Goal: Navigation & Orientation: Find specific page/section

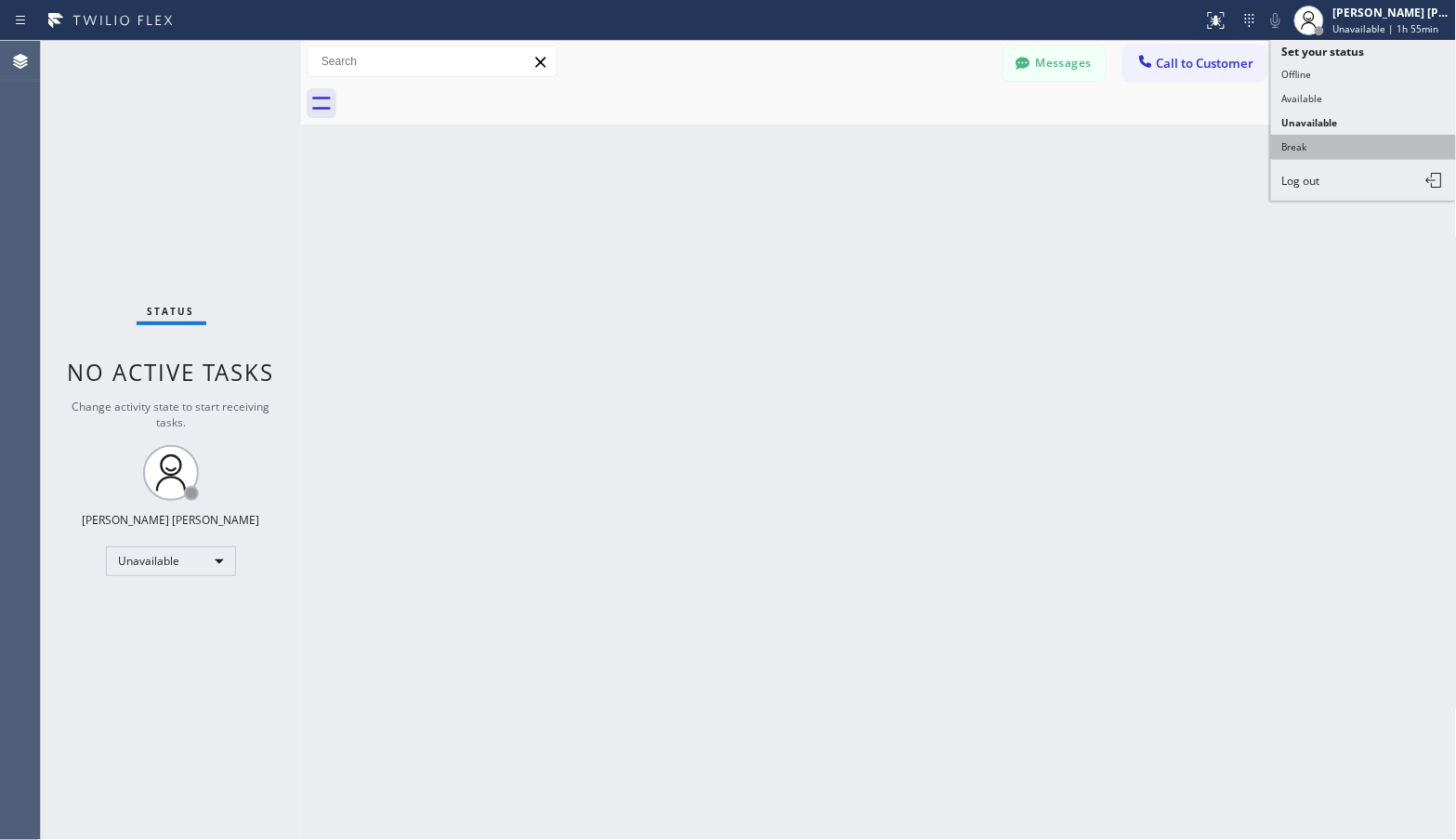
click at [1368, 140] on button "Break" at bounding box center [1363, 146] width 186 height 24
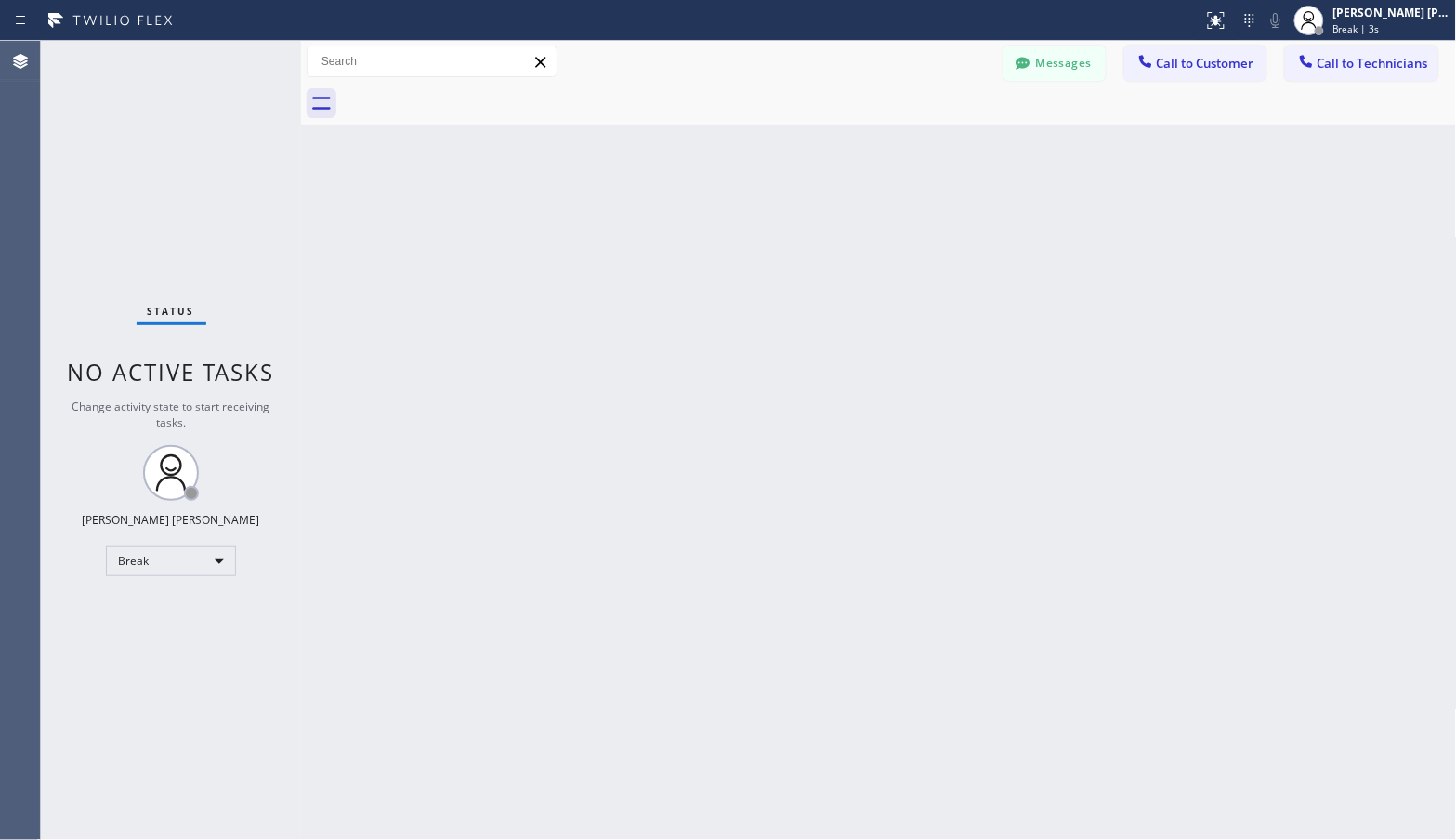
click at [934, 127] on div "Back to Dashboard Change Sender ID Customers Technicians Select a contact Outbo…" at bounding box center [879, 440] width 1156 height 800
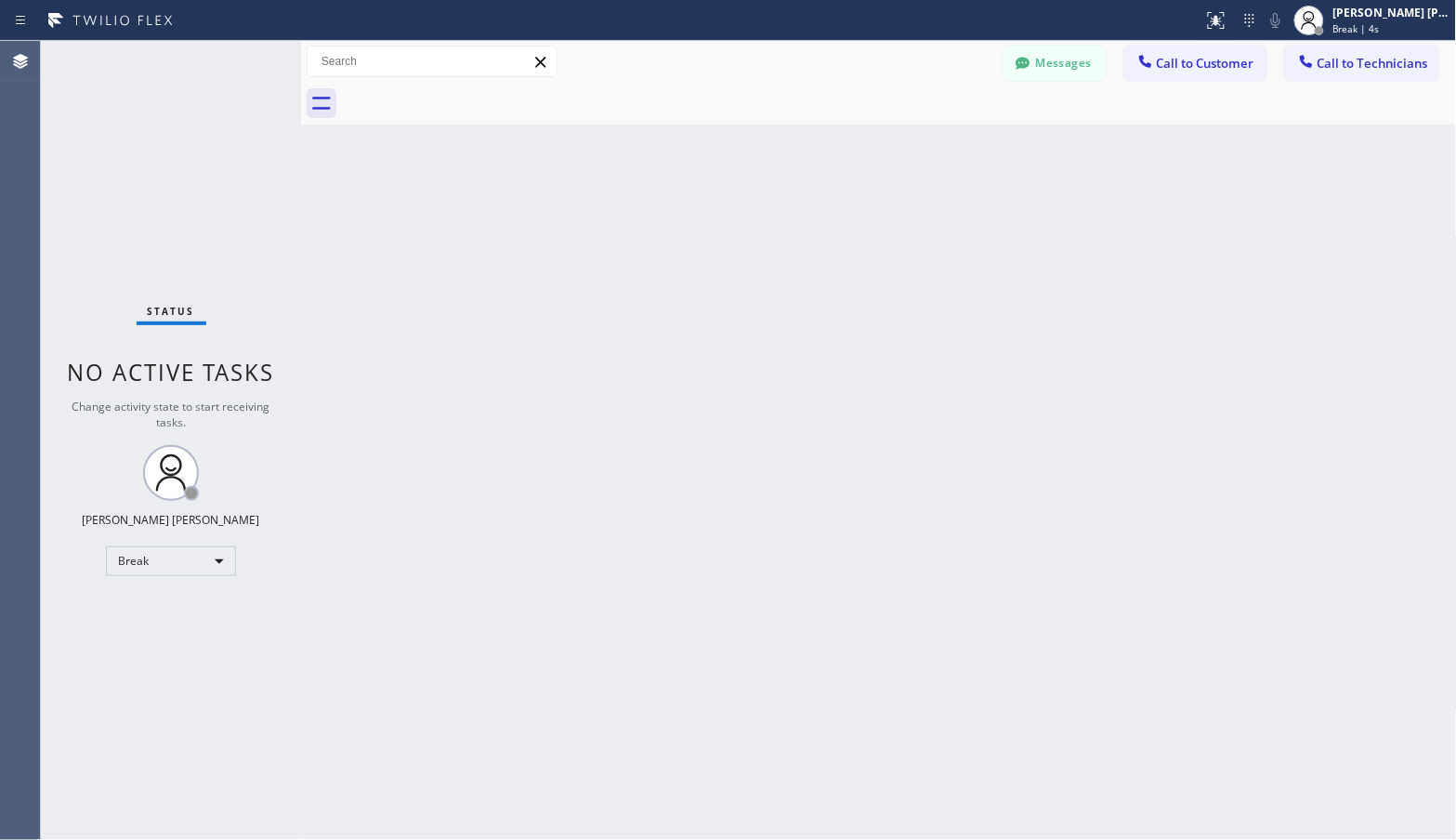
click at [934, 127] on div "Back to Dashboard Change Sender ID Customers Technicians Select a contact Outbo…" at bounding box center [879, 440] width 1156 height 800
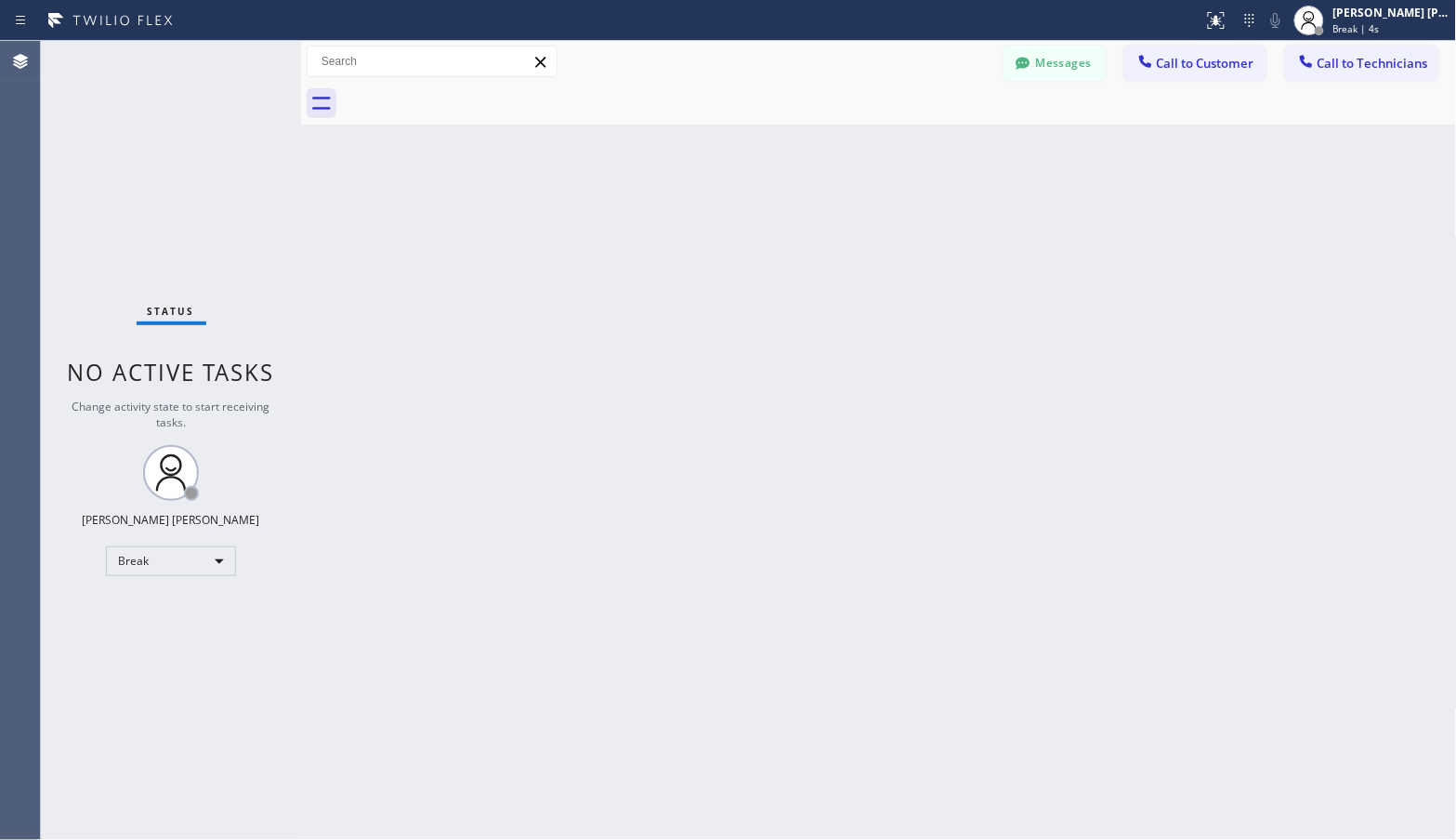
click at [934, 127] on div "Back to Dashboard Change Sender ID Customers Technicians Select a contact Outbo…" at bounding box center [879, 440] width 1156 height 800
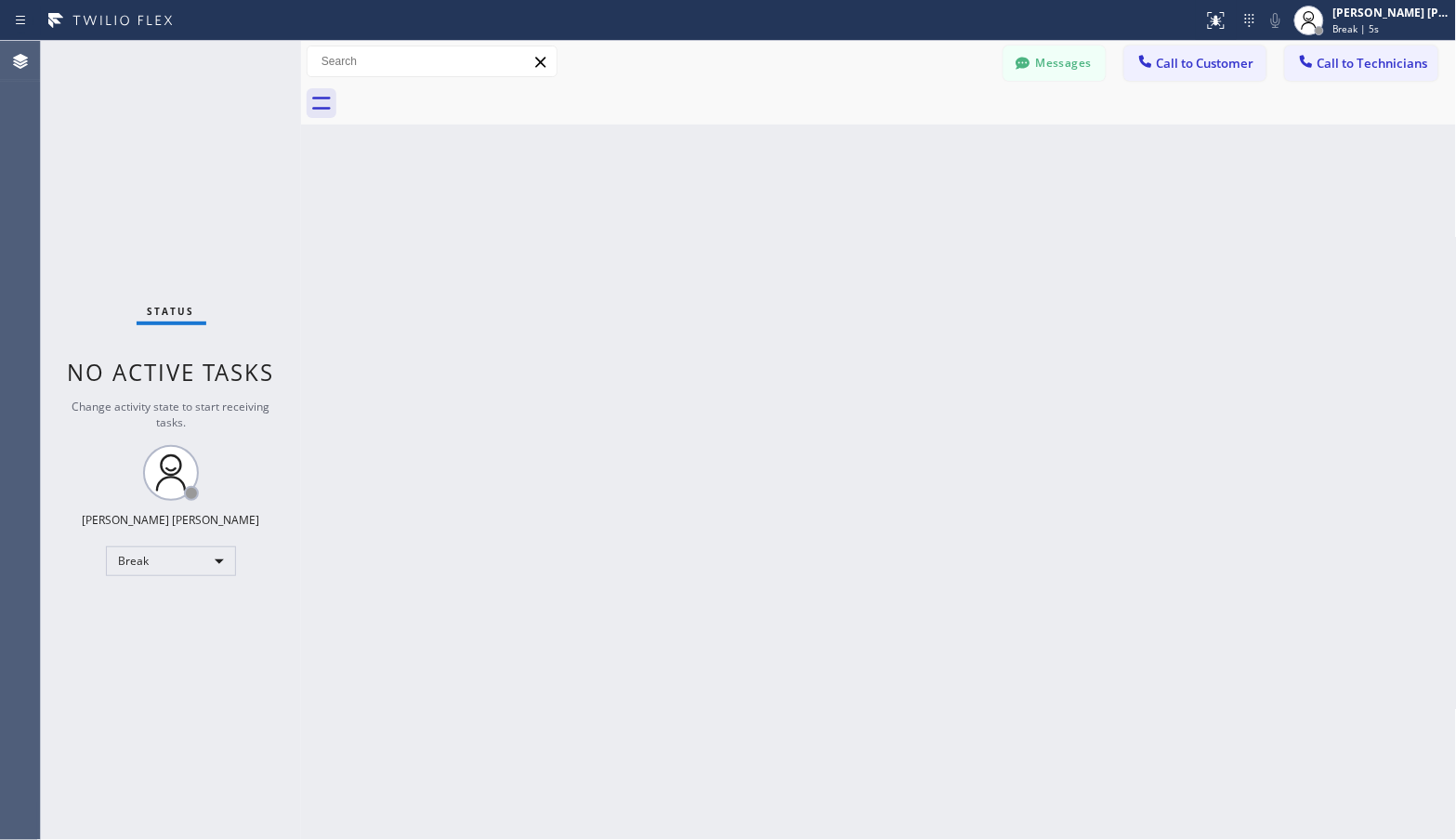
click at [934, 127] on div "Back to Dashboard Change Sender ID Customers Technicians Select a contact Outbo…" at bounding box center [879, 440] width 1156 height 800
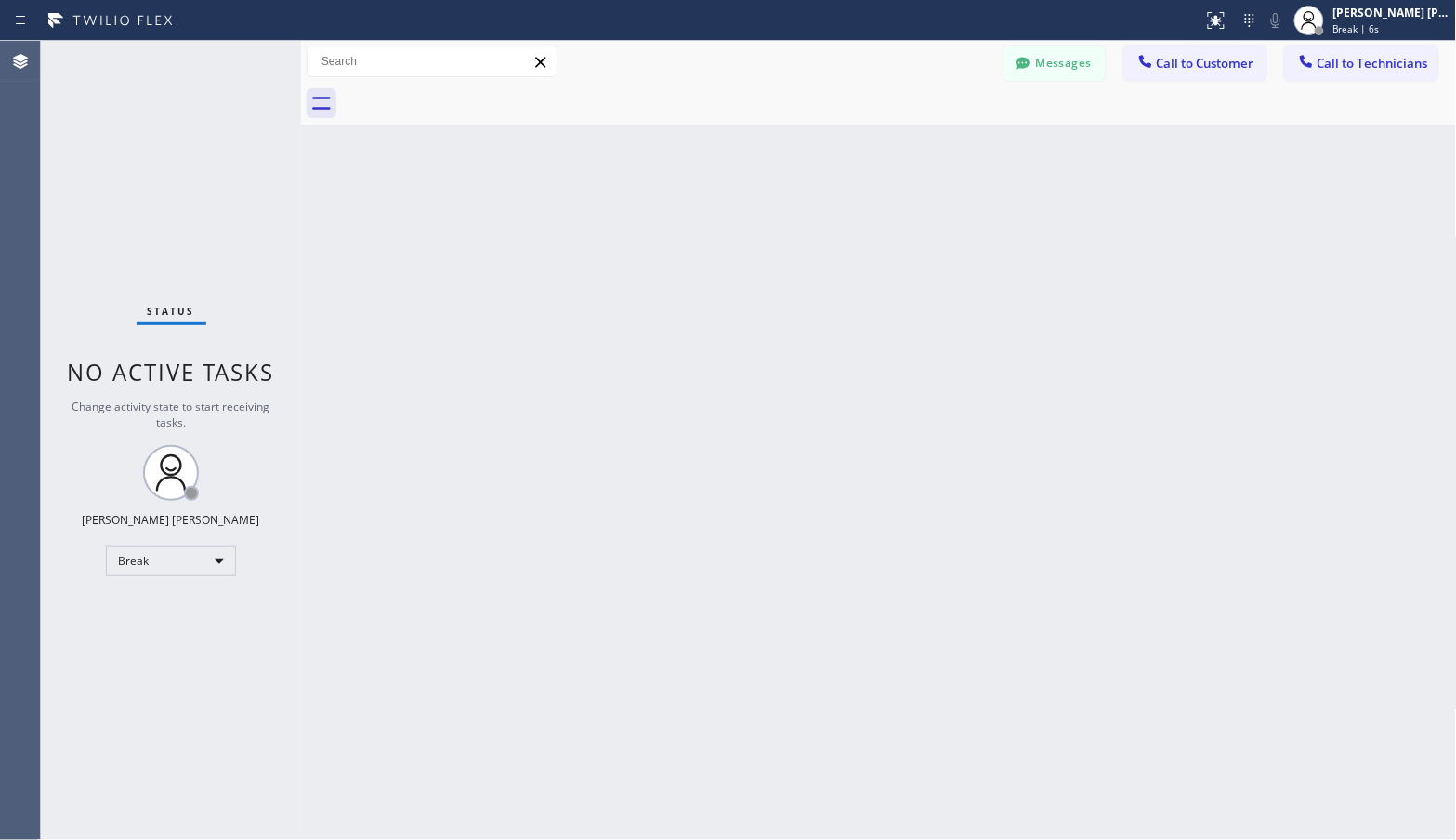
click at [934, 127] on div "Back to Dashboard Change Sender ID Customers Technicians Select a contact Outbo…" at bounding box center [879, 440] width 1156 height 800
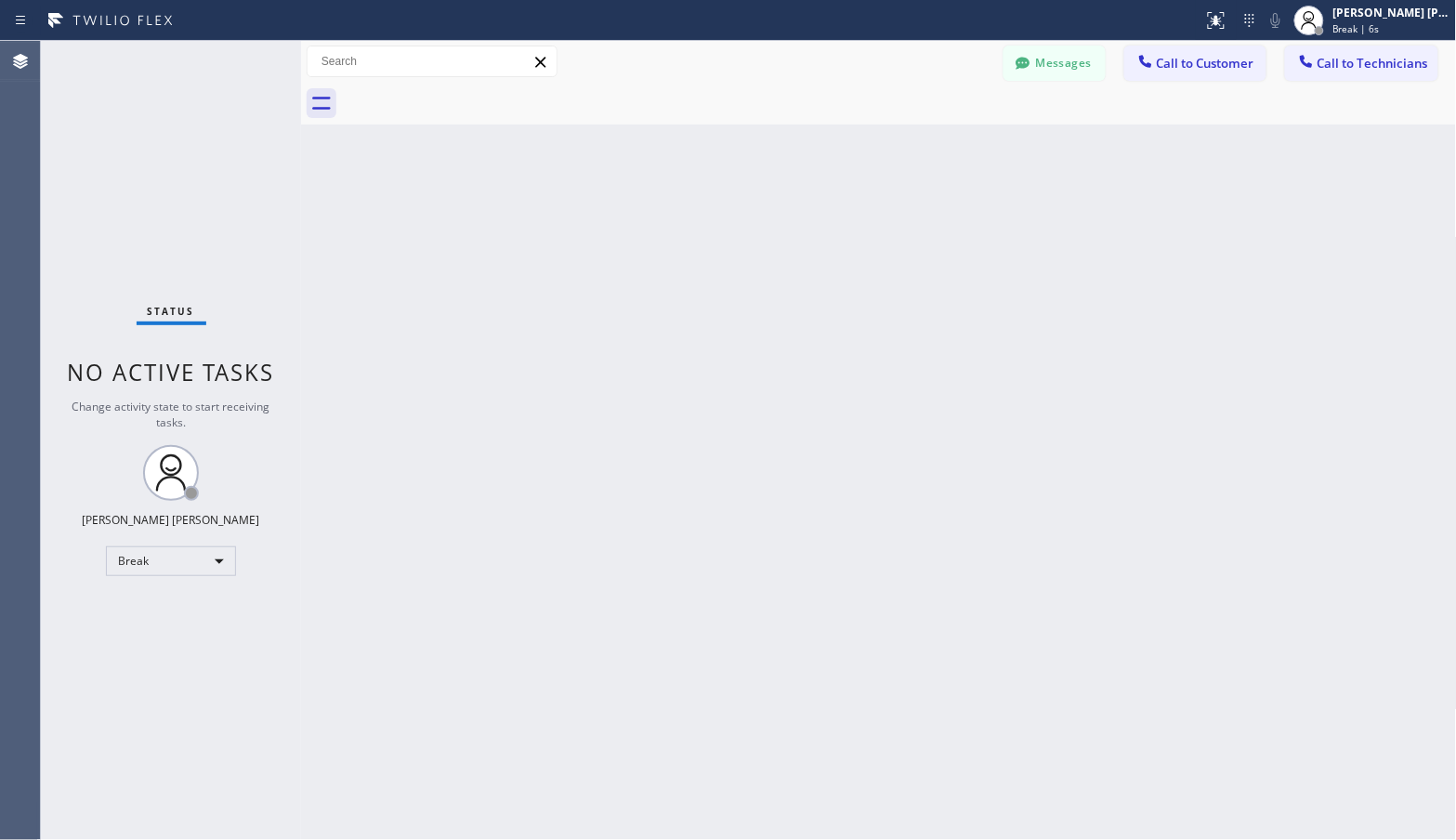
click at [934, 127] on div "Back to Dashboard Change Sender ID Customers Technicians Select a contact Outbo…" at bounding box center [879, 440] width 1156 height 800
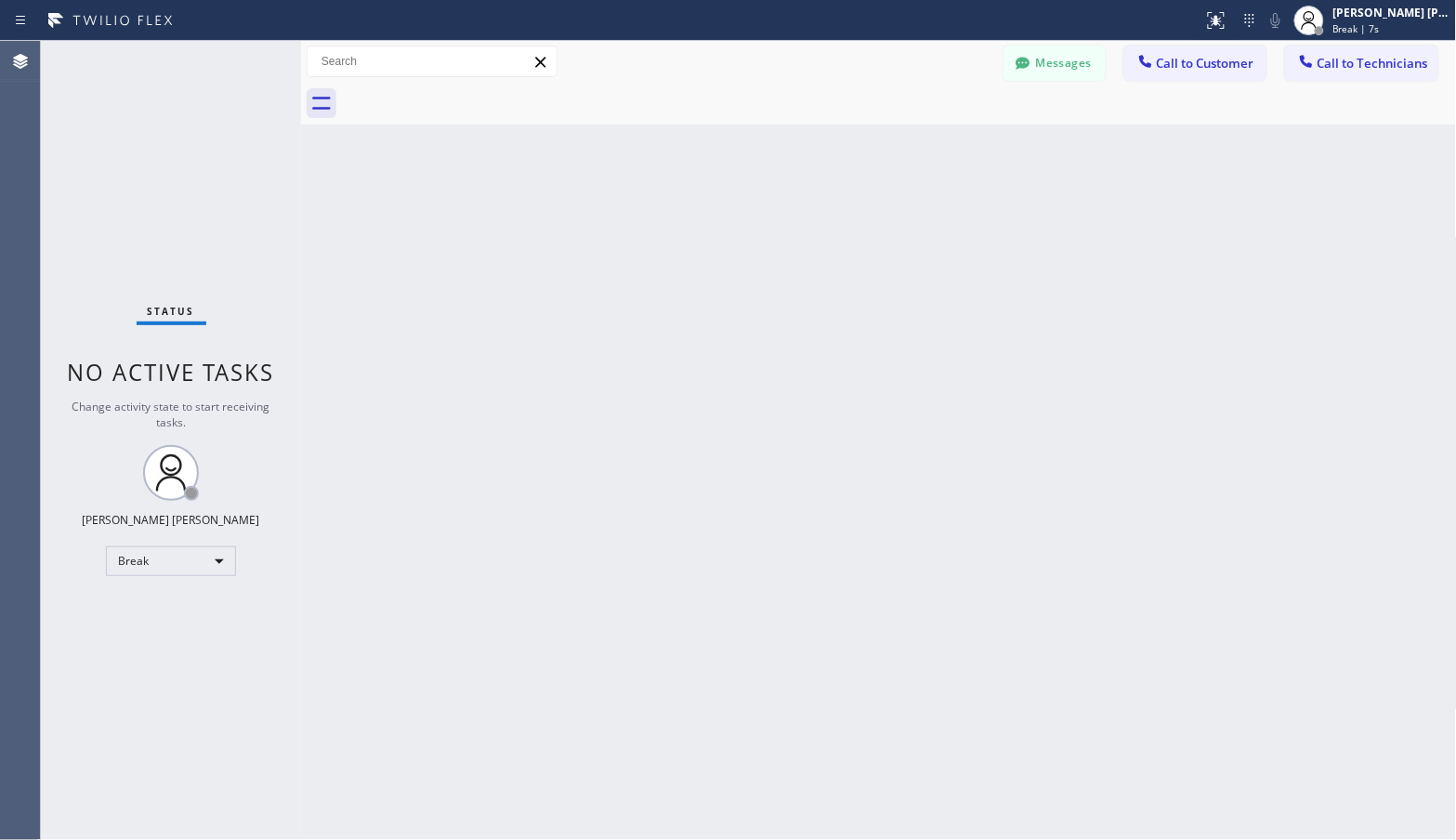
click at [934, 127] on div "Back to Dashboard Change Sender ID Customers Technicians Select a contact Outbo…" at bounding box center [879, 440] width 1156 height 800
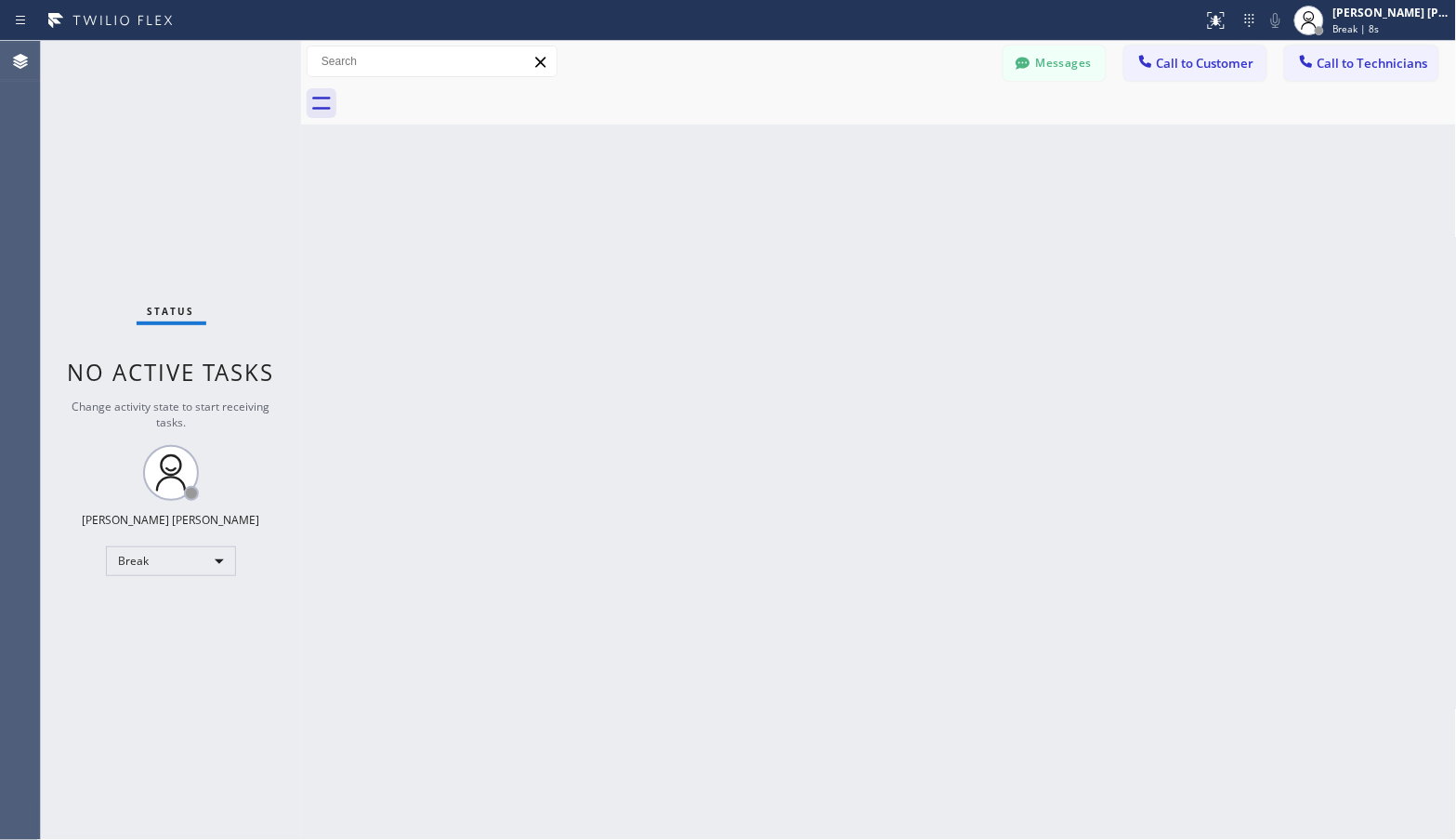
click at [934, 127] on div "Back to Dashboard Change Sender ID Customers Technicians Select a contact Outbo…" at bounding box center [879, 440] width 1156 height 800
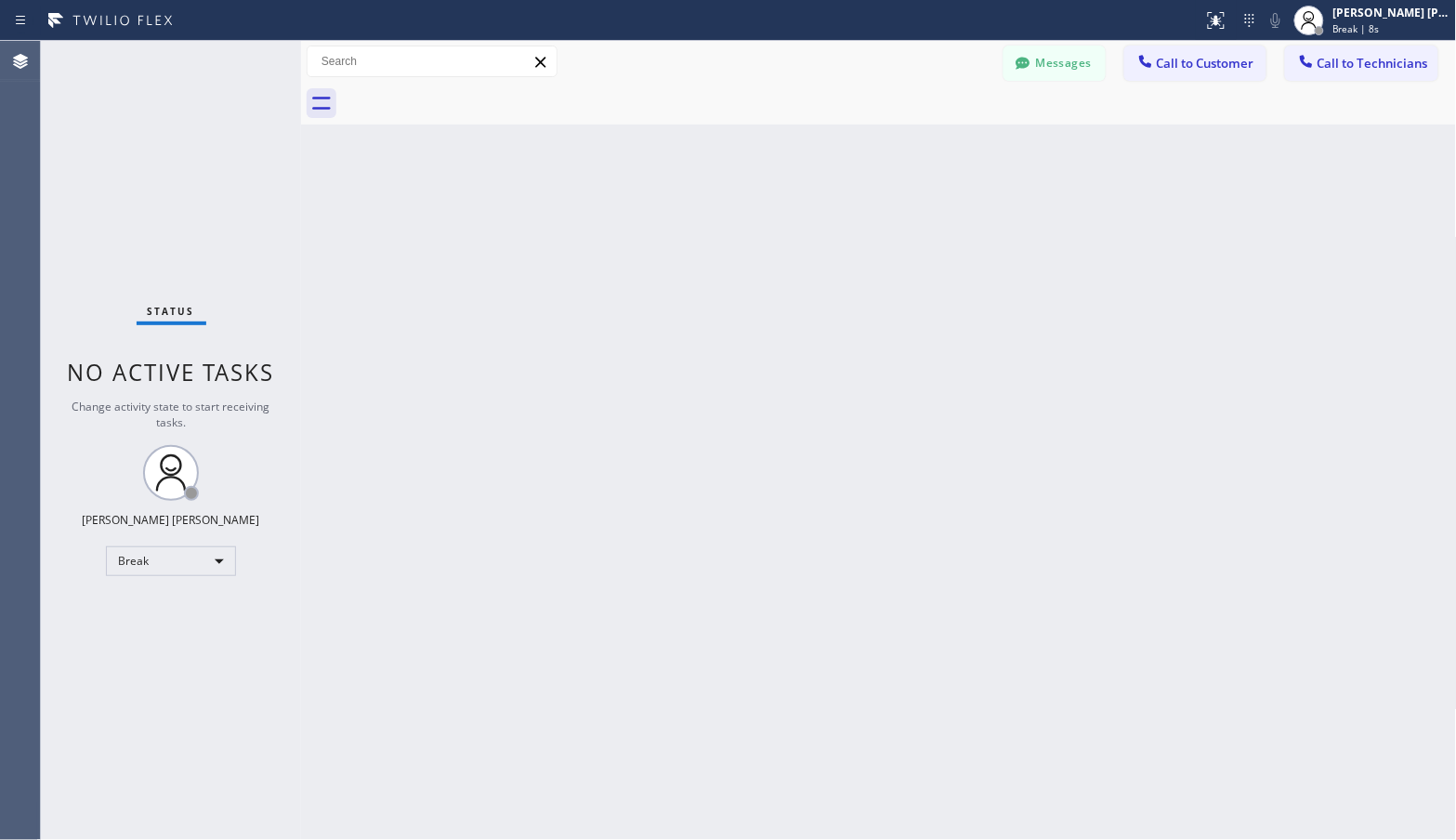
click at [934, 127] on div "Back to Dashboard Change Sender ID Customers Technicians Select a contact Outbo…" at bounding box center [879, 440] width 1156 height 800
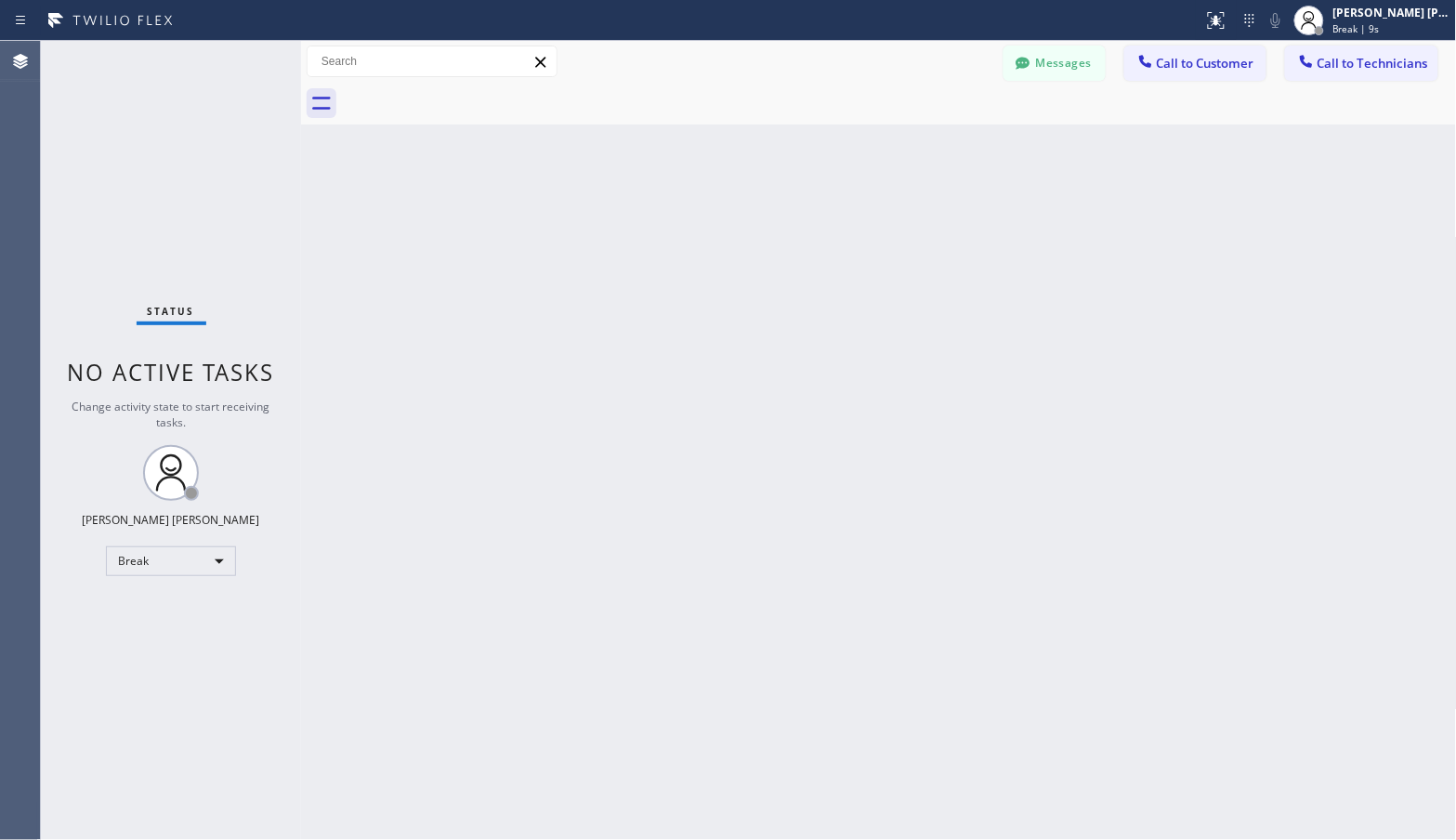
click at [934, 127] on div "Back to Dashboard Change Sender ID Customers Technicians Select a contact Outbo…" at bounding box center [879, 440] width 1156 height 800
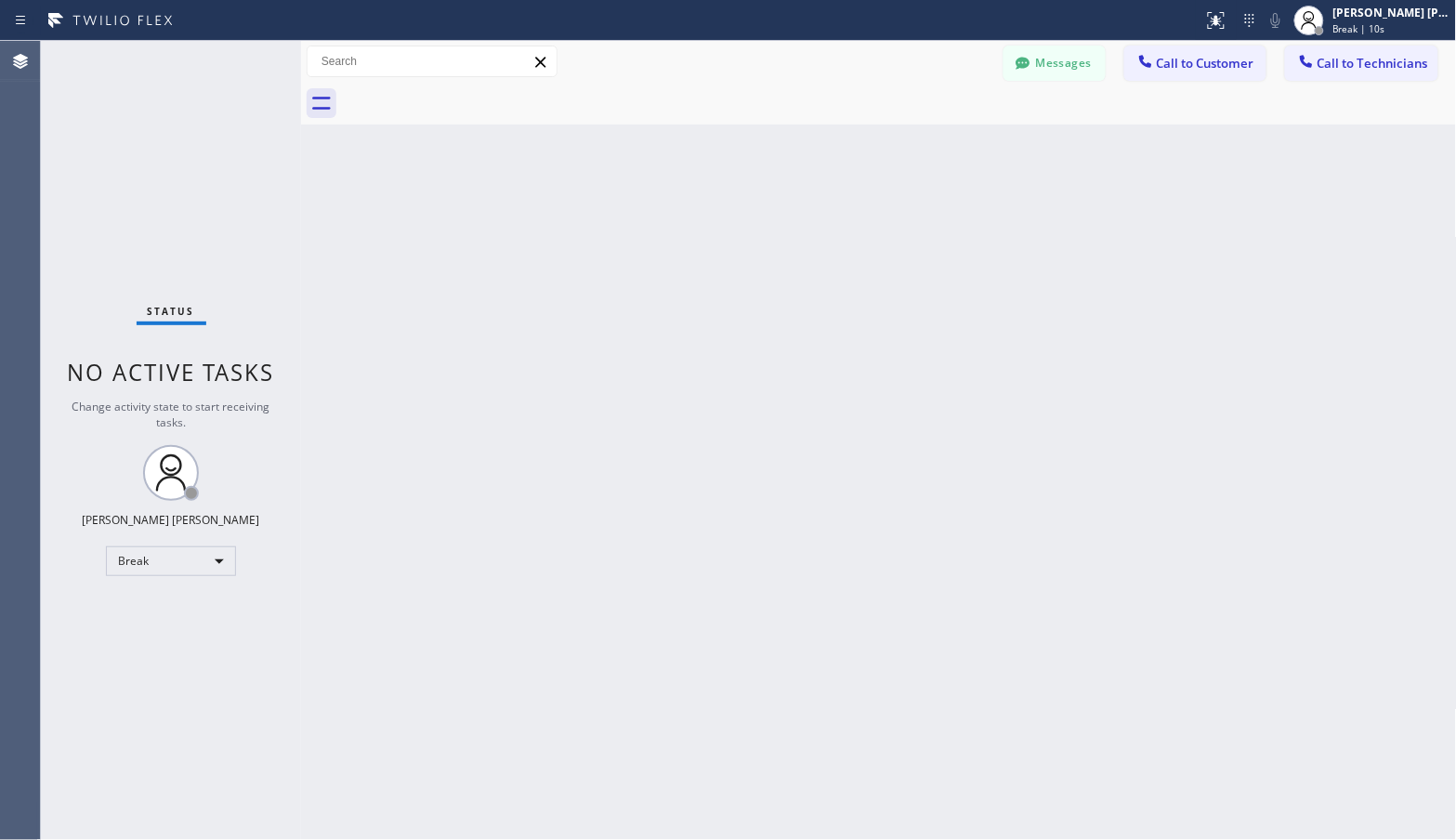
click at [934, 127] on div "Back to Dashboard Change Sender ID Customers Technicians Select a contact Outbo…" at bounding box center [879, 440] width 1156 height 800
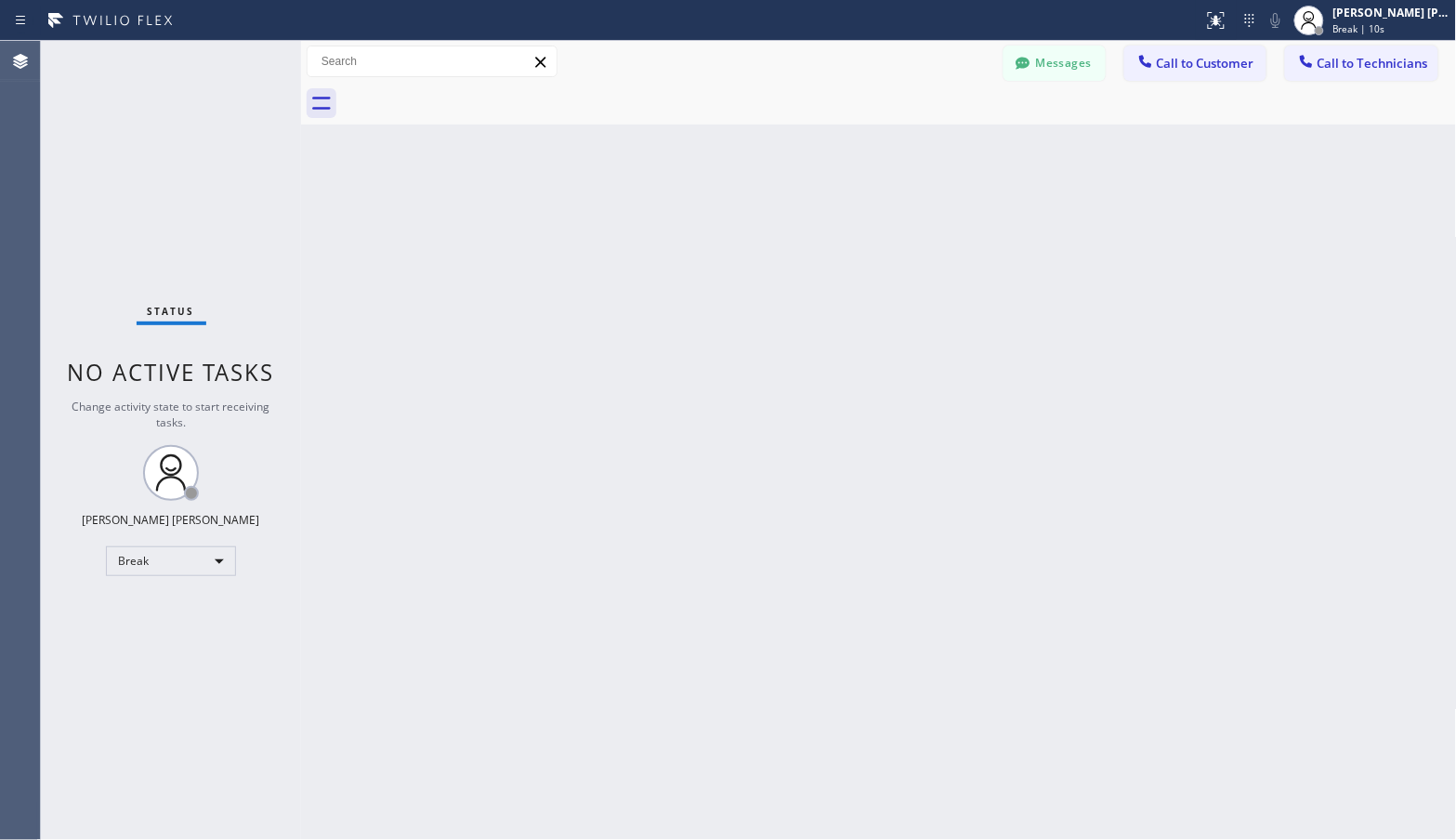
click at [934, 127] on div "Back to Dashboard Change Sender ID Customers Technicians Select a contact Outbo…" at bounding box center [879, 440] width 1156 height 800
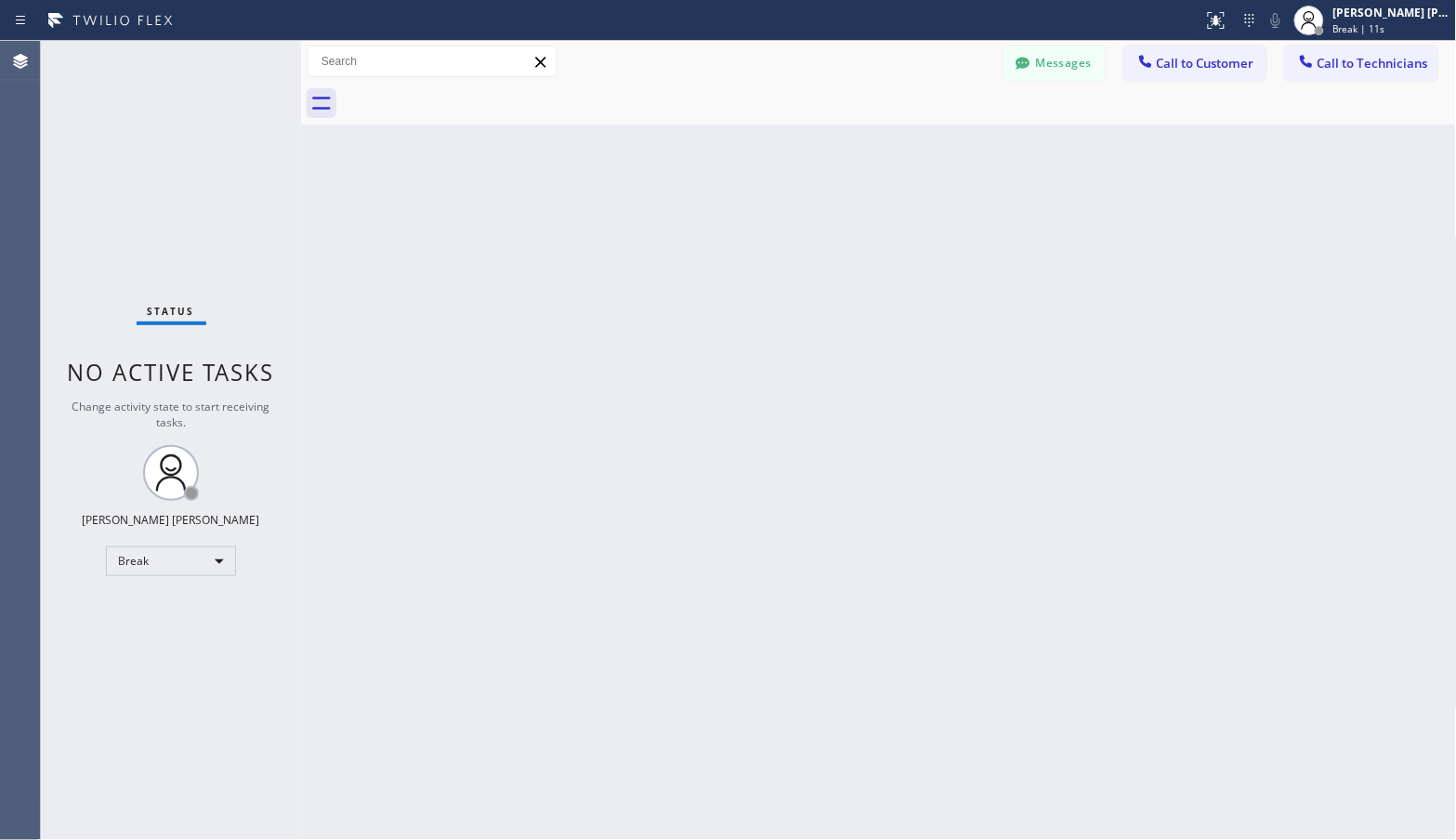
click at [934, 127] on div "Back to Dashboard Change Sender ID Customers Technicians Select a contact Outbo…" at bounding box center [879, 440] width 1156 height 800
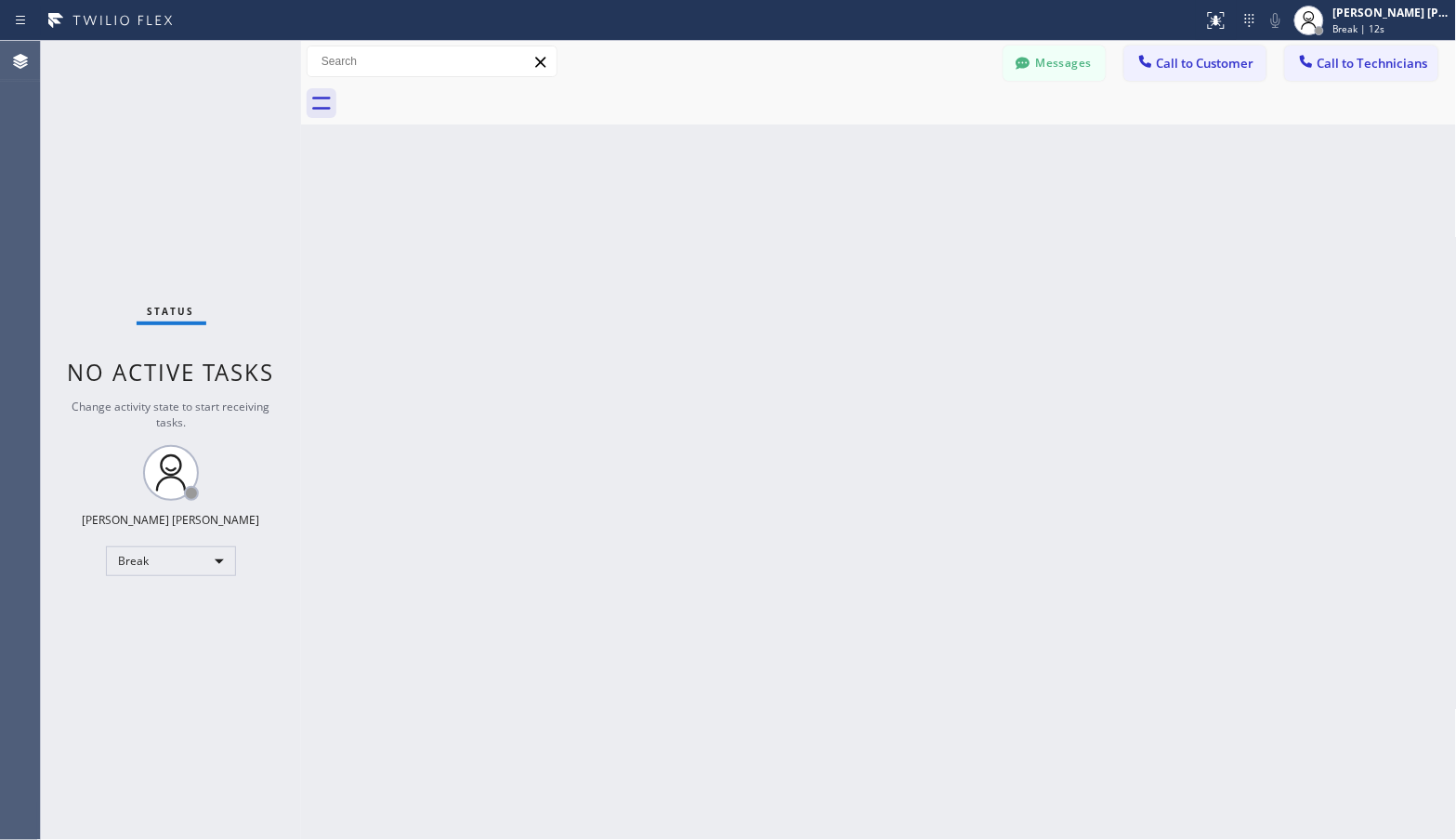
click at [934, 127] on div "Back to Dashboard Change Sender ID Customers Technicians Select a contact Outbo…" at bounding box center [879, 440] width 1156 height 800
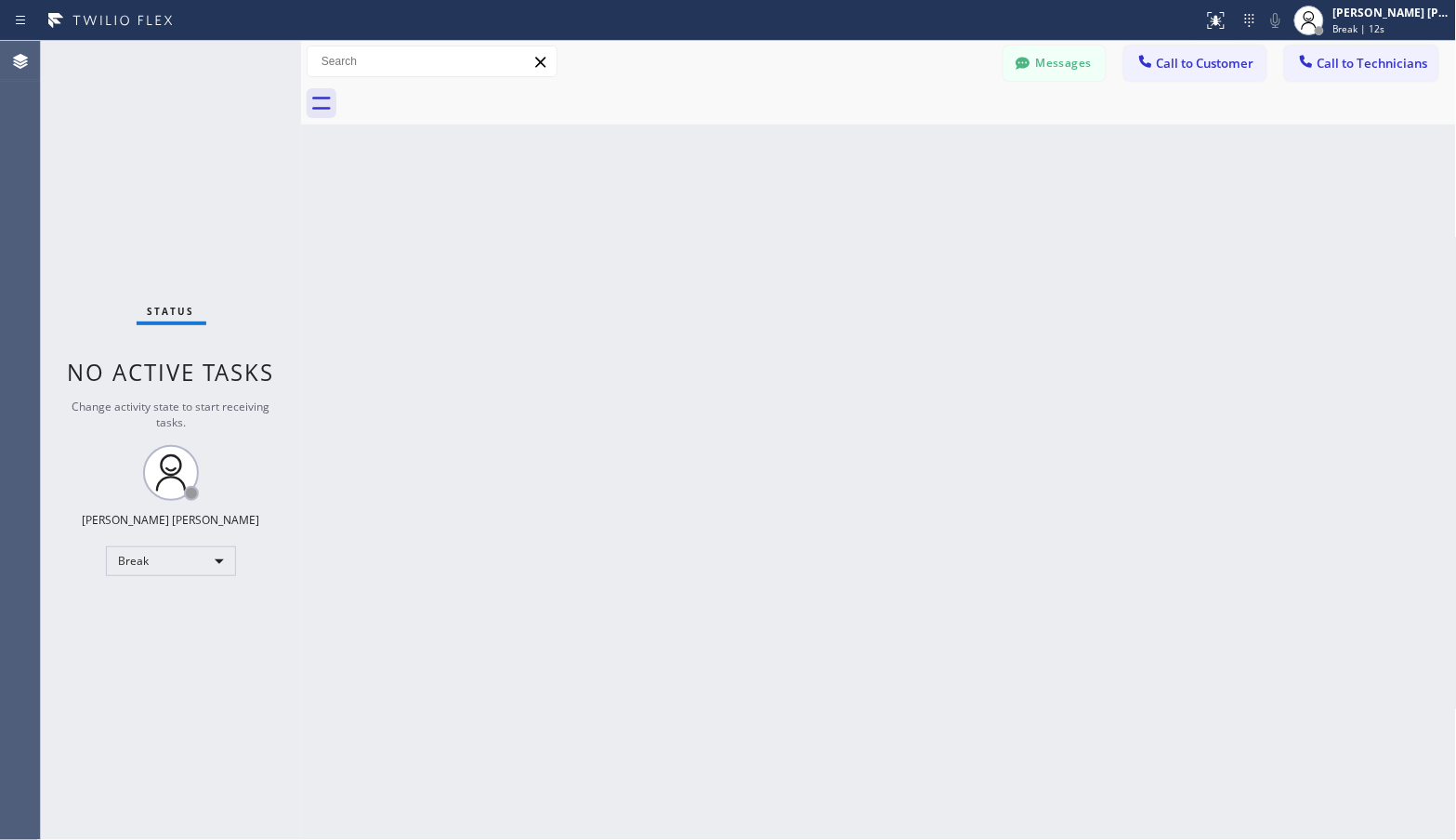
click at [934, 127] on div "Back to Dashboard Change Sender ID Customers Technicians Select a contact Outbo…" at bounding box center [879, 440] width 1156 height 800
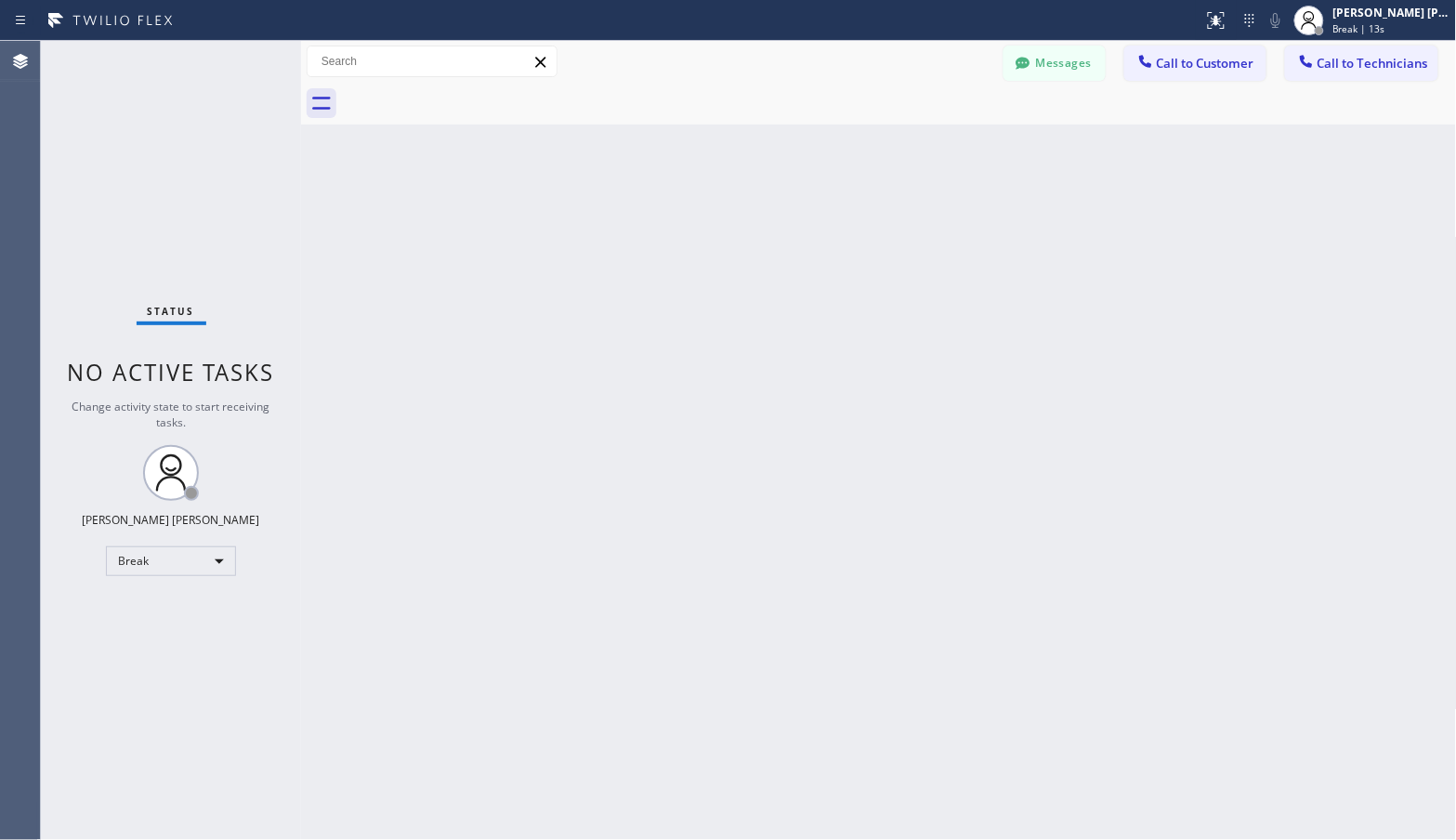
click at [934, 127] on div "Back to Dashboard Change Sender ID Customers Technicians Select a contact Outbo…" at bounding box center [879, 440] width 1156 height 800
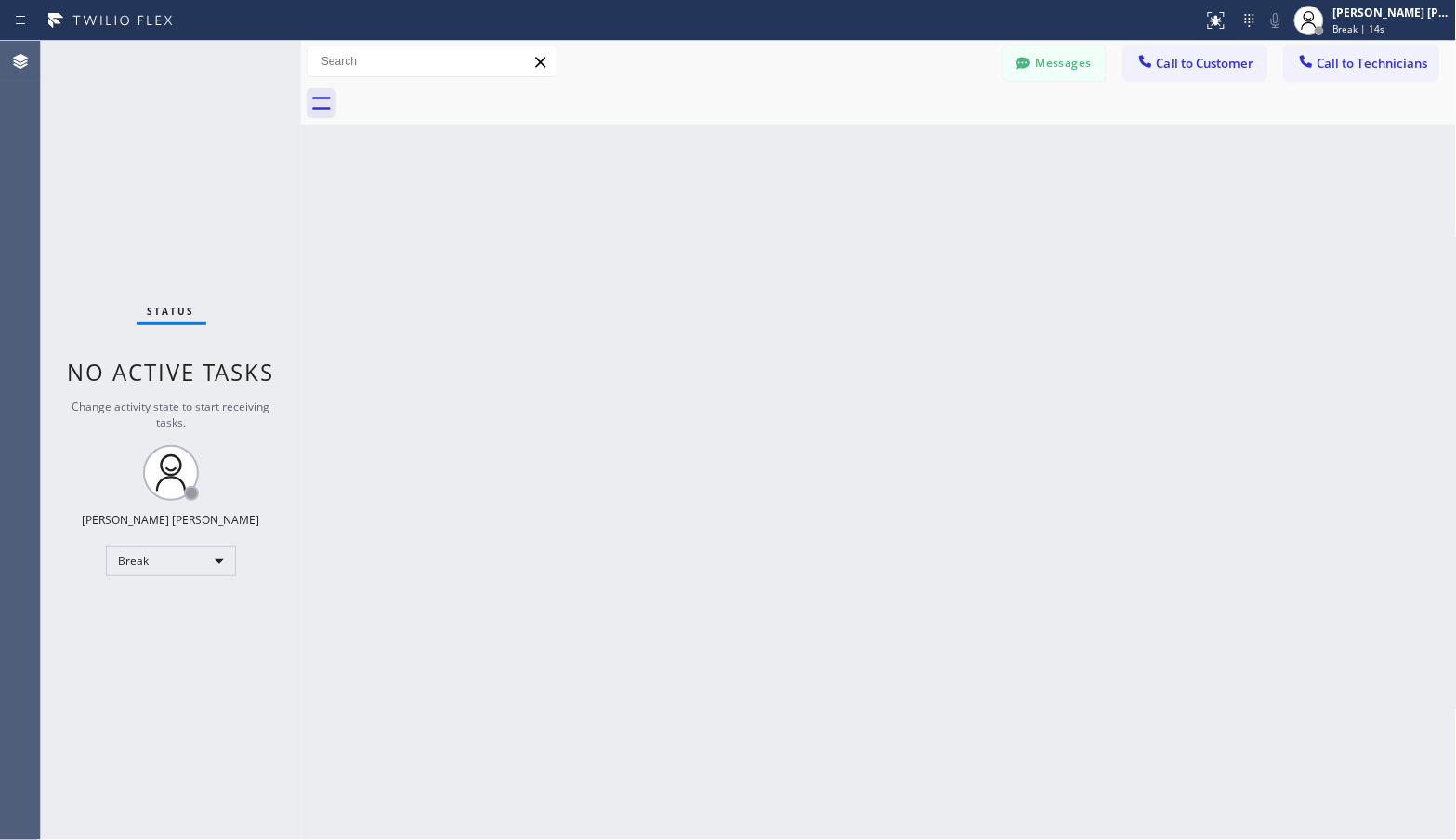
click at [934, 127] on div "Back to Dashboard Change Sender ID Customers Technicians Select a contact Outbo…" at bounding box center [879, 440] width 1156 height 800
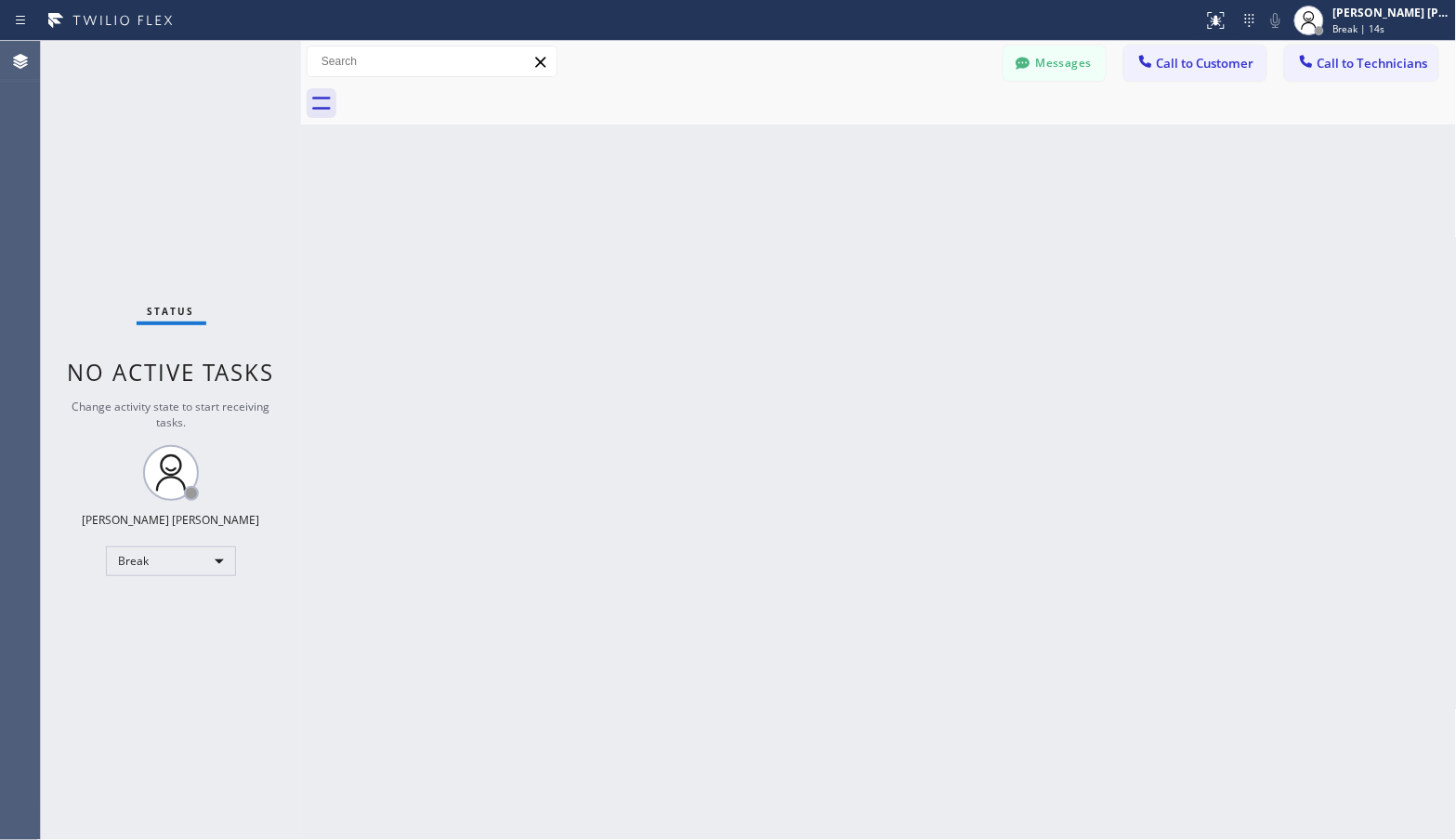
click at [934, 127] on div "Back to Dashboard Change Sender ID Customers Technicians Select a contact Outbo…" at bounding box center [879, 440] width 1156 height 800
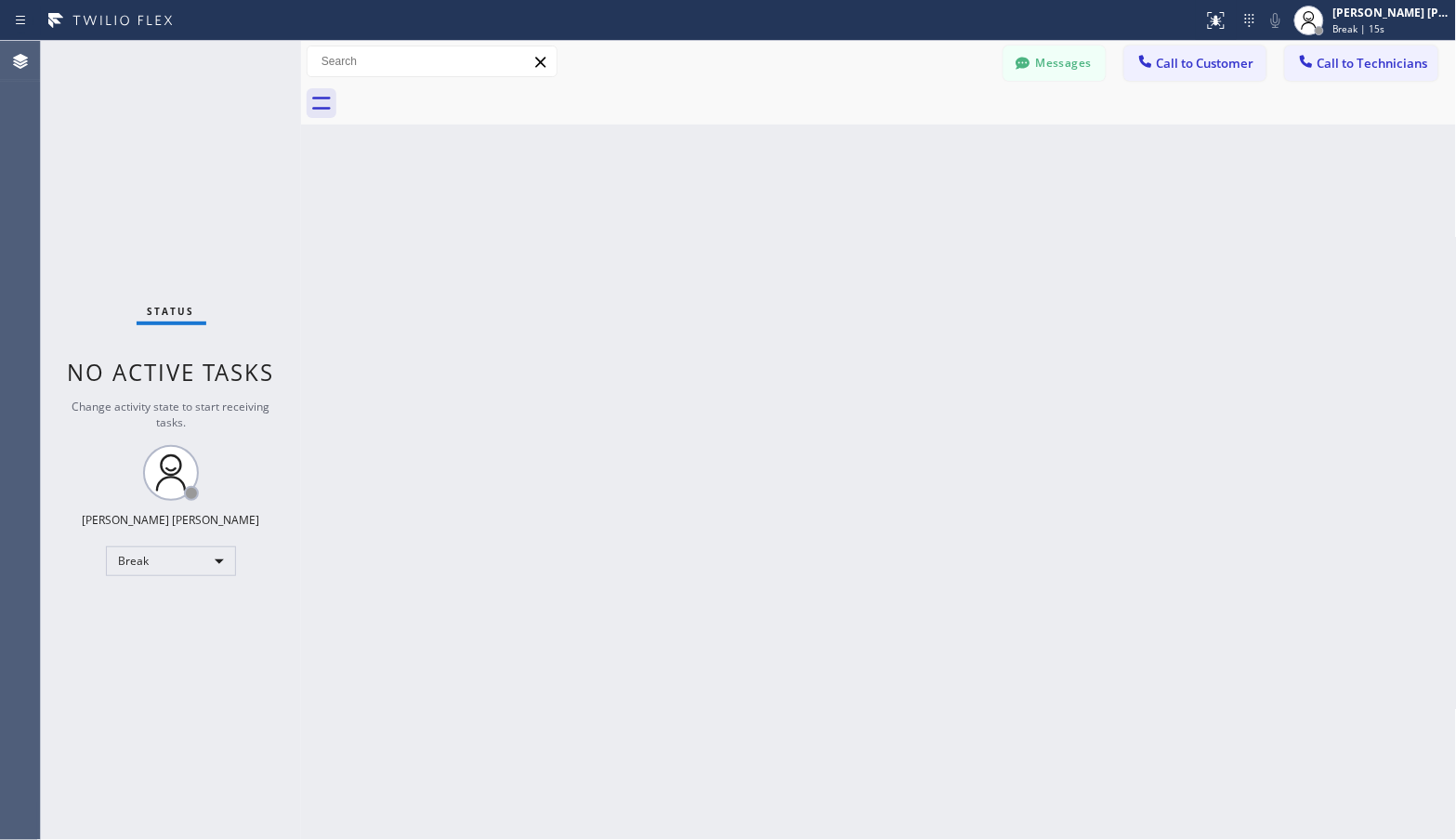
click at [934, 127] on div "Back to Dashboard Change Sender ID Customers Technicians Select a contact Outbo…" at bounding box center [879, 440] width 1156 height 800
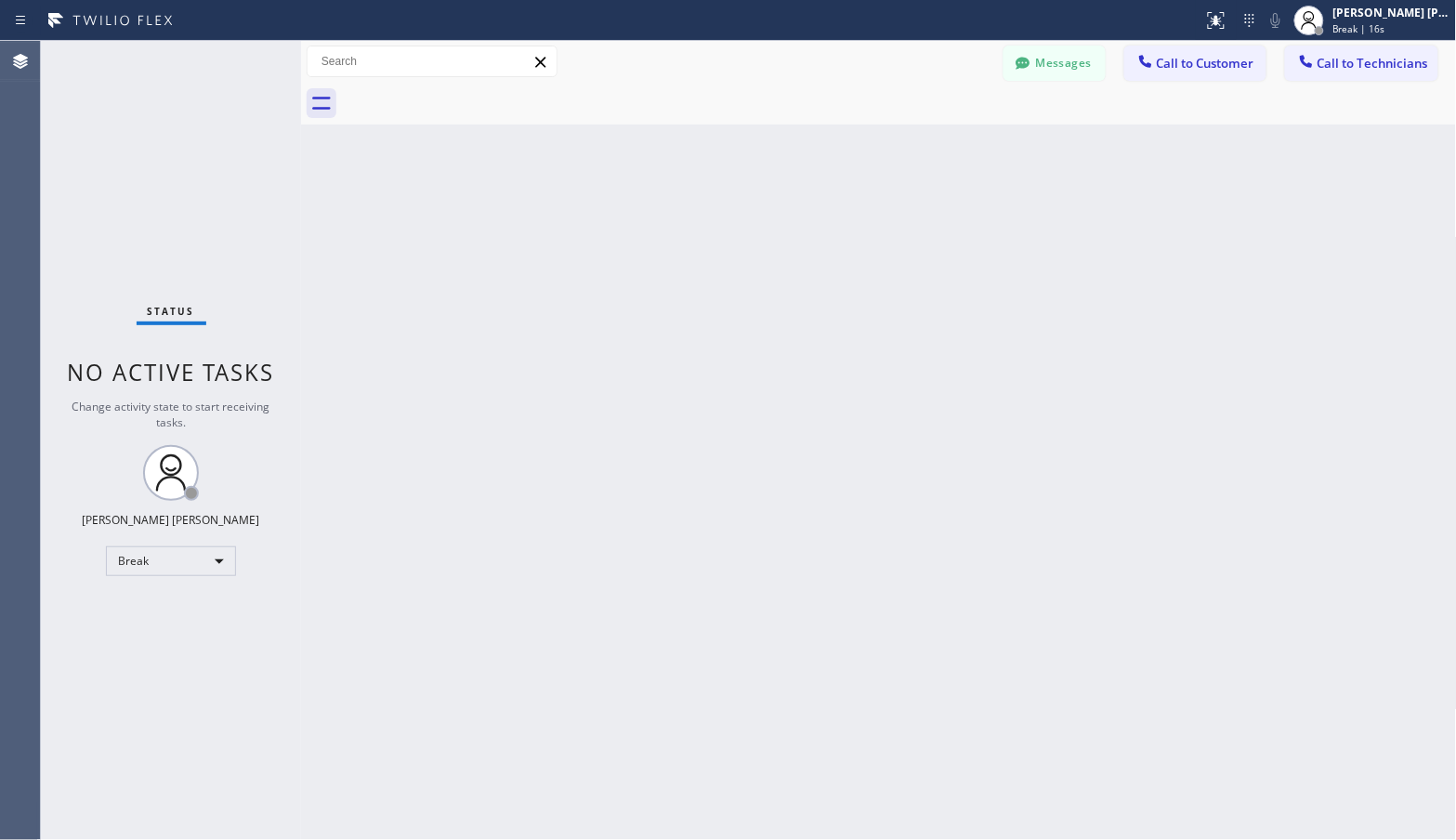
click at [934, 127] on div "Back to Dashboard Change Sender ID Customers Technicians Select a contact Outbo…" at bounding box center [879, 440] width 1156 height 800
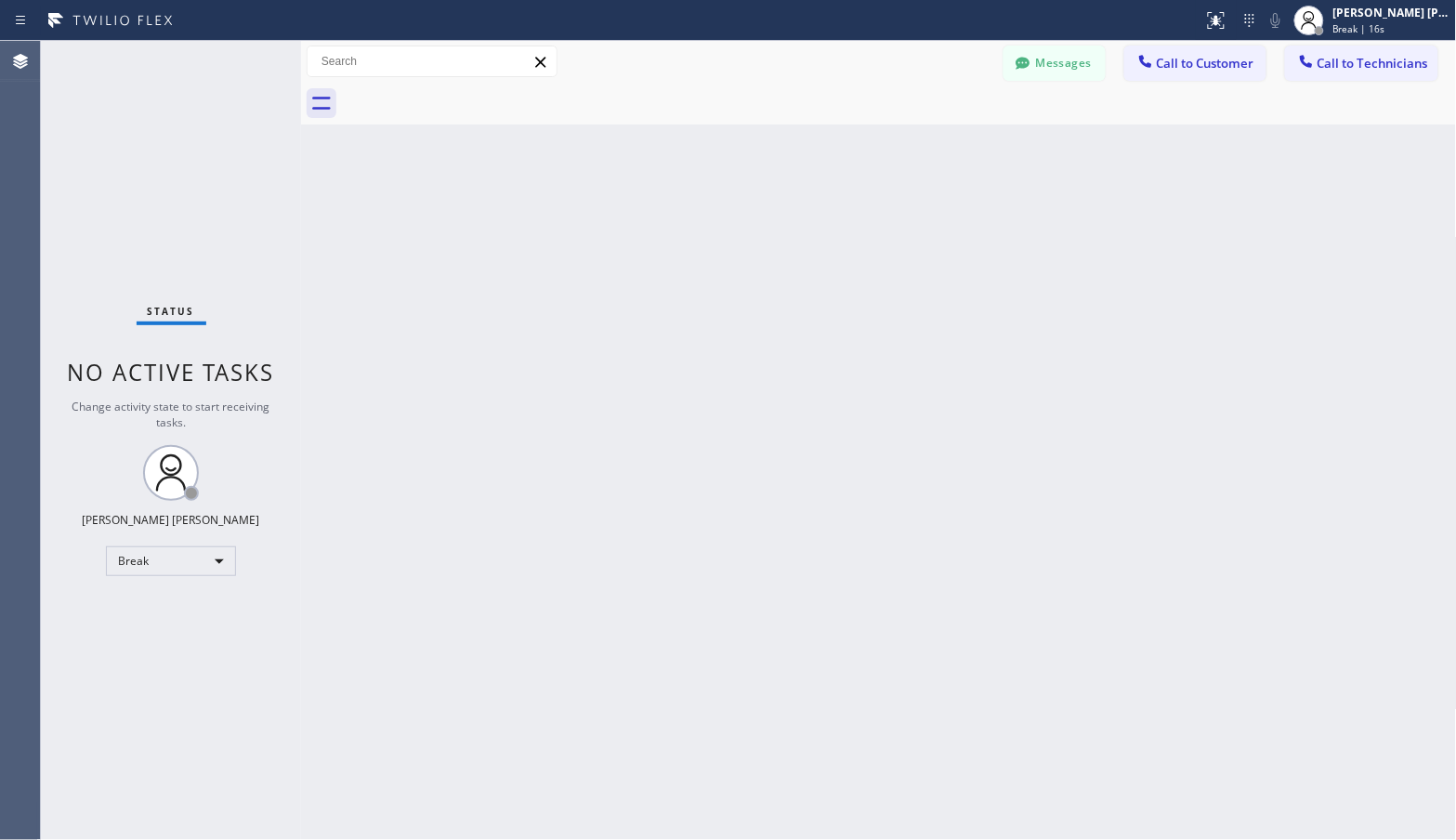
click at [934, 127] on div "Back to Dashboard Change Sender ID Customers Technicians Select a contact Outbo…" at bounding box center [879, 440] width 1156 height 800
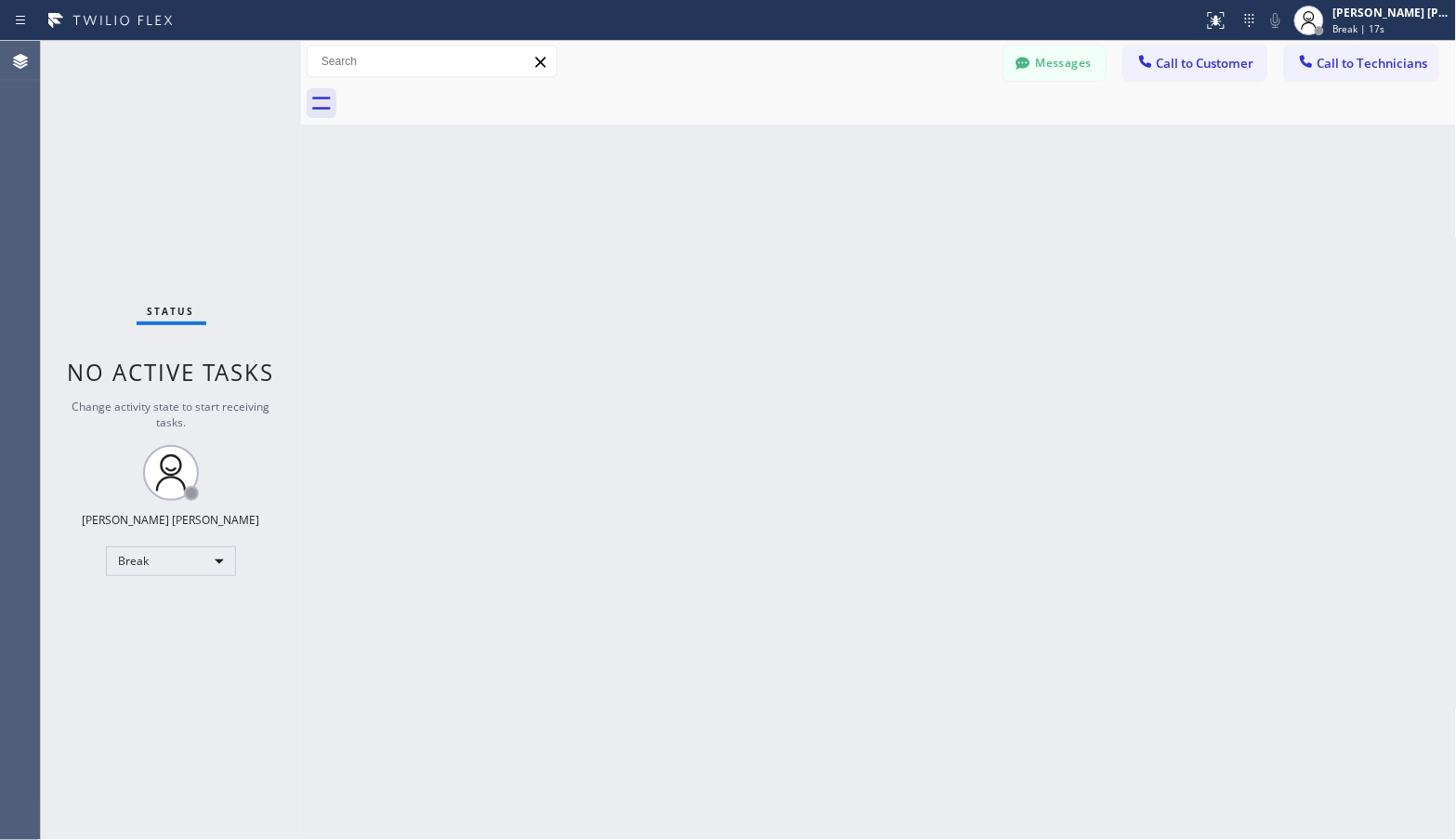
click at [934, 127] on div "Back to Dashboard Change Sender ID Customers Technicians Select a contact Outbo…" at bounding box center [879, 440] width 1156 height 800
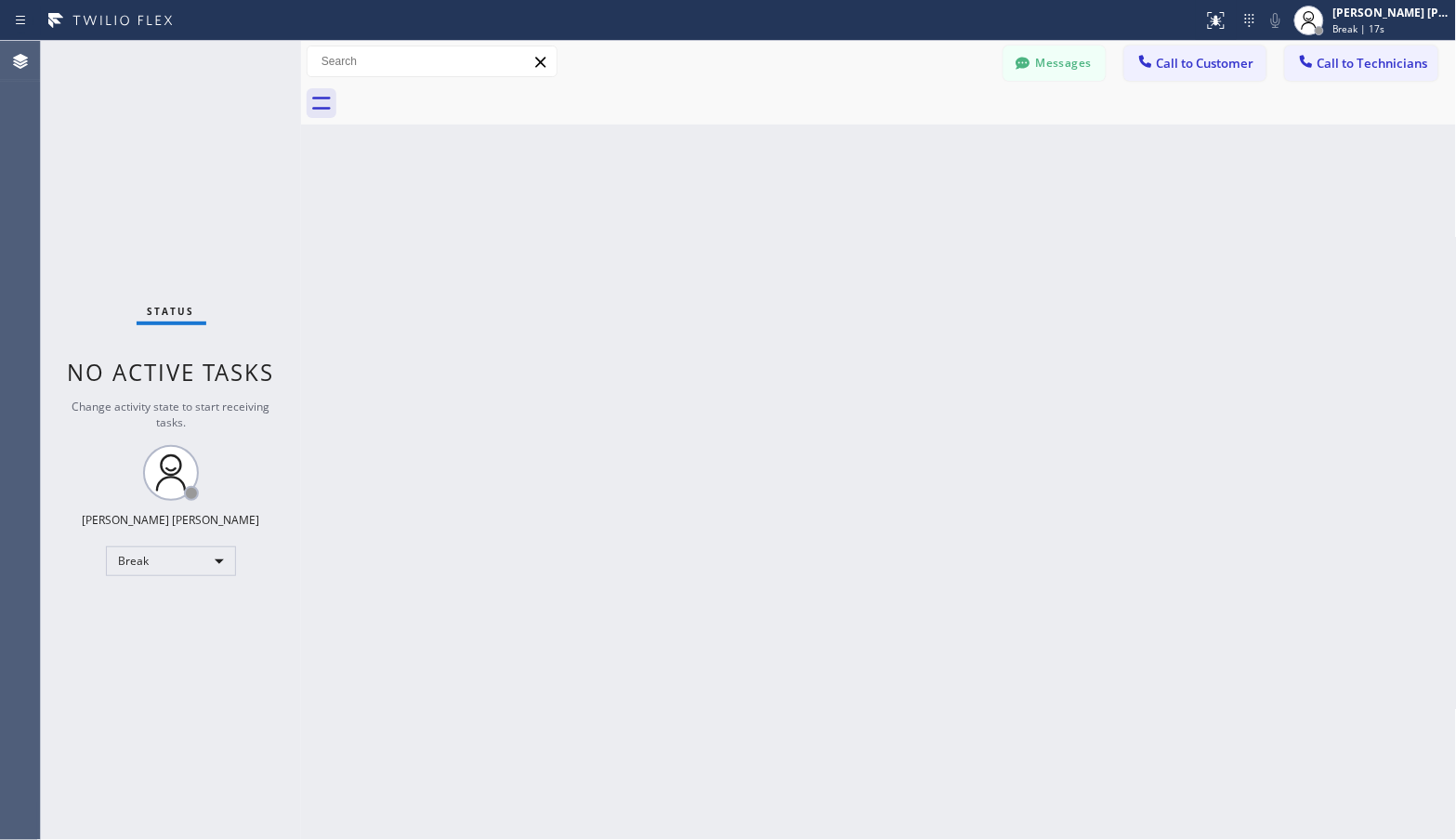
click at [934, 127] on div "Back to Dashboard Change Sender ID Customers Technicians Select a contact Outbo…" at bounding box center [879, 440] width 1156 height 800
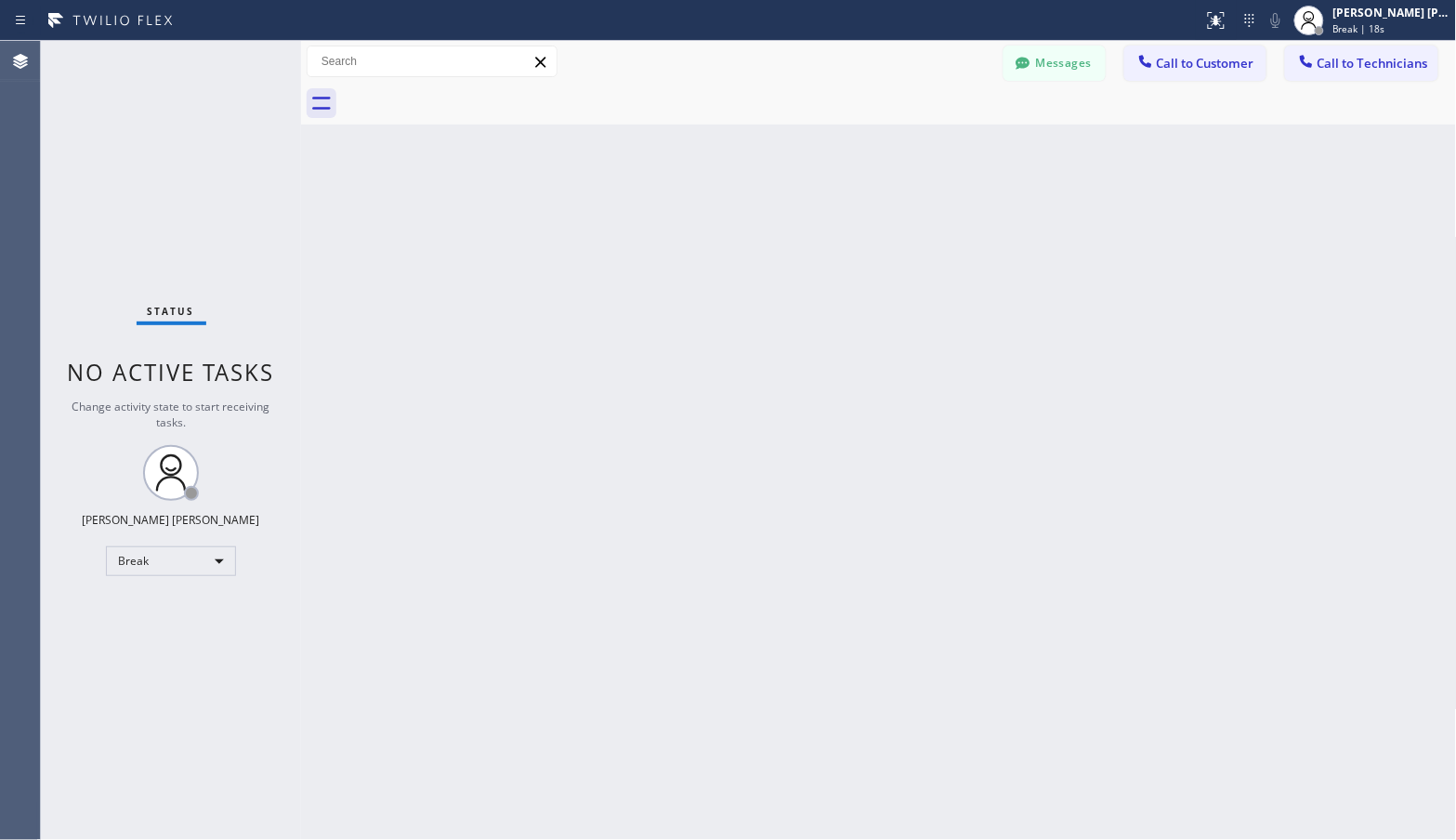
click at [934, 127] on div "Back to Dashboard Change Sender ID Customers Technicians Select a contact Outbo…" at bounding box center [879, 440] width 1156 height 800
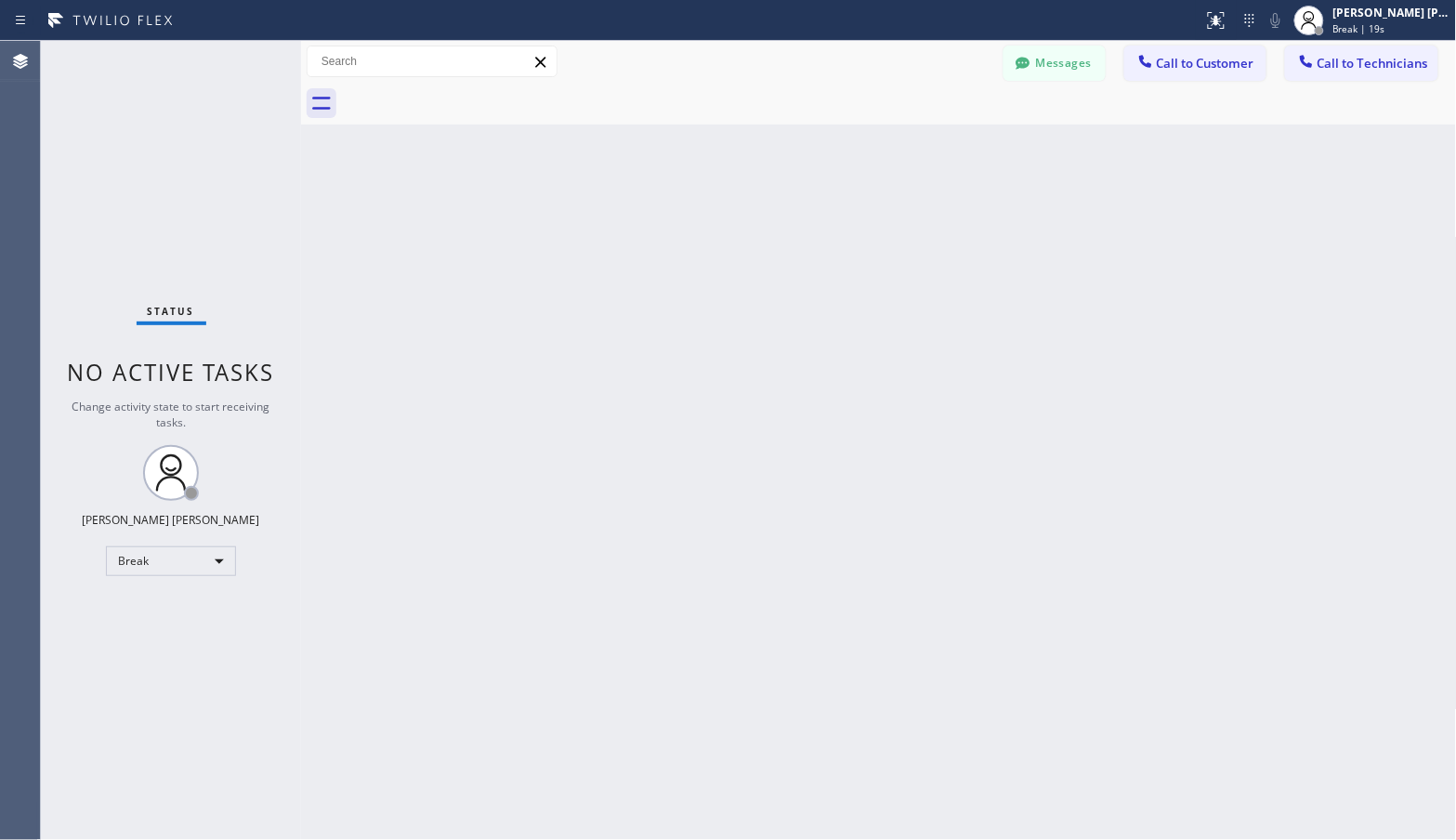
click at [934, 127] on div "Back to Dashboard Change Sender ID Customers Technicians Select a contact Outbo…" at bounding box center [879, 440] width 1156 height 800
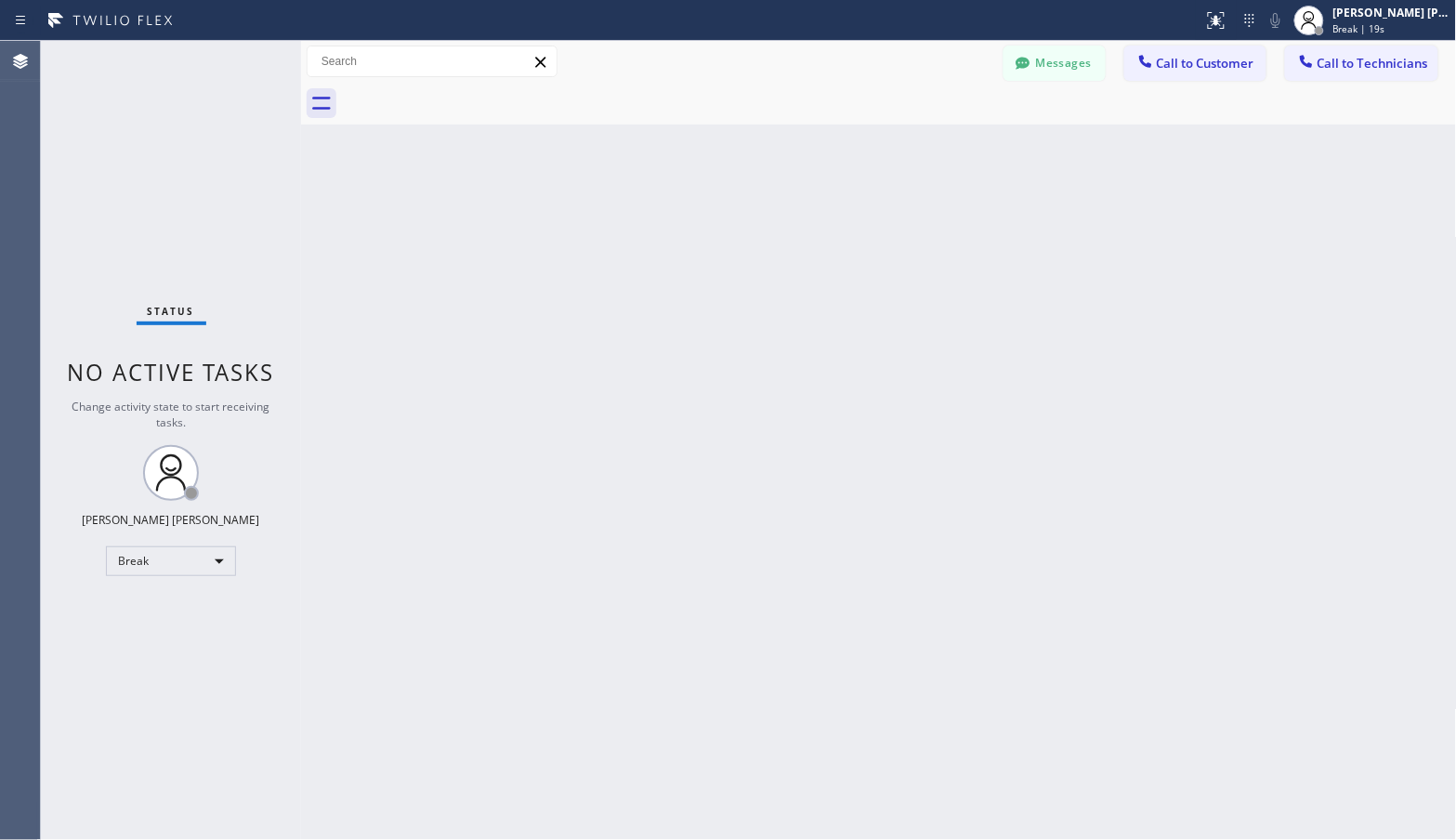
click at [934, 127] on div "Back to Dashboard Change Sender ID Customers Technicians Select a contact Outbo…" at bounding box center [879, 440] width 1156 height 800
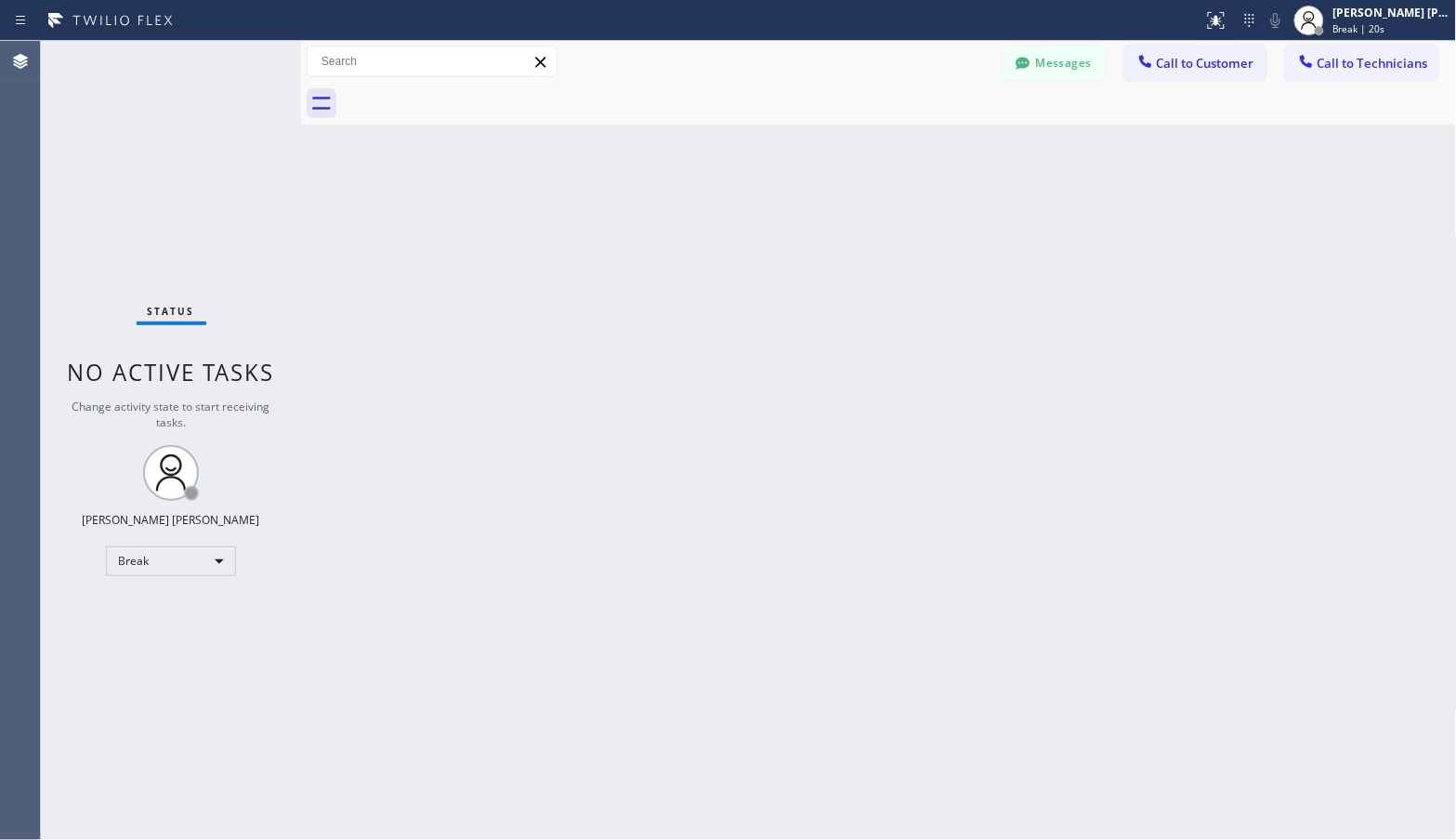
click at [934, 127] on div "Back to Dashboard Change Sender ID Customers Technicians Select a contact Outbo…" at bounding box center [879, 440] width 1156 height 800
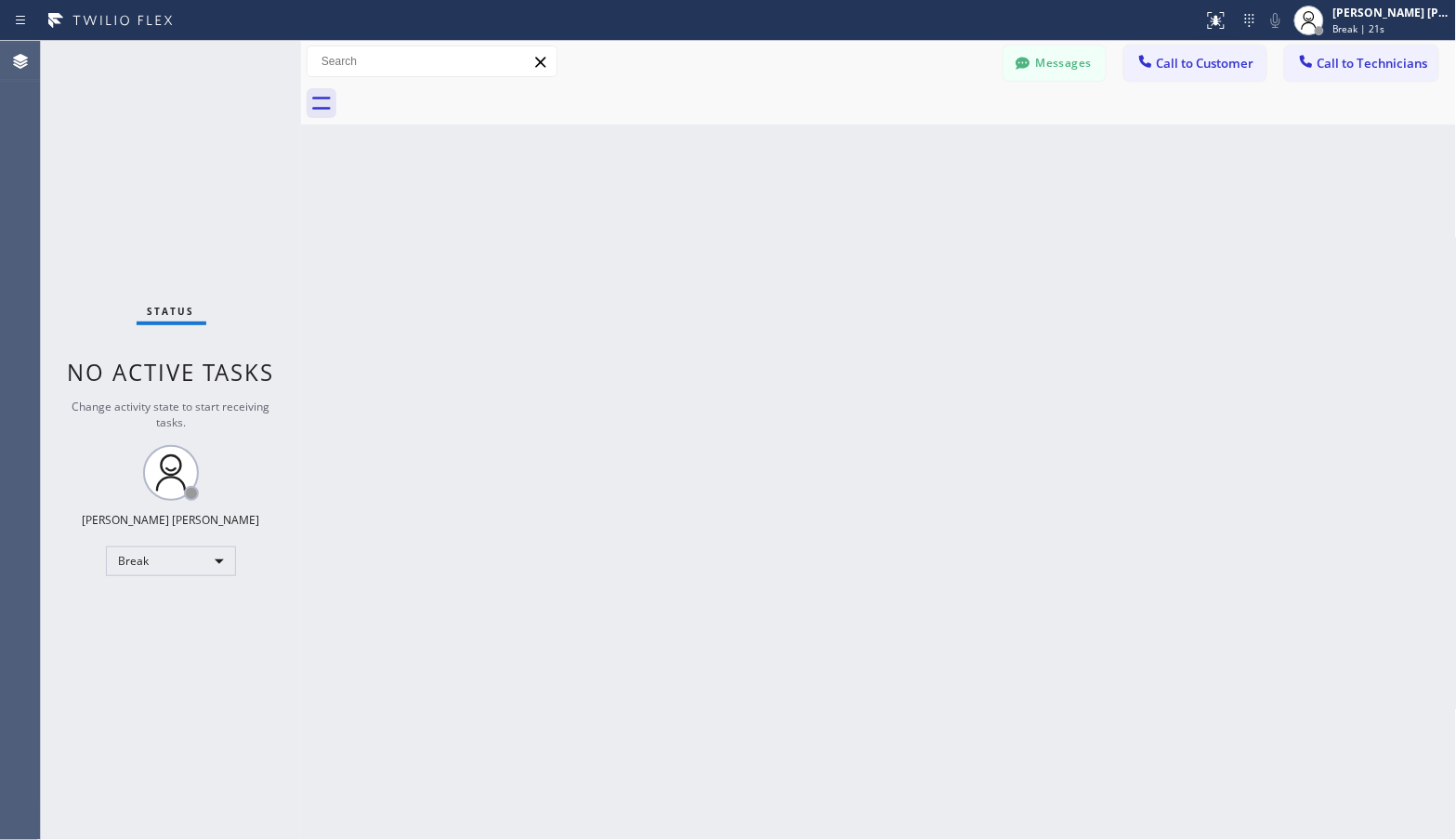
click at [934, 127] on div "Back to Dashboard Change Sender ID Customers Technicians Select a contact Outbo…" at bounding box center [879, 440] width 1156 height 800
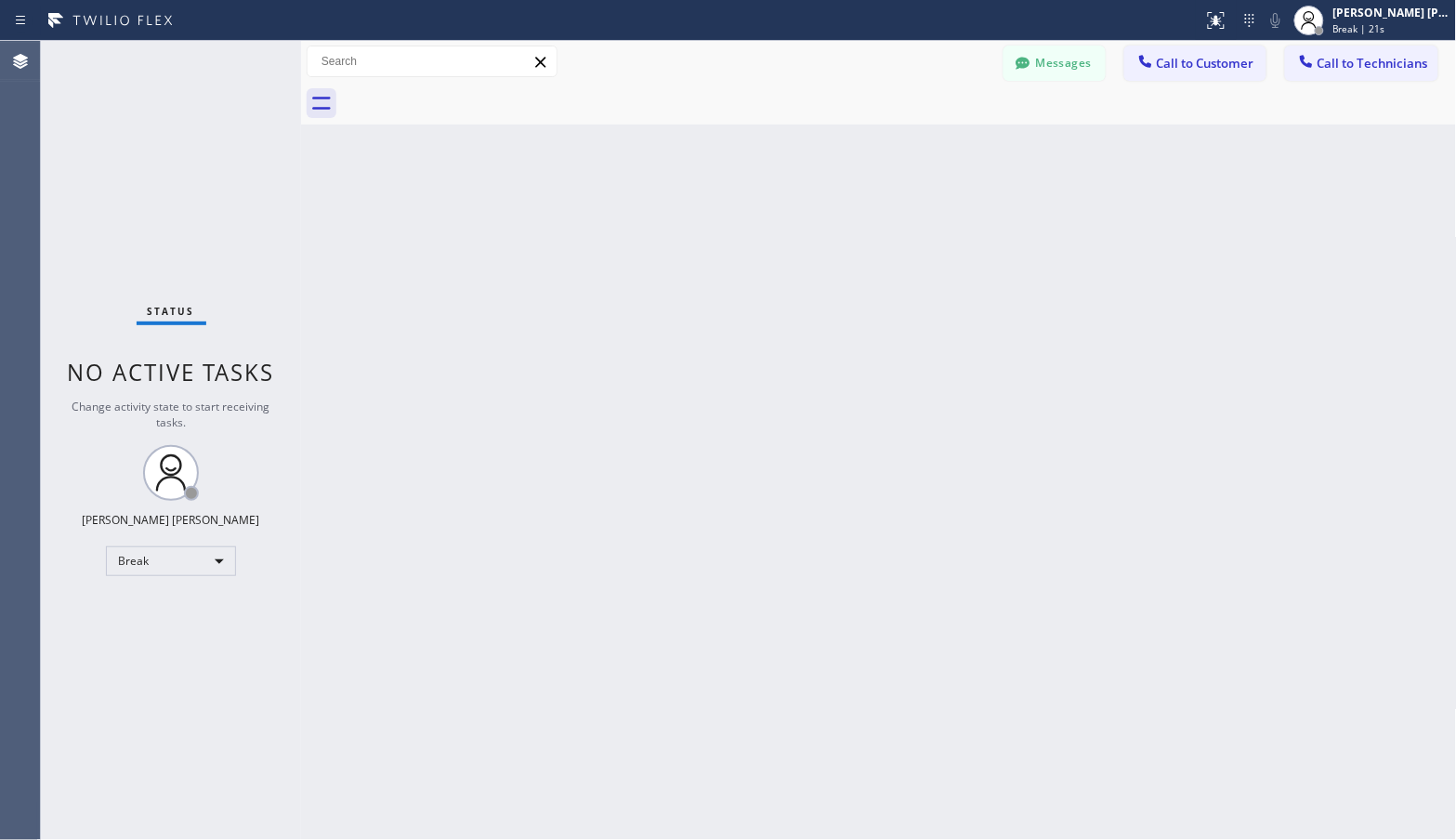
click at [934, 127] on div "Back to Dashboard Change Sender ID Customers Technicians Select a contact Outbo…" at bounding box center [879, 440] width 1156 height 800
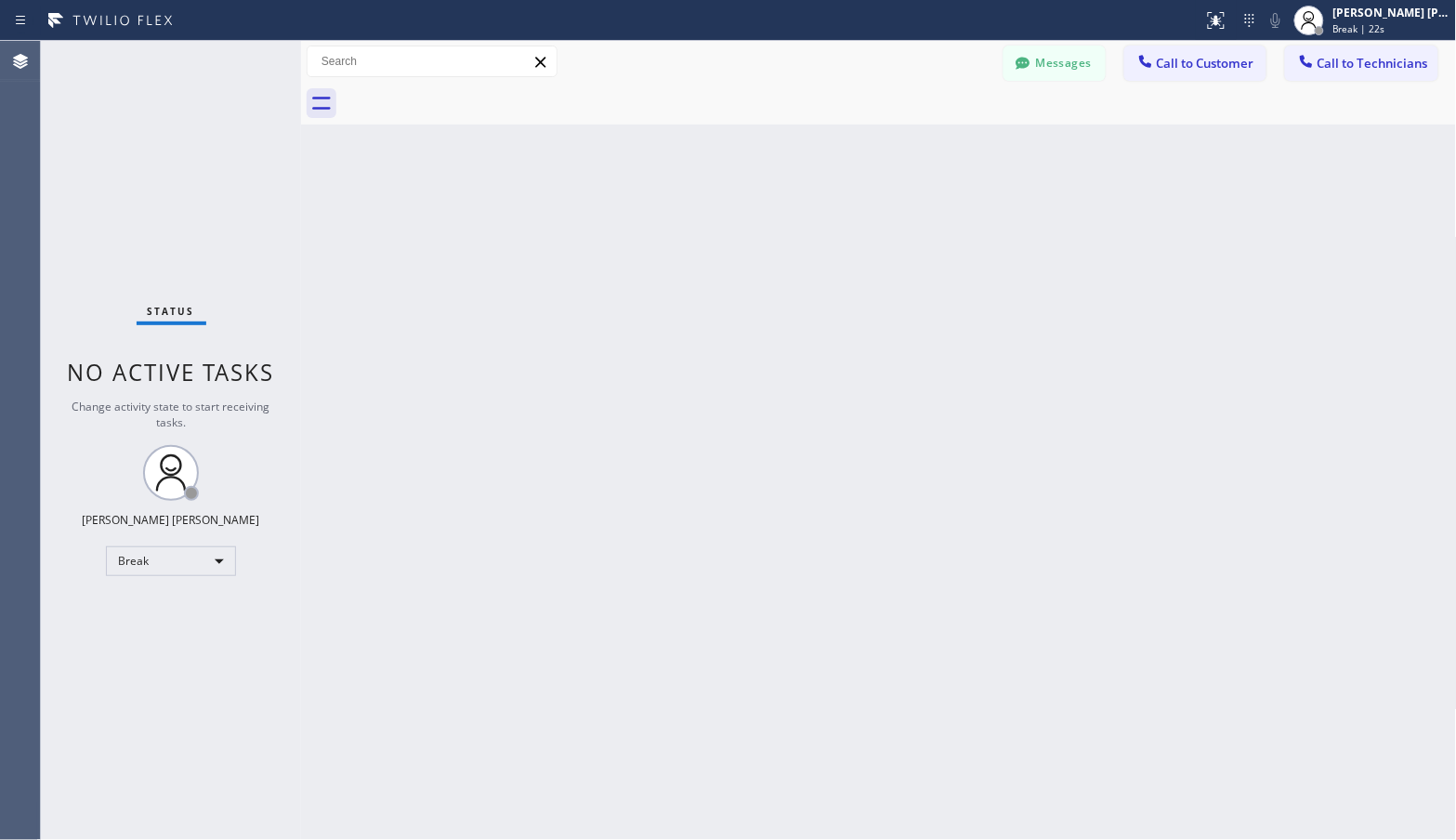
click at [934, 127] on div "Back to Dashboard Change Sender ID Customers Technicians Select a contact Outbo…" at bounding box center [879, 440] width 1156 height 800
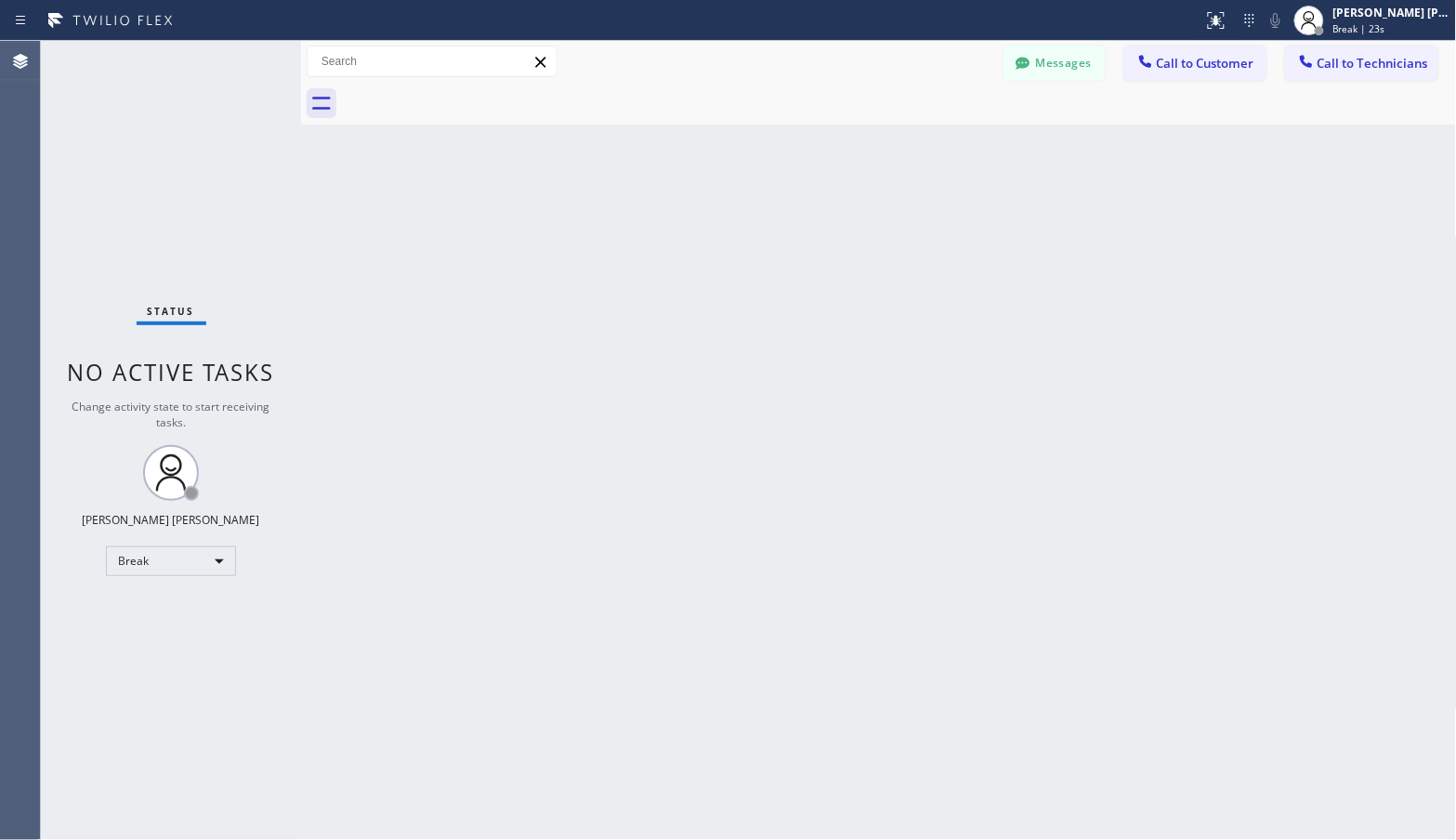
click at [934, 127] on div "Back to Dashboard Change Sender ID Customers Technicians Select a contact Outbo…" at bounding box center [879, 440] width 1156 height 800
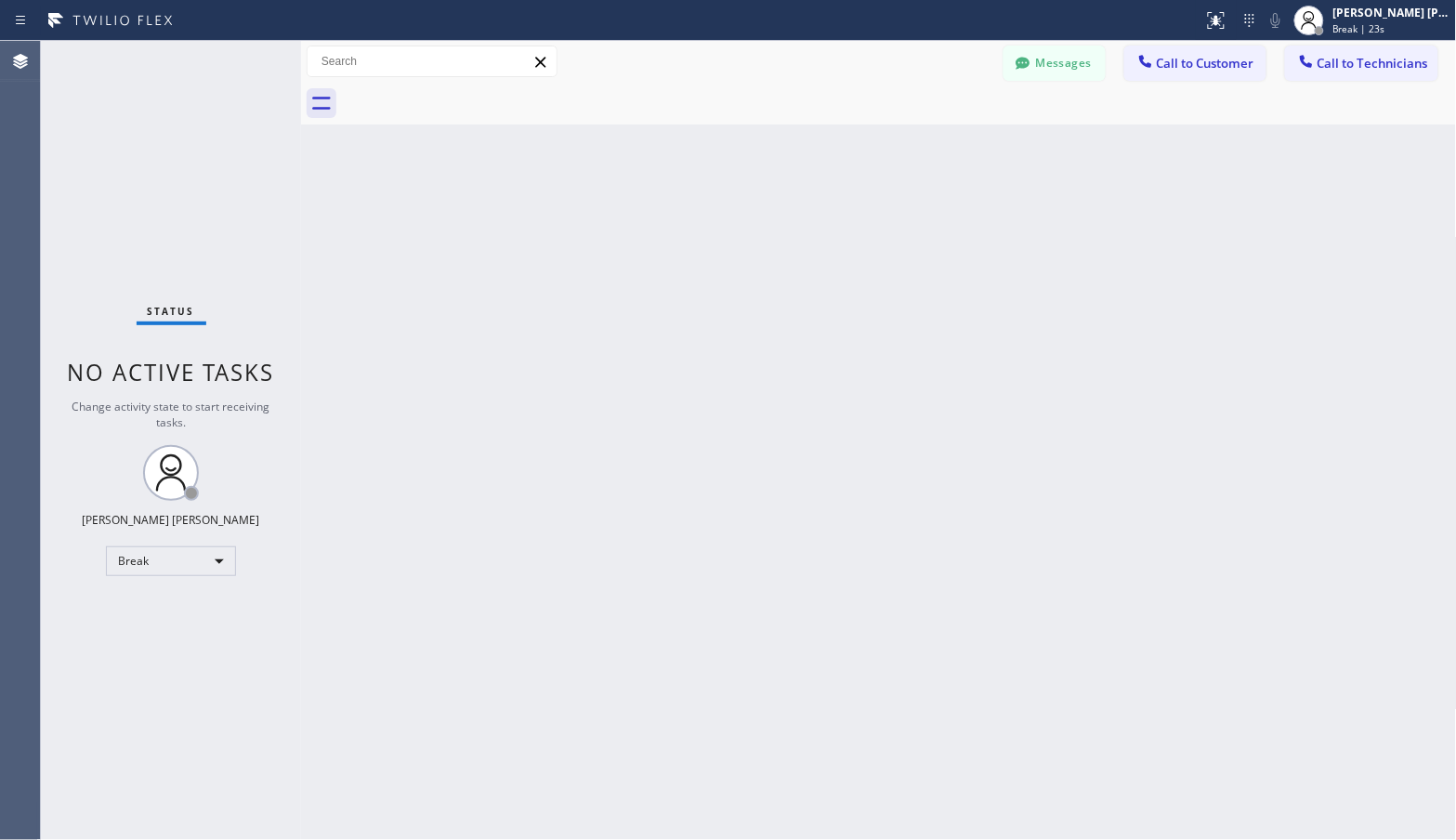
click at [934, 127] on div "Back to Dashboard Change Sender ID Customers Technicians Select a contact Outbo…" at bounding box center [879, 440] width 1156 height 800
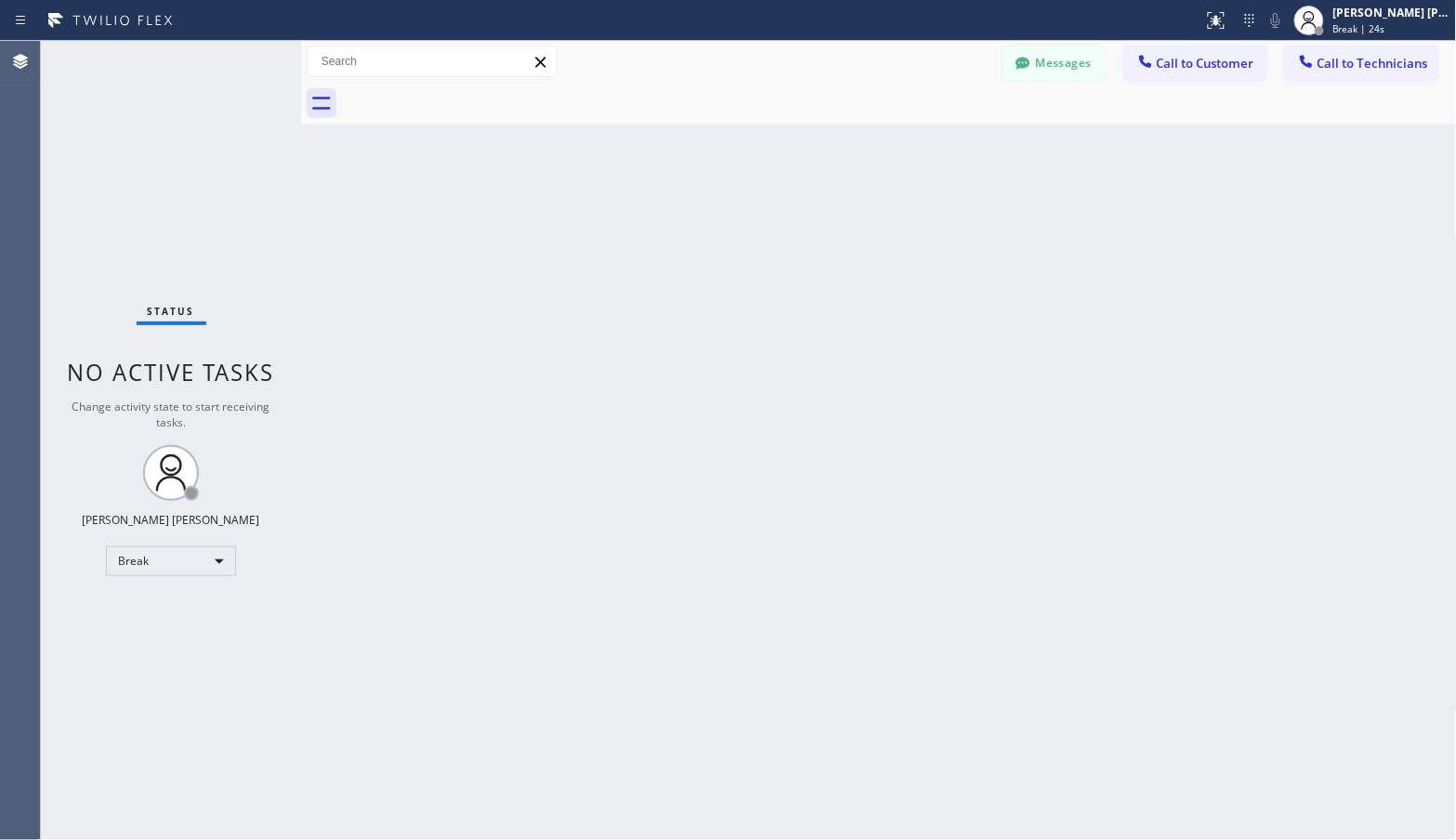
click at [934, 127] on div "Back to Dashboard Change Sender ID Customers Technicians Select a contact Outbo…" at bounding box center [879, 440] width 1156 height 800
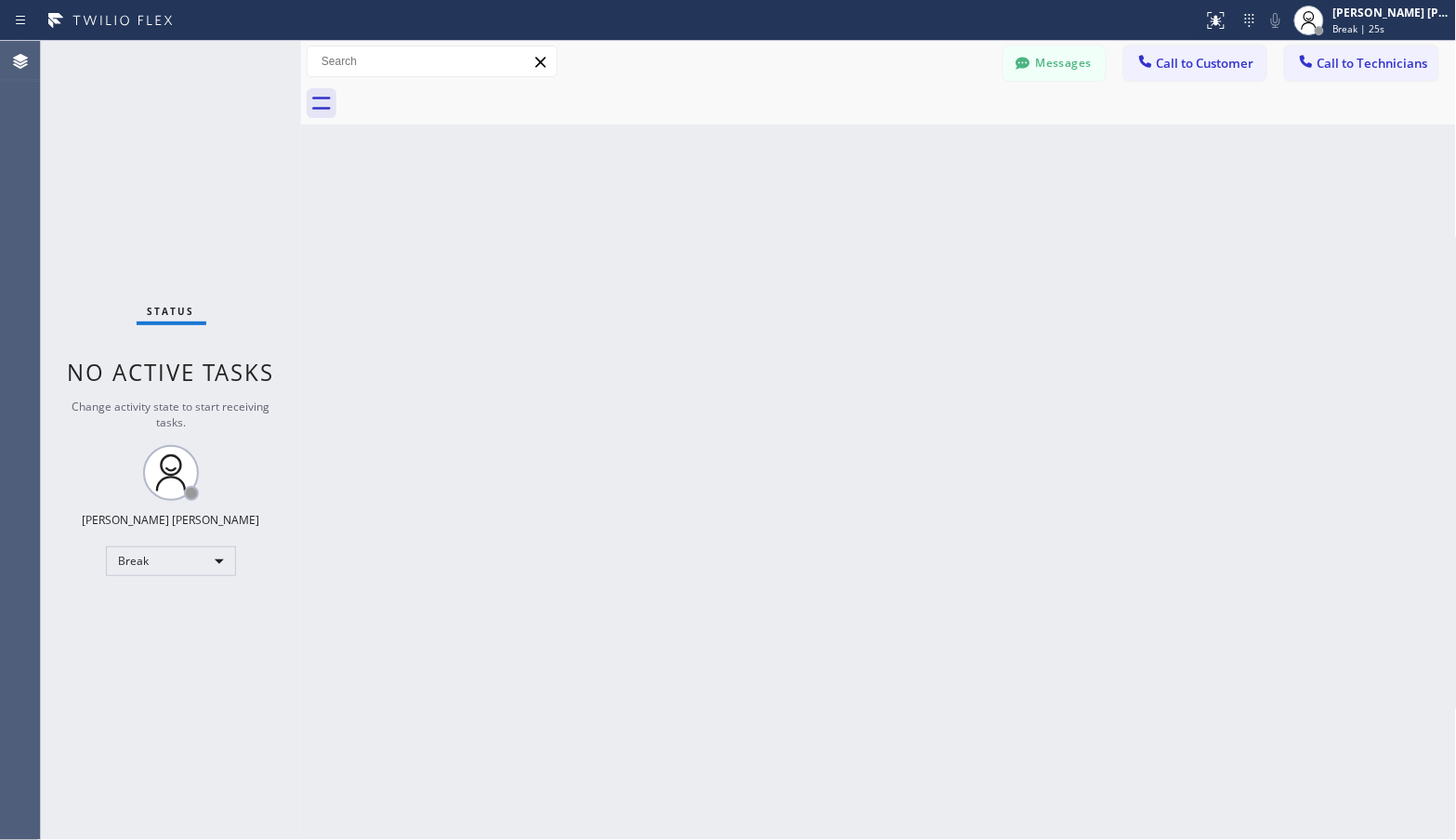
click at [934, 127] on div "Back to Dashboard Change Sender ID Customers Technicians Select a contact Outbo…" at bounding box center [879, 440] width 1156 height 800
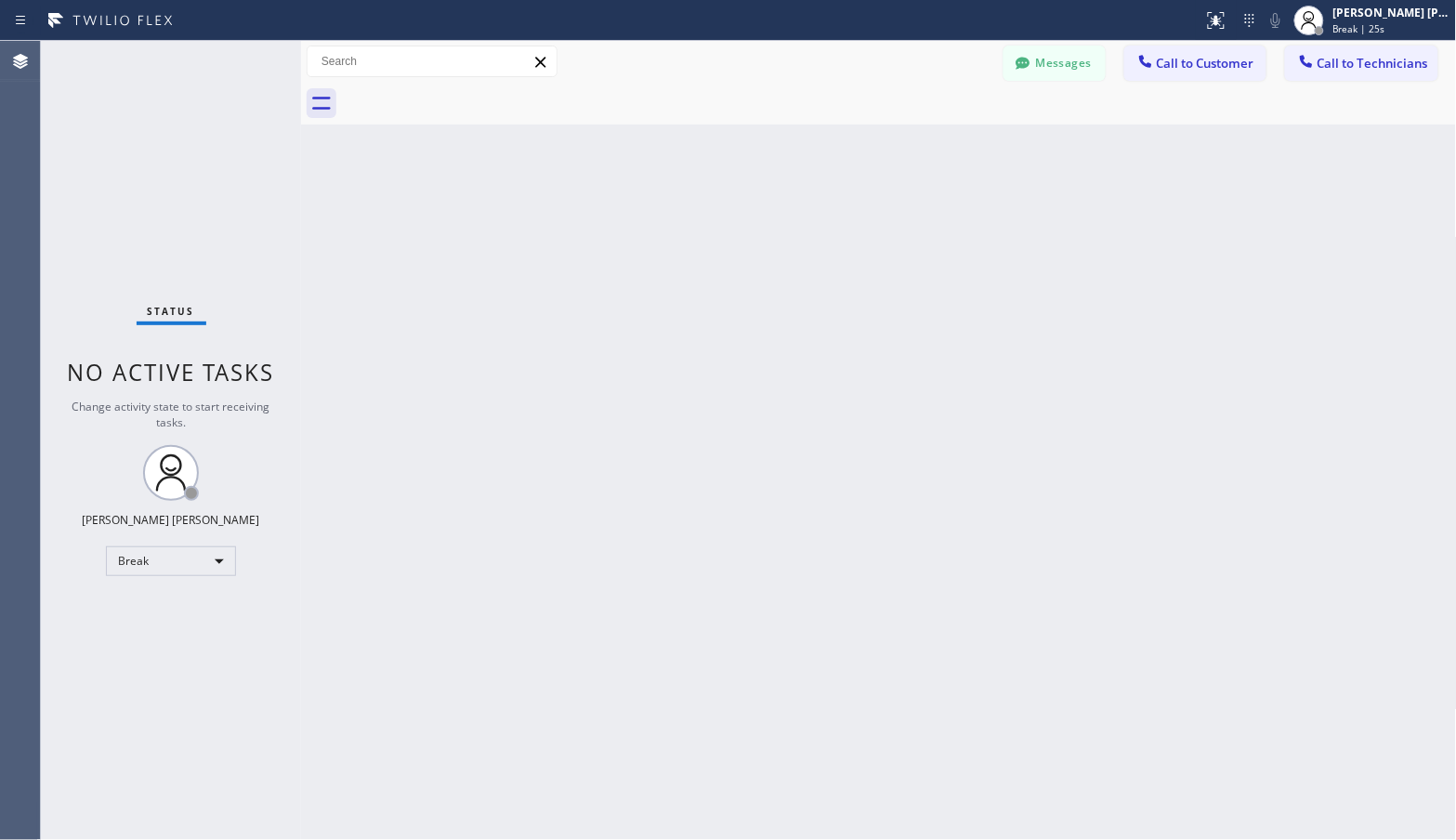
click at [934, 127] on div "Back to Dashboard Change Sender ID Customers Technicians Select a contact Outbo…" at bounding box center [879, 440] width 1156 height 800
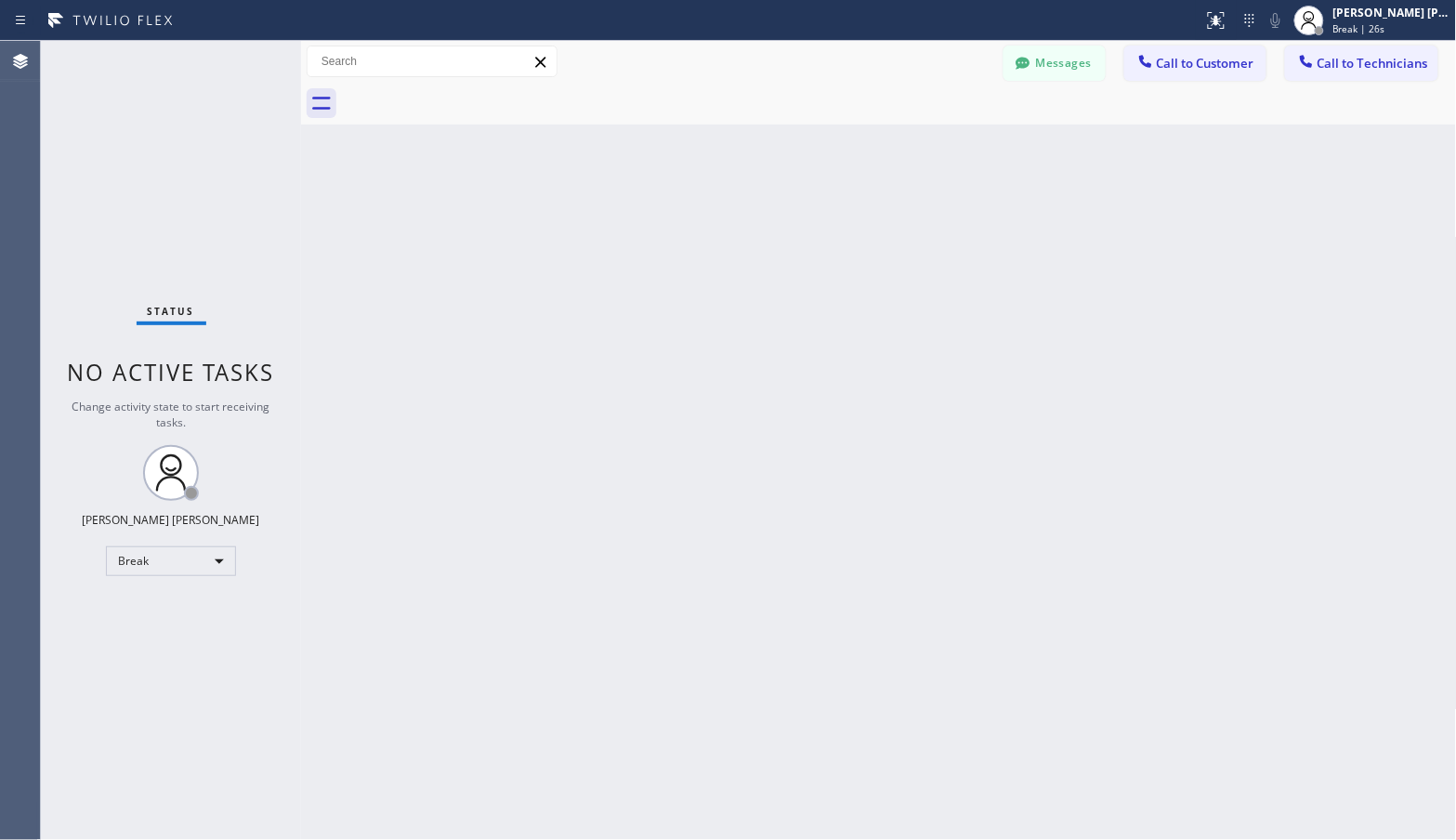
click at [934, 127] on div "Back to Dashboard Change Sender ID Customers Technicians Select a contact Outbo…" at bounding box center [879, 440] width 1156 height 800
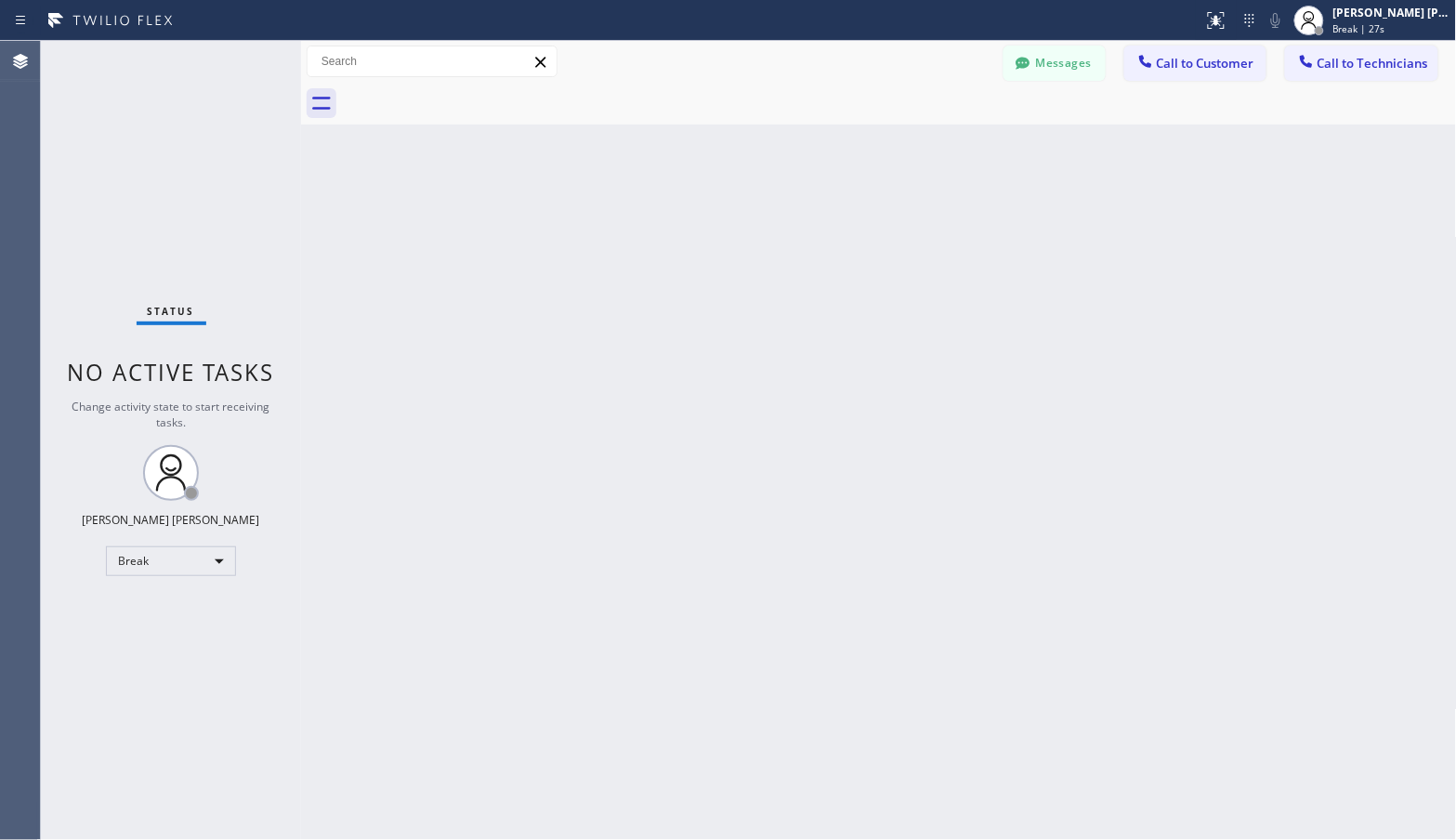
click at [934, 127] on div "Back to Dashboard Change Sender ID Customers Technicians Select a contact Outbo…" at bounding box center [879, 440] width 1156 height 800
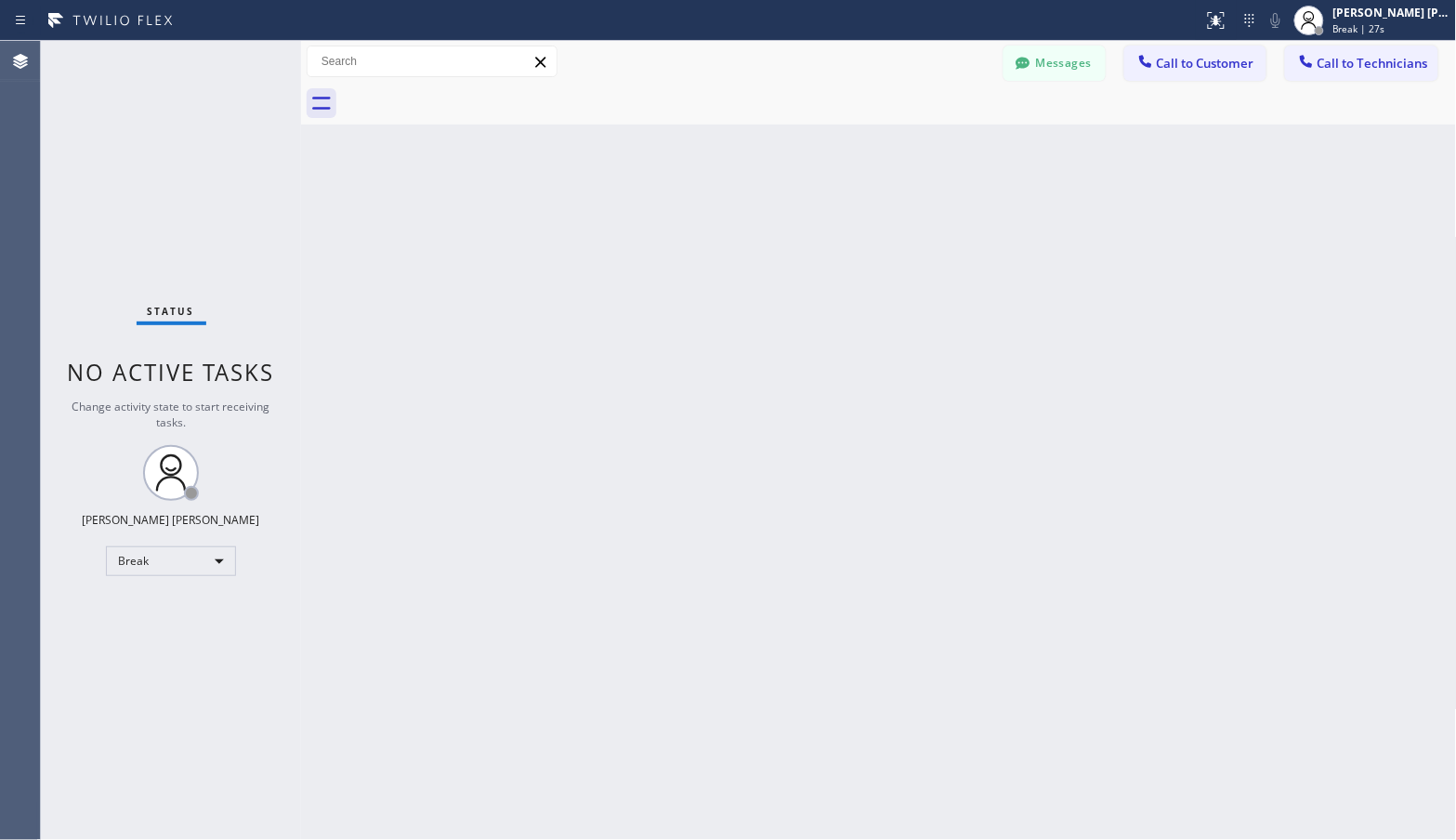
click at [934, 127] on div "Back to Dashboard Change Sender ID Customers Technicians Select a contact Outbo…" at bounding box center [879, 440] width 1156 height 800
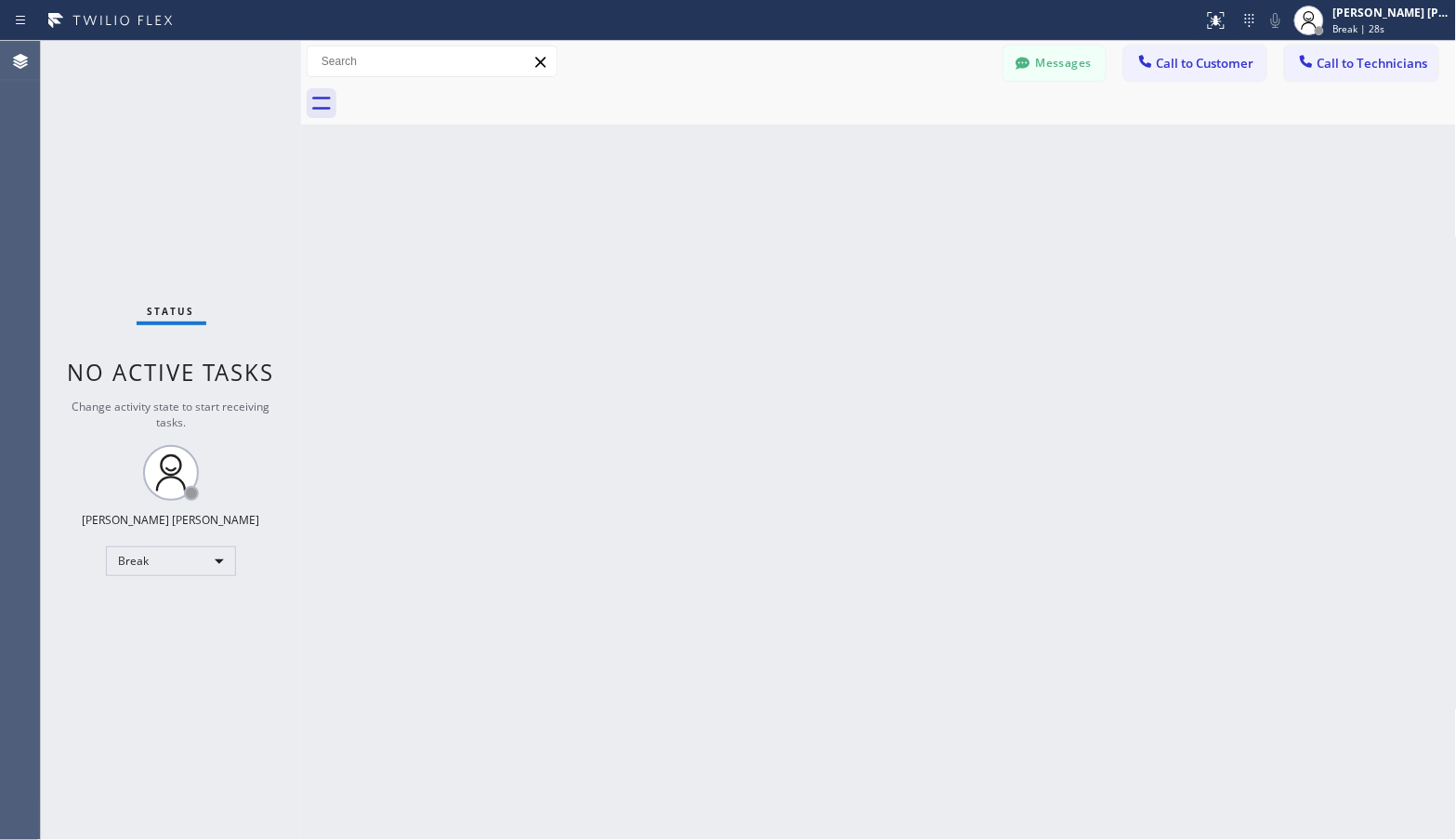
click at [934, 127] on div "Back to Dashboard Change Sender ID Customers Technicians Select a contact Outbo…" at bounding box center [879, 440] width 1156 height 800
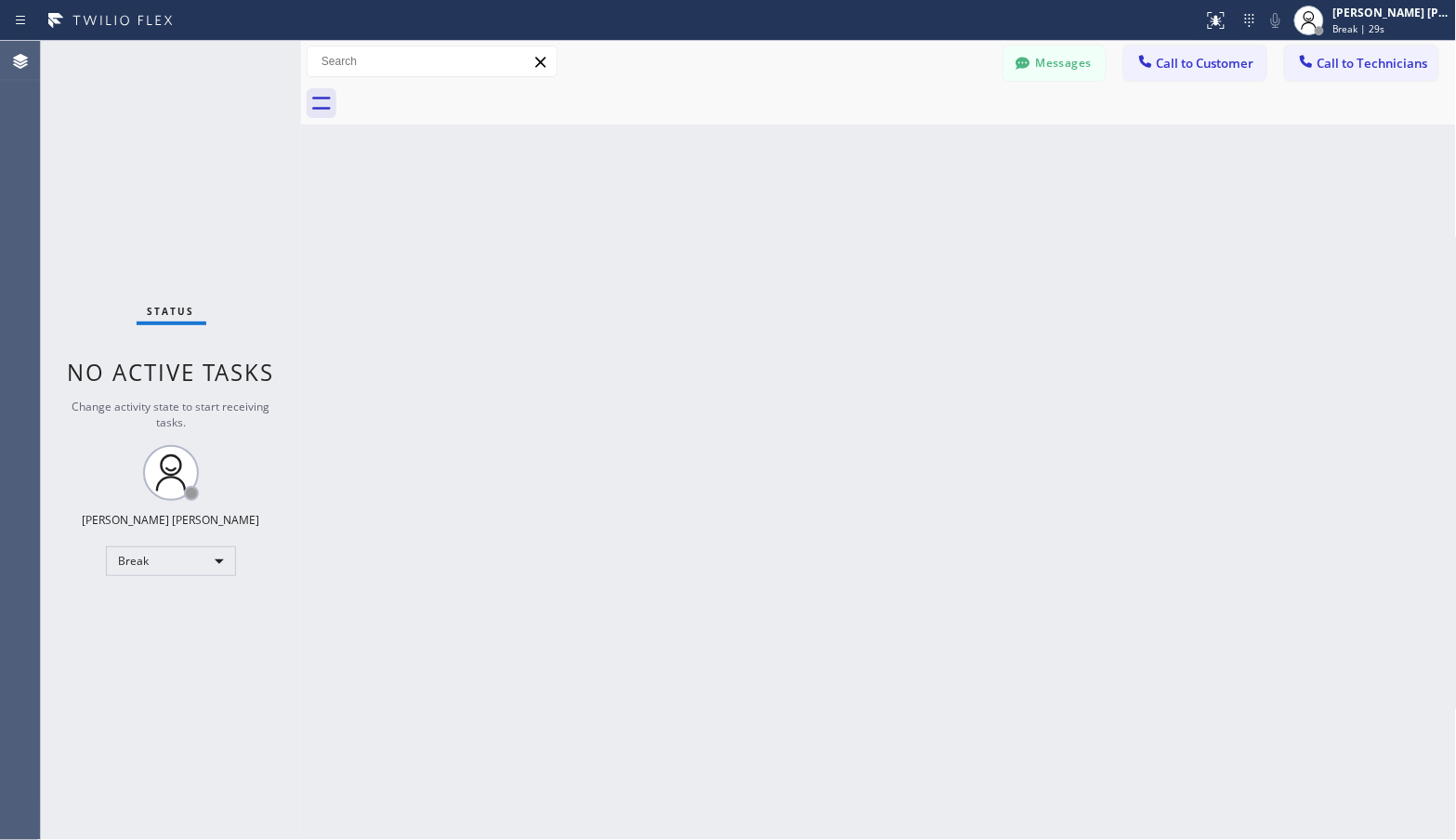
click at [934, 127] on div "Back to Dashboard Change Sender ID Customers Technicians Select a contact Outbo…" at bounding box center [879, 440] width 1156 height 800
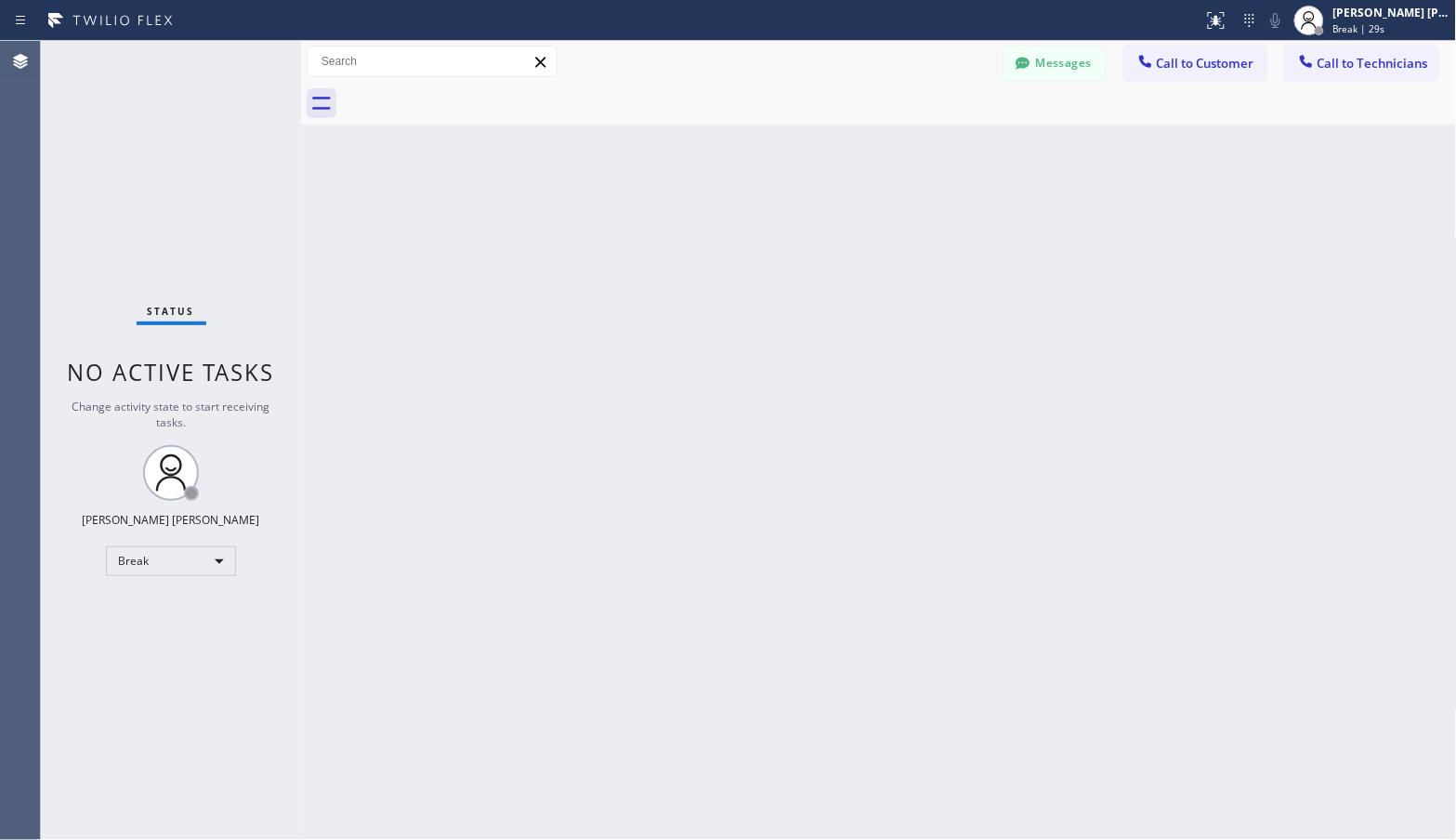
click at [934, 127] on div "Back to Dashboard Change Sender ID Customers Technicians Select a contact Outbo…" at bounding box center [879, 440] width 1156 height 800
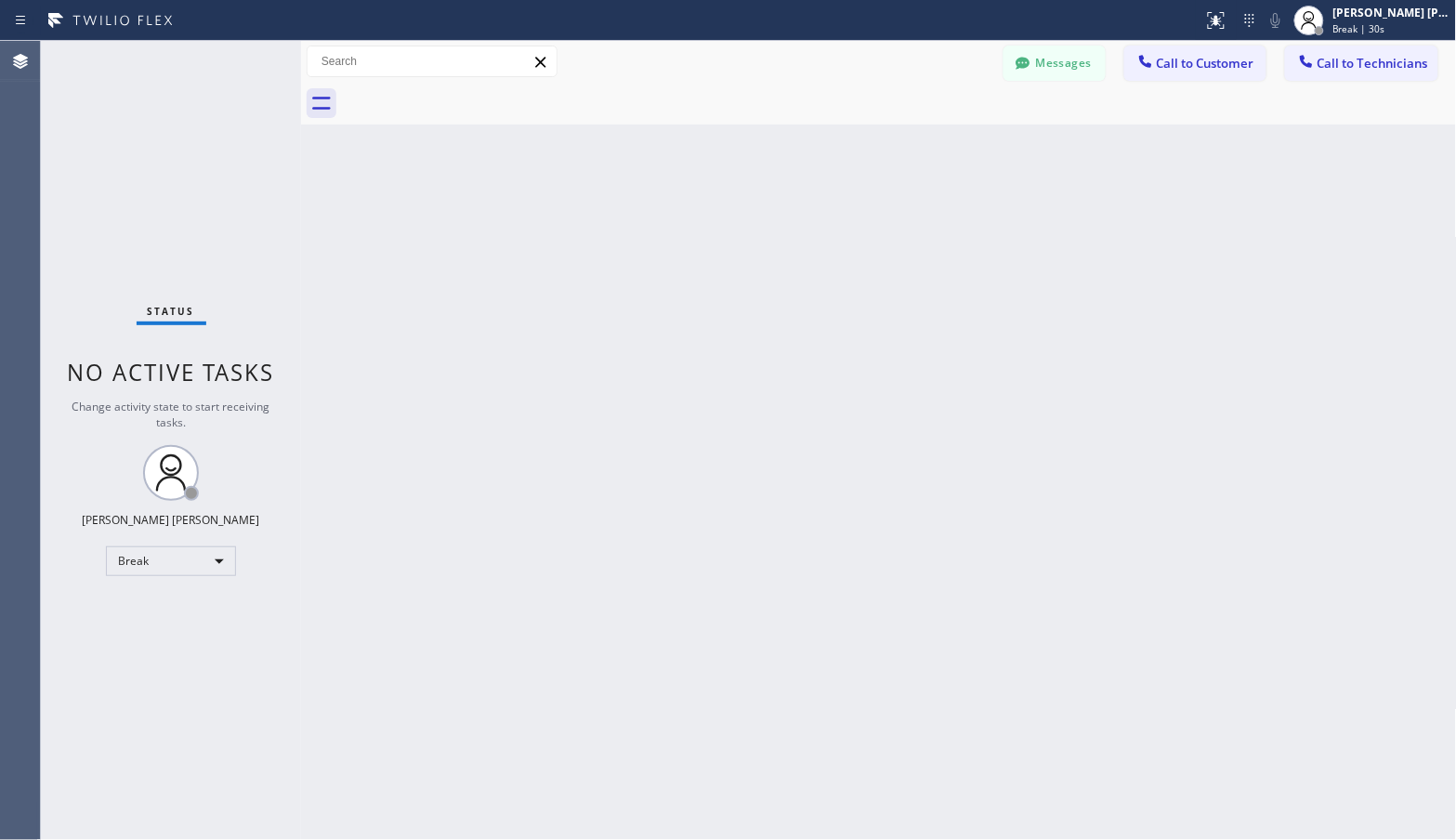
click at [934, 127] on div "Back to Dashboard Change Sender ID Customers Technicians Select a contact Outbo…" at bounding box center [879, 440] width 1156 height 800
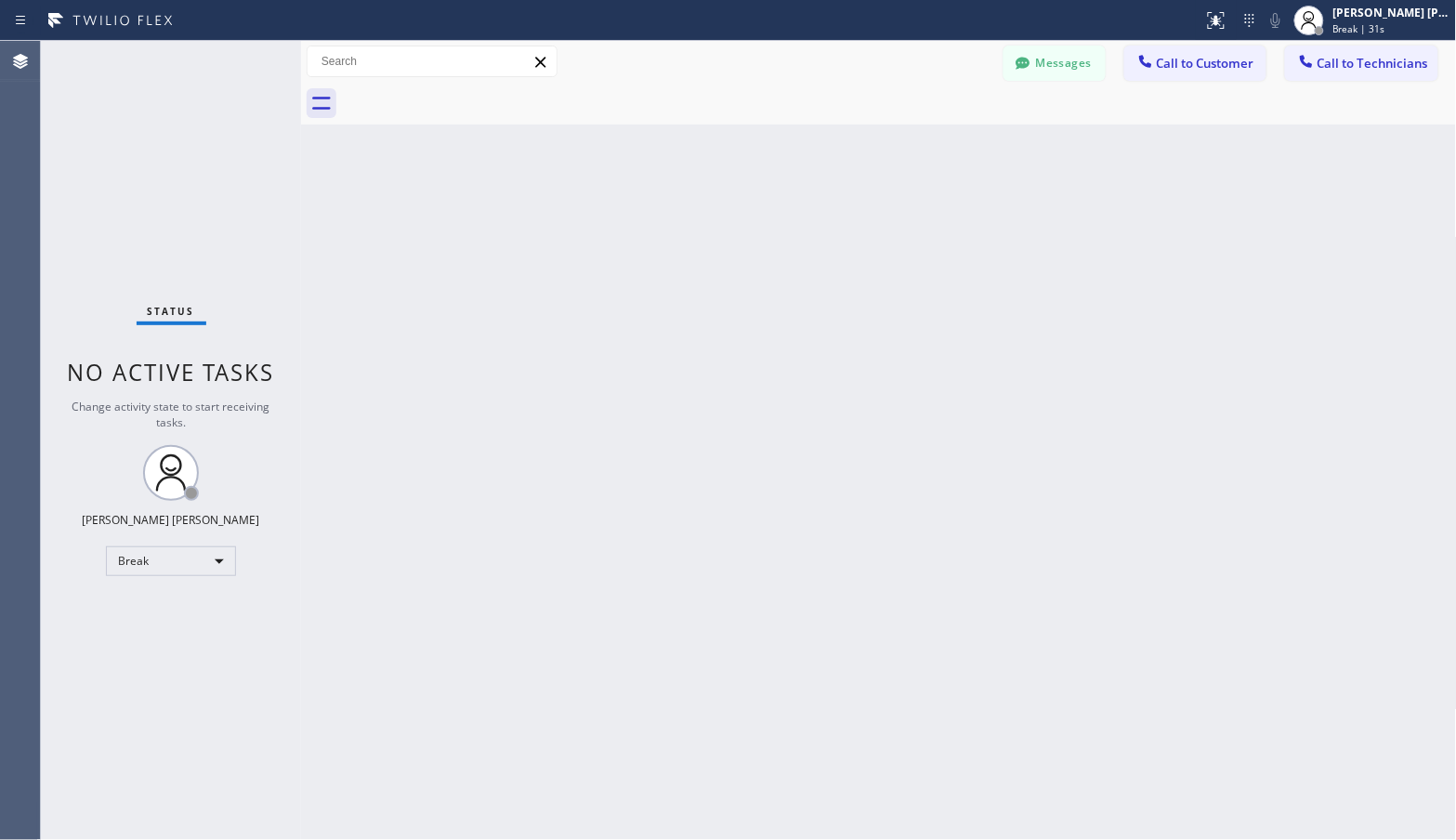
click at [934, 127] on div "Back to Dashboard Change Sender ID Customers Technicians Select a contact Outbo…" at bounding box center [879, 440] width 1156 height 800
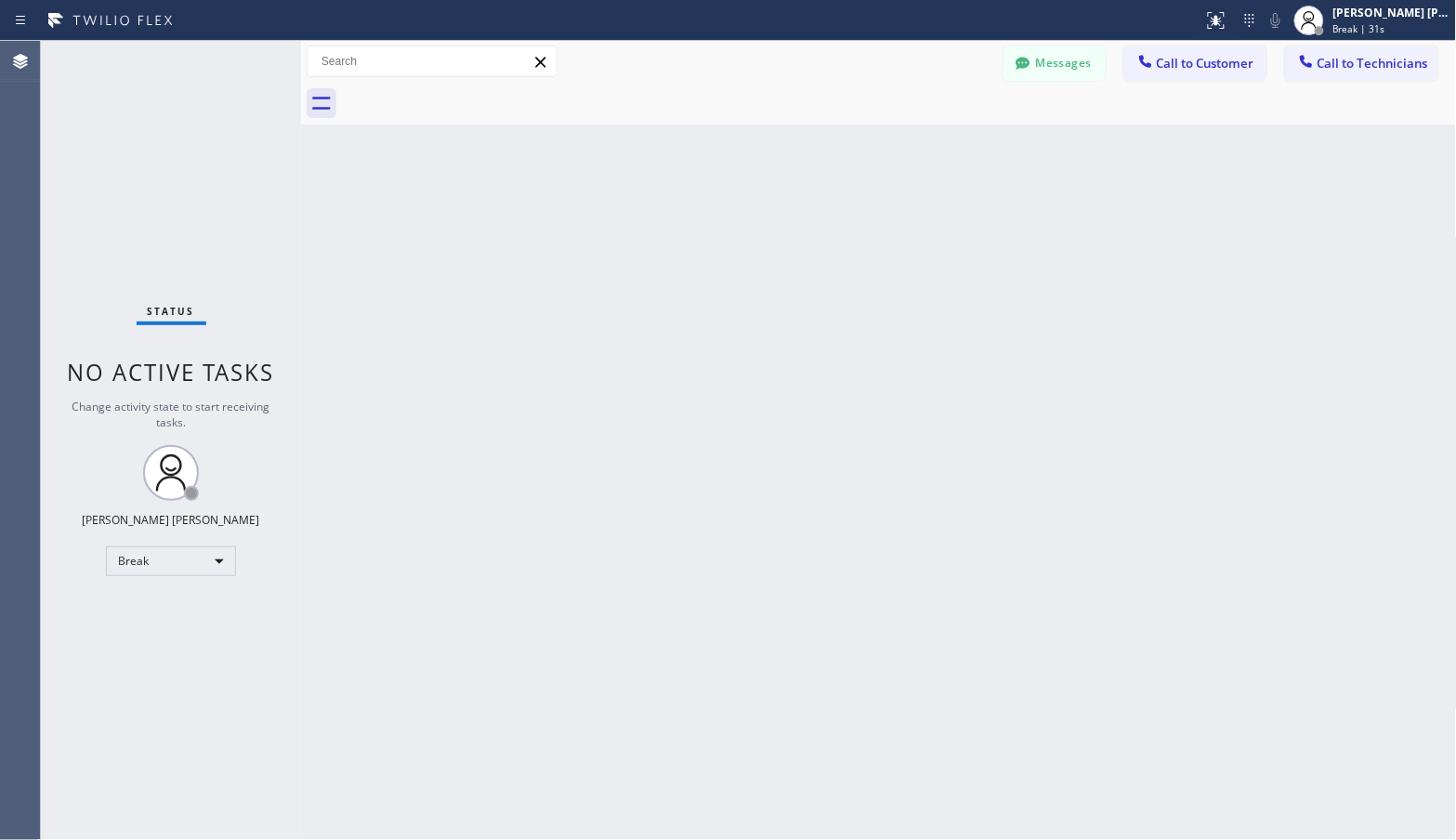
click at [934, 127] on div "Back to Dashboard Change Sender ID Customers Technicians Select a contact Outbo…" at bounding box center [879, 440] width 1156 height 800
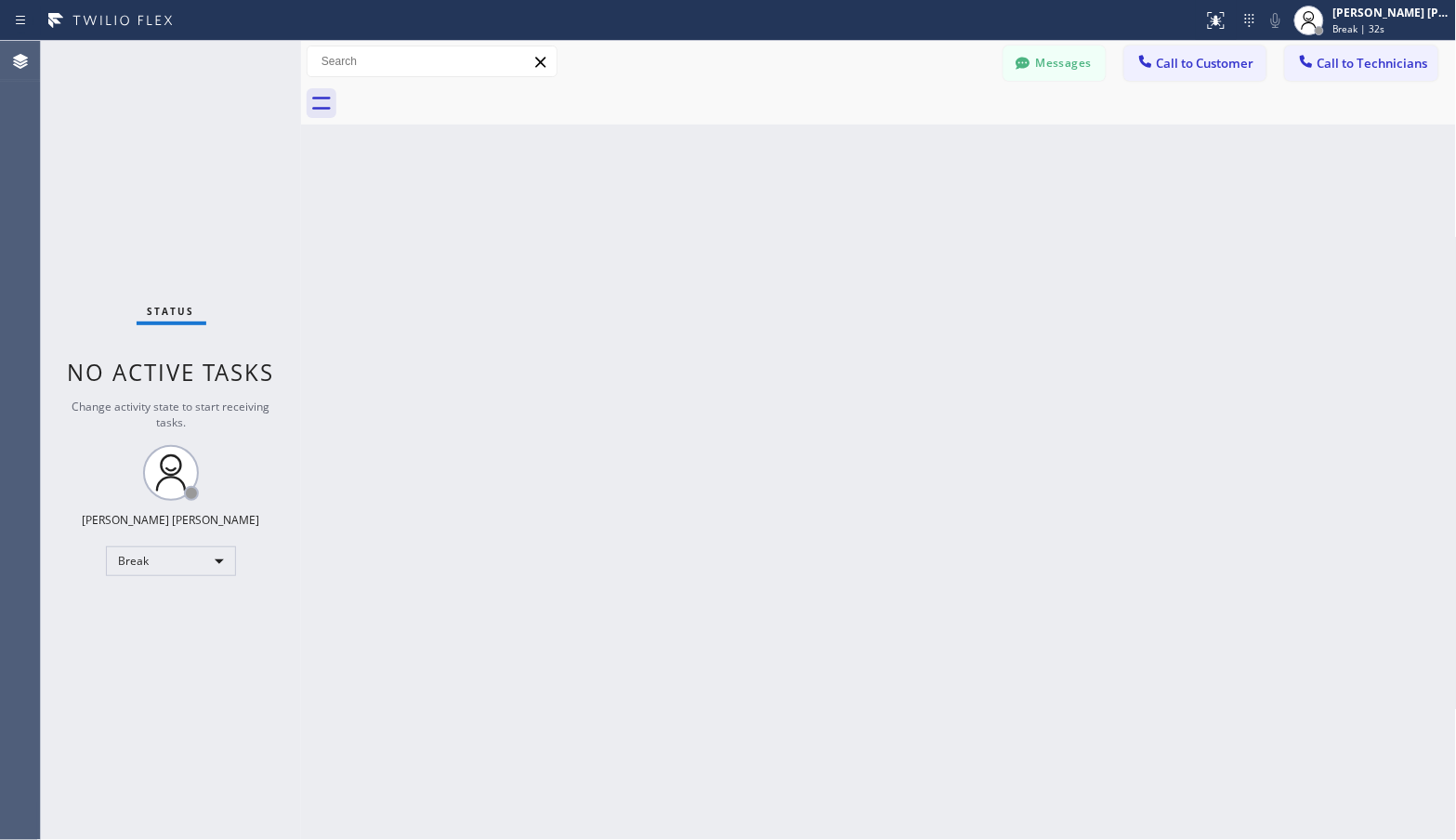
click at [934, 127] on div "Back to Dashboard Change Sender ID Customers Technicians Select a contact Outbo…" at bounding box center [879, 440] width 1156 height 800
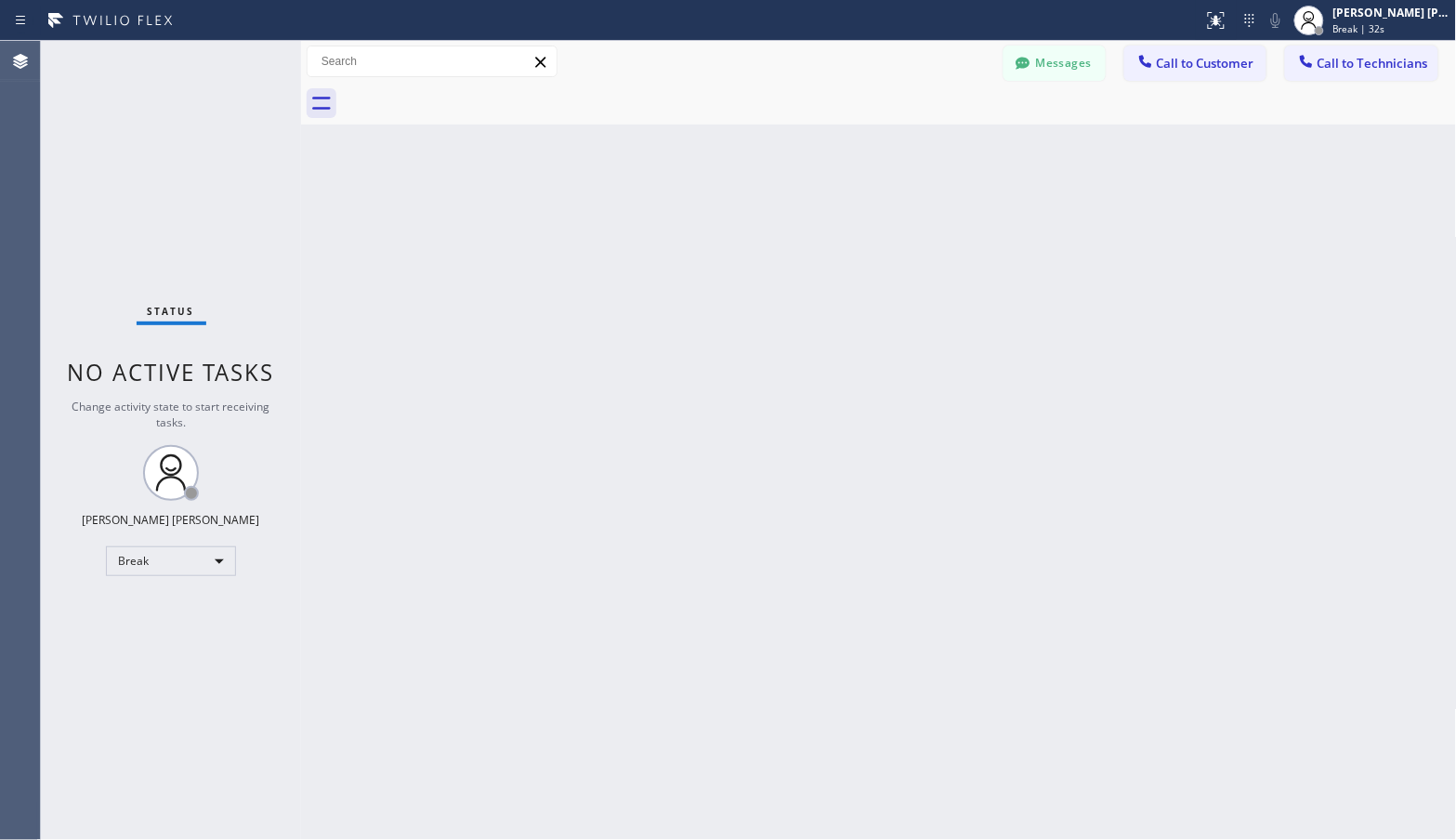
click at [934, 127] on div "Back to Dashboard Change Sender ID Customers Technicians Select a contact Outbo…" at bounding box center [879, 440] width 1156 height 800
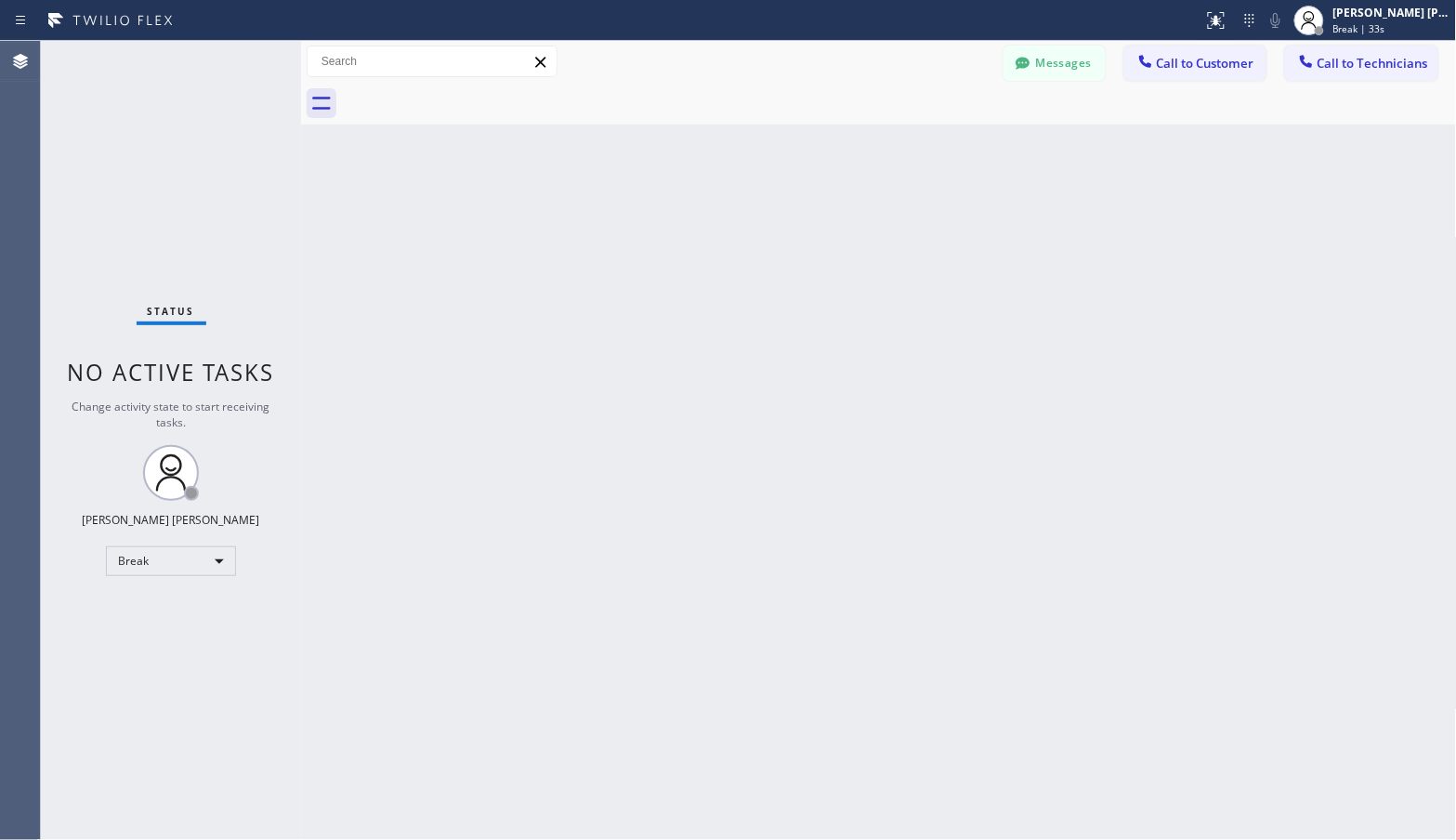
click at [934, 127] on div "Back to Dashboard Change Sender ID Customers Technicians Select a contact Outbo…" at bounding box center [879, 440] width 1156 height 800
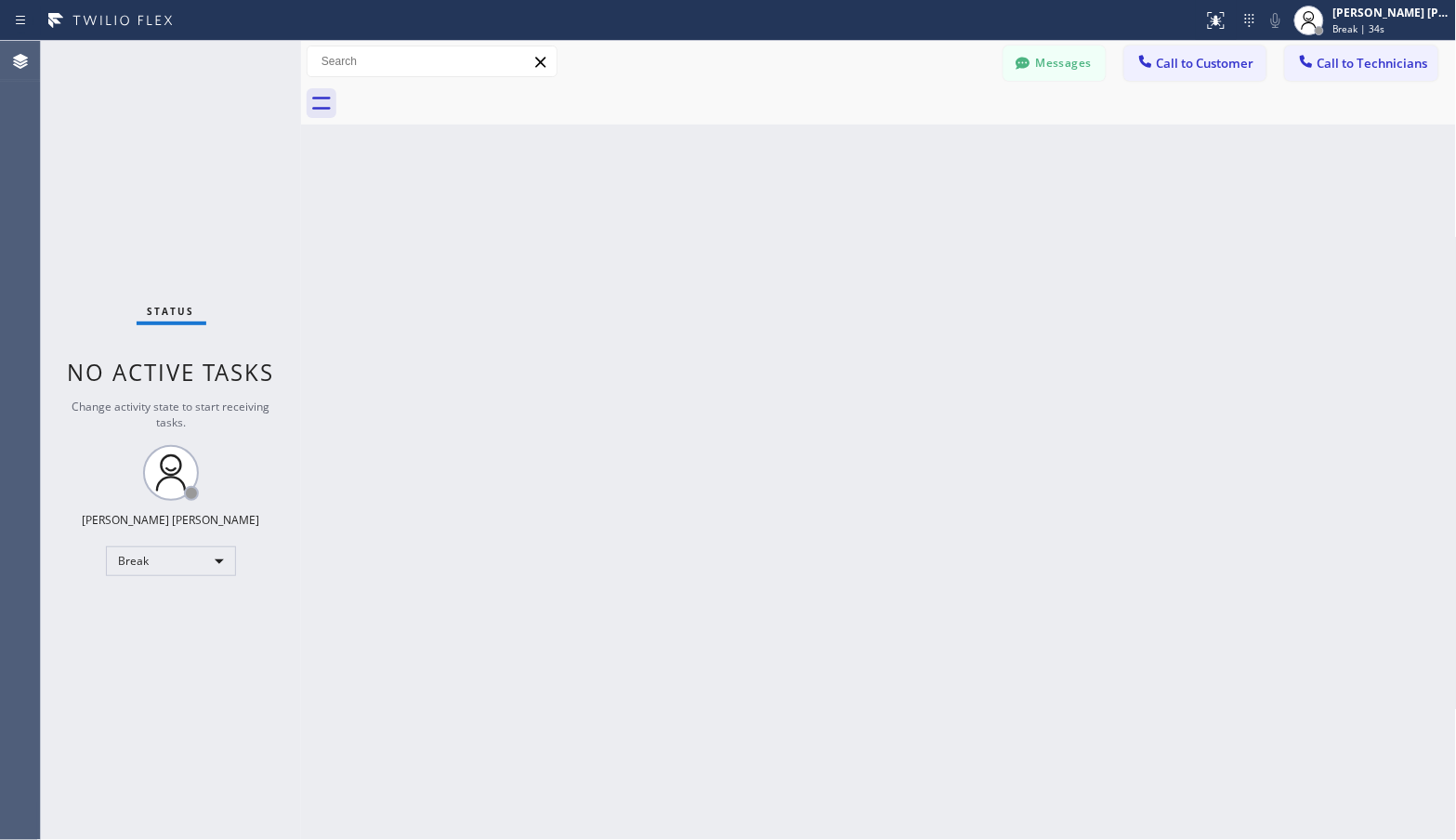
click at [934, 127] on div "Back to Dashboard Change Sender ID Customers Technicians Select a contact Outbo…" at bounding box center [879, 440] width 1156 height 800
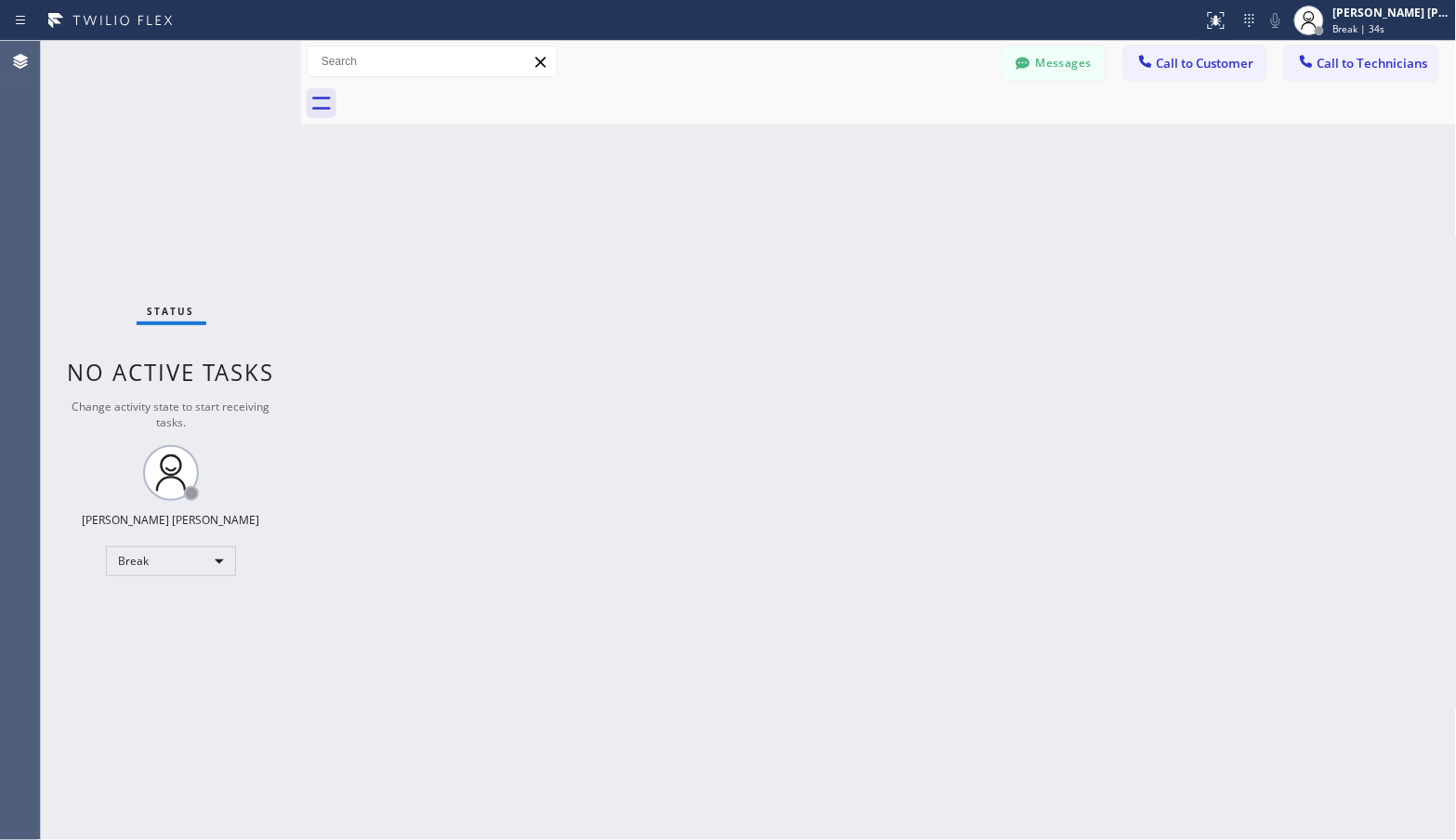
click at [934, 127] on div "Back to Dashboard Change Sender ID Customers Technicians Select a contact Outbo…" at bounding box center [879, 440] width 1156 height 800
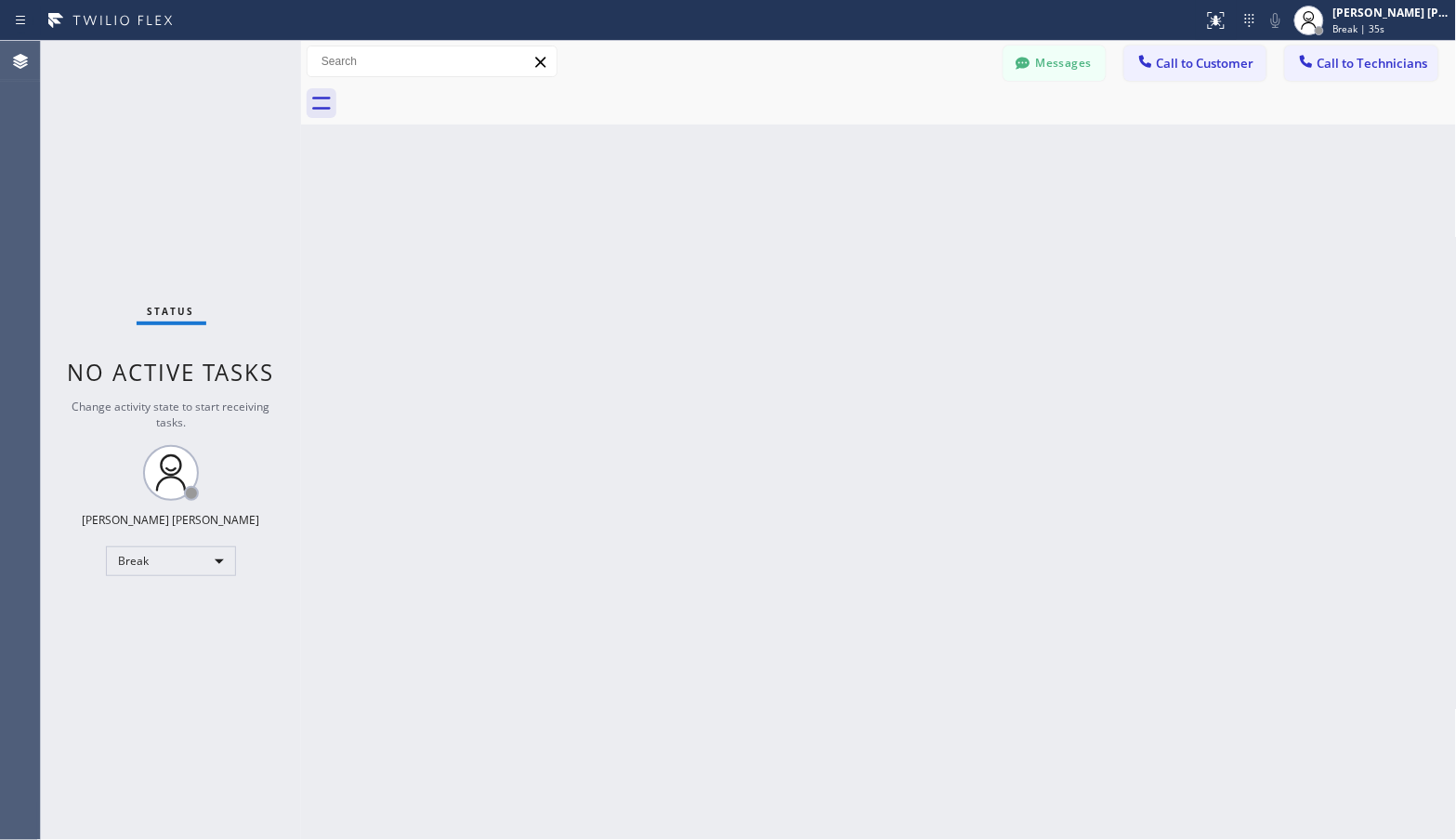
click at [934, 127] on div "Back to Dashboard Change Sender ID Customers Technicians Select a contact Outbo…" at bounding box center [879, 440] width 1156 height 800
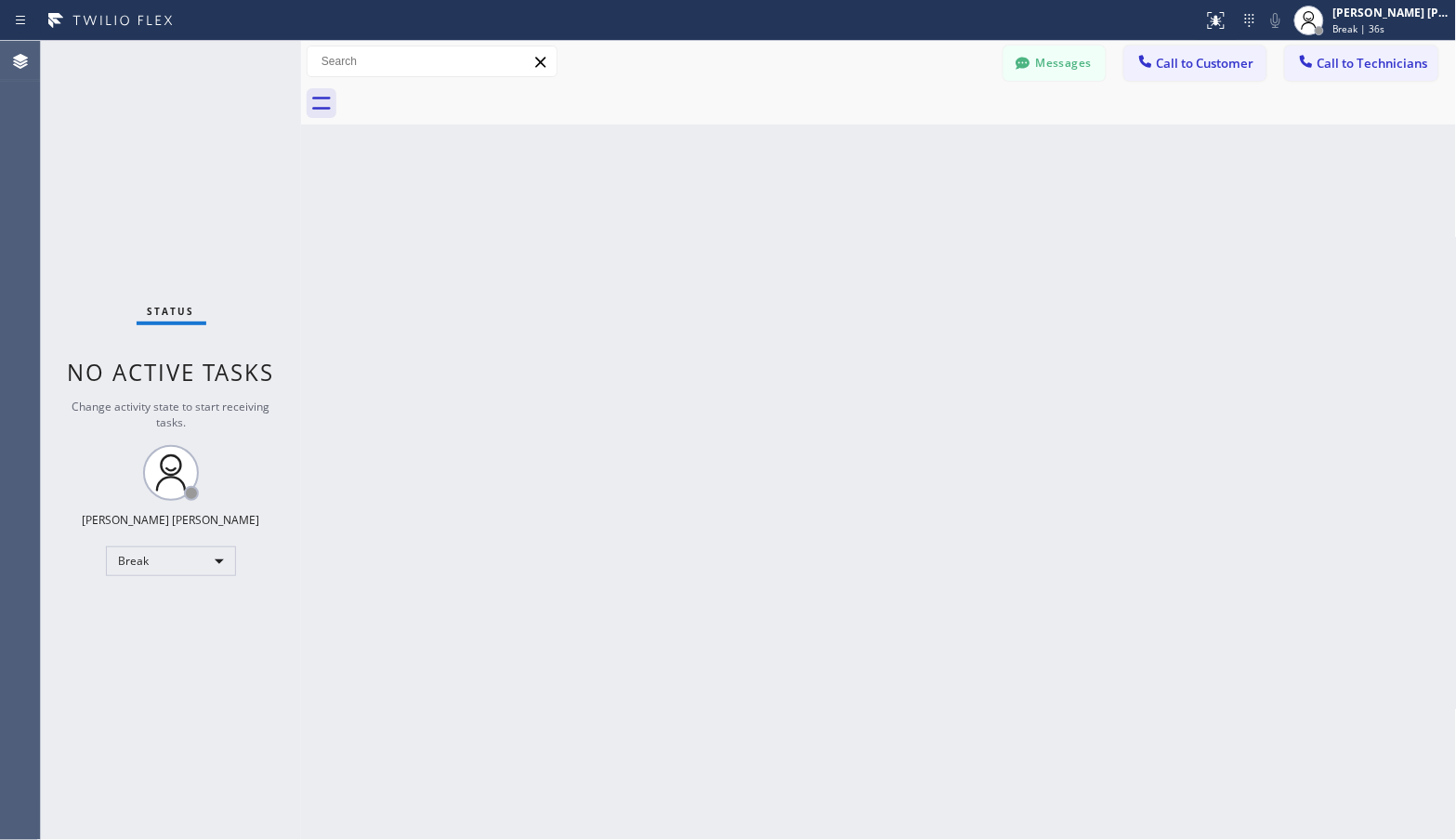
click at [934, 127] on div "Back to Dashboard Change Sender ID Customers Technicians Select a contact Outbo…" at bounding box center [879, 440] width 1156 height 800
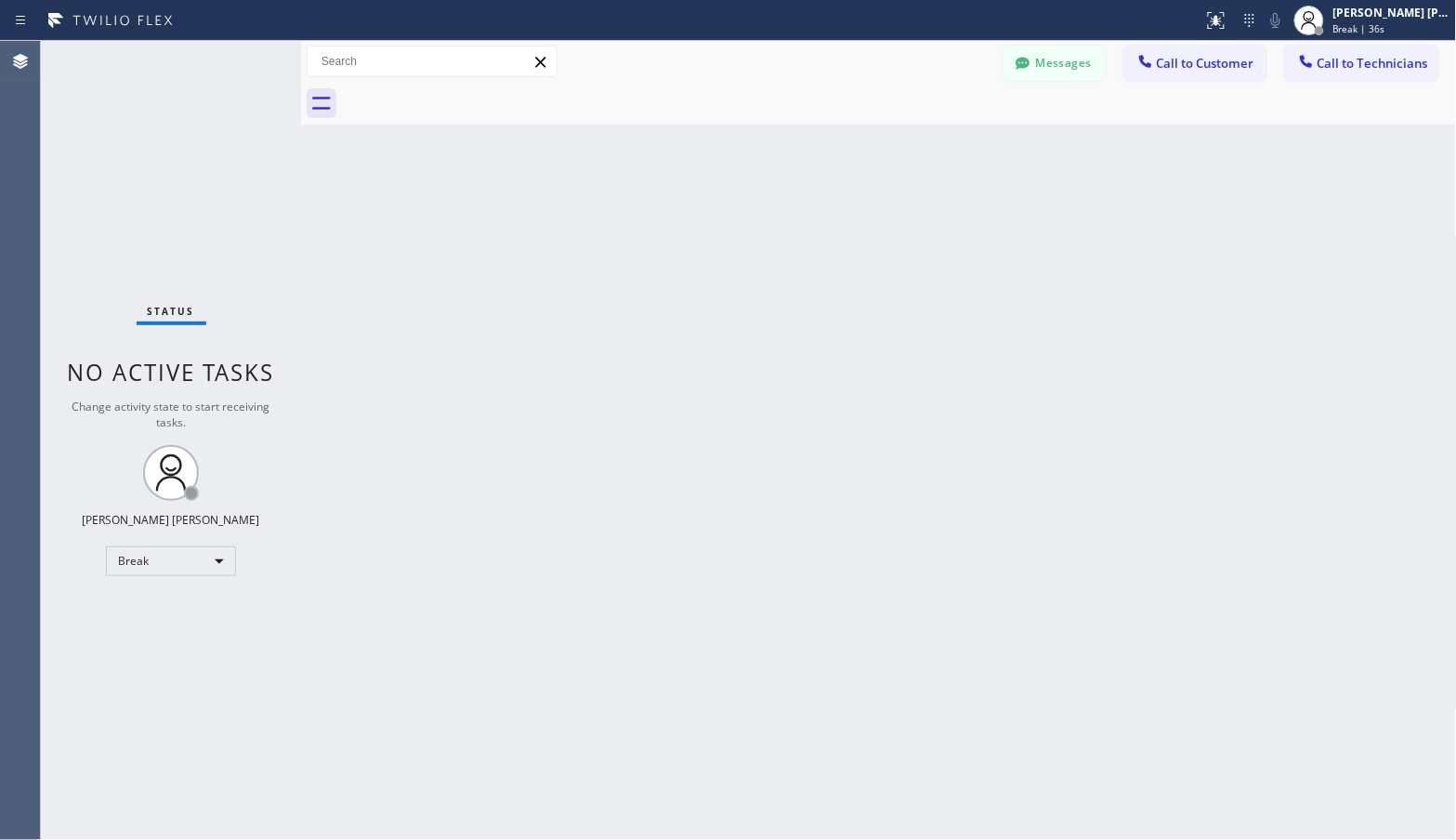
click at [934, 127] on div "Back to Dashboard Change Sender ID Customers Technicians Select a contact Outbo…" at bounding box center [879, 440] width 1156 height 800
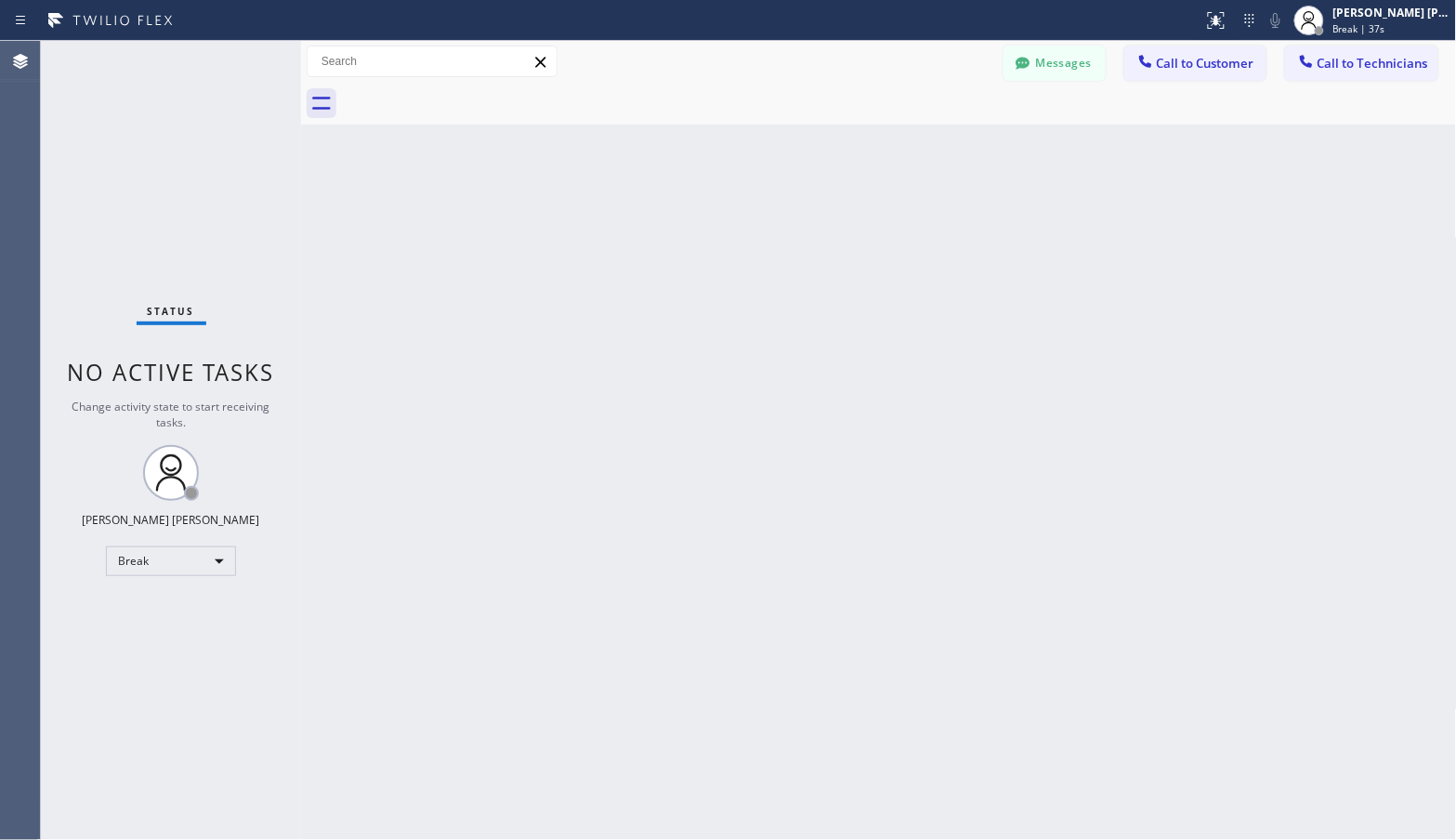
click at [934, 127] on div "Back to Dashboard Change Sender ID Customers Technicians Select a contact Outbo…" at bounding box center [879, 440] width 1156 height 800
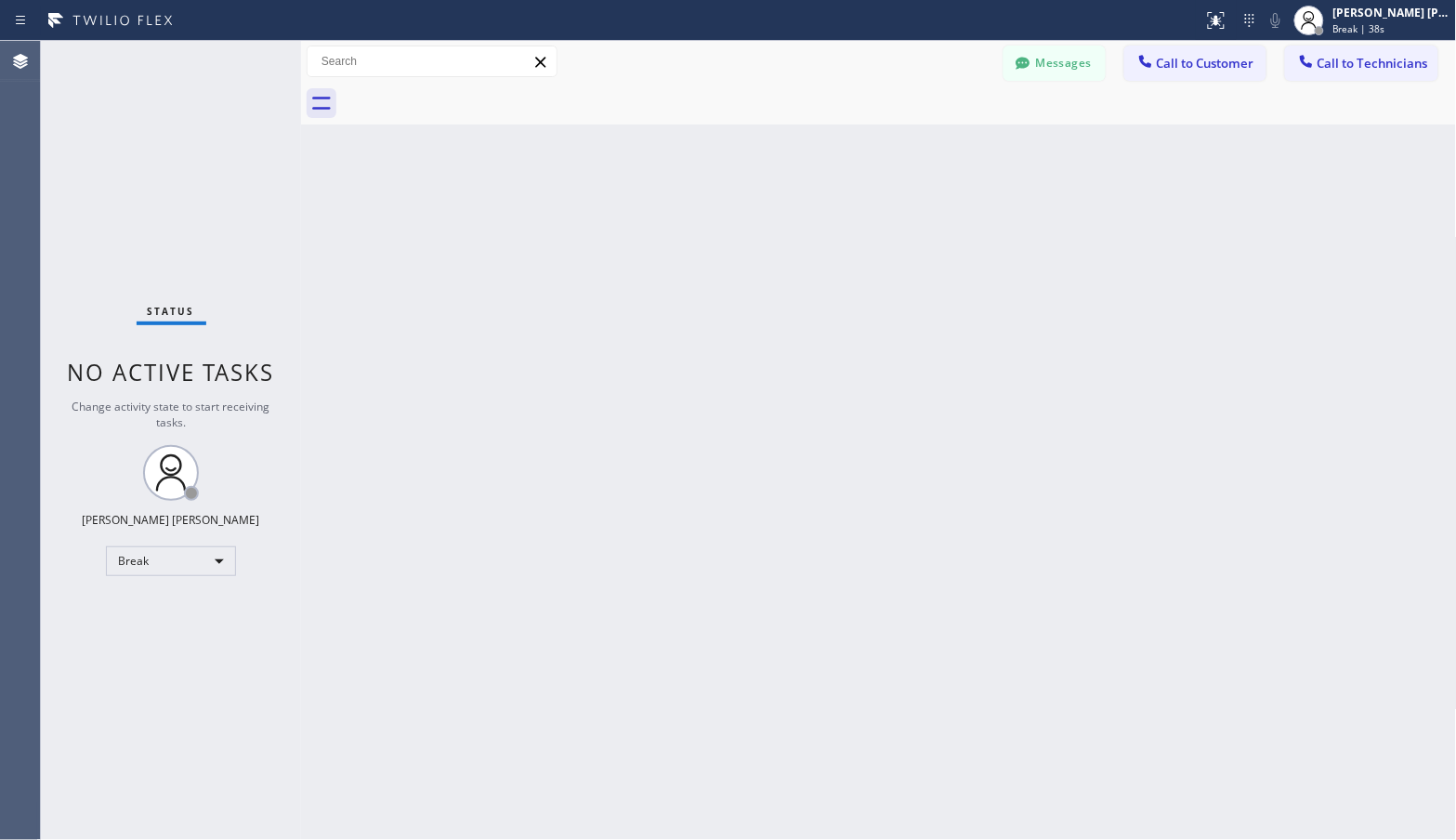
click at [934, 127] on div "Back to Dashboard Change Sender ID Customers Technicians Select a contact Outbo…" at bounding box center [879, 440] width 1156 height 800
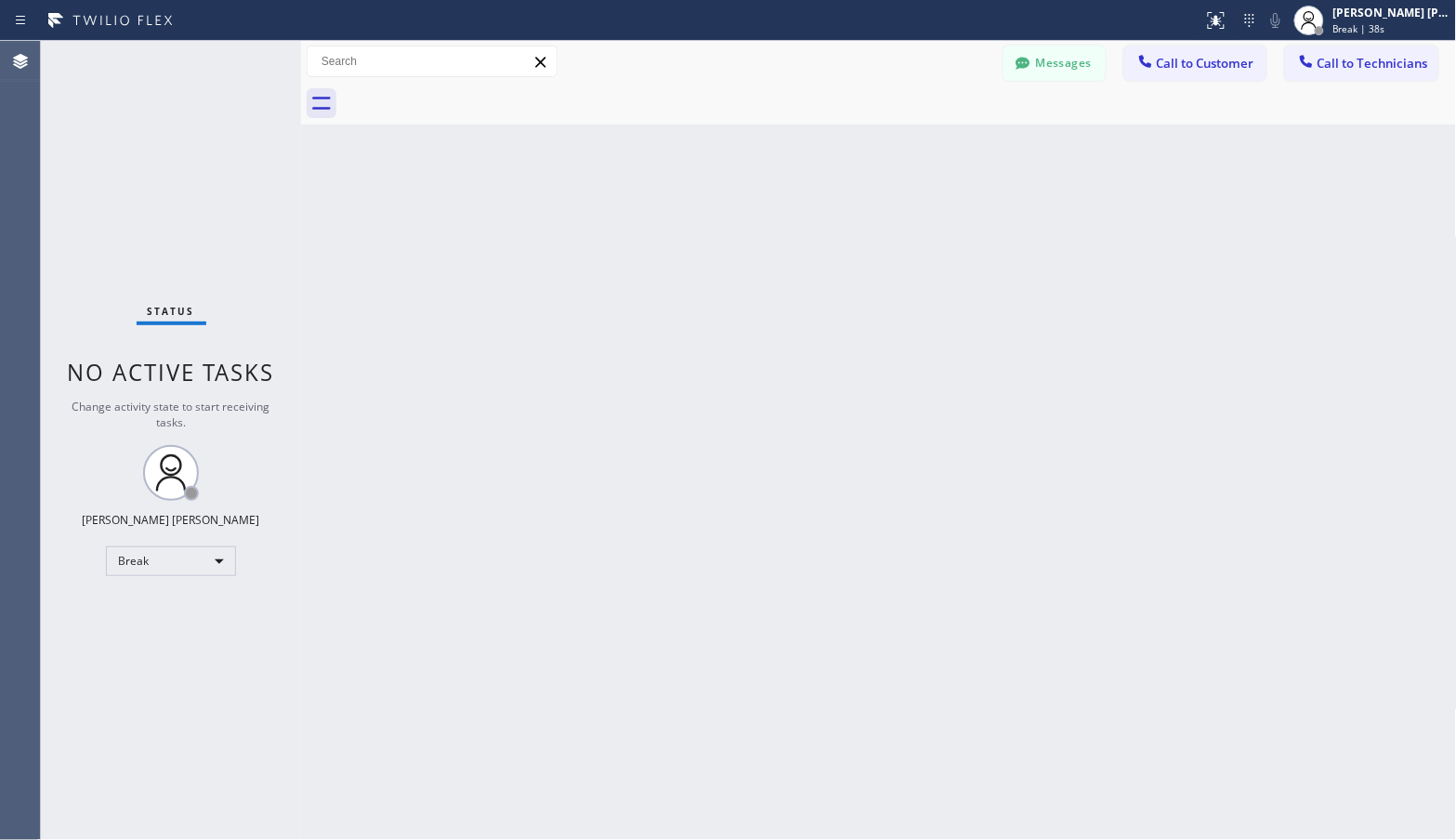
click at [934, 127] on div "Back to Dashboard Change Sender ID Customers Technicians Select a contact Outbo…" at bounding box center [879, 440] width 1156 height 800
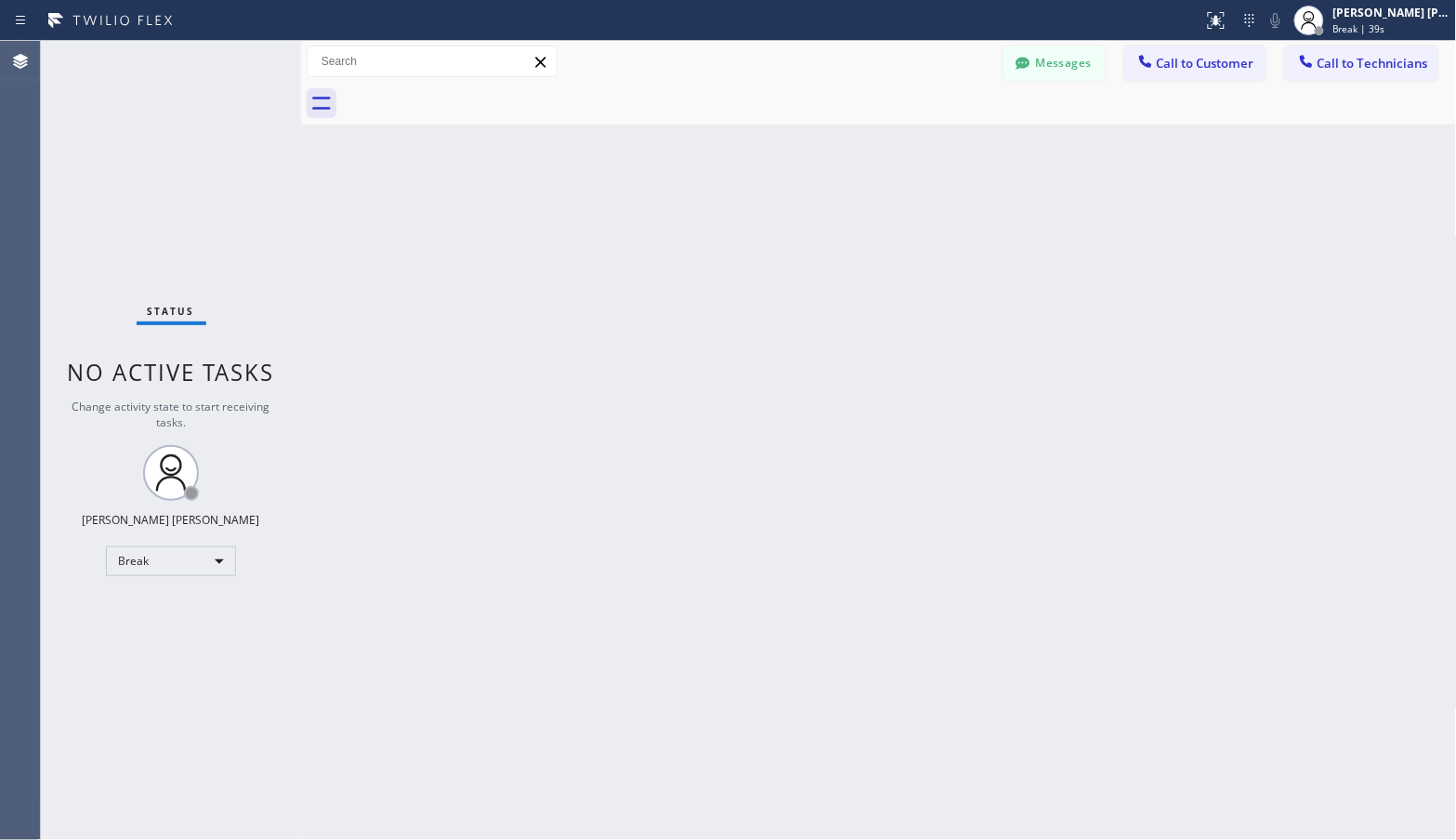
click at [934, 127] on div "Back to Dashboard Change Sender ID Customers Technicians Select a contact Outbo…" at bounding box center [879, 440] width 1156 height 800
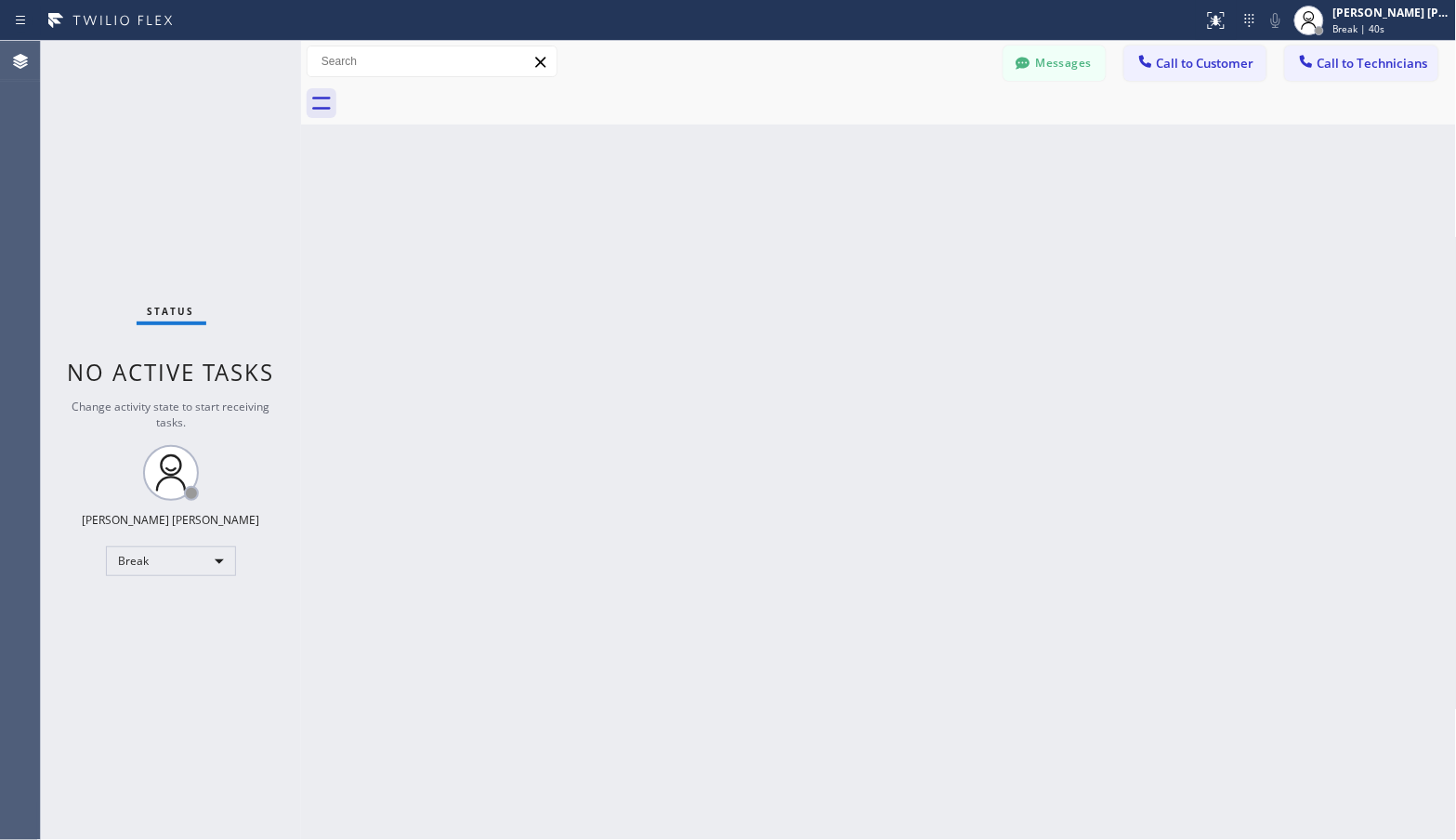
click at [934, 127] on div "Back to Dashboard Change Sender ID Customers Technicians Select a contact Outbo…" at bounding box center [879, 440] width 1156 height 800
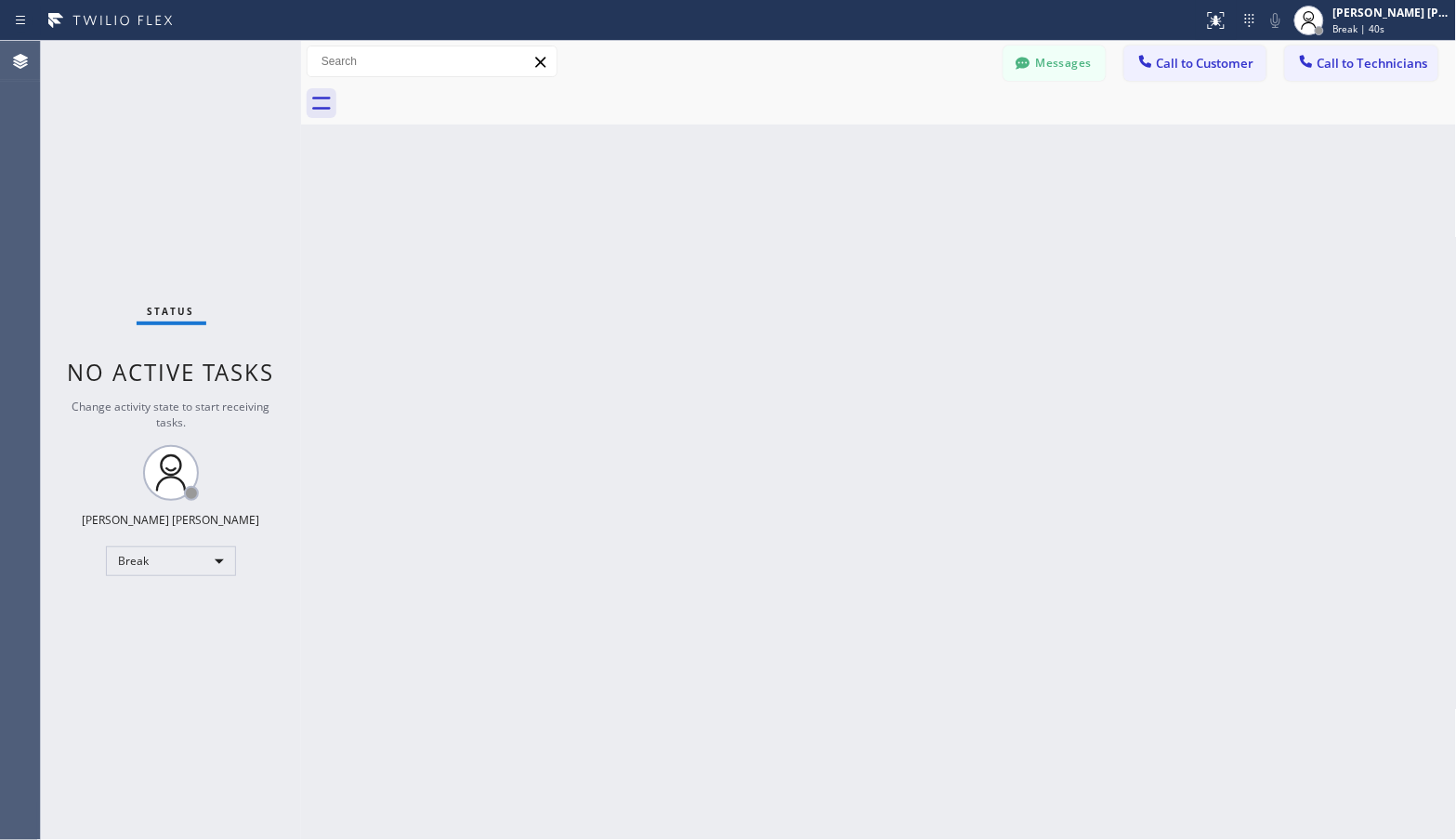
click at [934, 127] on div "Back to Dashboard Change Sender ID Customers Technicians Select a contact Outbo…" at bounding box center [879, 440] width 1156 height 800
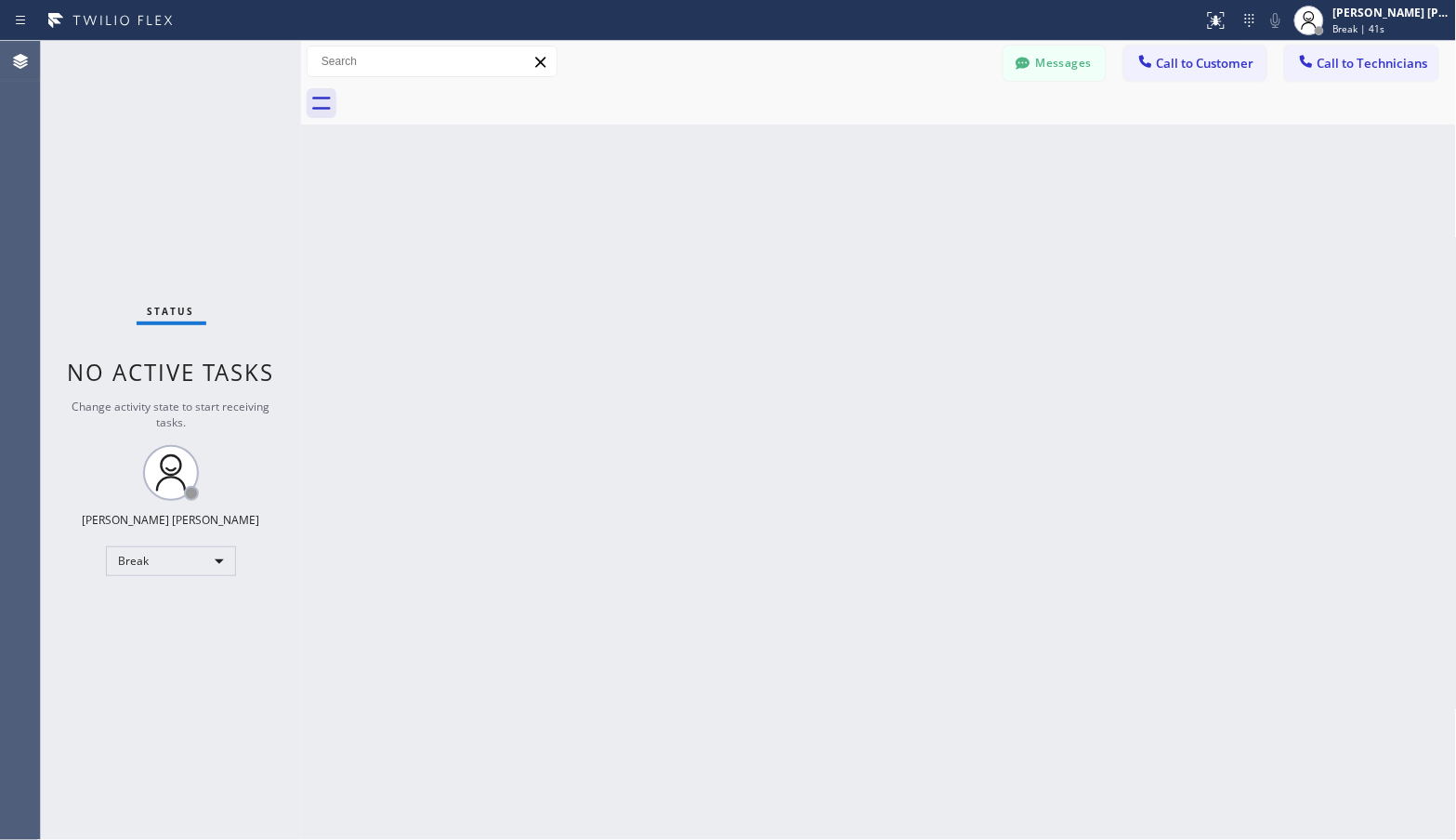
click at [934, 127] on div "Back to Dashboard Change Sender ID Customers Technicians Select a contact Outbo…" at bounding box center [879, 440] width 1156 height 800
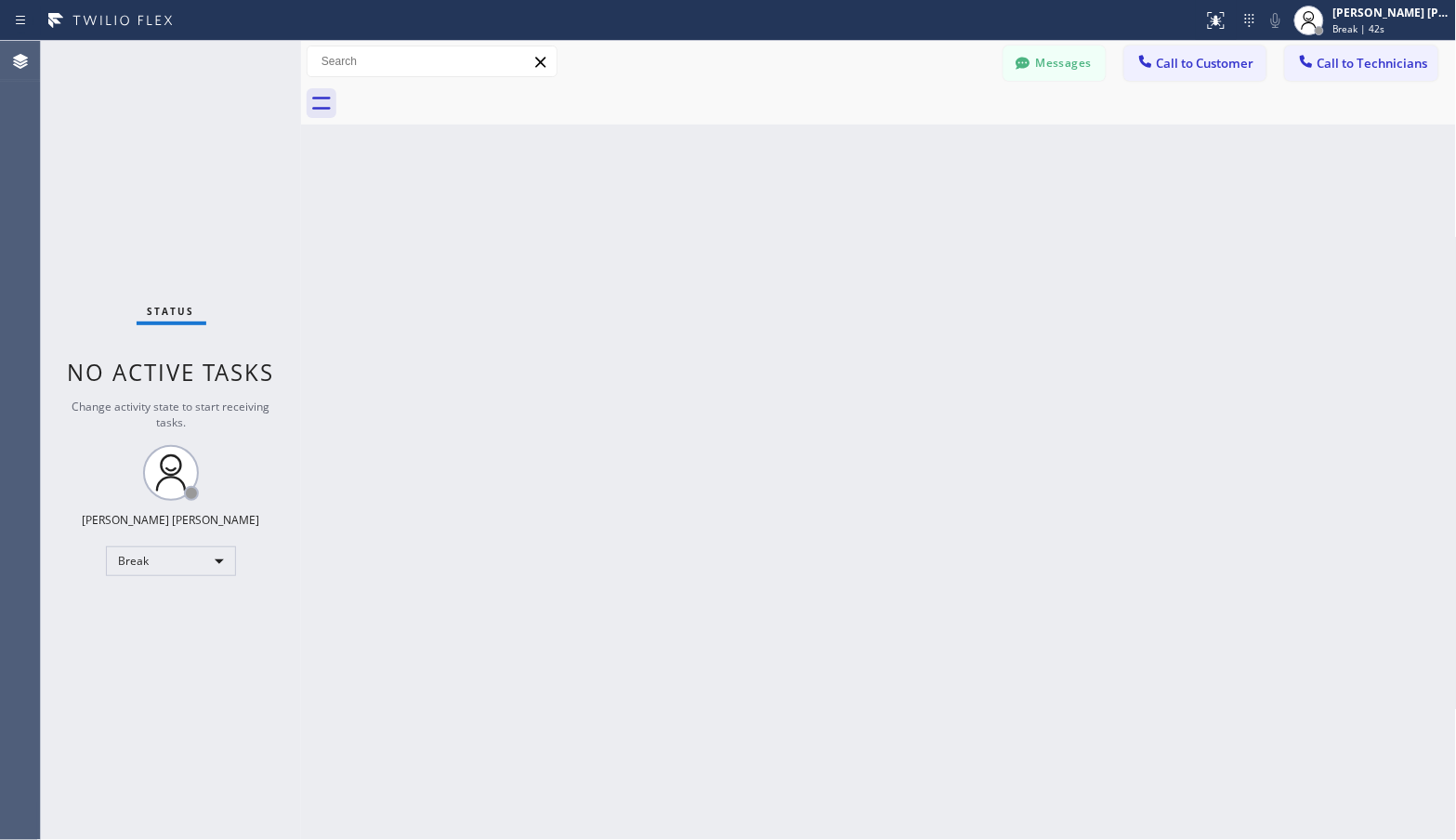
click at [934, 127] on div "Back to Dashboard Change Sender ID Customers Technicians Select a contact Outbo…" at bounding box center [879, 440] width 1156 height 800
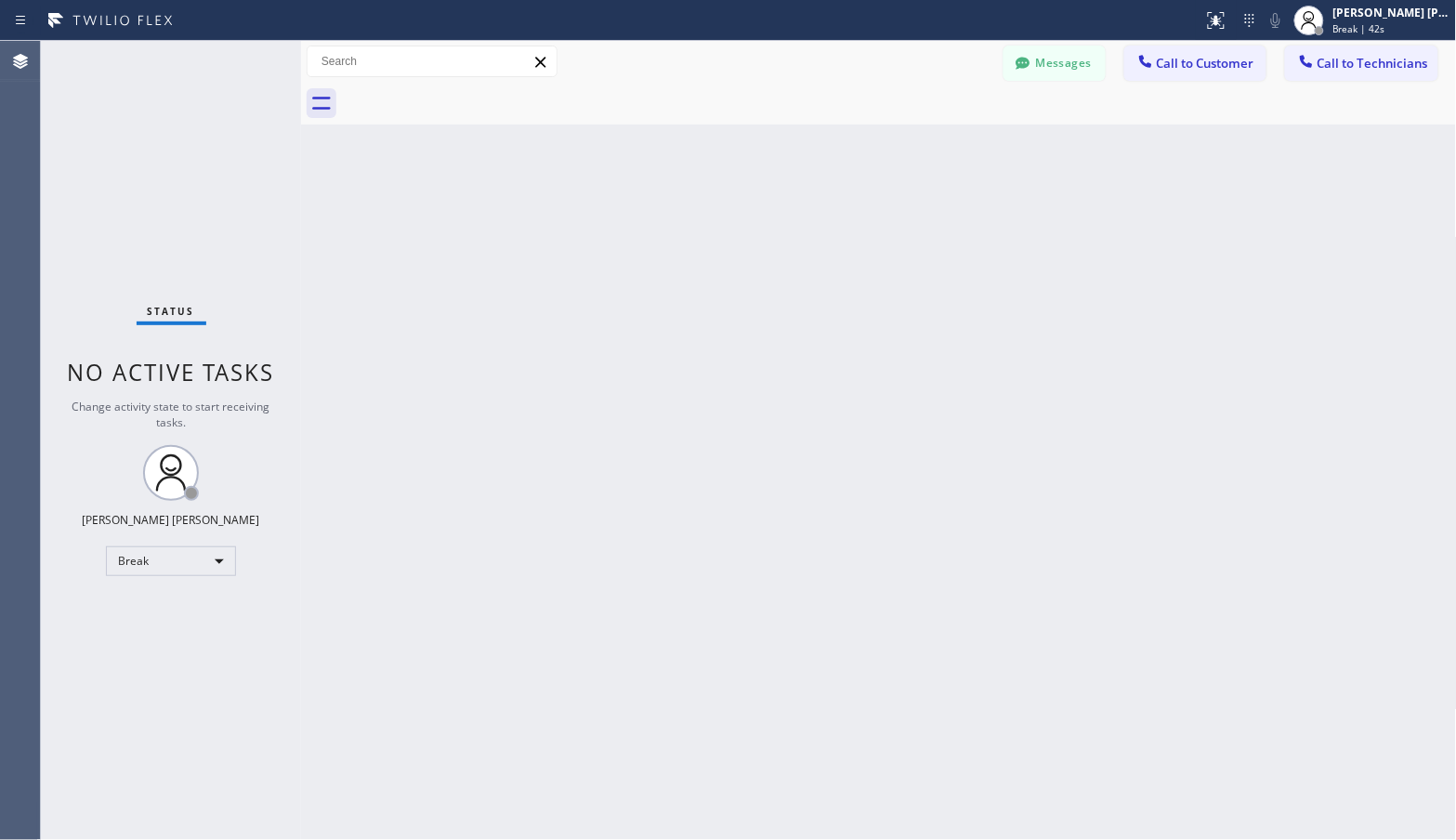
click at [934, 127] on div "Back to Dashboard Change Sender ID Customers Technicians Select a contact Outbo…" at bounding box center [879, 440] width 1156 height 800
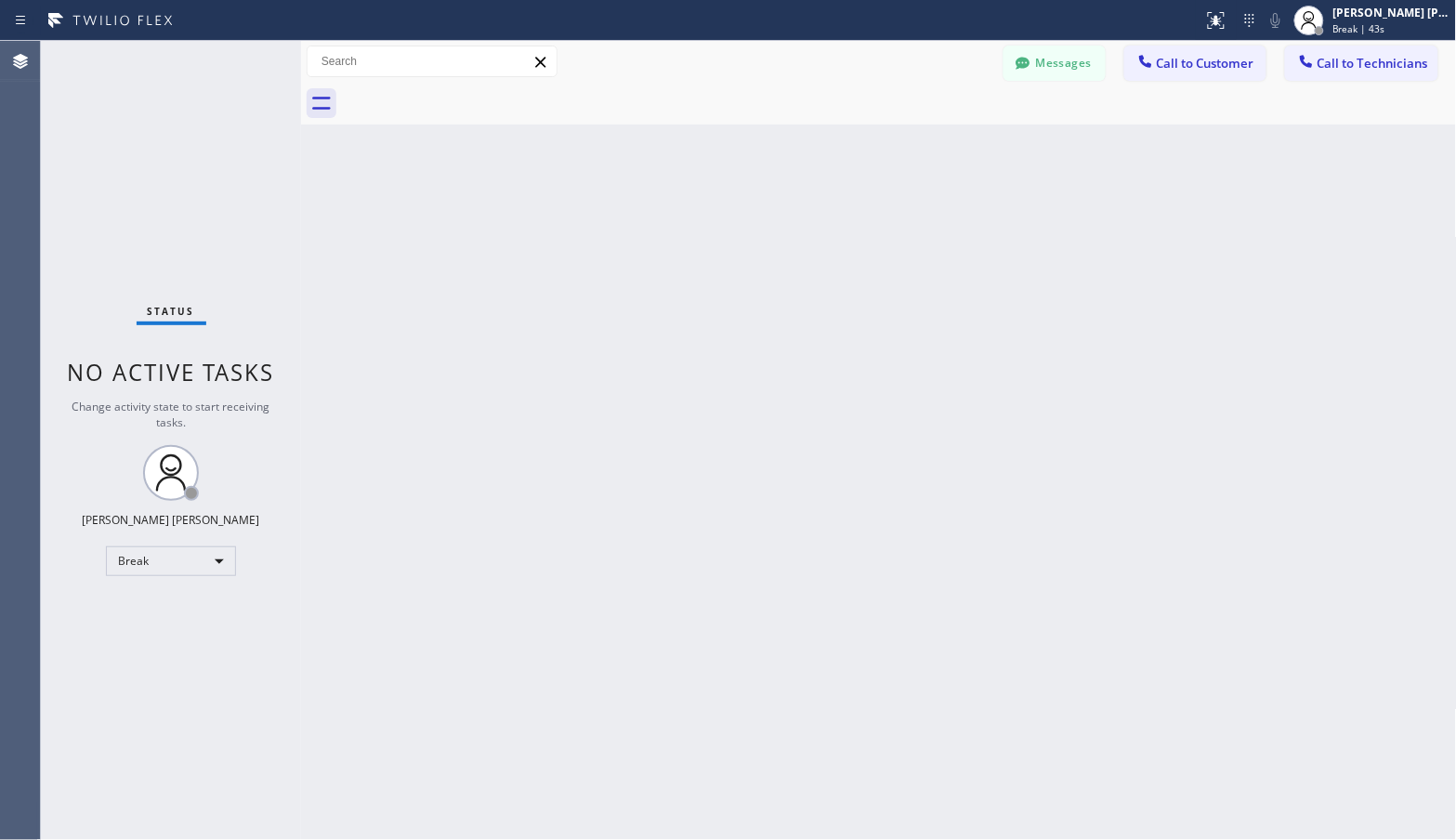
click at [934, 127] on div "Back to Dashboard Change Sender ID Customers Technicians Select a contact Outbo…" at bounding box center [879, 440] width 1156 height 800
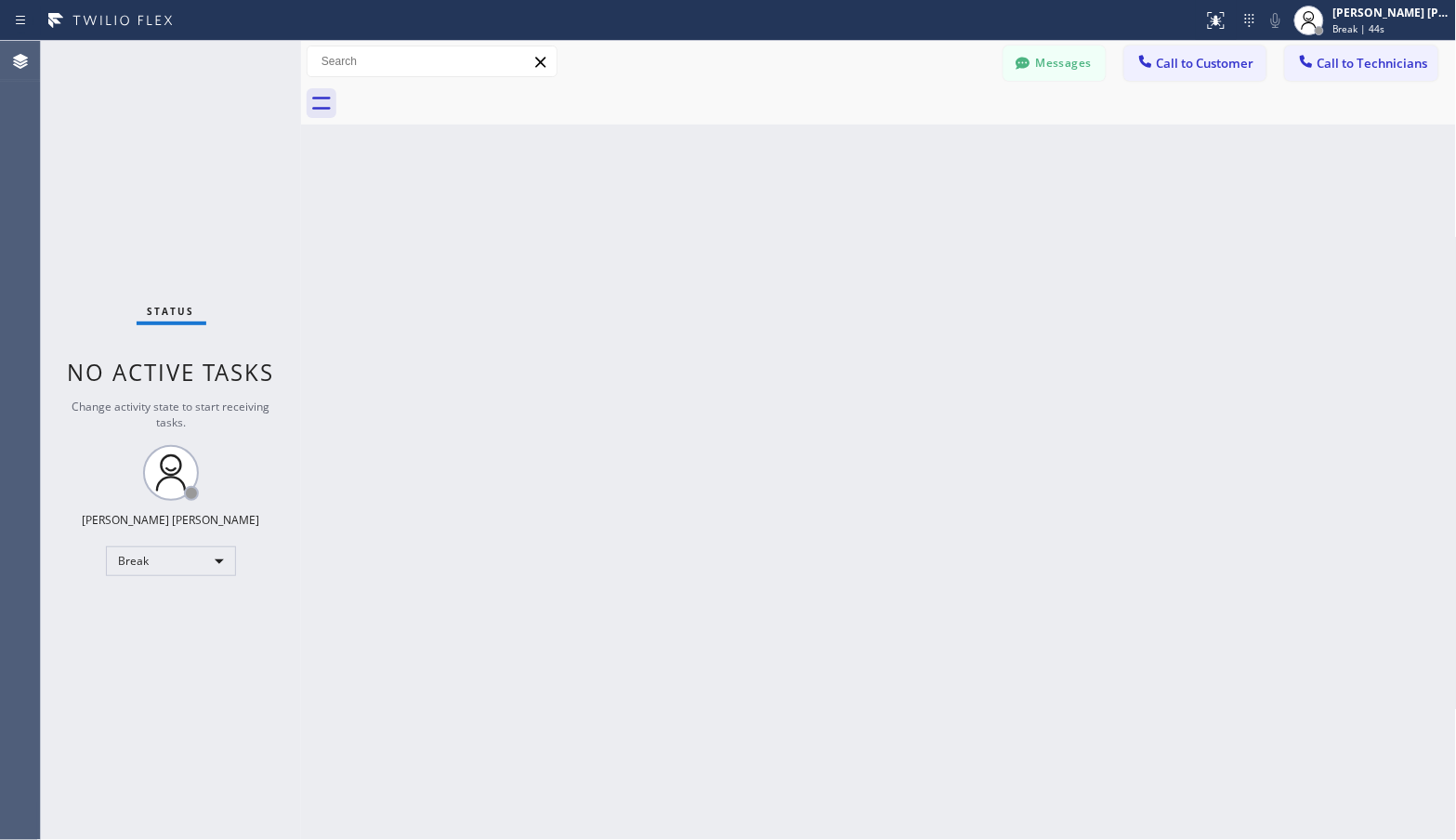
click at [934, 127] on div "Back to Dashboard Change Sender ID Customers Technicians Select a contact Outbo…" at bounding box center [879, 440] width 1156 height 800
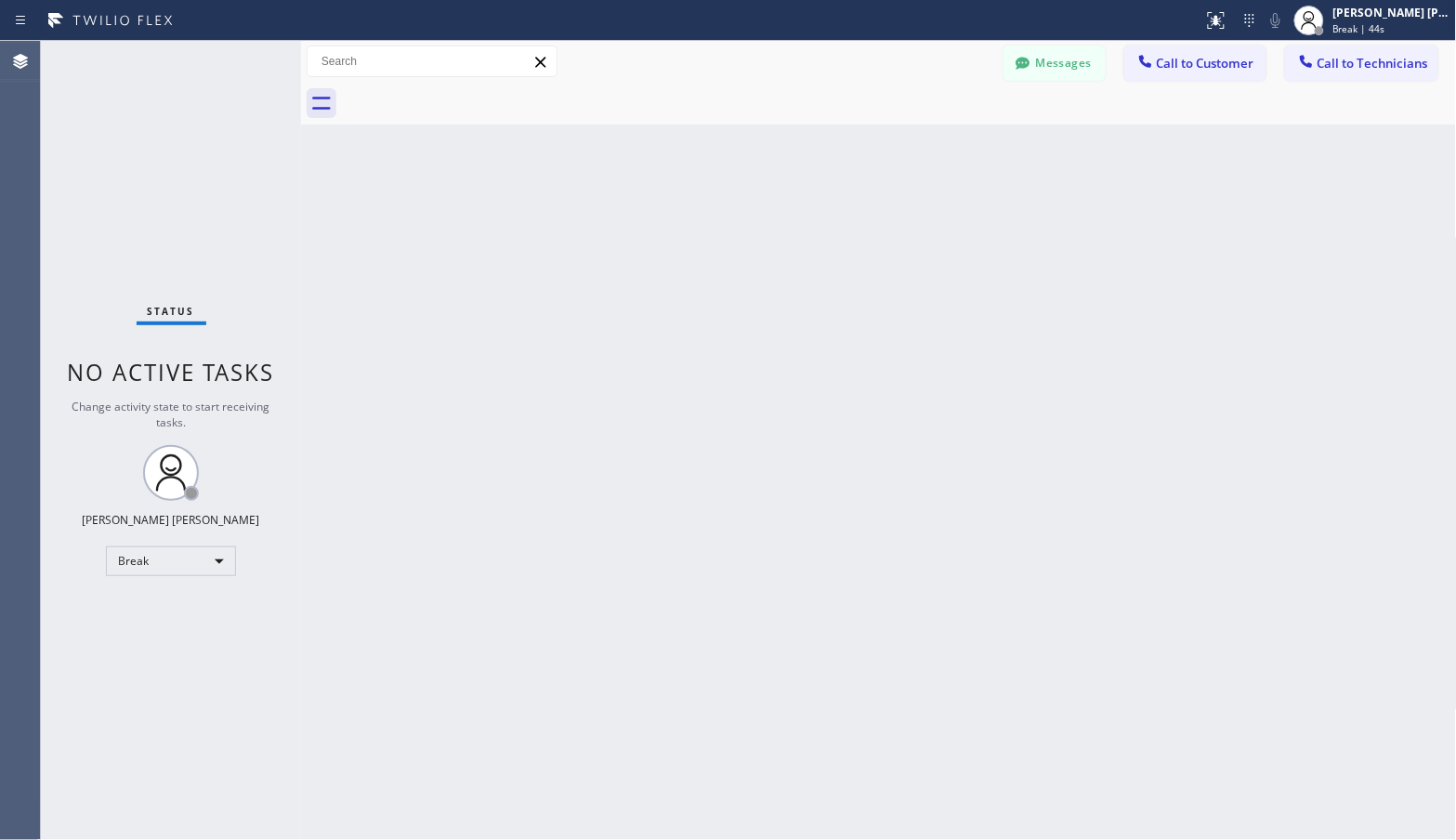
click at [934, 127] on div "Back to Dashboard Change Sender ID Customers Technicians Select a contact Outbo…" at bounding box center [879, 440] width 1156 height 800
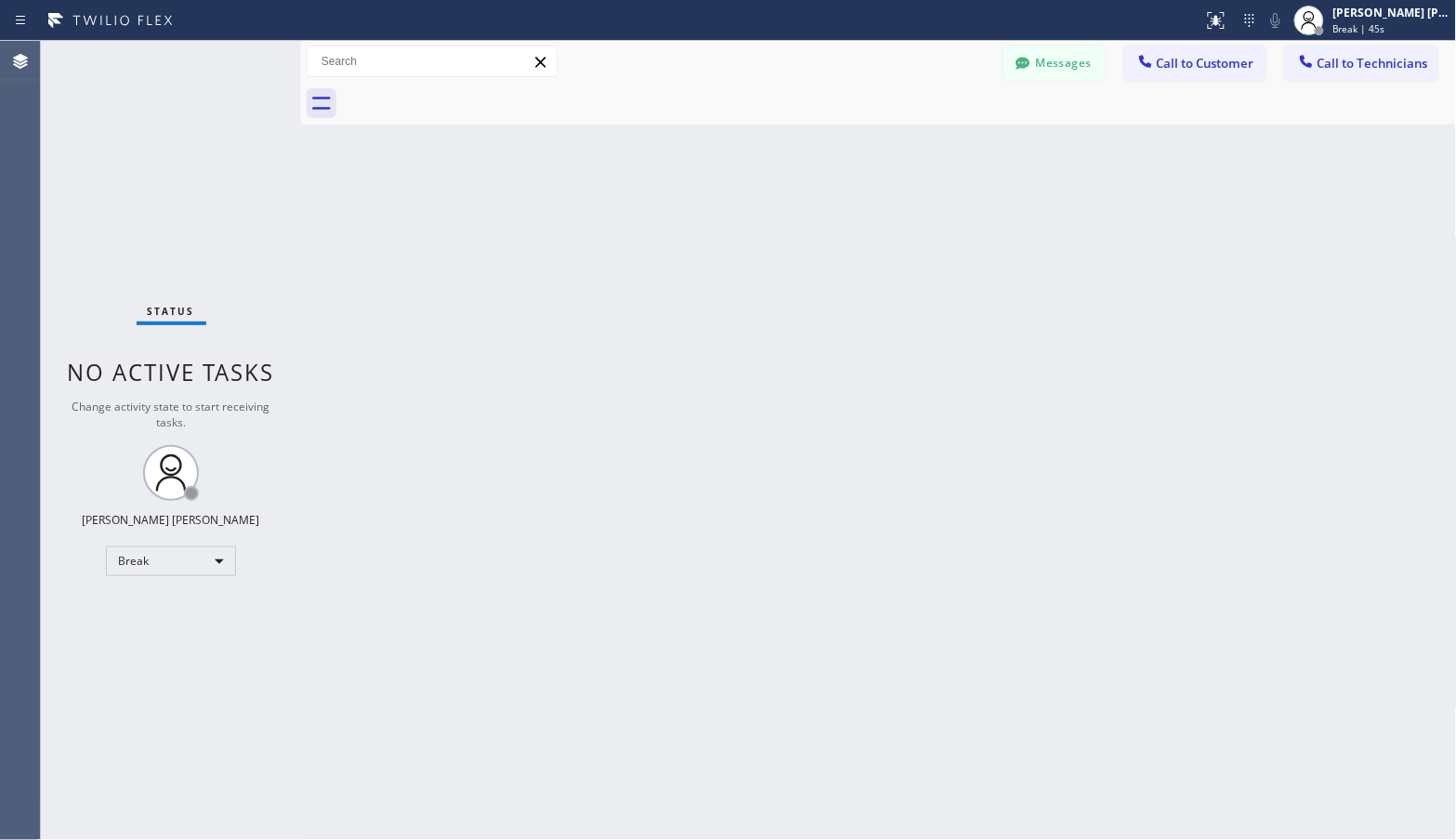
click at [934, 127] on div "Back to Dashboard Change Sender ID Customers Technicians Select a contact Outbo…" at bounding box center [879, 440] width 1156 height 800
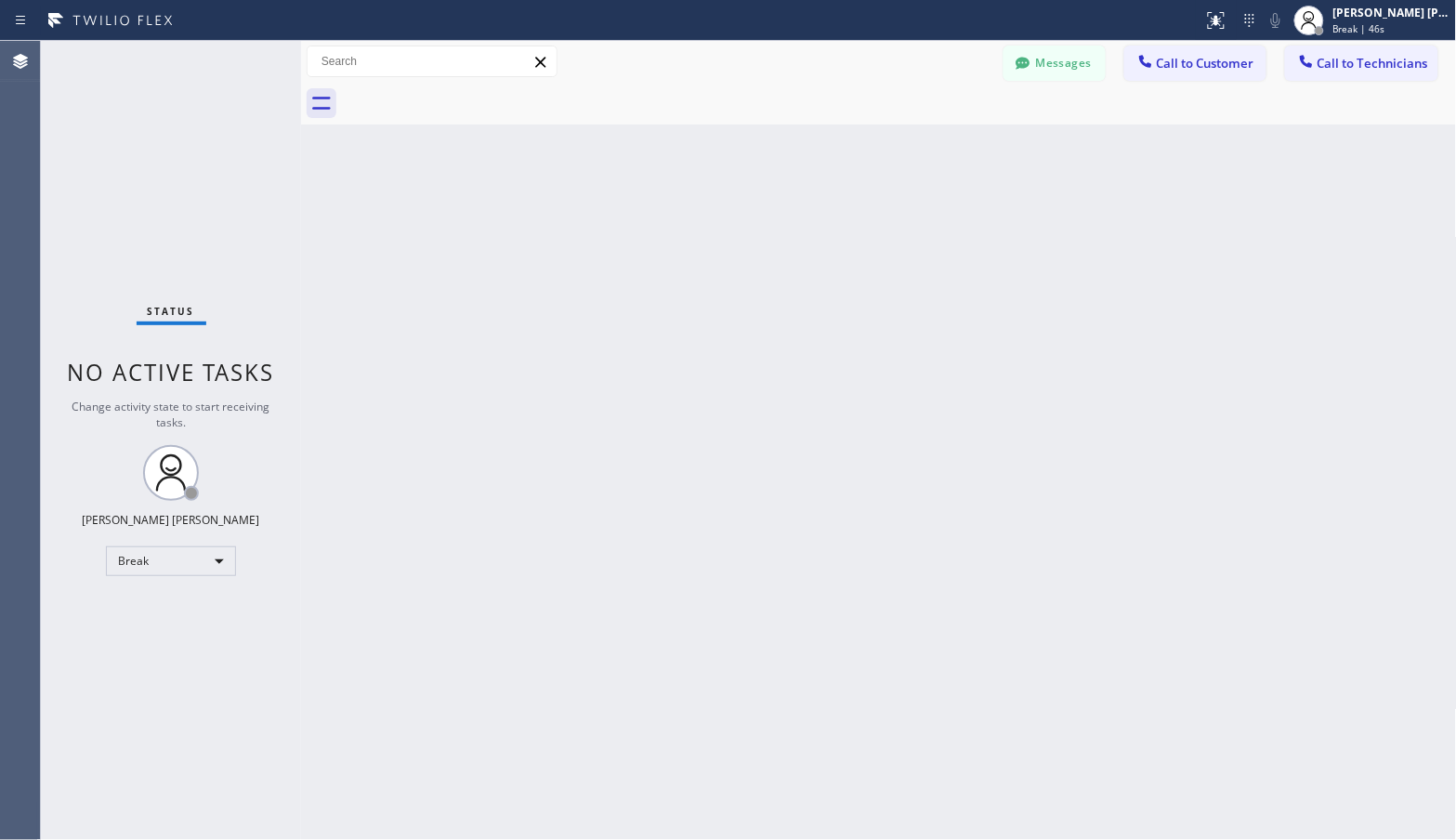
click at [934, 127] on div "Back to Dashboard Change Sender ID Customers Technicians Select a contact Outbo…" at bounding box center [879, 440] width 1156 height 800
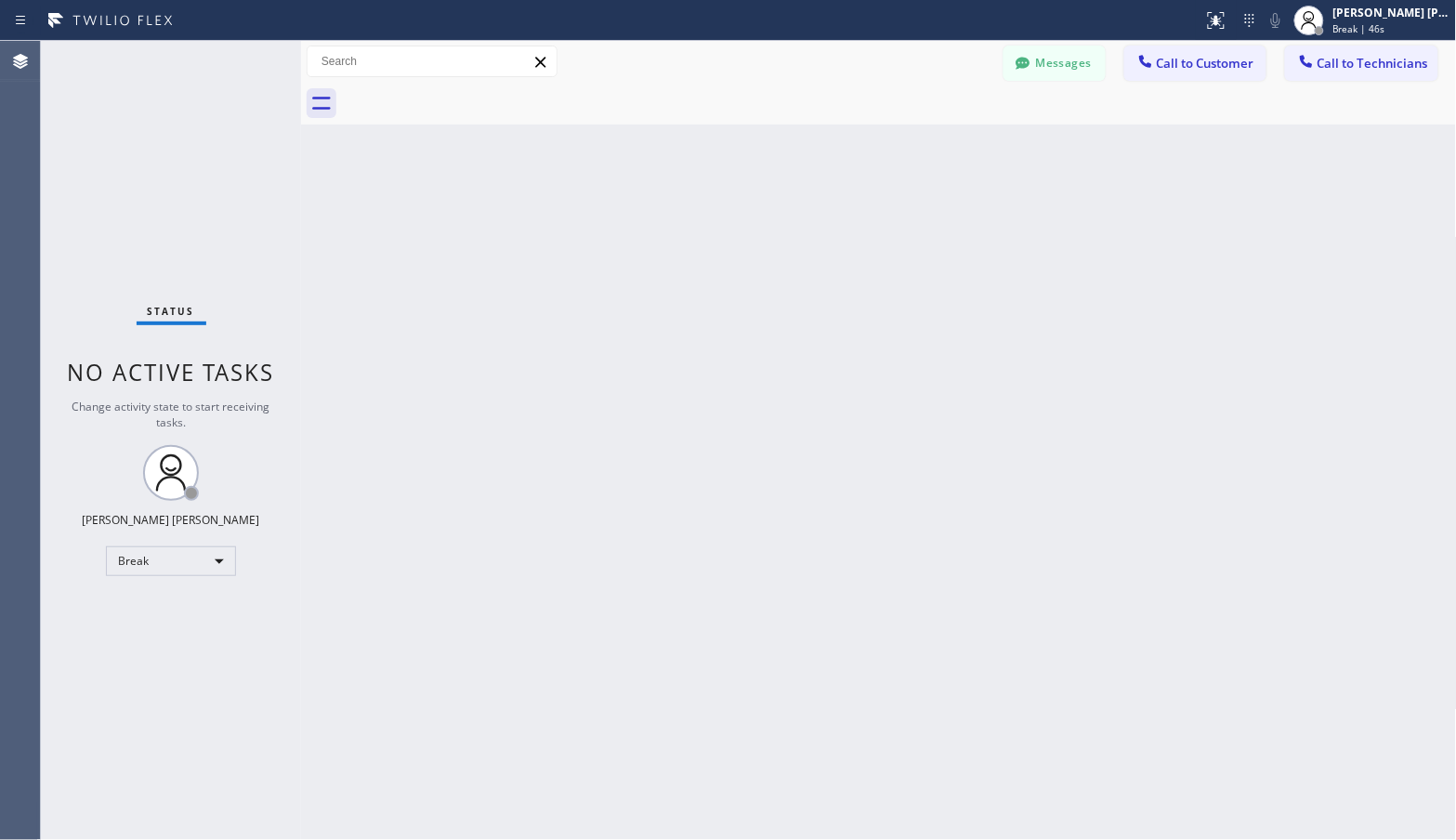
click at [934, 127] on div "Back to Dashboard Change Sender ID Customers Technicians Select a contact Outbo…" at bounding box center [879, 440] width 1156 height 800
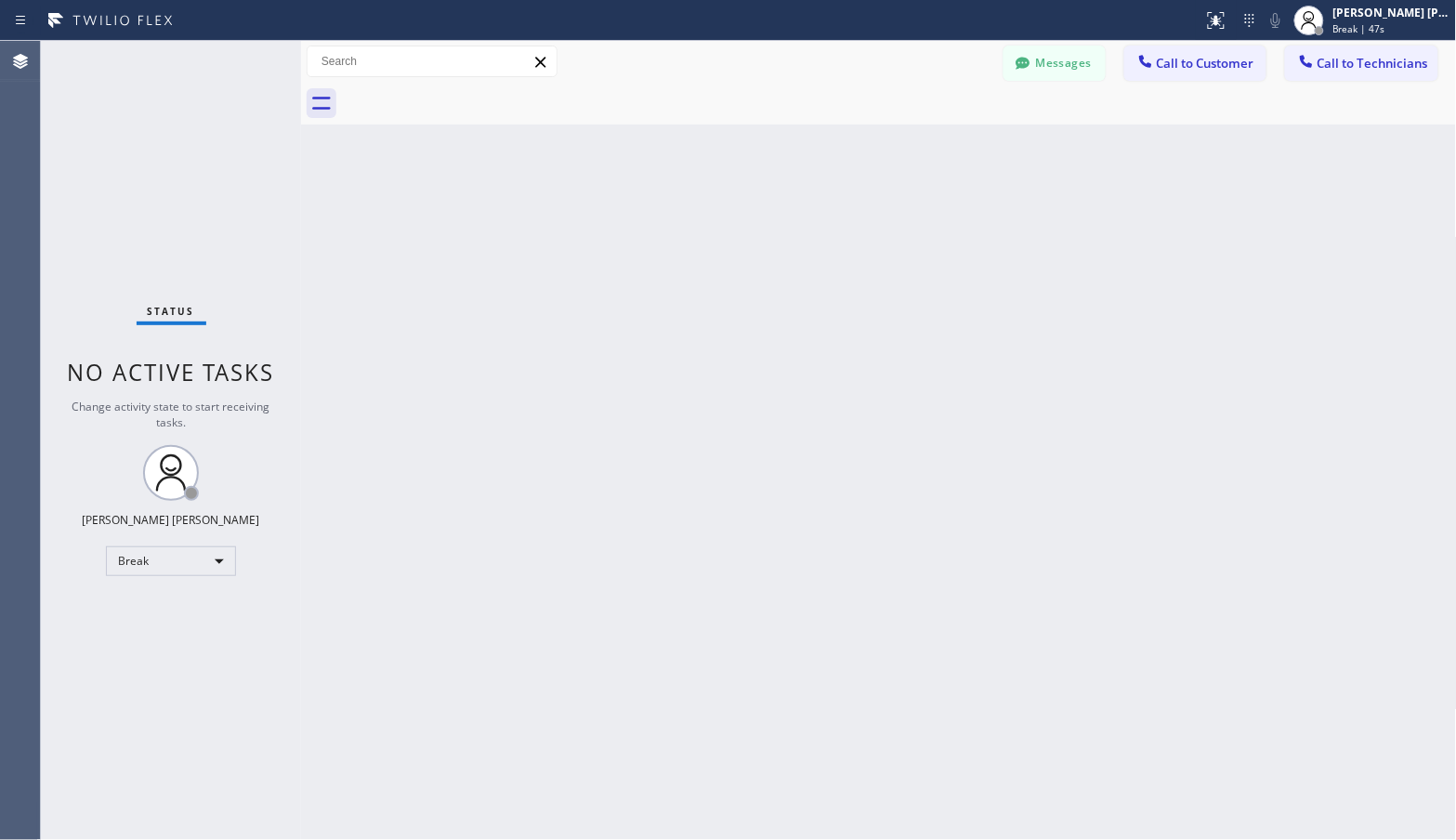
click at [934, 127] on div "Back to Dashboard Change Sender ID Customers Technicians Select a contact Outbo…" at bounding box center [879, 440] width 1156 height 800
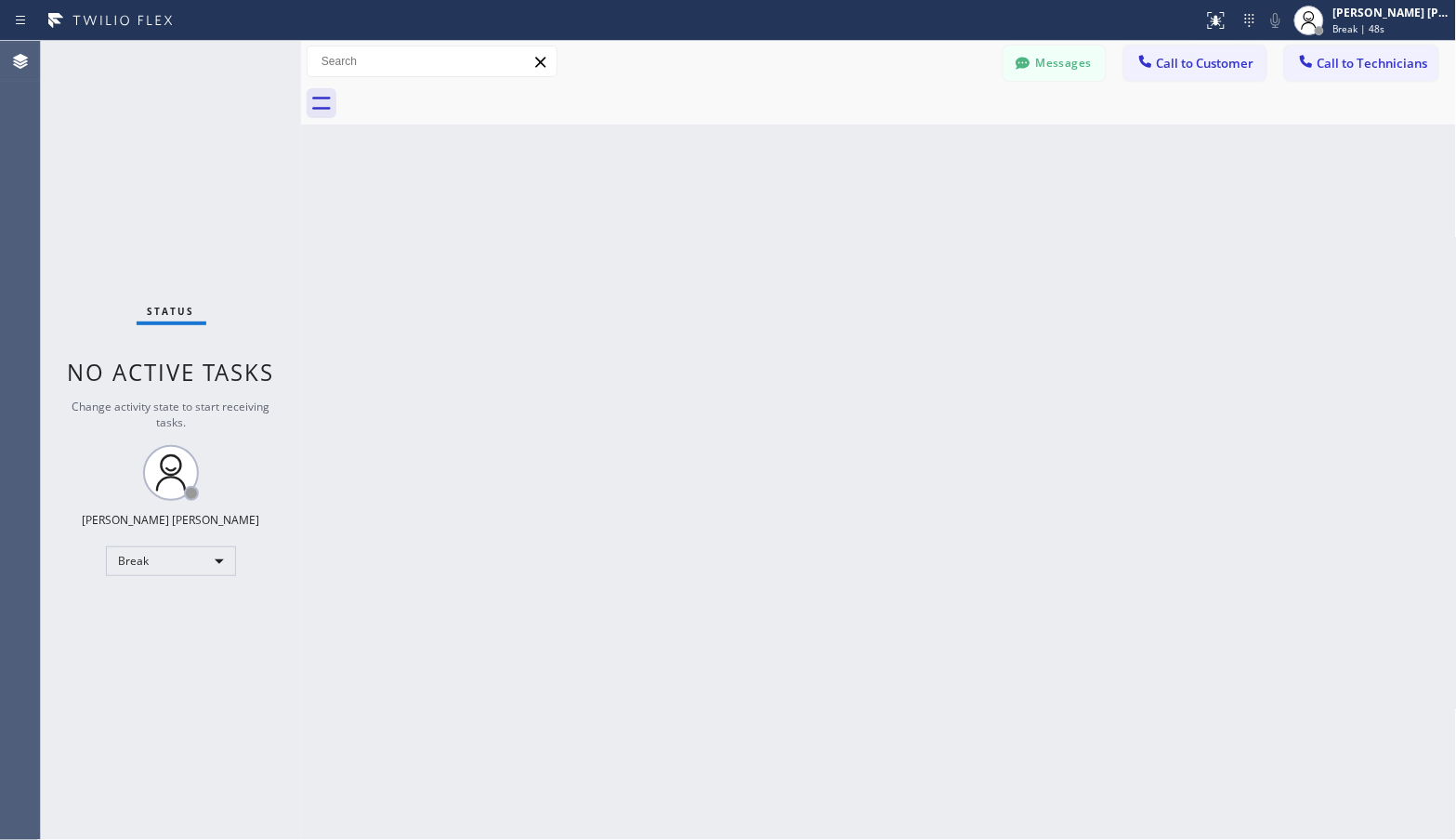
click at [934, 127] on div "Back to Dashboard Change Sender ID Customers Technicians Select a contact Outbo…" at bounding box center [879, 440] width 1156 height 800
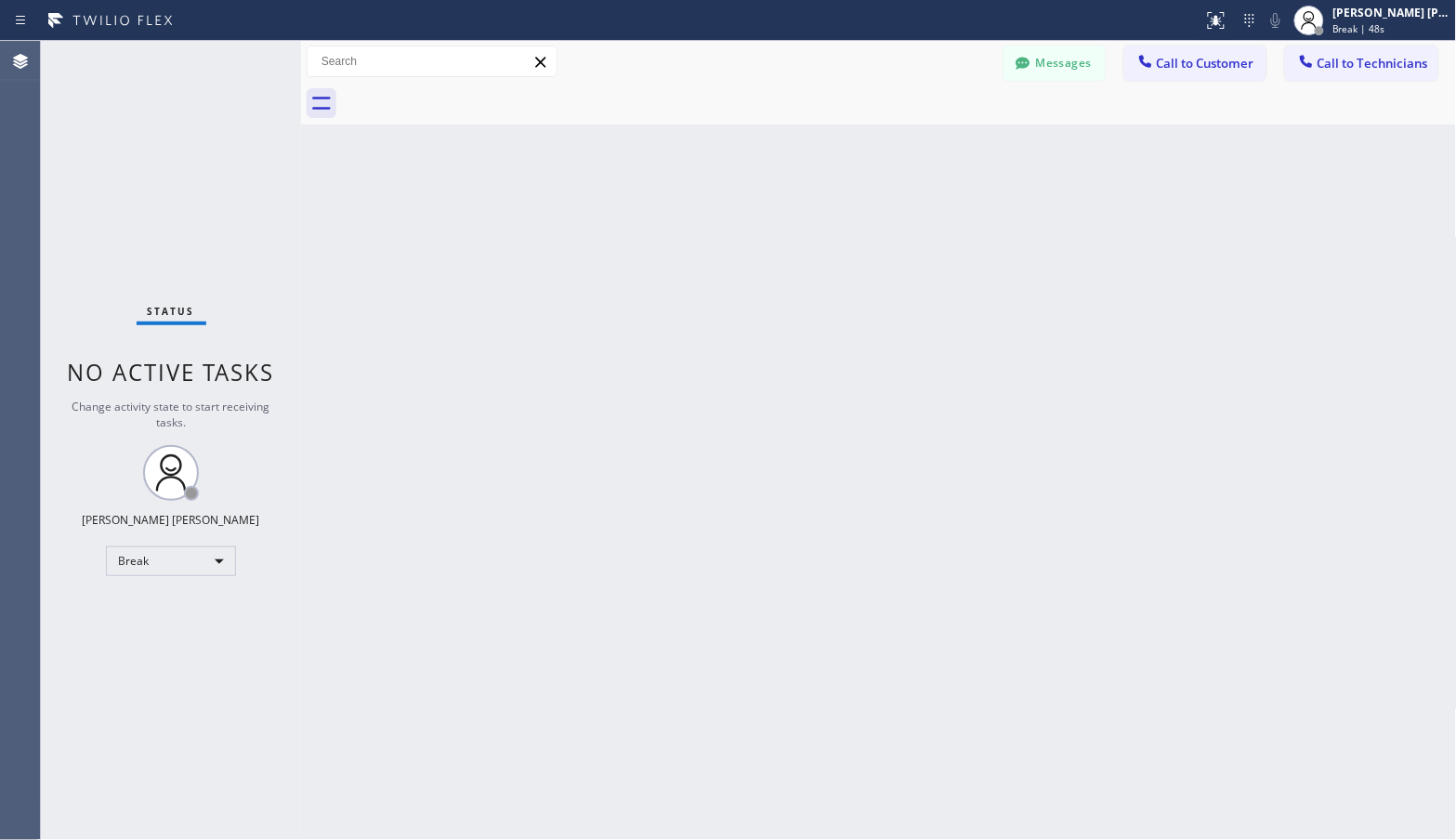
click at [934, 127] on div "Back to Dashboard Change Sender ID Customers Technicians Select a contact Outbo…" at bounding box center [879, 440] width 1156 height 800
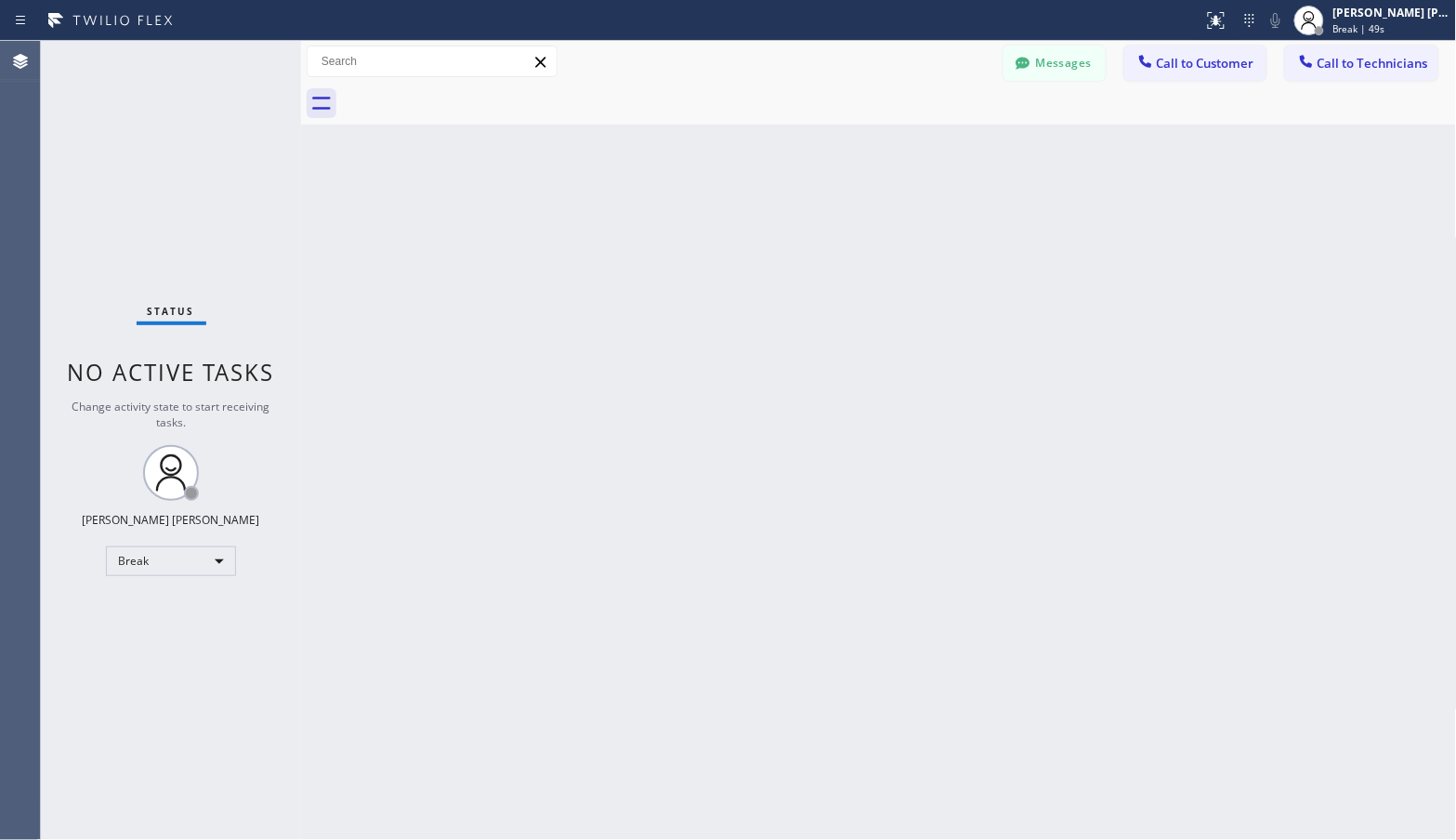
click at [934, 127] on div "Back to Dashboard Change Sender ID Customers Technicians Select a contact Outbo…" at bounding box center [879, 440] width 1156 height 800
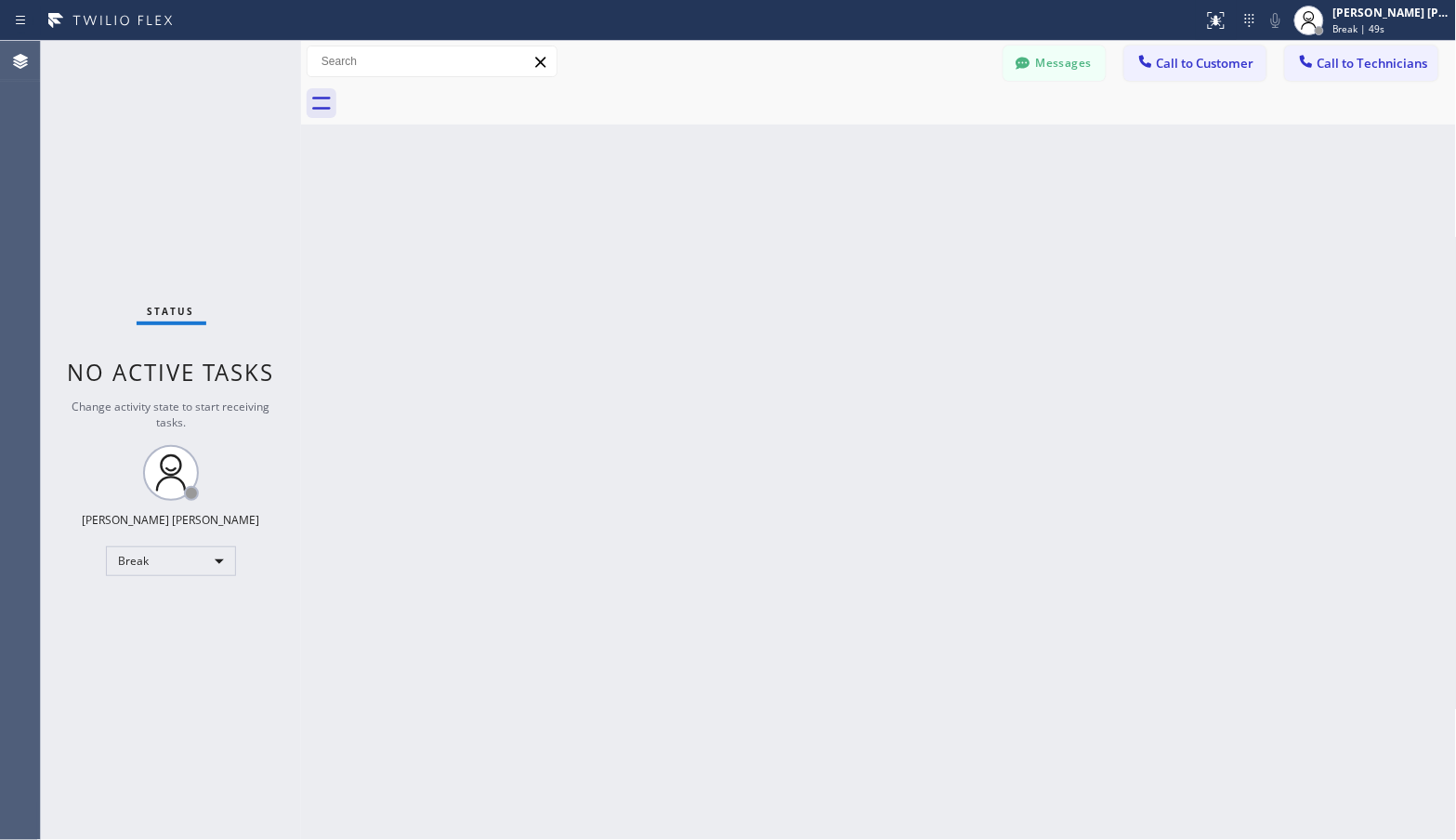
click at [934, 127] on div "Back to Dashboard Change Sender ID Customers Technicians Select a contact Outbo…" at bounding box center [879, 440] width 1156 height 800
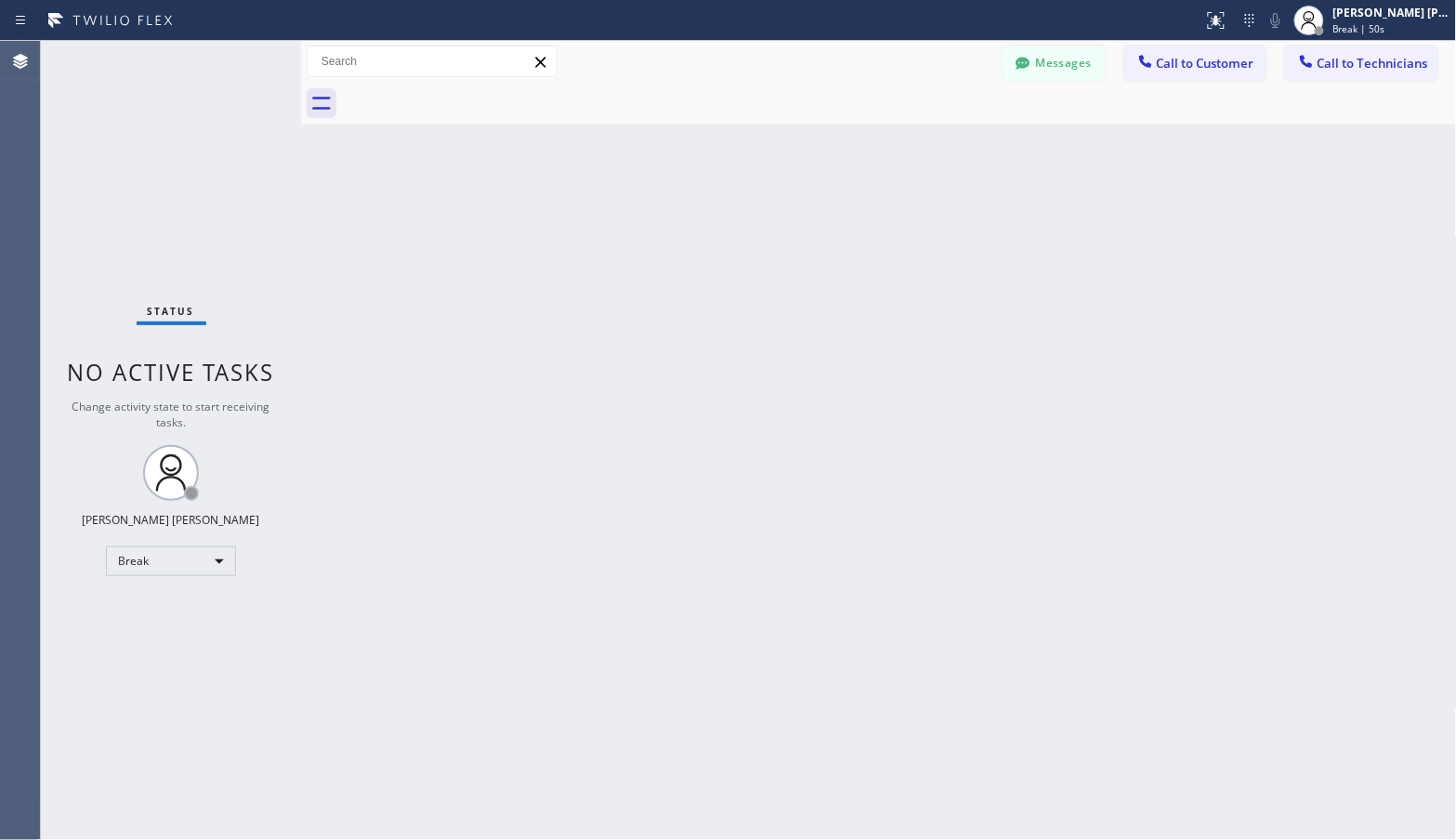
click at [934, 127] on div "Back to Dashboard Change Sender ID Customers Technicians Select a contact Outbo…" at bounding box center [879, 440] width 1156 height 800
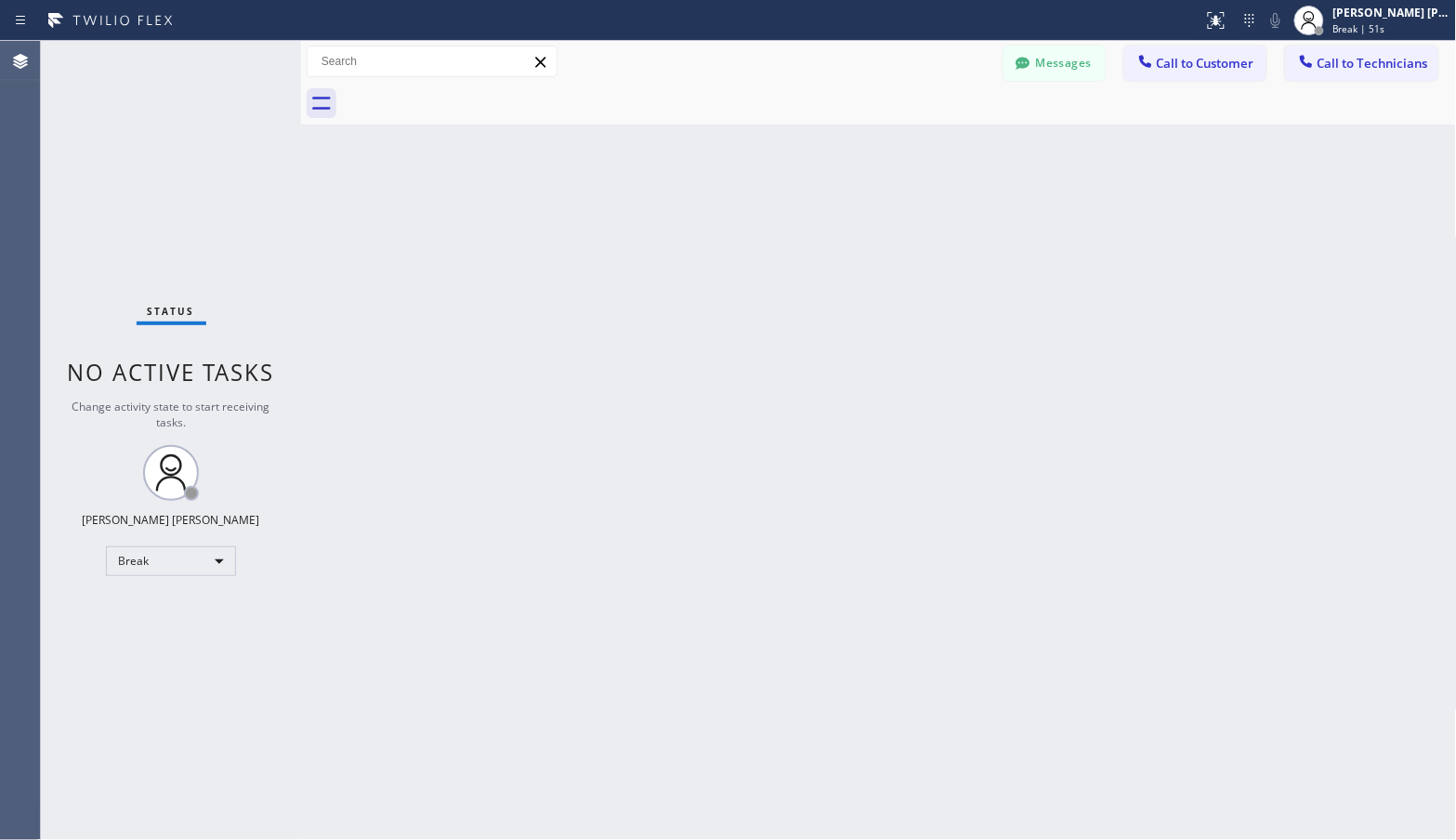
click at [934, 127] on div "Back to Dashboard Change Sender ID Customers Technicians Select a contact Outbo…" at bounding box center [879, 440] width 1156 height 800
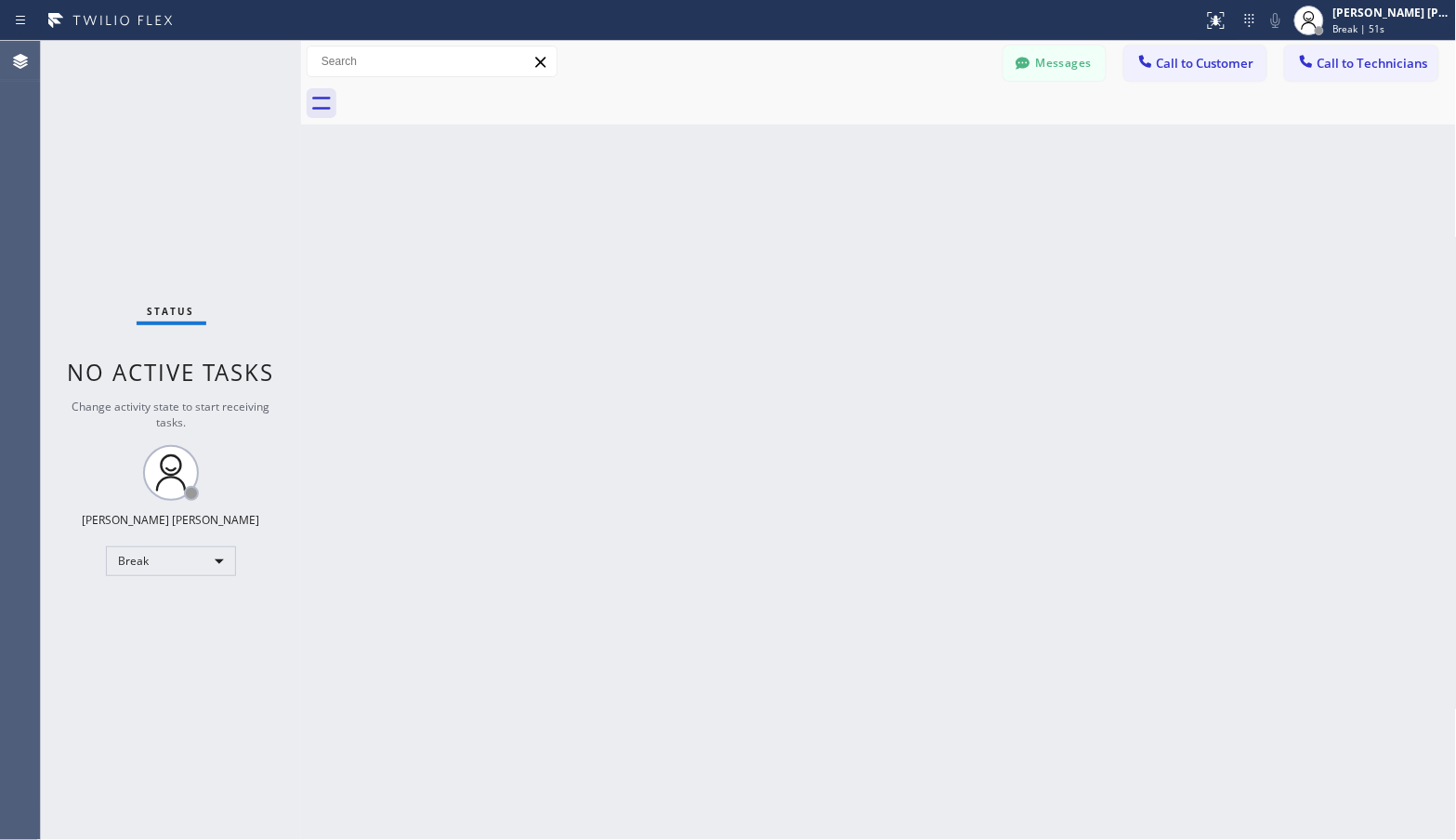
click at [934, 127] on div "Back to Dashboard Change Sender ID Customers Technicians Select a contact Outbo…" at bounding box center [879, 440] width 1156 height 800
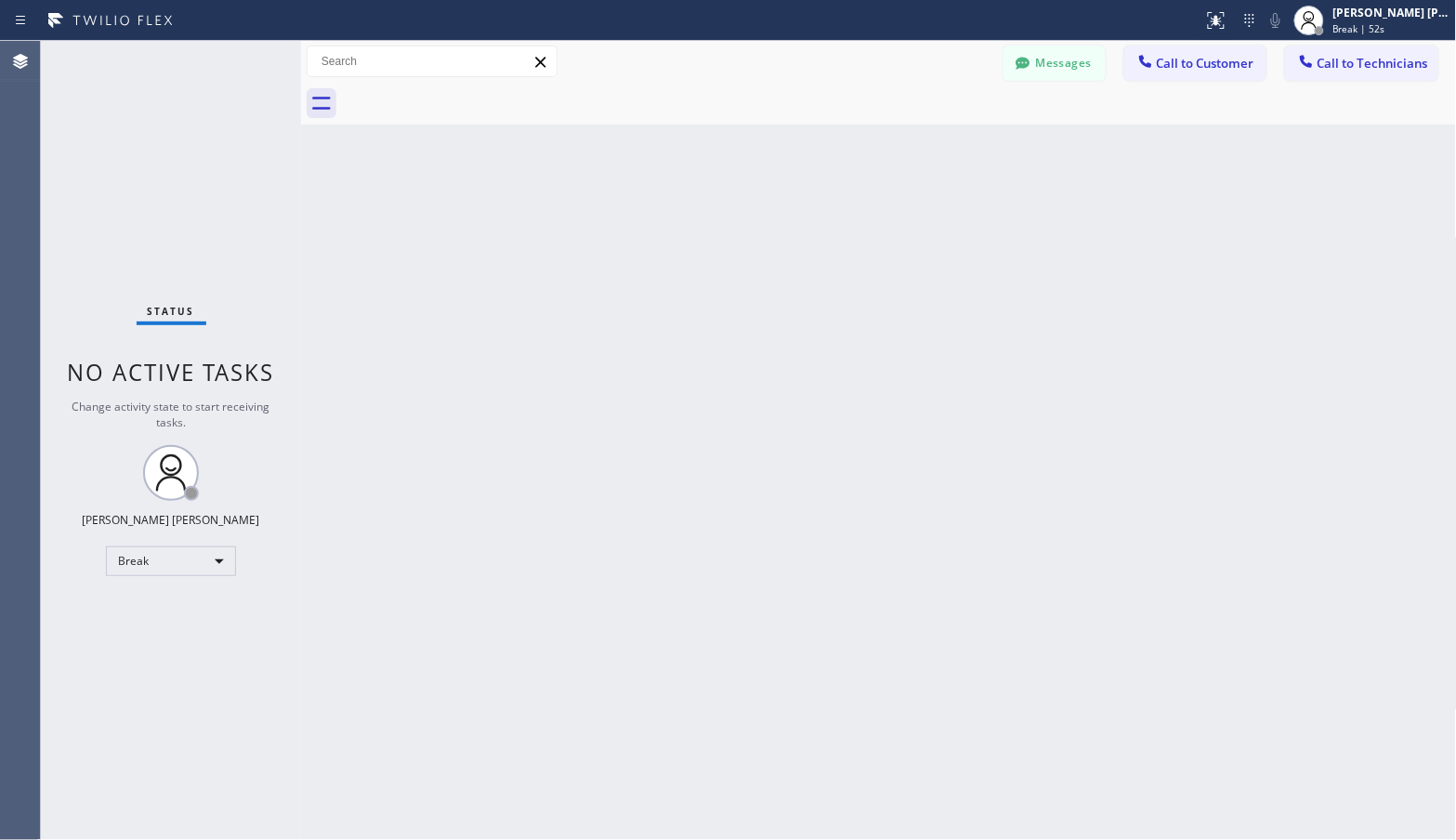
click at [934, 127] on div "Back to Dashboard Change Sender ID Customers Technicians Select a contact Outbo…" at bounding box center [879, 440] width 1156 height 800
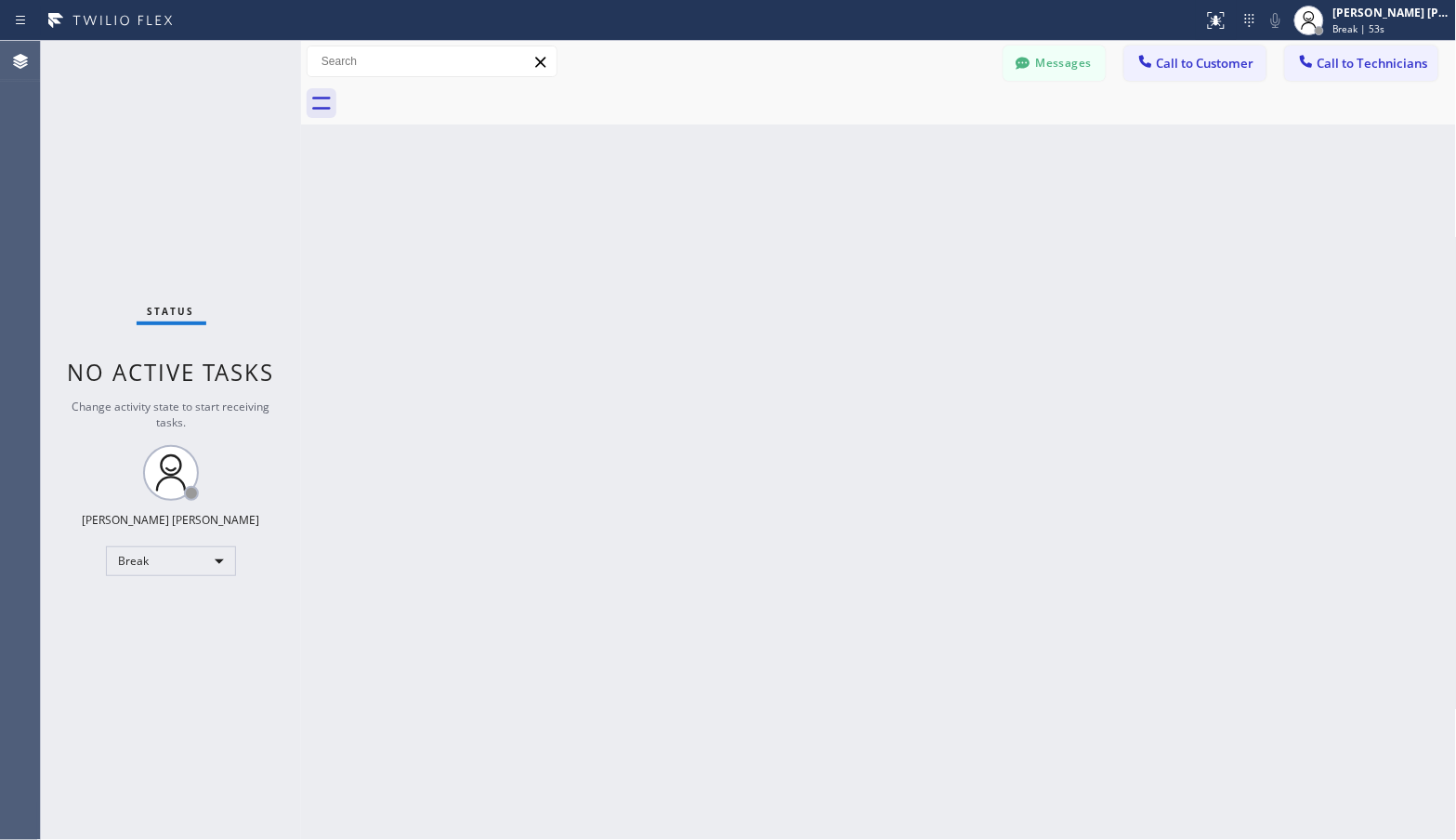
click at [934, 127] on div "Back to Dashboard Change Sender ID Customers Technicians Select a contact Outbo…" at bounding box center [879, 440] width 1156 height 800
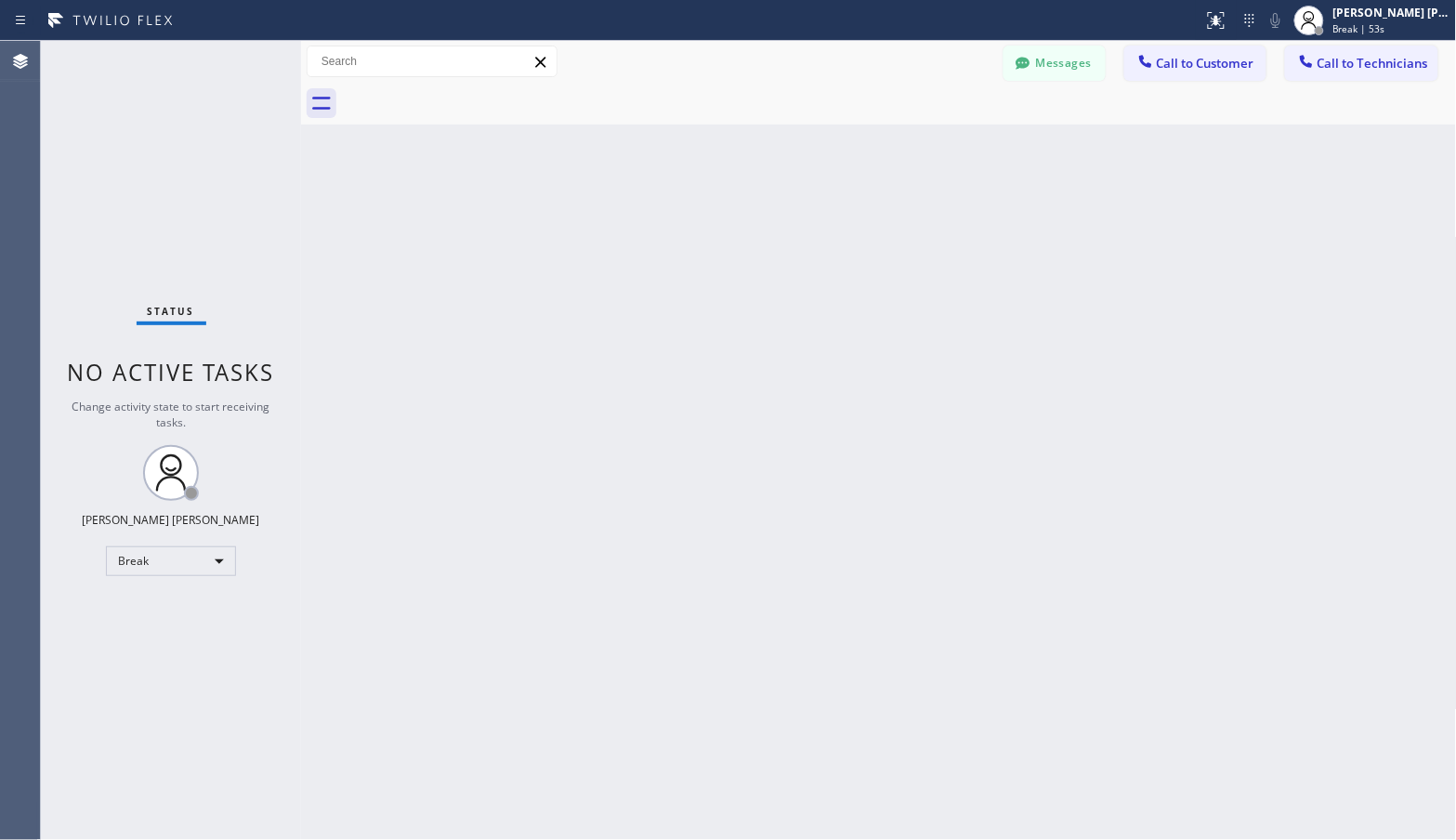
click at [934, 127] on div "Back to Dashboard Change Sender ID Customers Technicians Select a contact Outbo…" at bounding box center [879, 440] width 1156 height 800
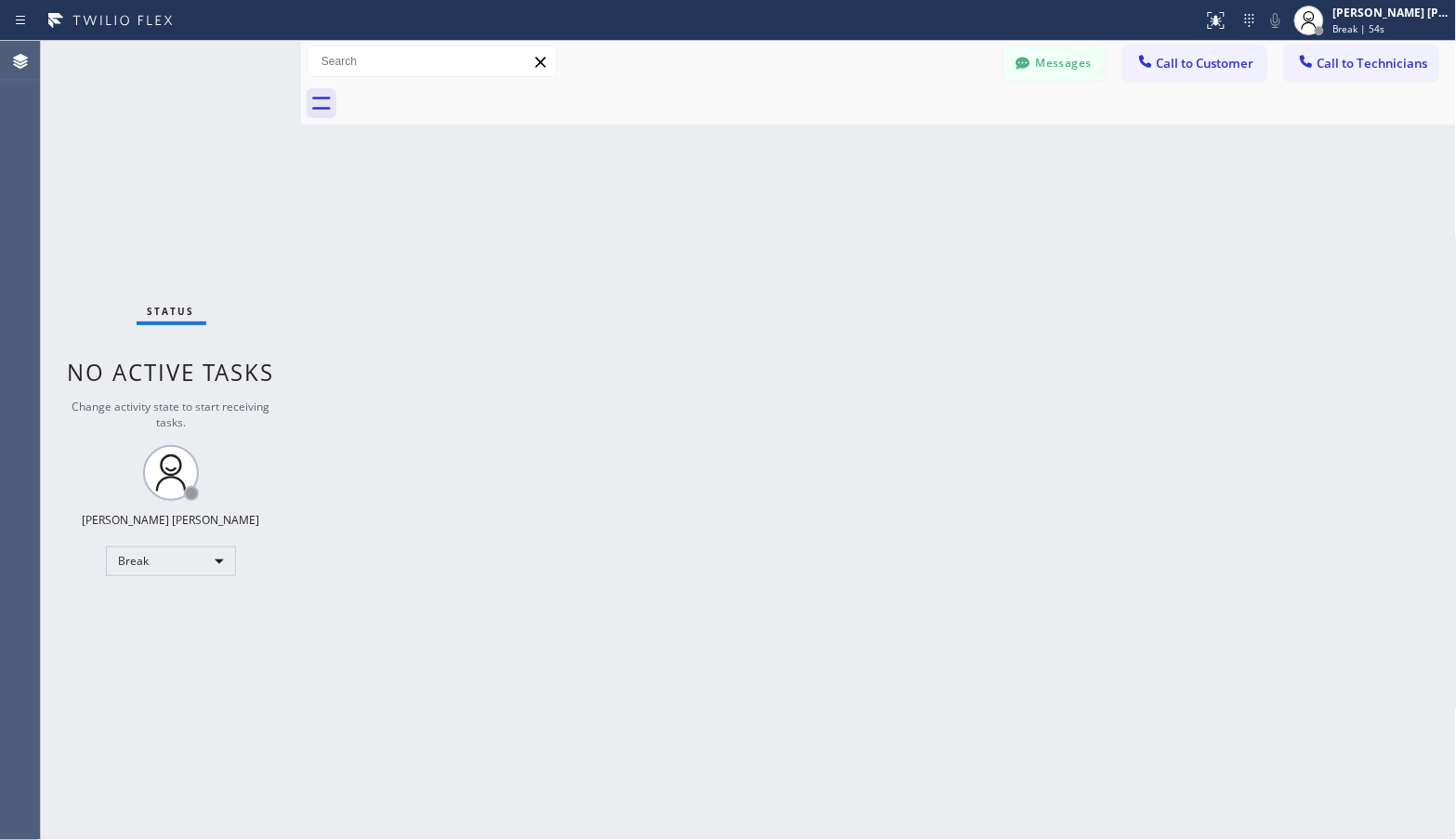
click at [934, 127] on div "Back to Dashboard Change Sender ID Customers Technicians Select a contact Outbo…" at bounding box center [879, 440] width 1156 height 800
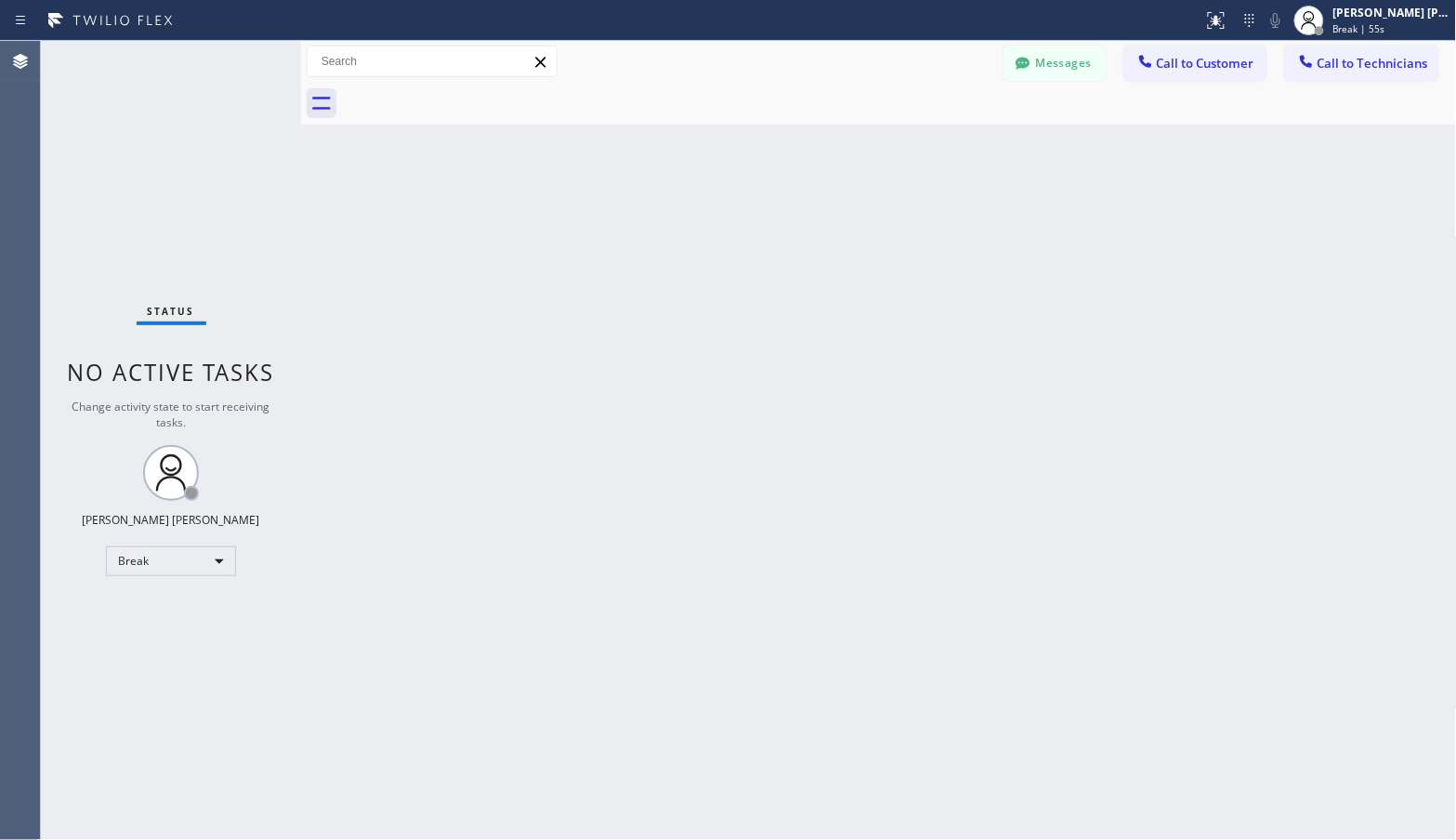
click at [934, 127] on div "Back to Dashboard Change Sender ID Customers Technicians Select a contact Outbo…" at bounding box center [879, 440] width 1156 height 800
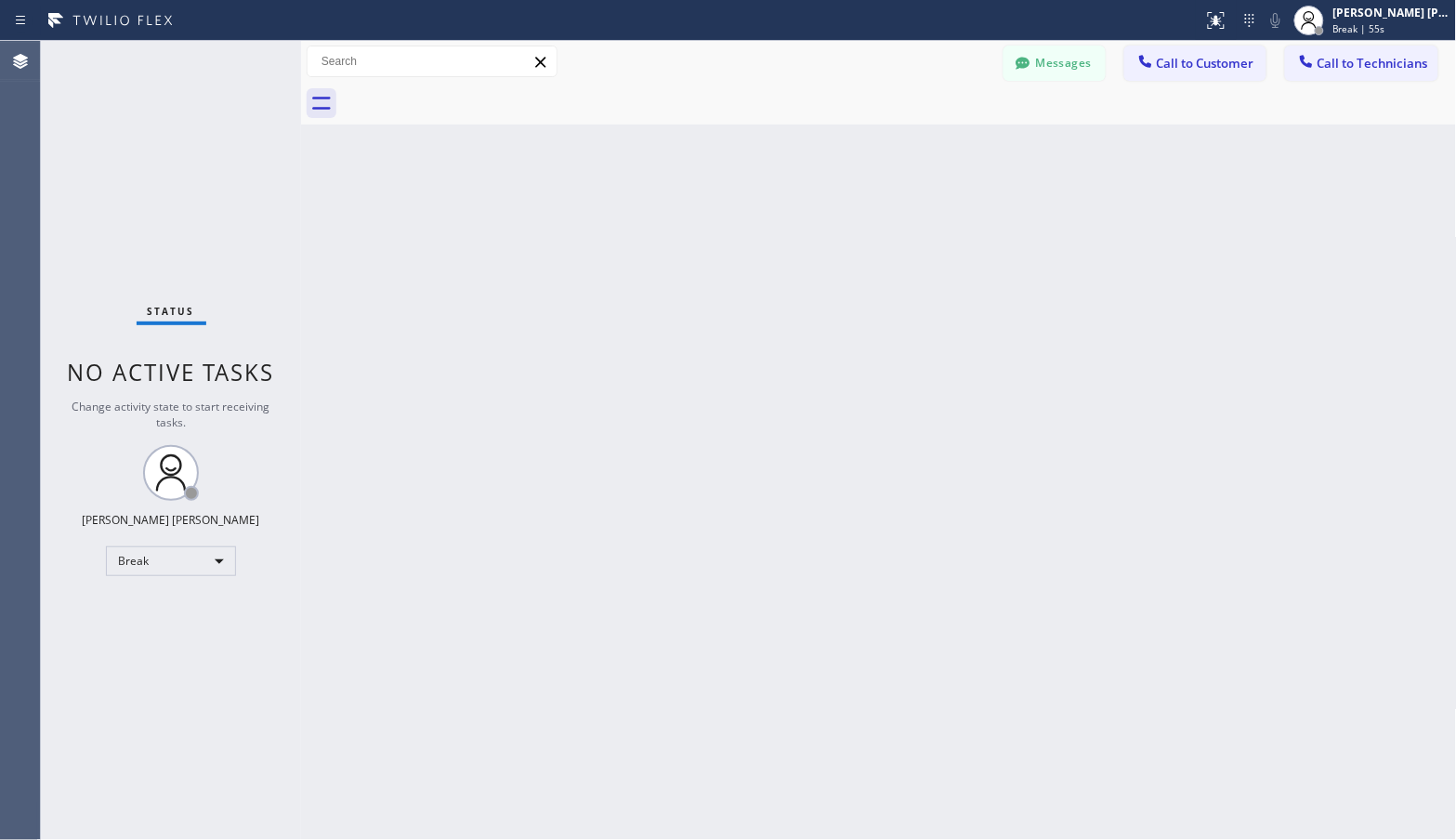
click at [934, 127] on div "Back to Dashboard Change Sender ID Customers Technicians Select a contact Outbo…" at bounding box center [879, 440] width 1156 height 800
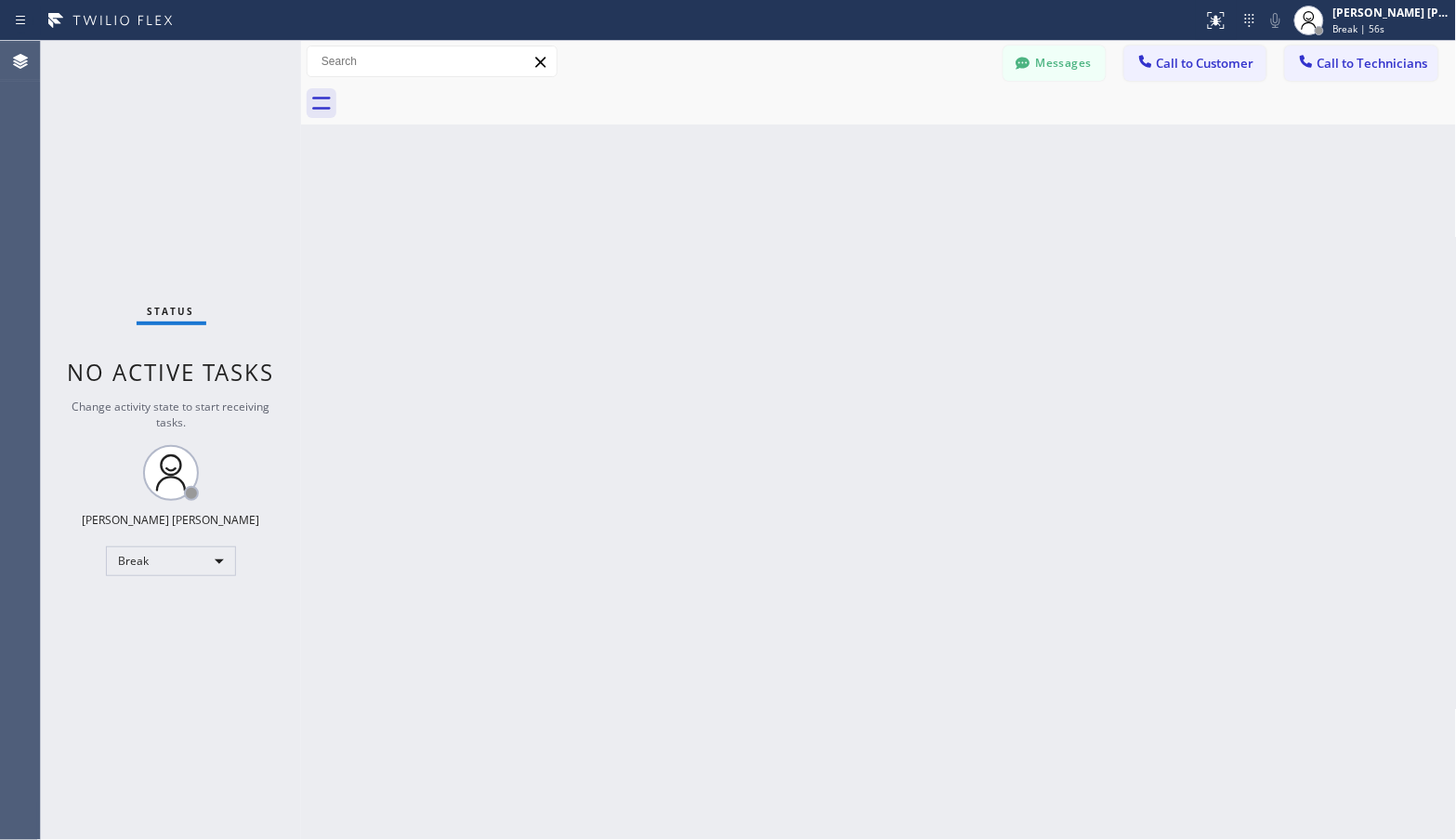
click at [934, 127] on div "Back to Dashboard Change Sender ID Customers Technicians Select a contact Outbo…" at bounding box center [879, 440] width 1156 height 800
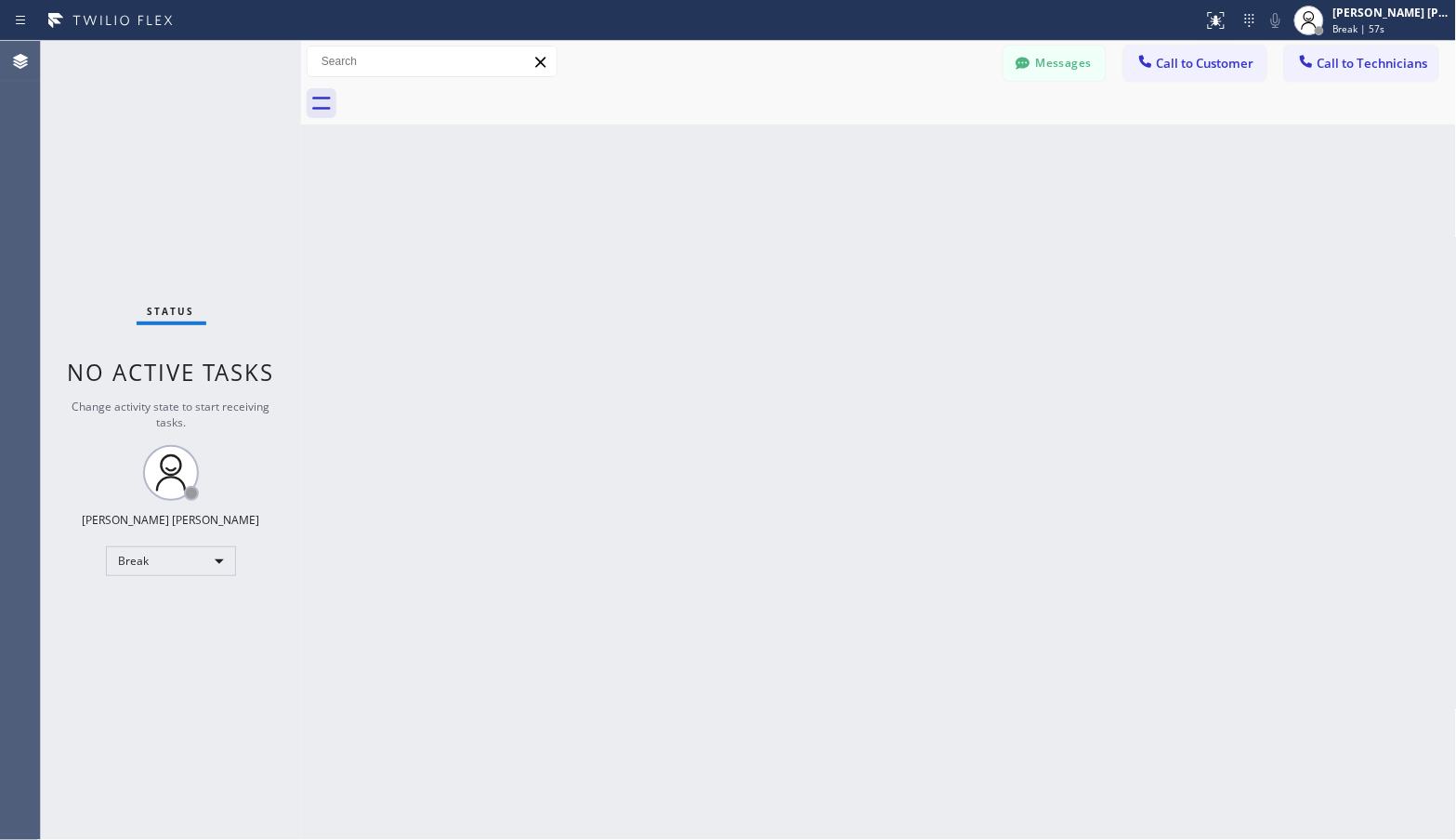
click at [934, 127] on div "Back to Dashboard Change Sender ID Customers Technicians Select a contact Outbo…" at bounding box center [879, 440] width 1156 height 800
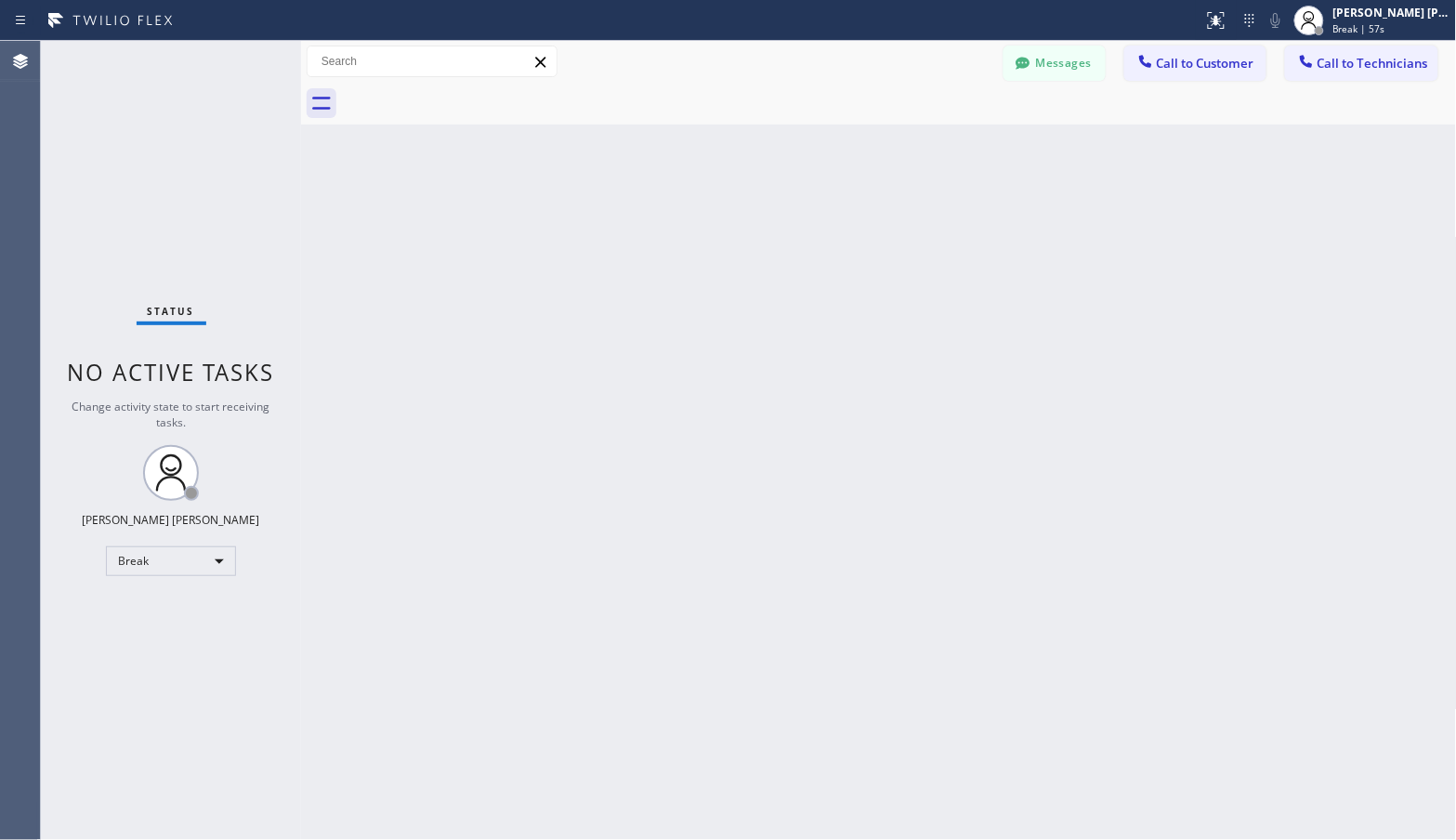
click at [934, 127] on div "Back to Dashboard Change Sender ID Customers Technicians Select a contact Outbo…" at bounding box center [879, 440] width 1156 height 800
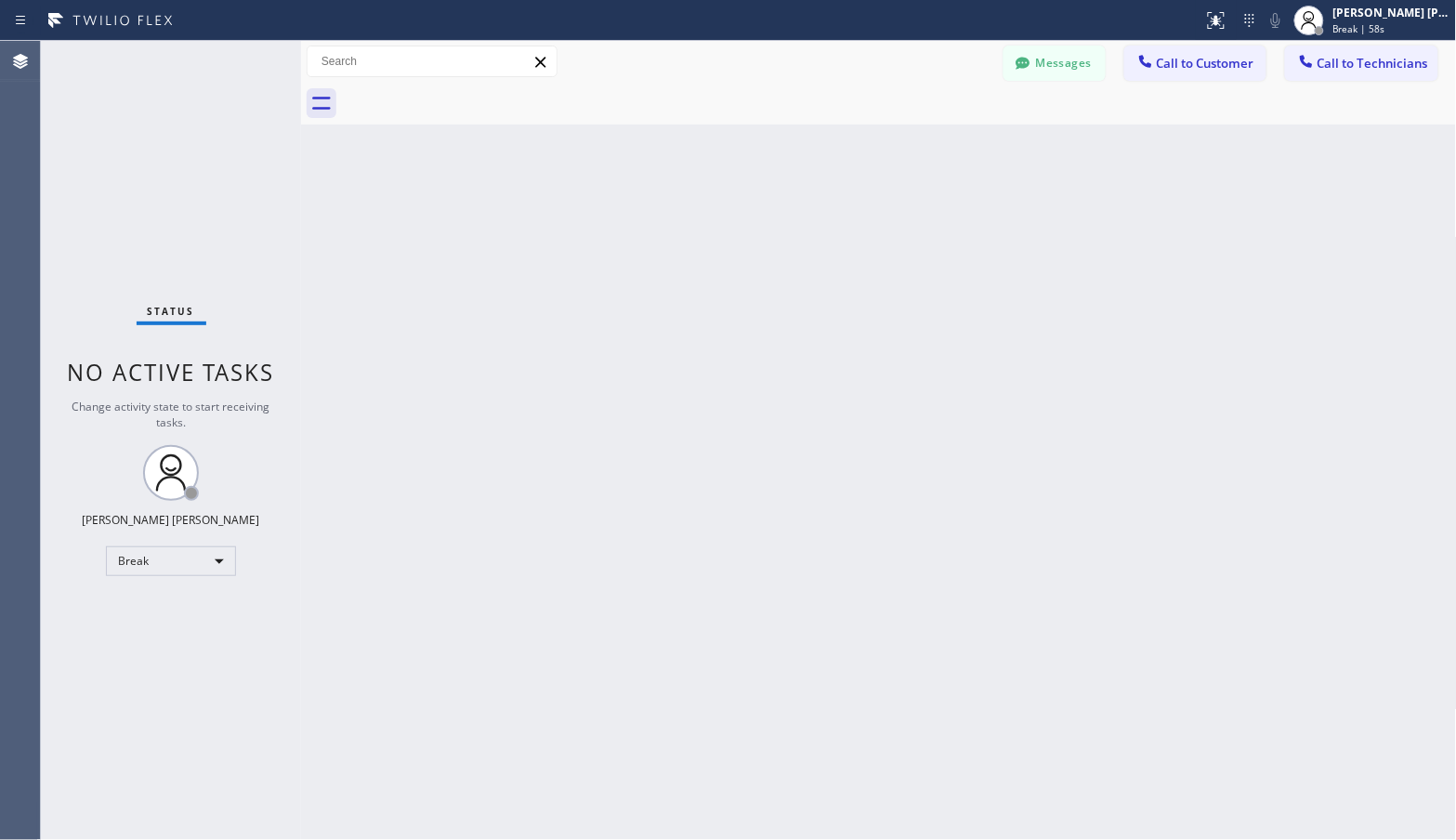
click at [934, 127] on div "Back to Dashboard Change Sender ID Customers Technicians Select a contact Outbo…" at bounding box center [879, 440] width 1156 height 800
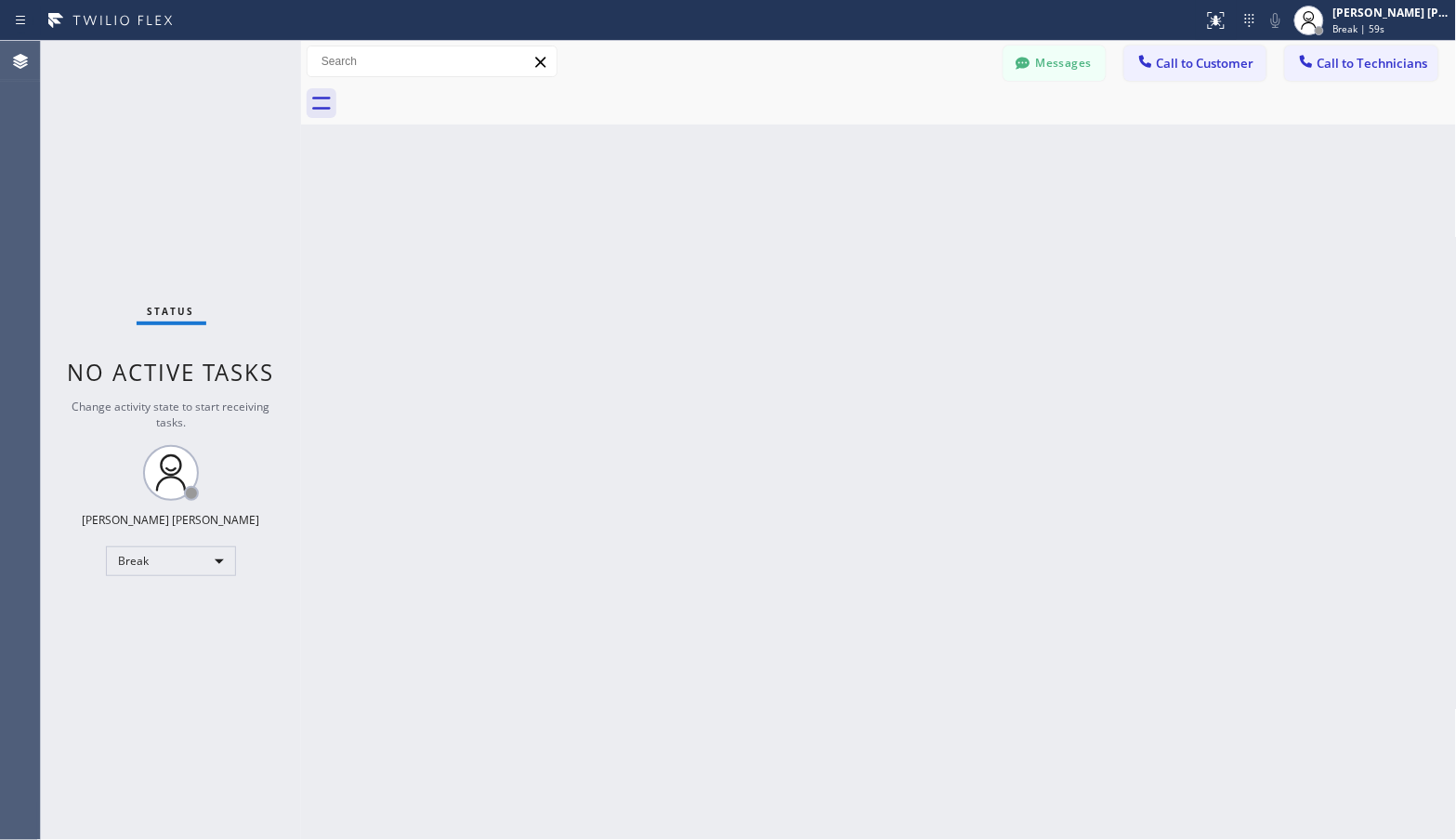
click at [934, 127] on div "Back to Dashboard Change Sender ID Customers Technicians Select a contact Outbo…" at bounding box center [879, 440] width 1156 height 800
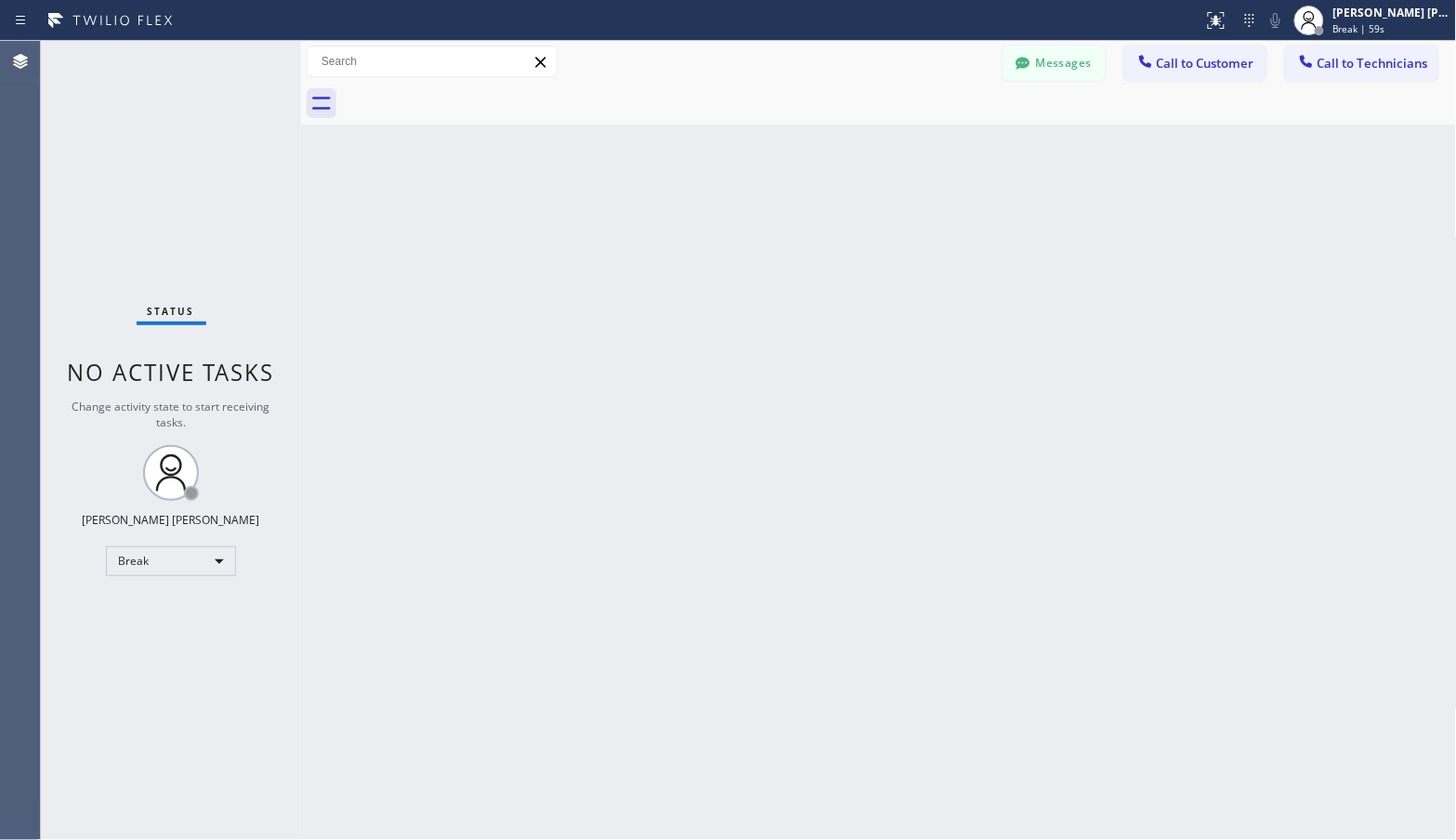
click at [934, 127] on div "Back to Dashboard Change Sender ID Customers Technicians Select a contact Outbo…" at bounding box center [879, 440] width 1156 height 800
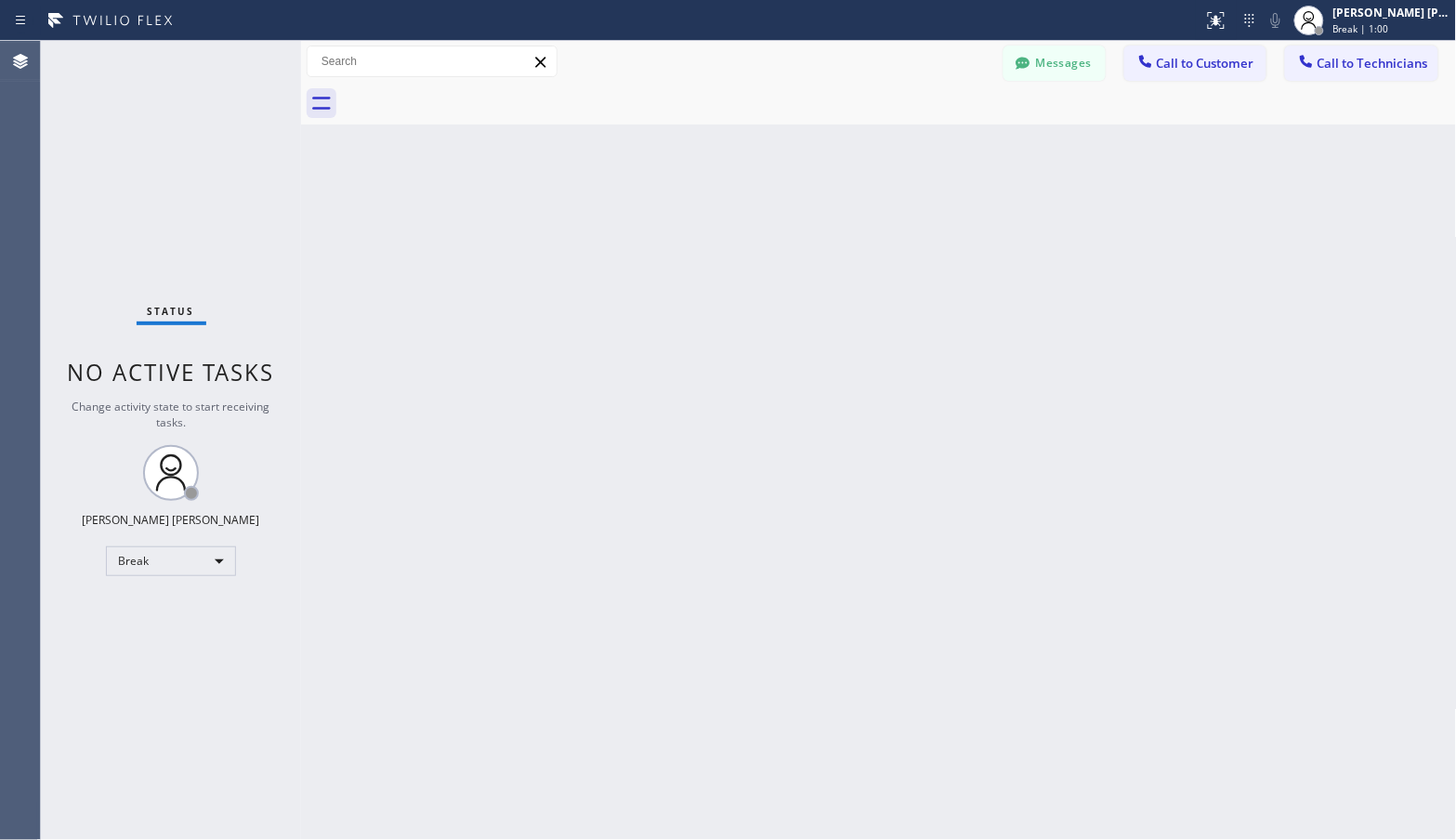
click at [934, 127] on div "Back to Dashboard Change Sender ID Customers Technicians Select a contact Outbo…" at bounding box center [879, 440] width 1156 height 800
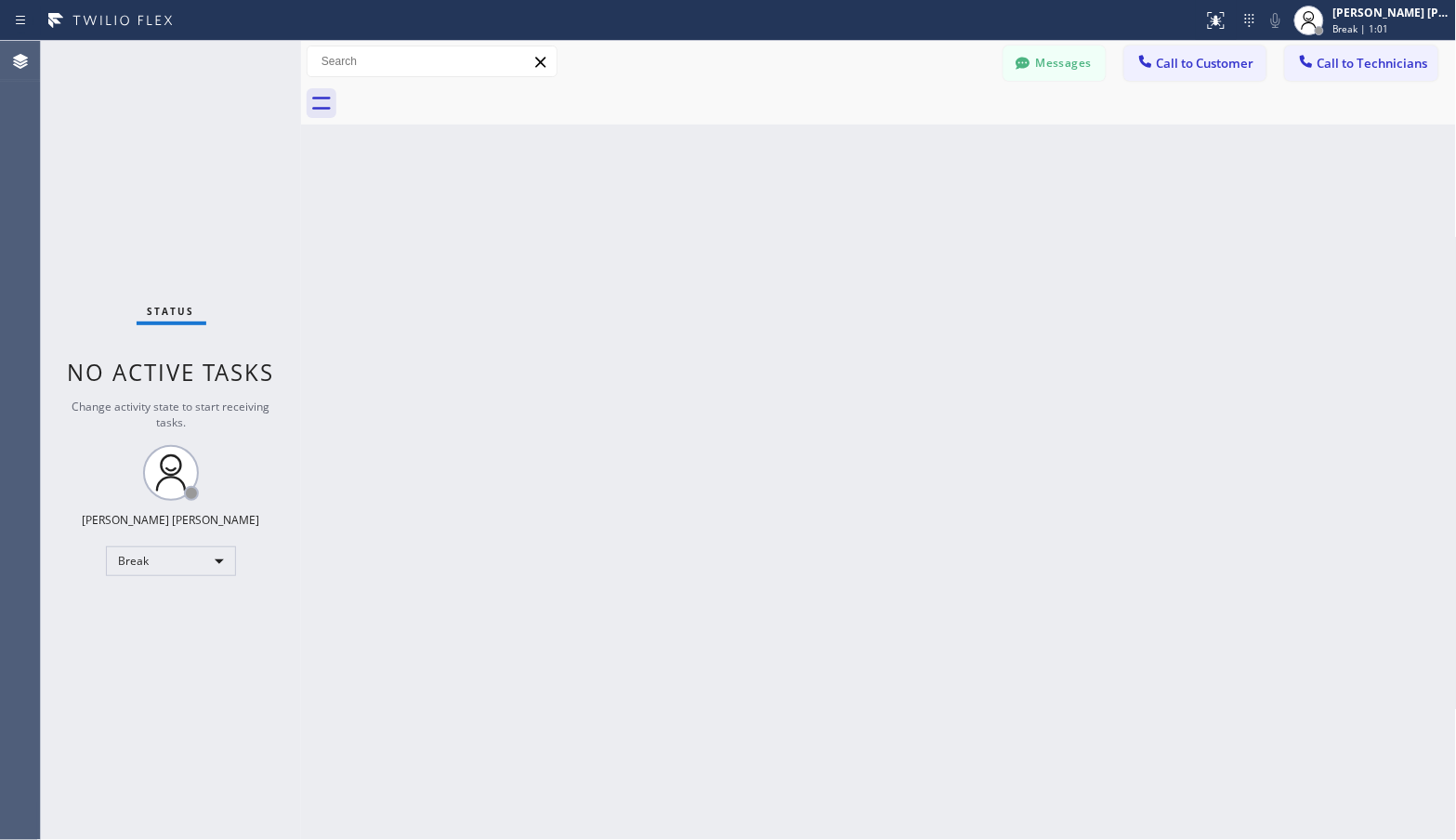
click at [934, 127] on div "Back to Dashboard Change Sender ID Customers Technicians Select a contact Outbo…" at bounding box center [879, 440] width 1156 height 800
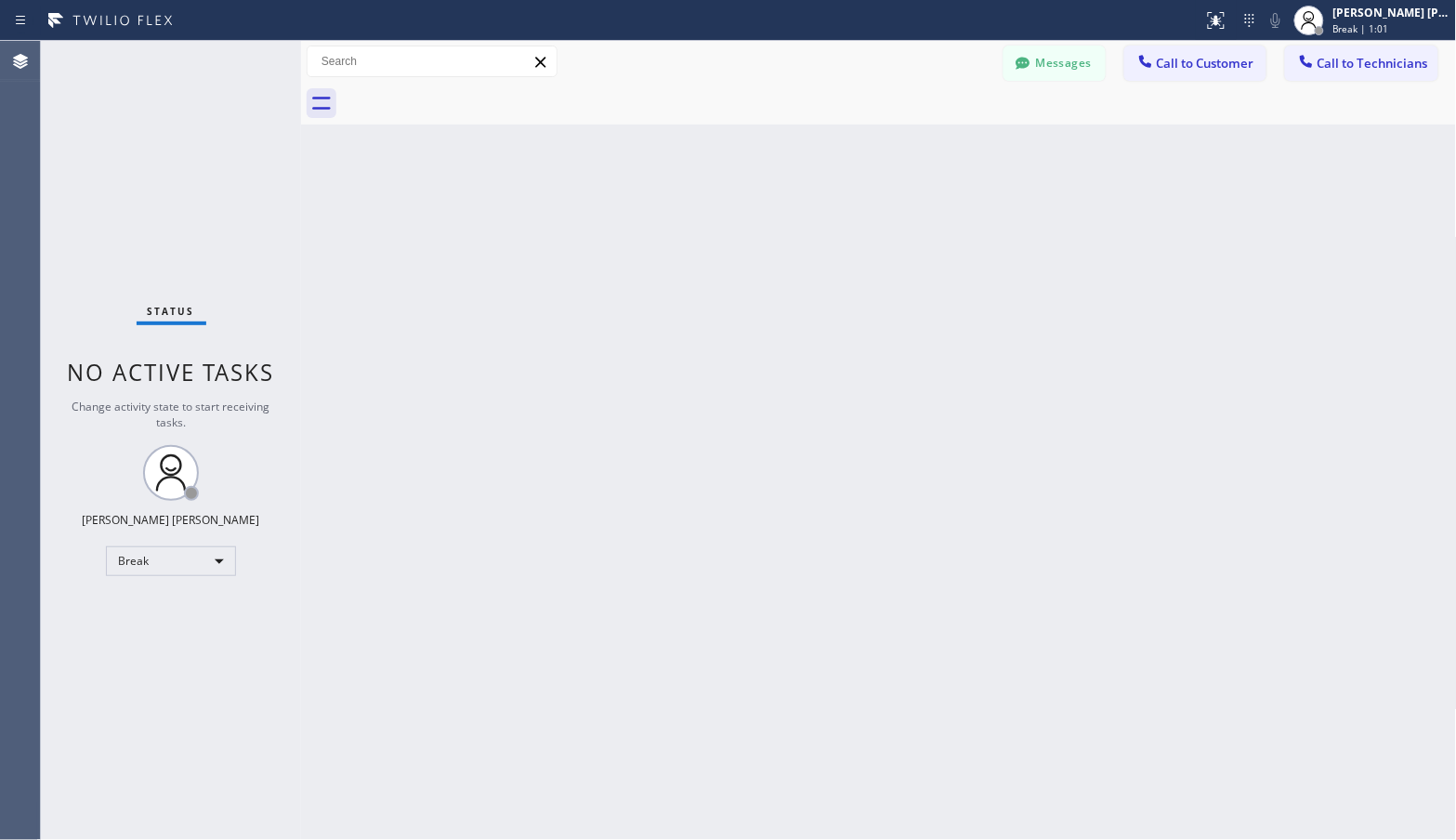
click at [934, 127] on div "Back to Dashboard Change Sender ID Customers Technicians Select a contact Outbo…" at bounding box center [879, 440] width 1156 height 800
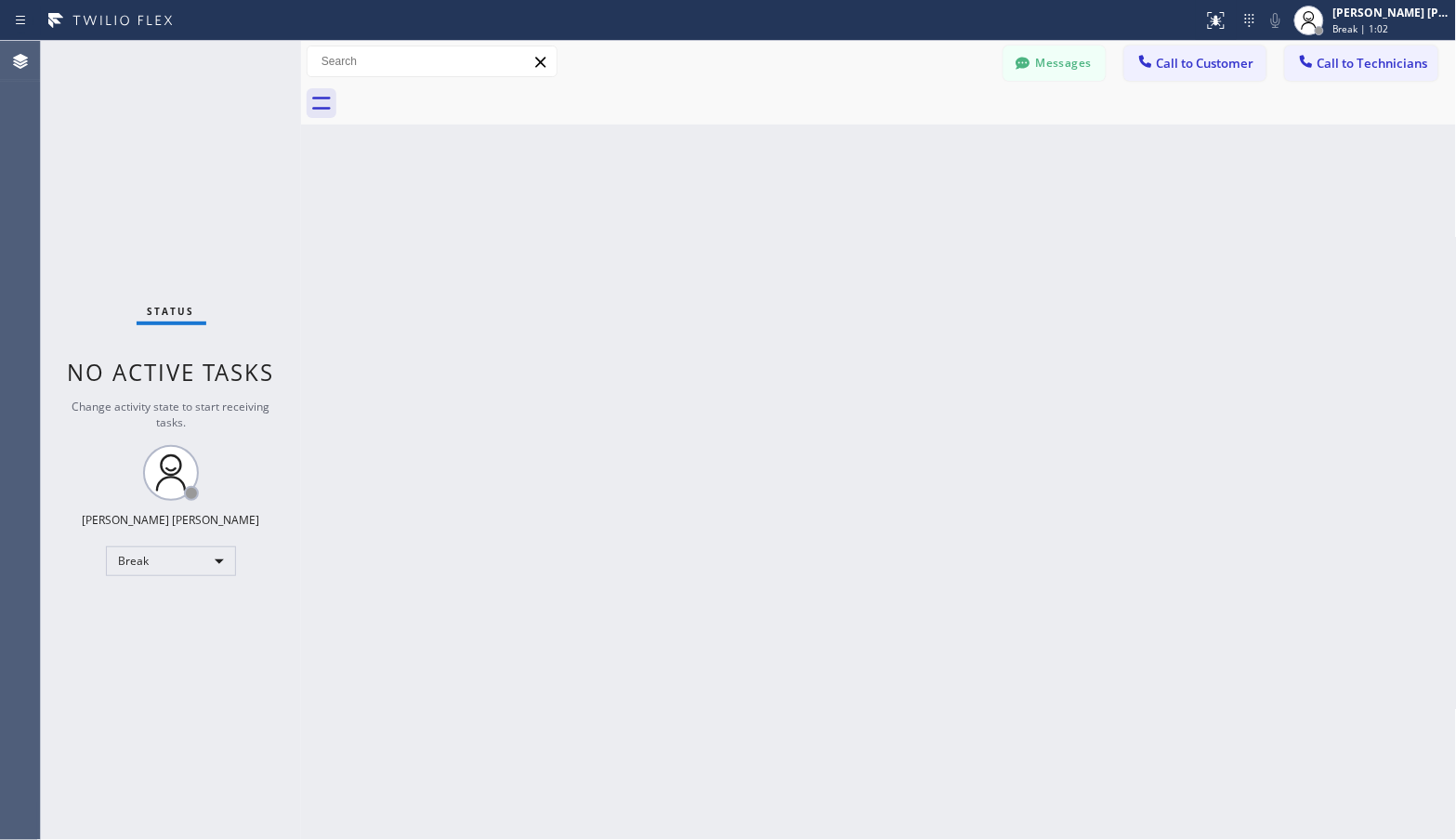
click at [934, 127] on div "Back to Dashboard Change Sender ID Customers Technicians Select a contact Outbo…" at bounding box center [879, 440] width 1156 height 800
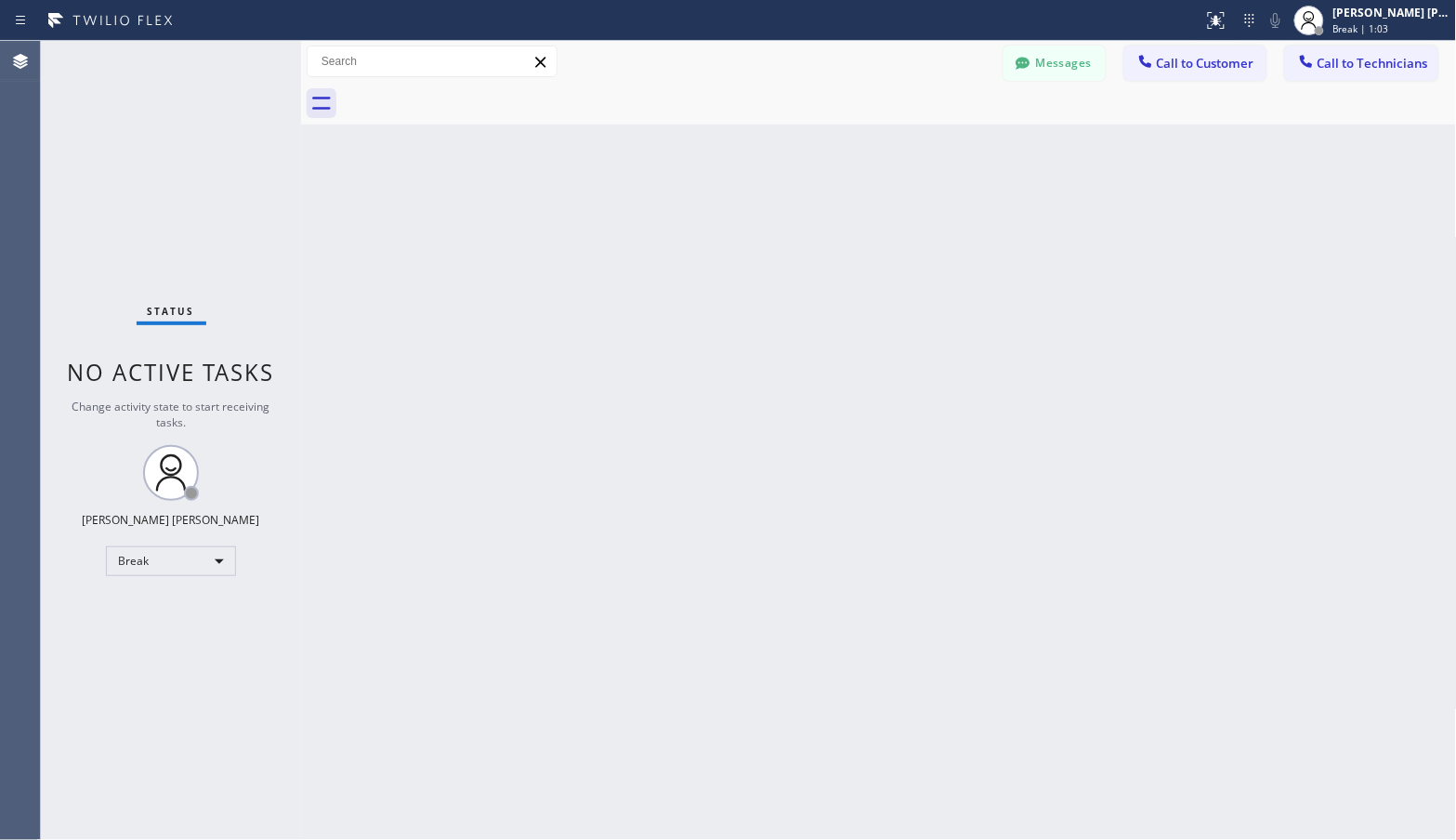
click at [934, 127] on div "Back to Dashboard Change Sender ID Customers Technicians Select a contact Outbo…" at bounding box center [879, 440] width 1156 height 800
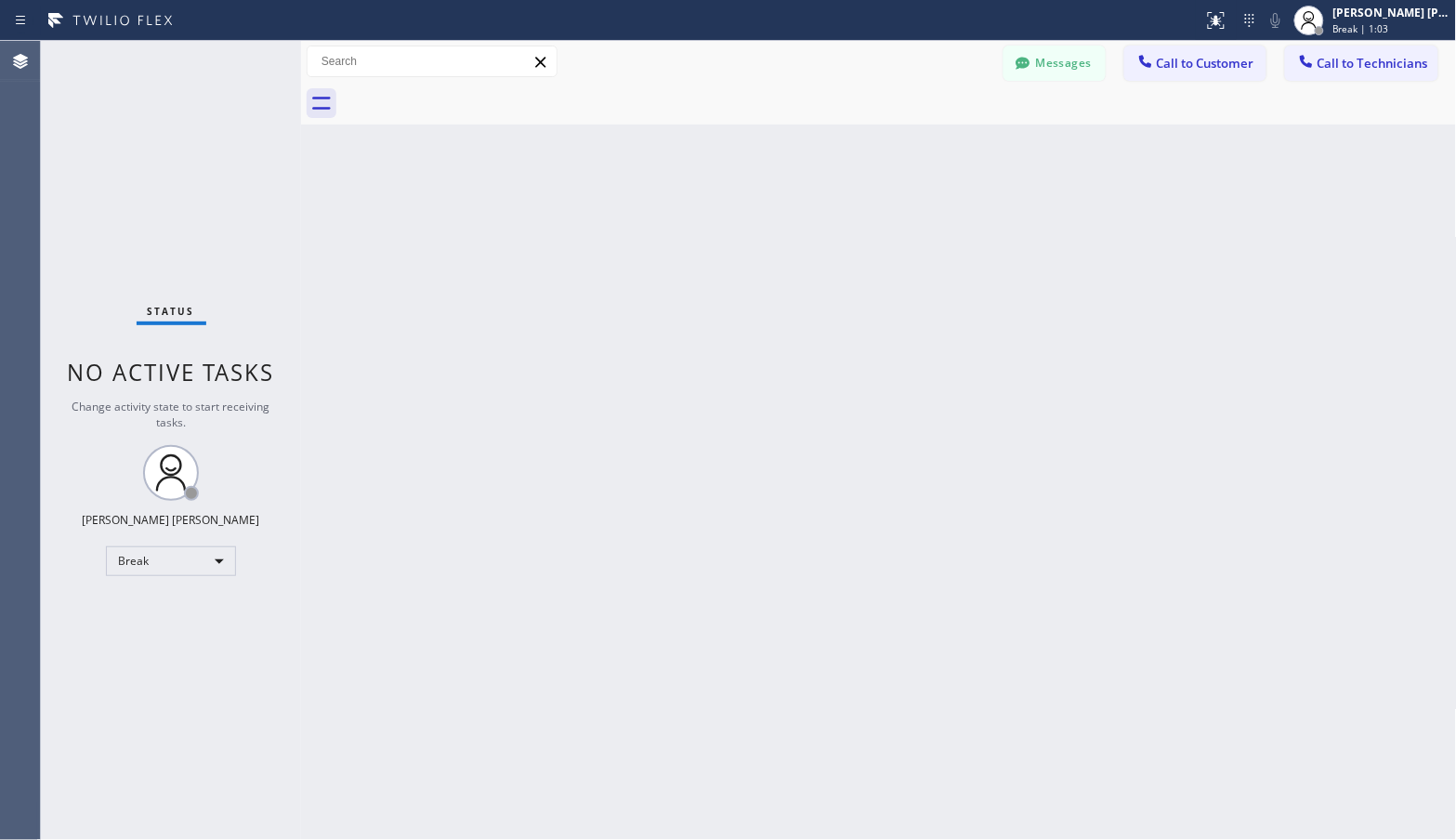
click at [934, 127] on div "Back to Dashboard Change Sender ID Customers Technicians Select a contact Outbo…" at bounding box center [879, 440] width 1156 height 800
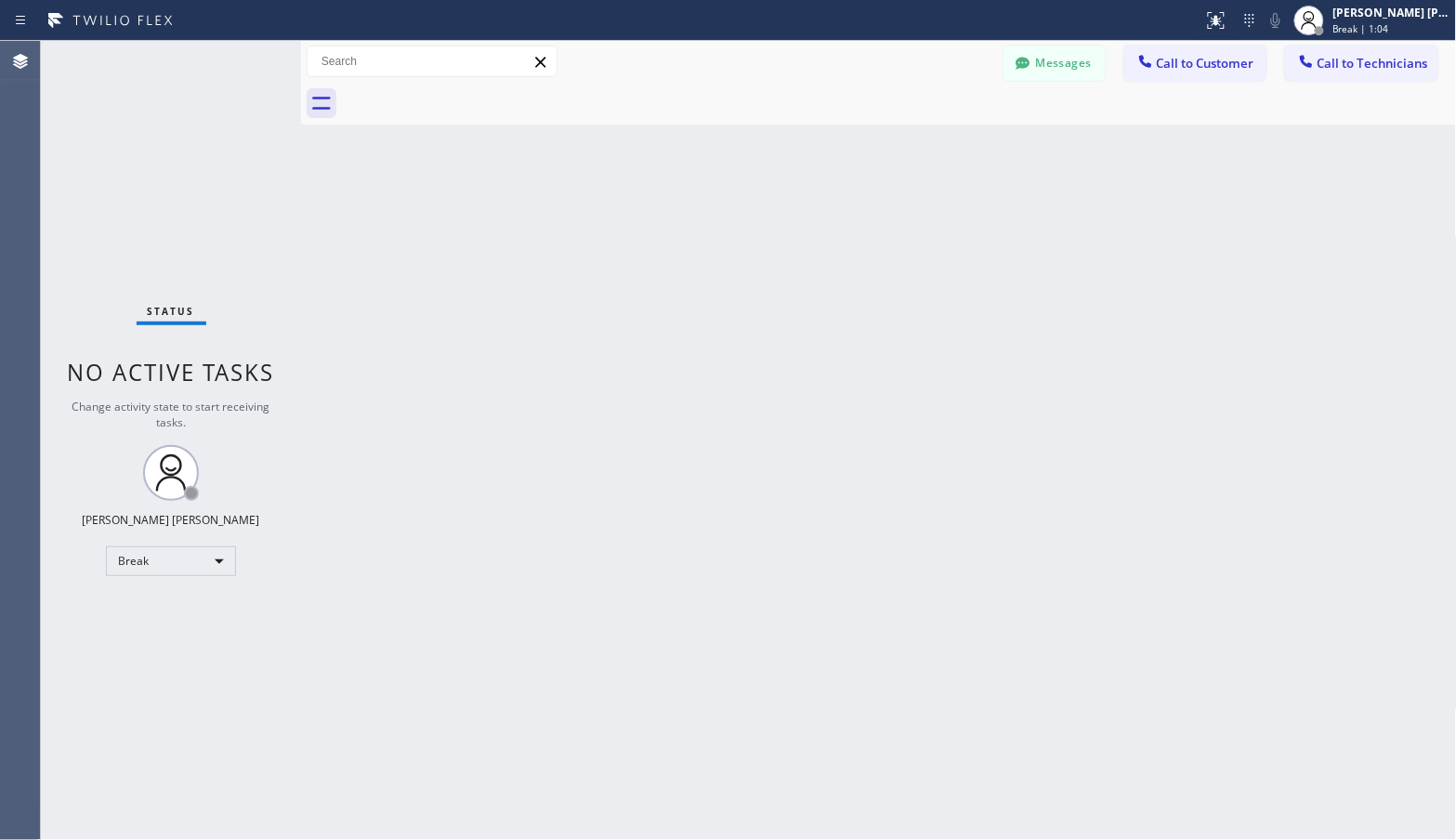
click at [934, 127] on div "Back to Dashboard Change Sender ID Customers Technicians Select a contact Outbo…" at bounding box center [879, 440] width 1156 height 800
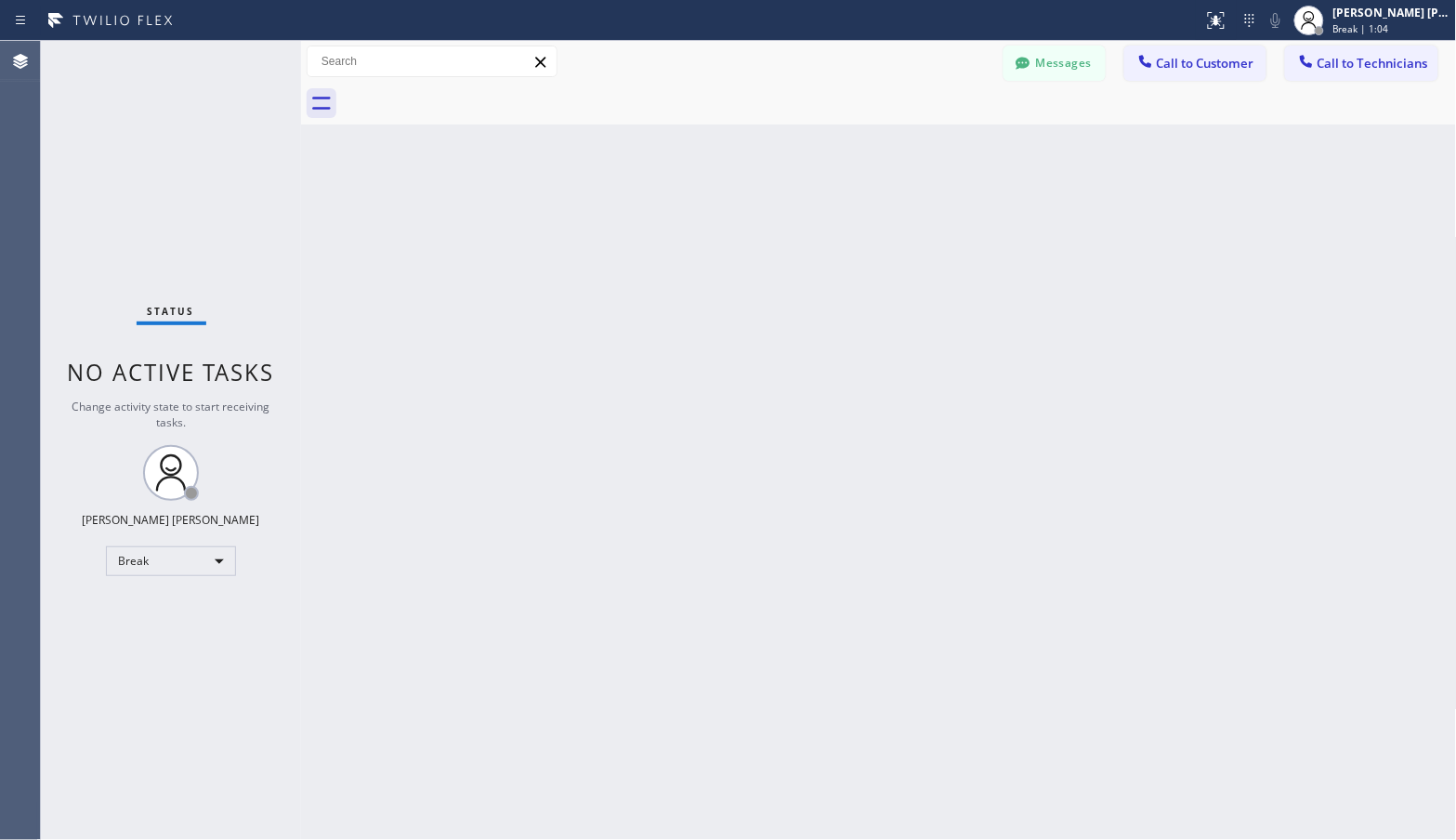
click at [934, 127] on div "Back to Dashboard Change Sender ID Customers Technicians Select a contact Outbo…" at bounding box center [879, 440] width 1156 height 800
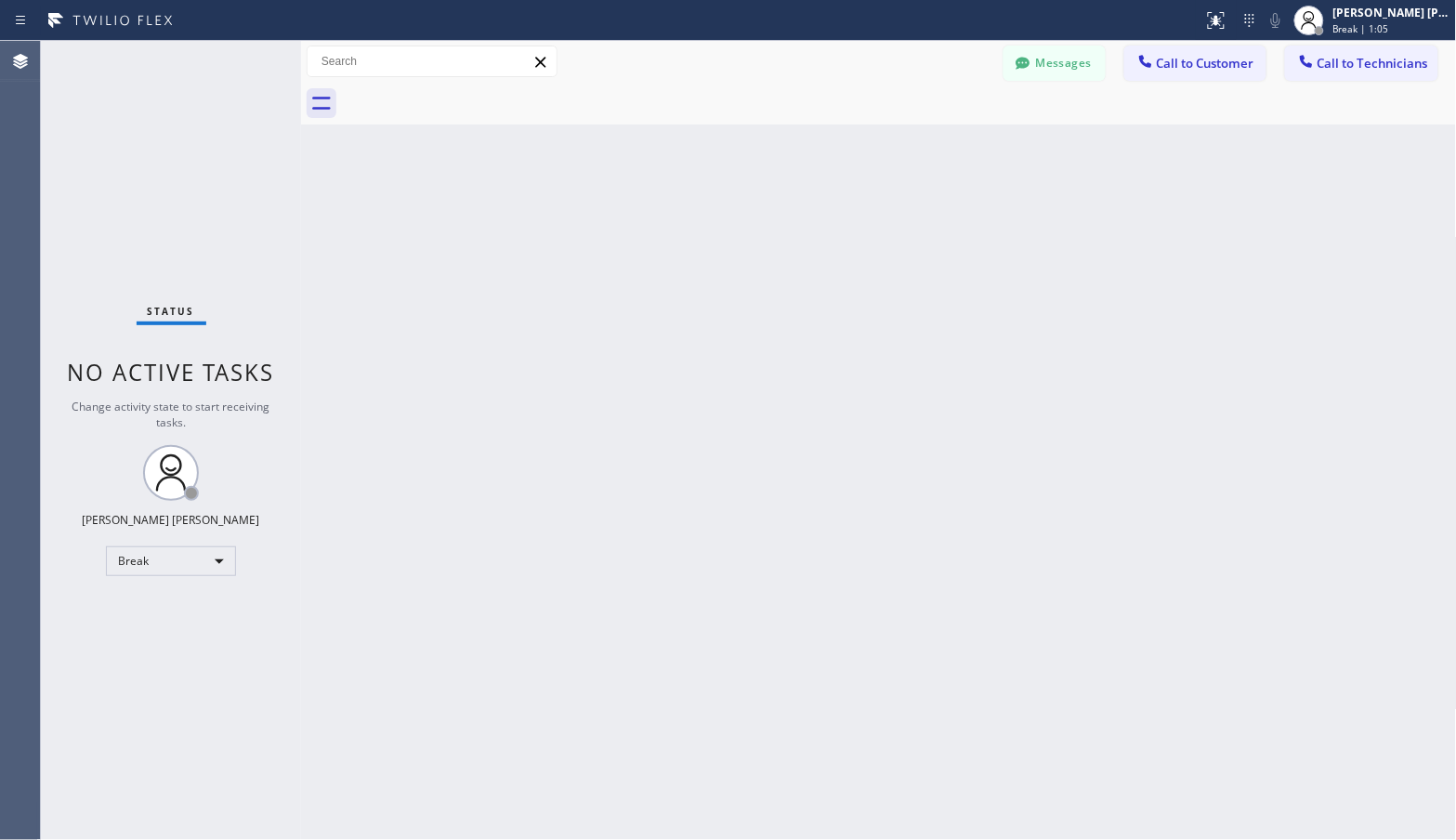
click at [934, 127] on div "Back to Dashboard Change Sender ID Customers Technicians Select a contact Outbo…" at bounding box center [879, 440] width 1156 height 800
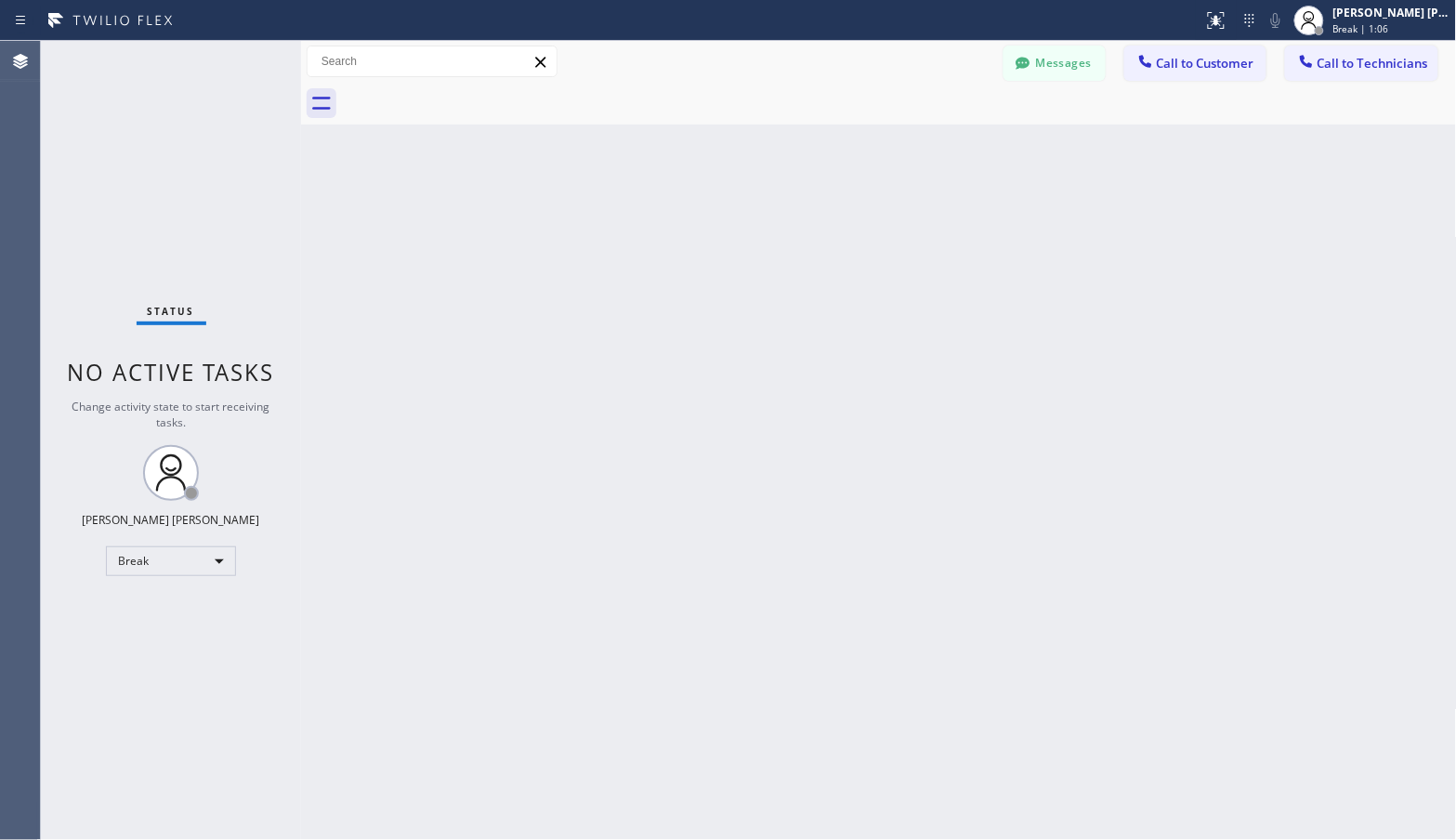
click at [934, 127] on div "Back to Dashboard Change Sender ID Customers Technicians Select a contact Outbo…" at bounding box center [879, 440] width 1156 height 800
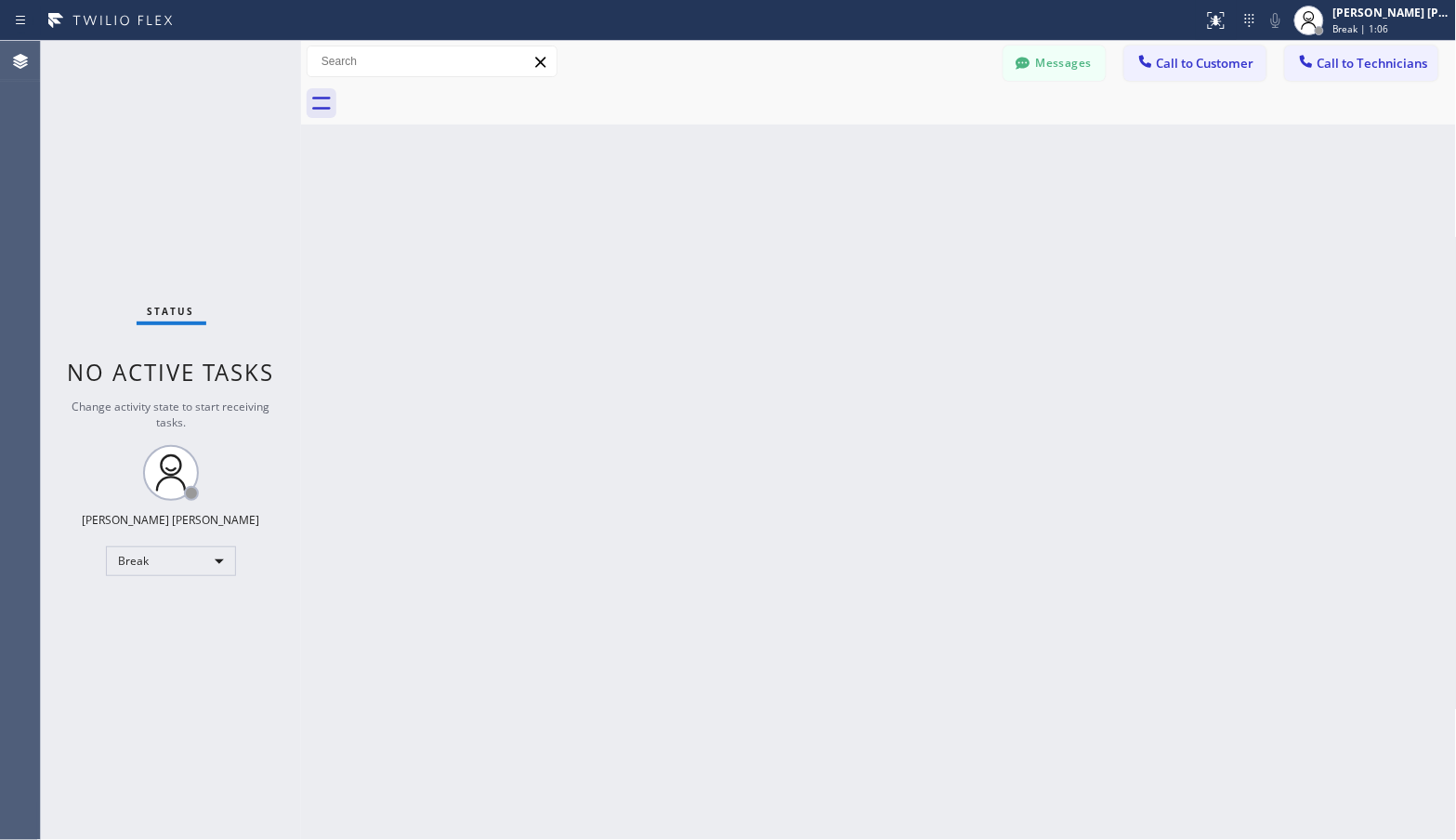
click at [934, 127] on div "Back to Dashboard Change Sender ID Customers Technicians Select a contact Outbo…" at bounding box center [879, 440] width 1156 height 800
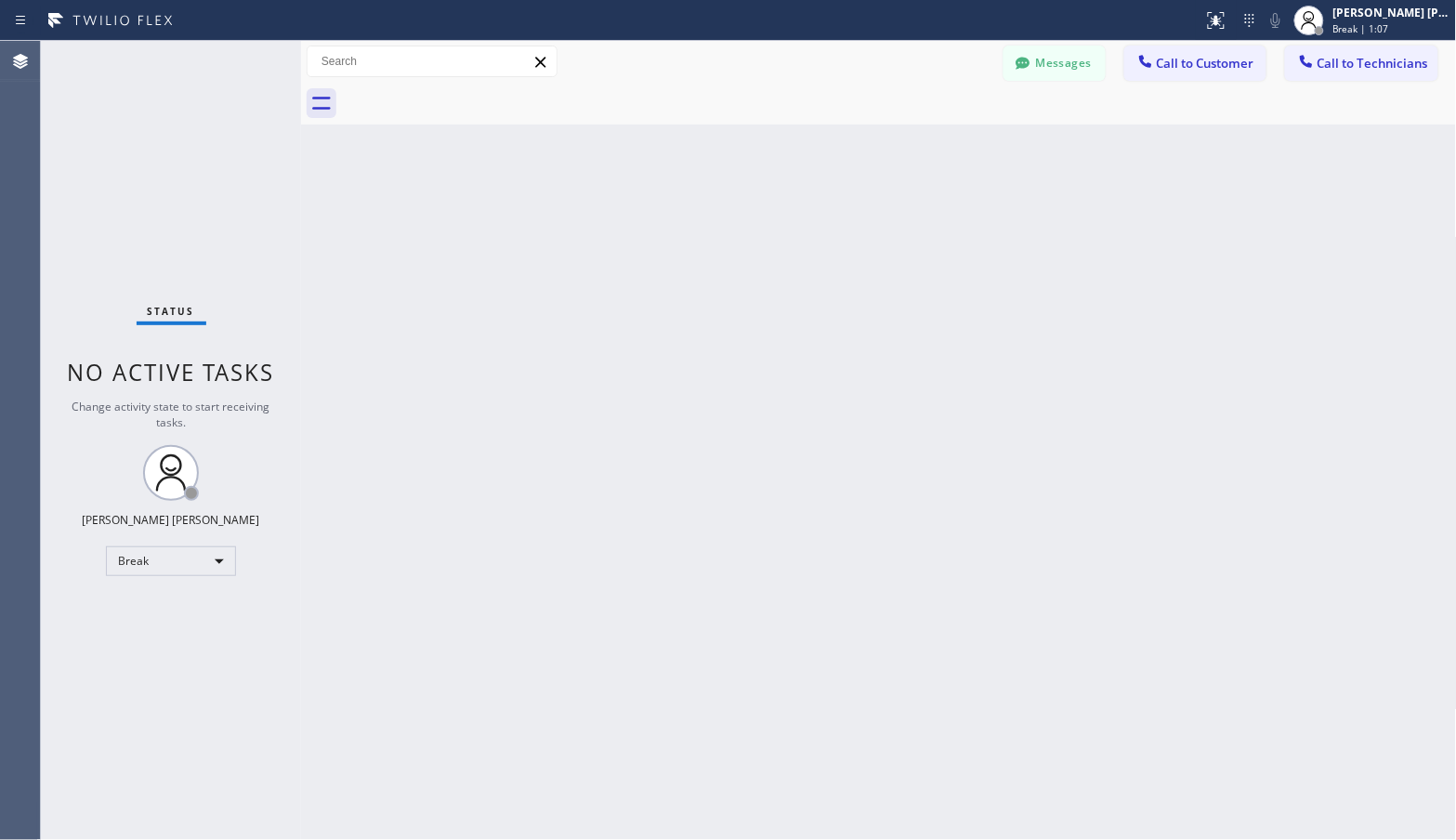
click at [934, 127] on div "Back to Dashboard Change Sender ID Customers Technicians Select a contact Outbo…" at bounding box center [879, 440] width 1156 height 800
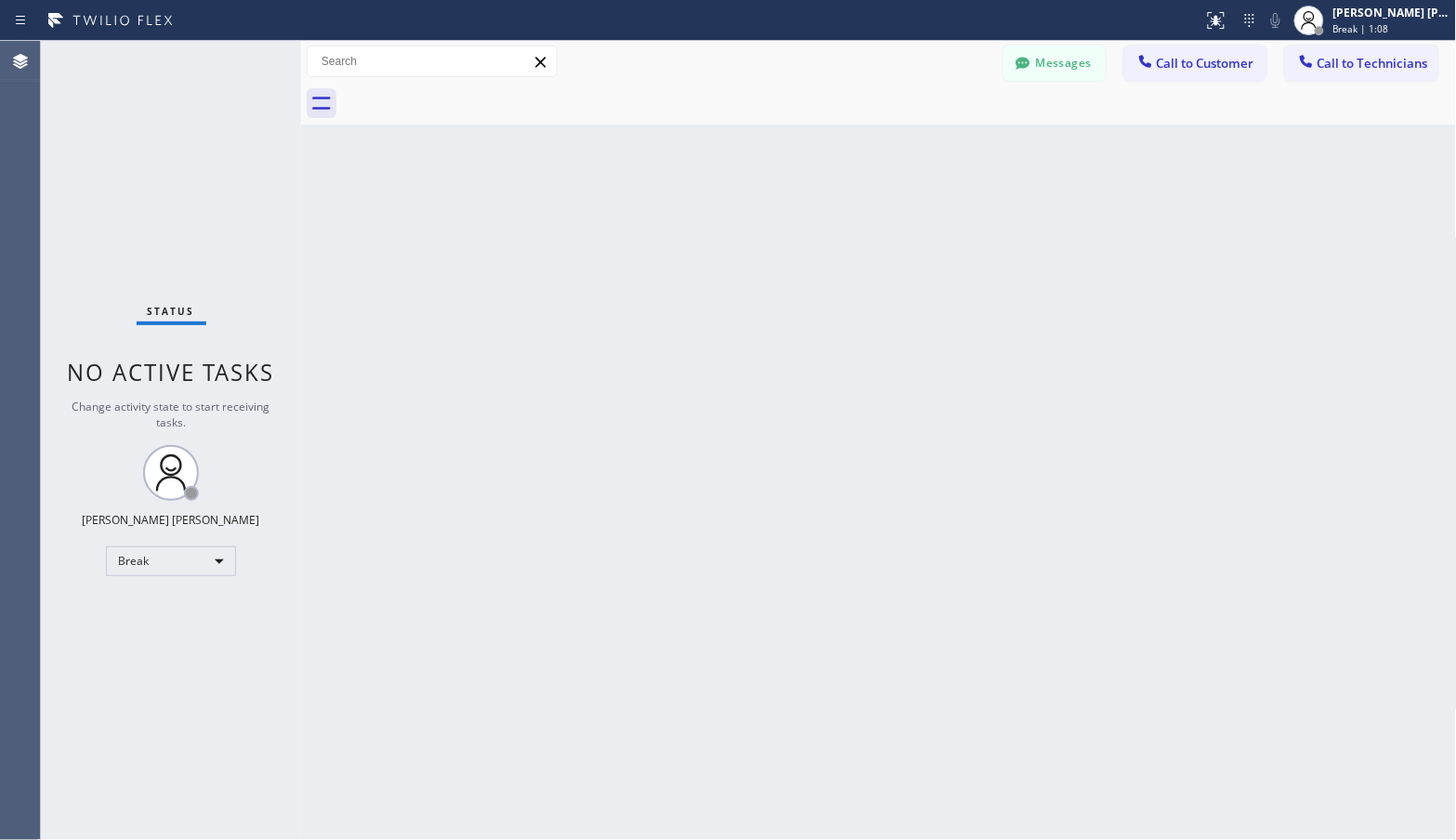
click at [934, 127] on div "Back to Dashboard Change Sender ID Customers Technicians Select a contact Outbo…" at bounding box center [879, 440] width 1156 height 800
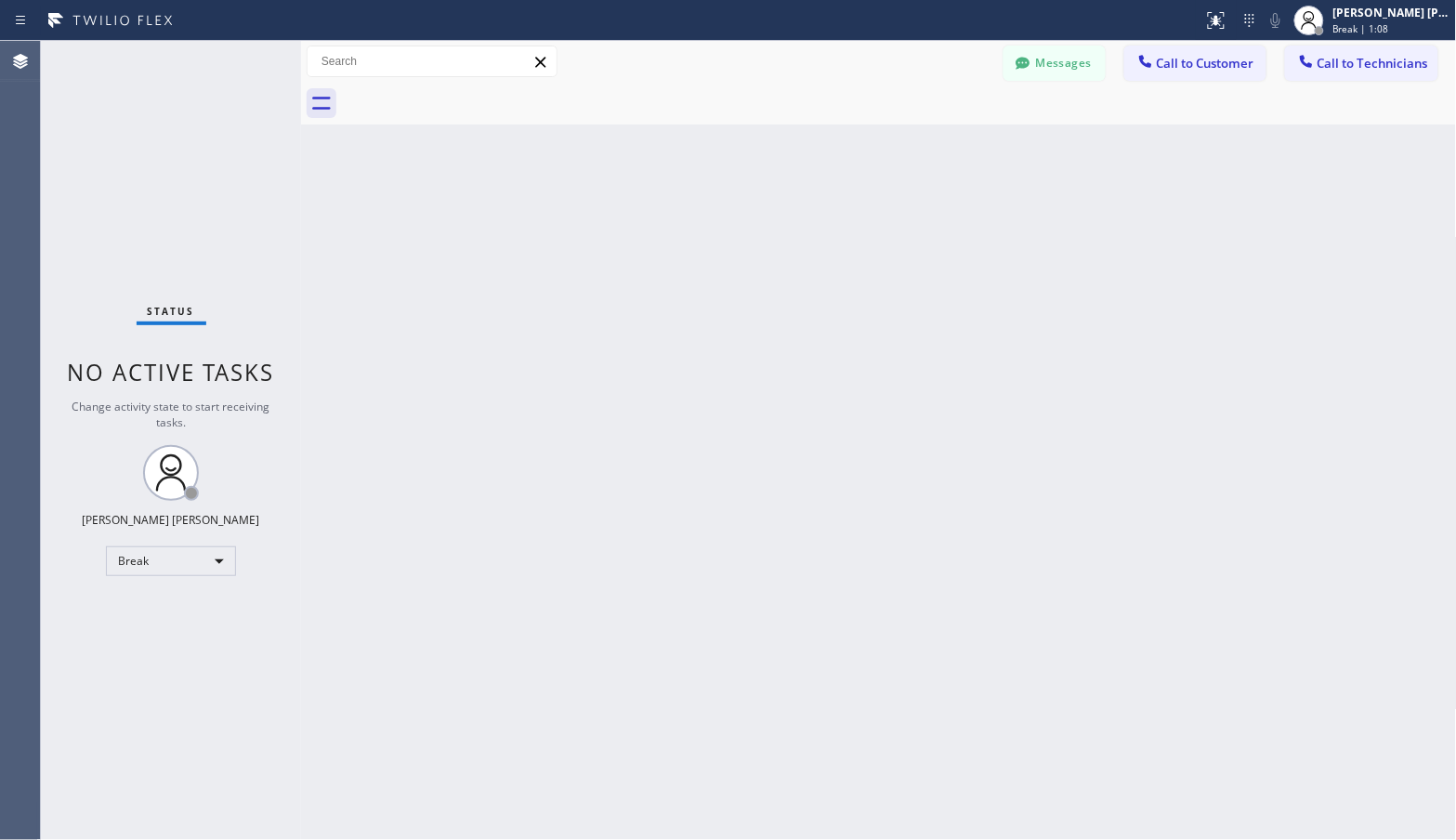
click at [934, 127] on div "Back to Dashboard Change Sender ID Customers Technicians Select a contact Outbo…" at bounding box center [879, 440] width 1156 height 800
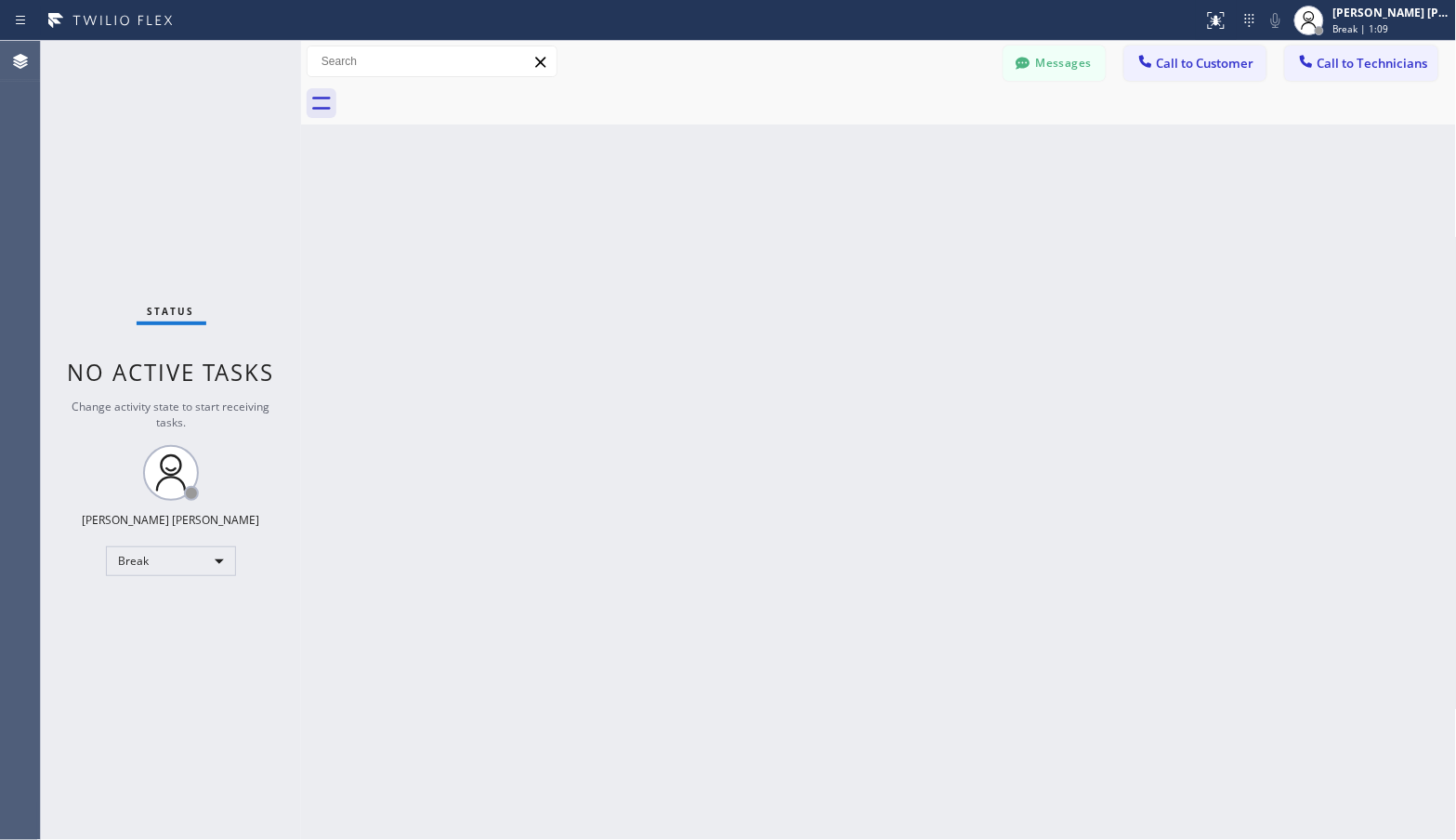
click at [934, 127] on div "Back to Dashboard Change Sender ID Customers Technicians Select a contact Outbo…" at bounding box center [879, 440] width 1156 height 800
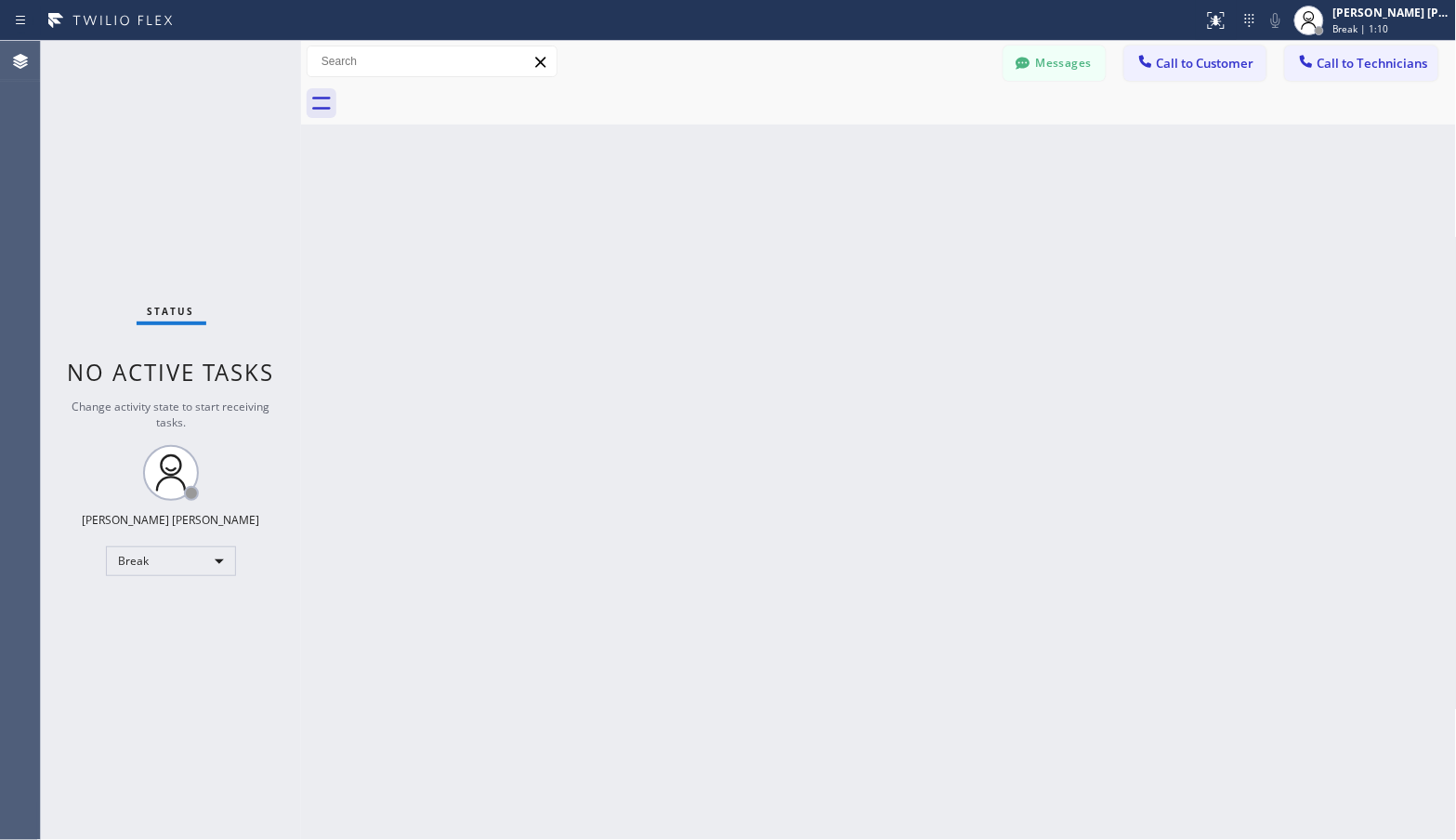
click at [934, 127] on div "Back to Dashboard Change Sender ID Customers Technicians Select a contact Outbo…" at bounding box center [879, 440] width 1156 height 800
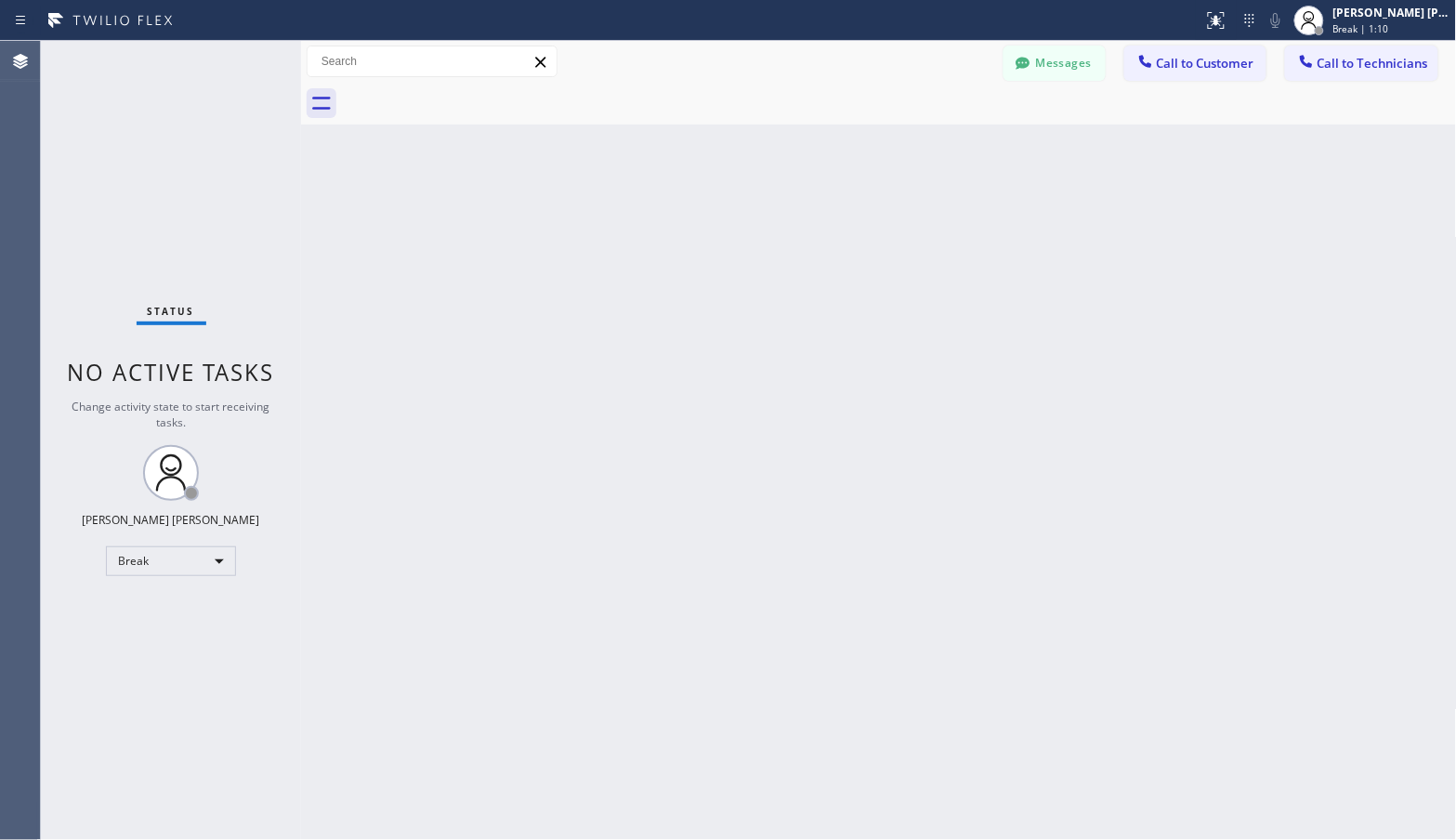
click at [934, 127] on div "Back to Dashboard Change Sender ID Customers Technicians Select a contact Outbo…" at bounding box center [879, 440] width 1156 height 800
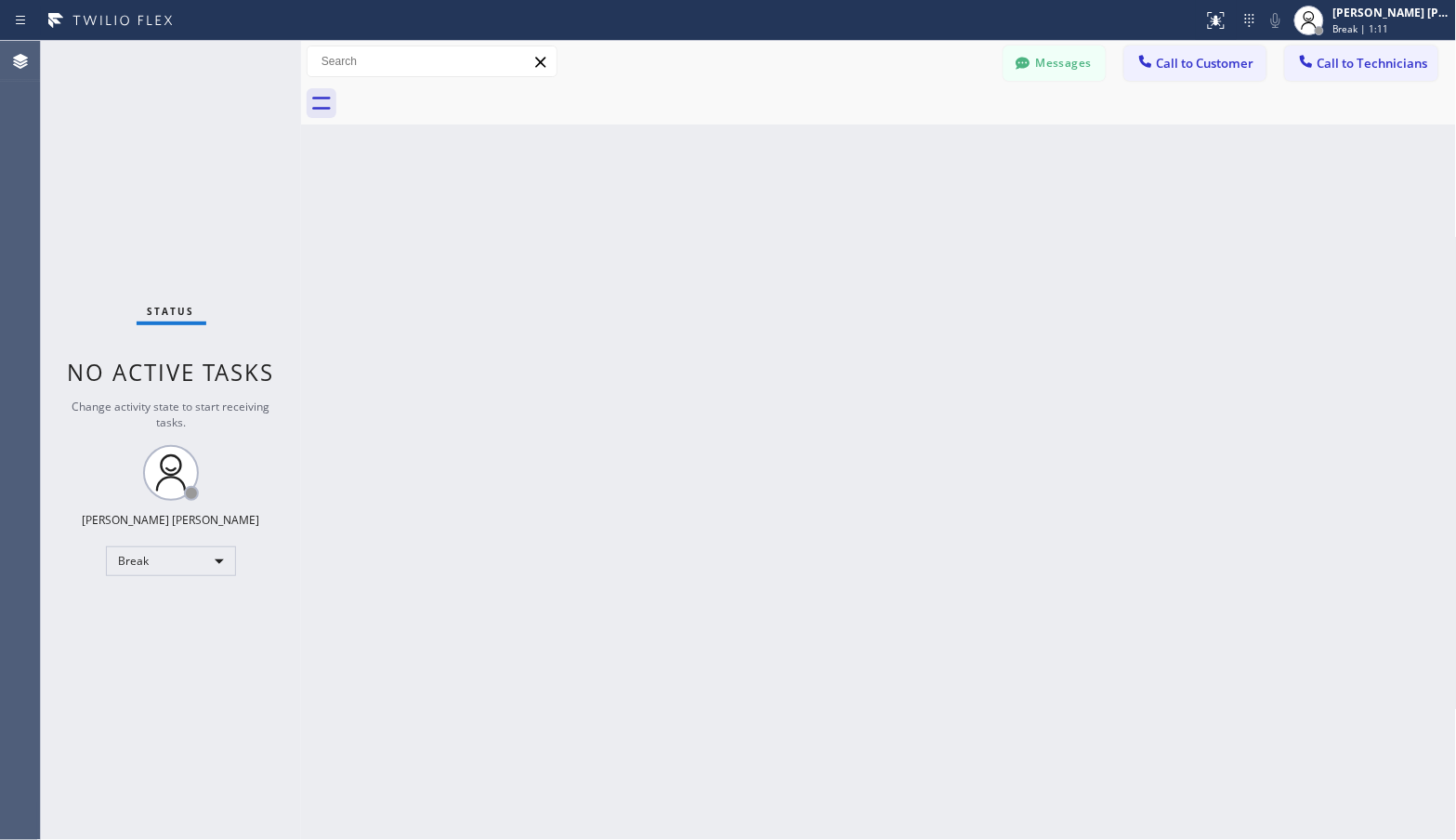
click at [934, 127] on div "Back to Dashboard Change Sender ID Customers Technicians Select a contact Outbo…" at bounding box center [879, 440] width 1156 height 800
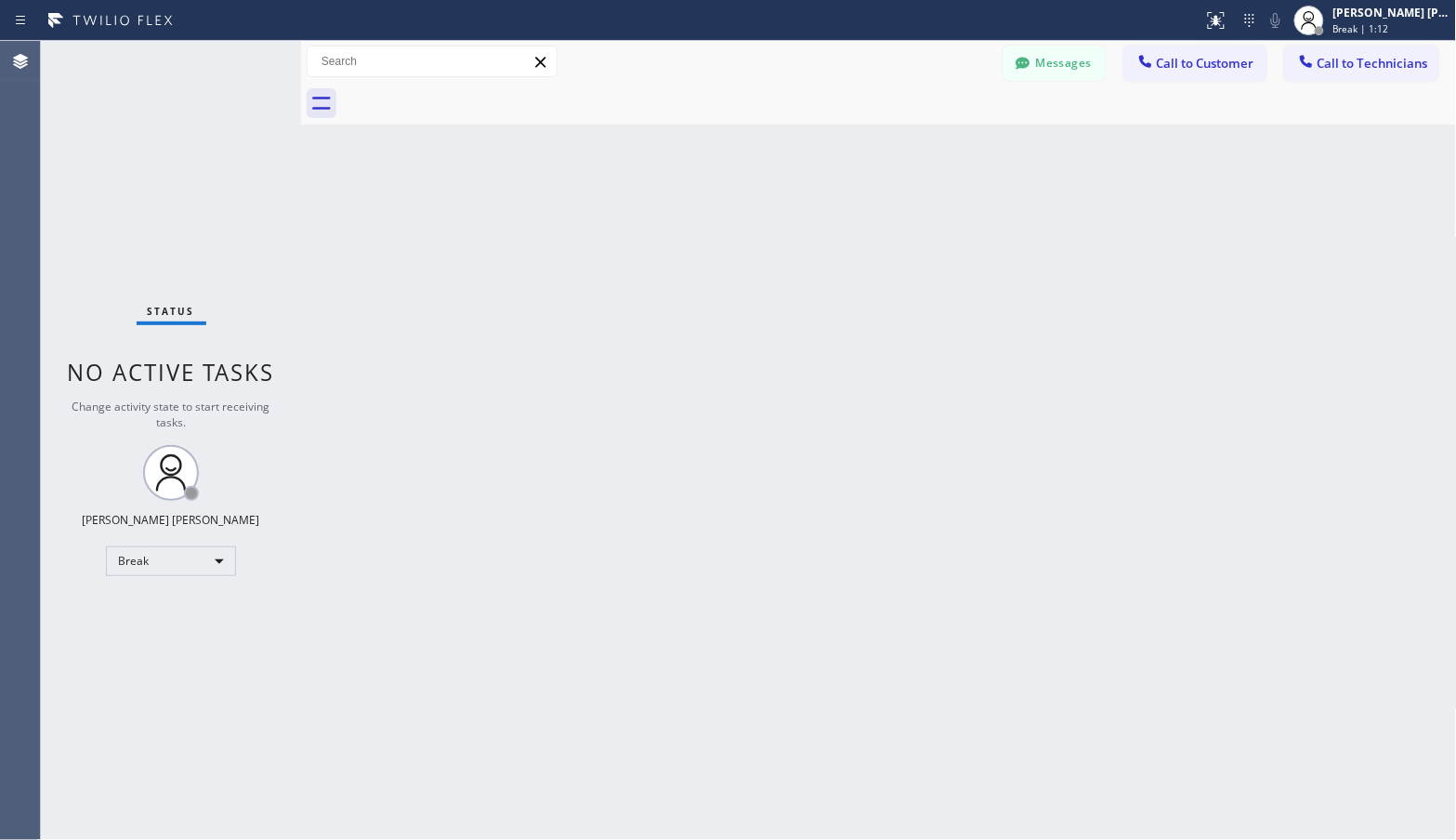
click at [934, 127] on div "Back to Dashboard Change Sender ID Customers Technicians Select a contact Outbo…" at bounding box center [879, 440] width 1156 height 800
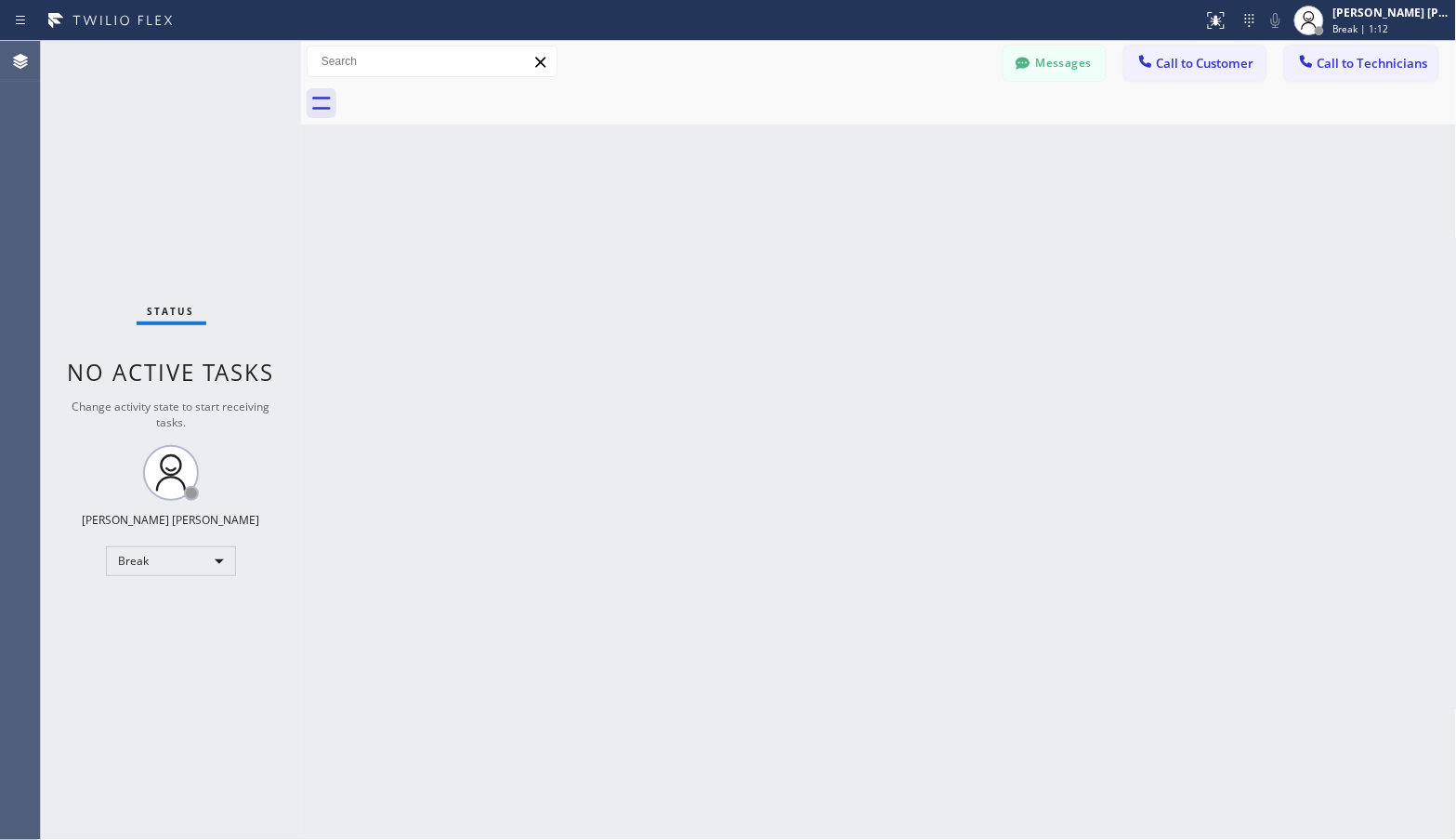
click at [934, 127] on div "Back to Dashboard Change Sender ID Customers Technicians Select a contact Outbo…" at bounding box center [879, 440] width 1156 height 800
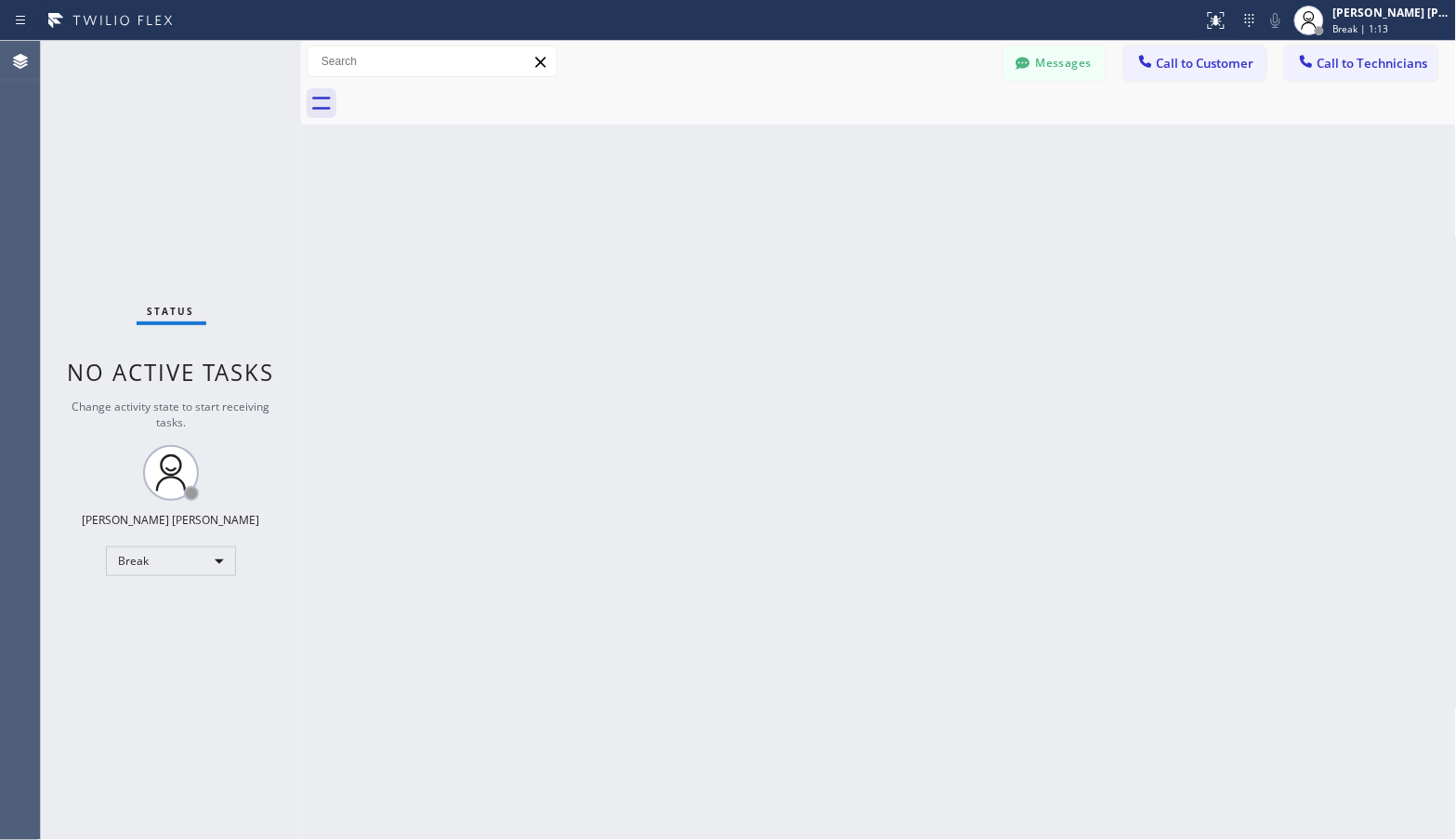
click at [934, 127] on div "Back to Dashboard Change Sender ID Customers Technicians Select a contact Outbo…" at bounding box center [879, 440] width 1156 height 800
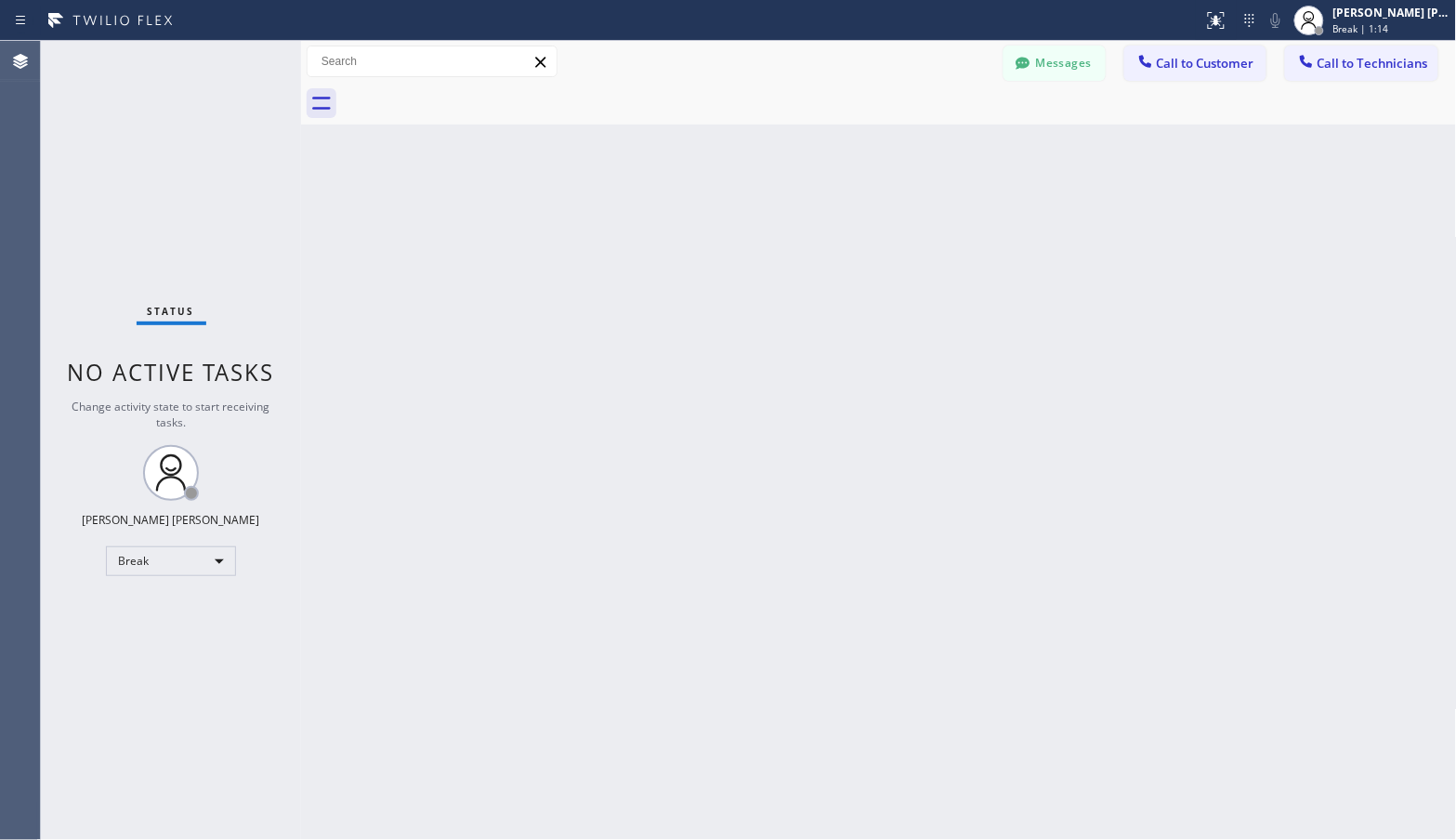
click at [934, 127] on div "Back to Dashboard Change Sender ID Customers Technicians Select a contact Outbo…" at bounding box center [879, 440] width 1156 height 800
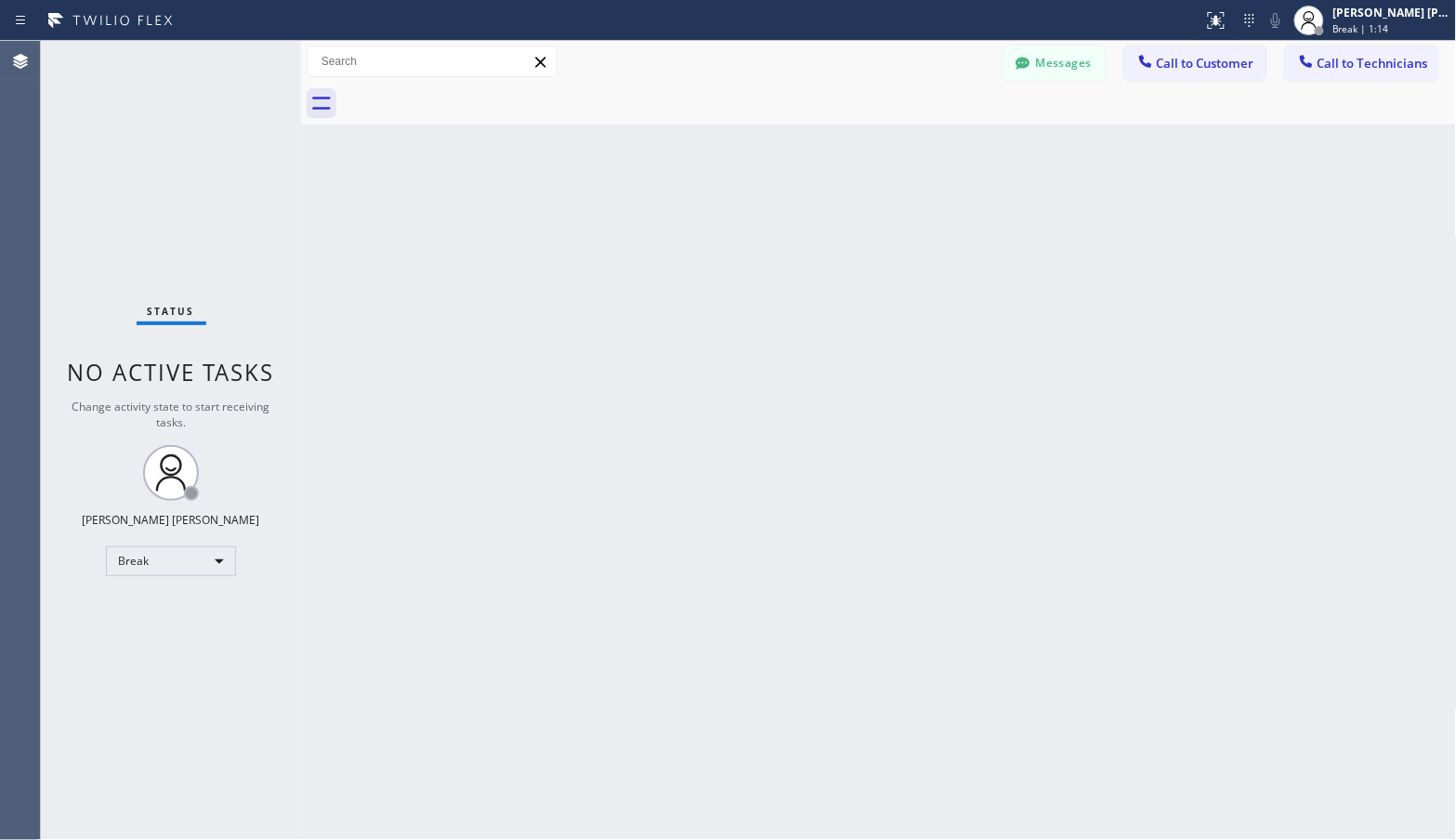
click at [934, 127] on div "Back to Dashboard Change Sender ID Customers Technicians Select a contact Outbo…" at bounding box center [879, 440] width 1156 height 800
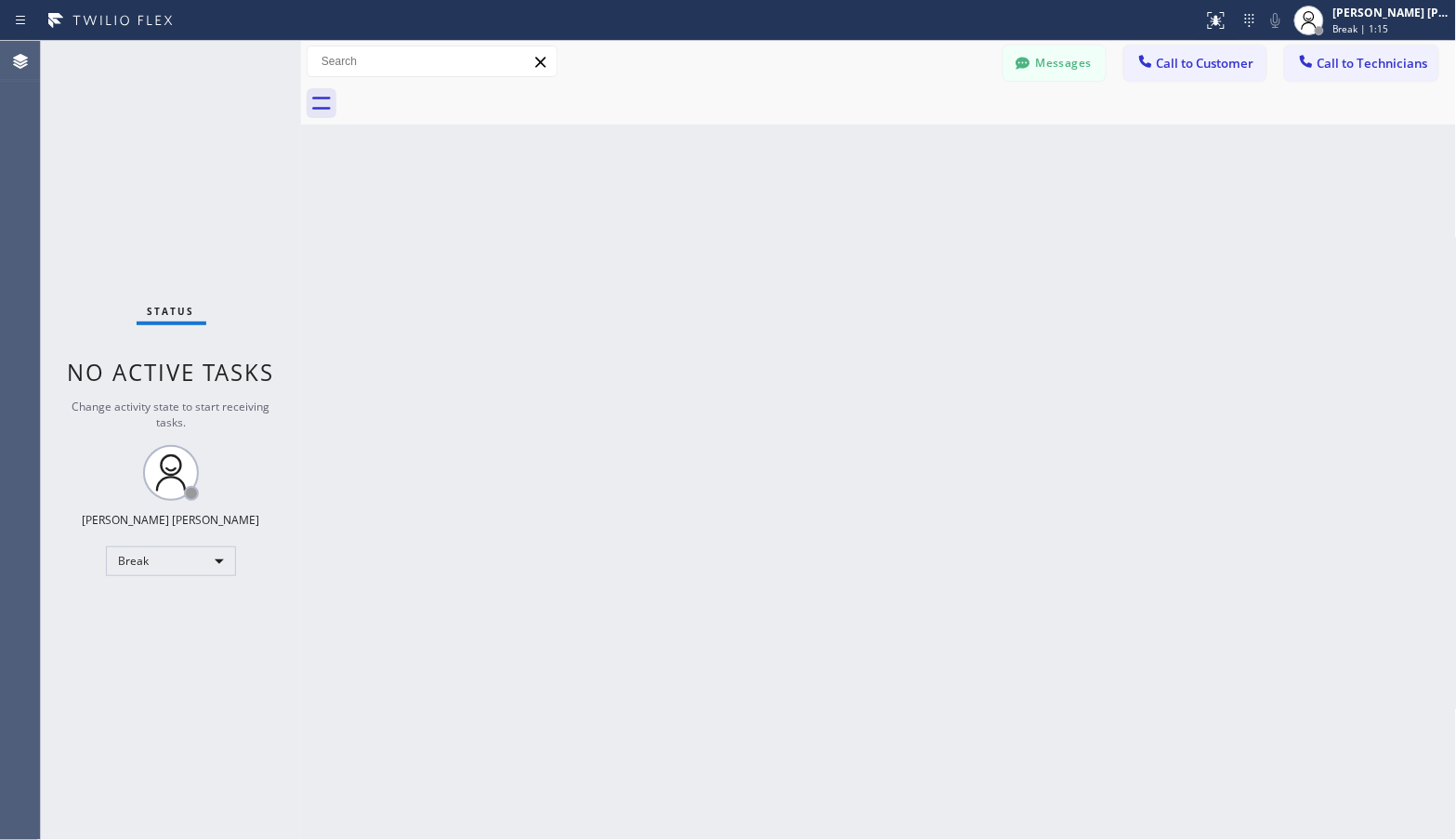
click at [934, 127] on div "Back to Dashboard Change Sender ID Customers Technicians Select a contact Outbo…" at bounding box center [879, 440] width 1156 height 800
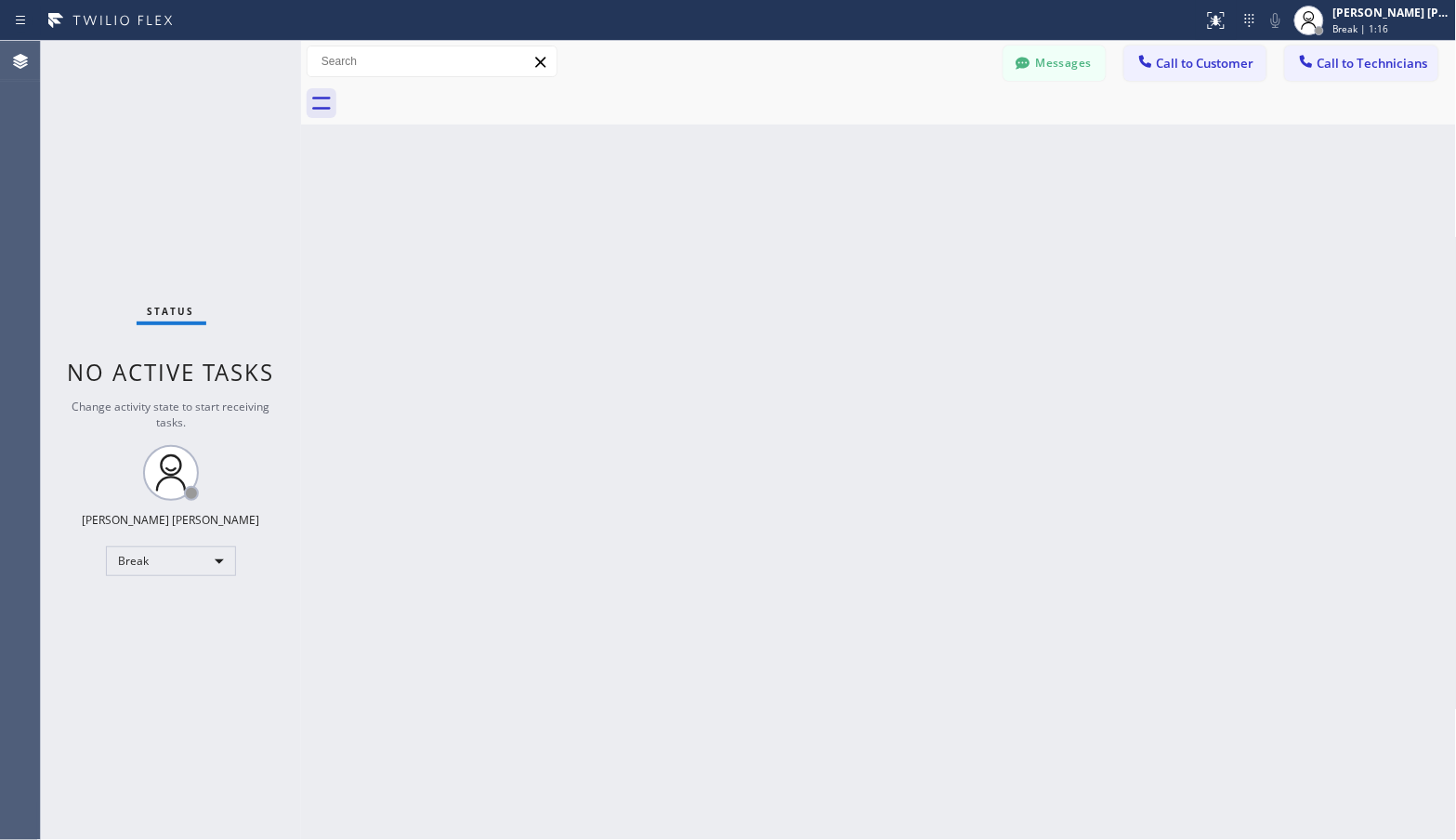
click at [934, 127] on div "Back to Dashboard Change Sender ID Customers Technicians Select a contact Outbo…" at bounding box center [879, 440] width 1156 height 800
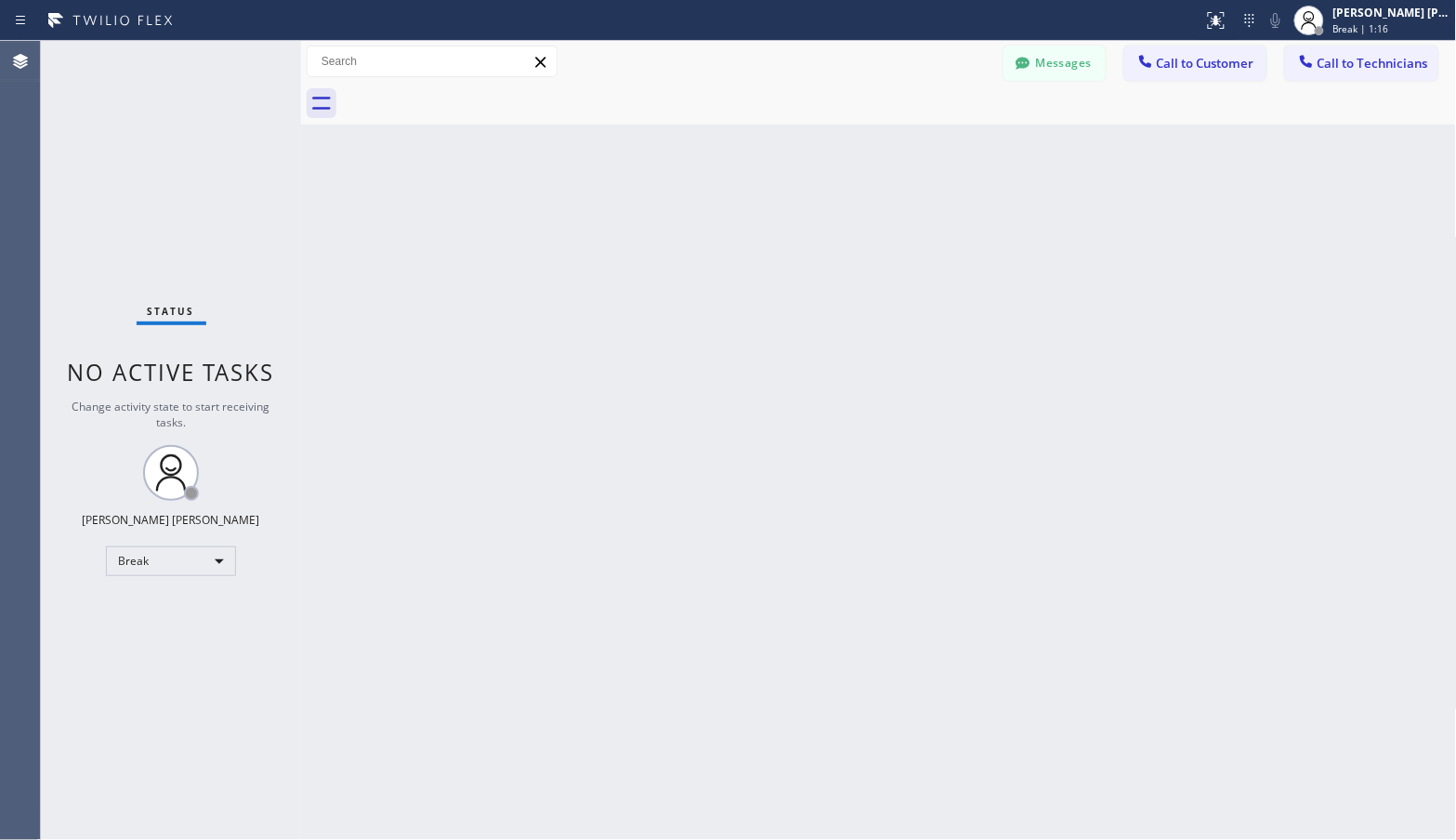
click at [934, 127] on div "Back to Dashboard Change Sender ID Customers Technicians Select a contact Outbo…" at bounding box center [879, 440] width 1156 height 800
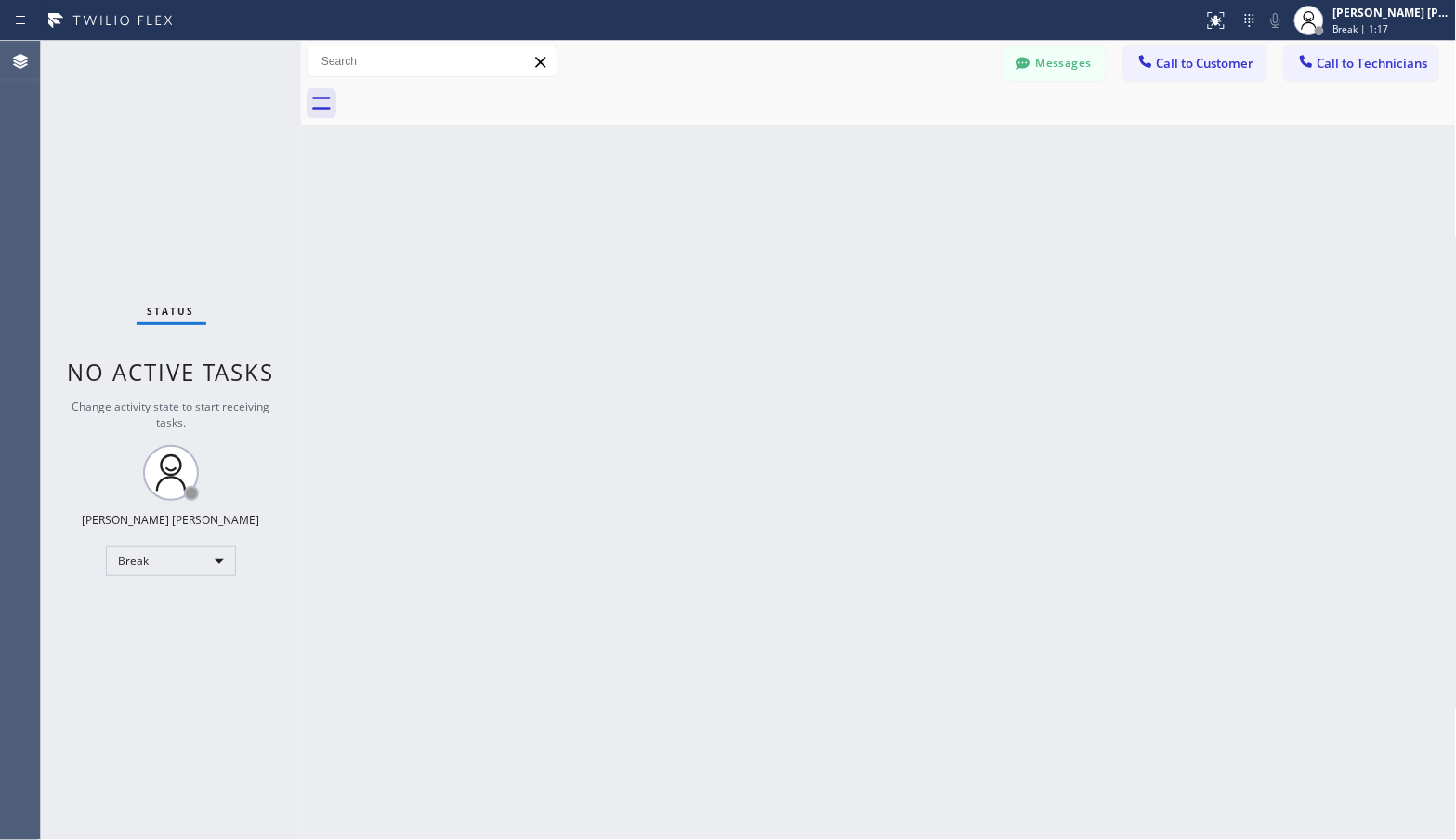
click at [934, 127] on div "Back to Dashboard Change Sender ID Customers Technicians Select a contact Outbo…" at bounding box center [879, 440] width 1156 height 800
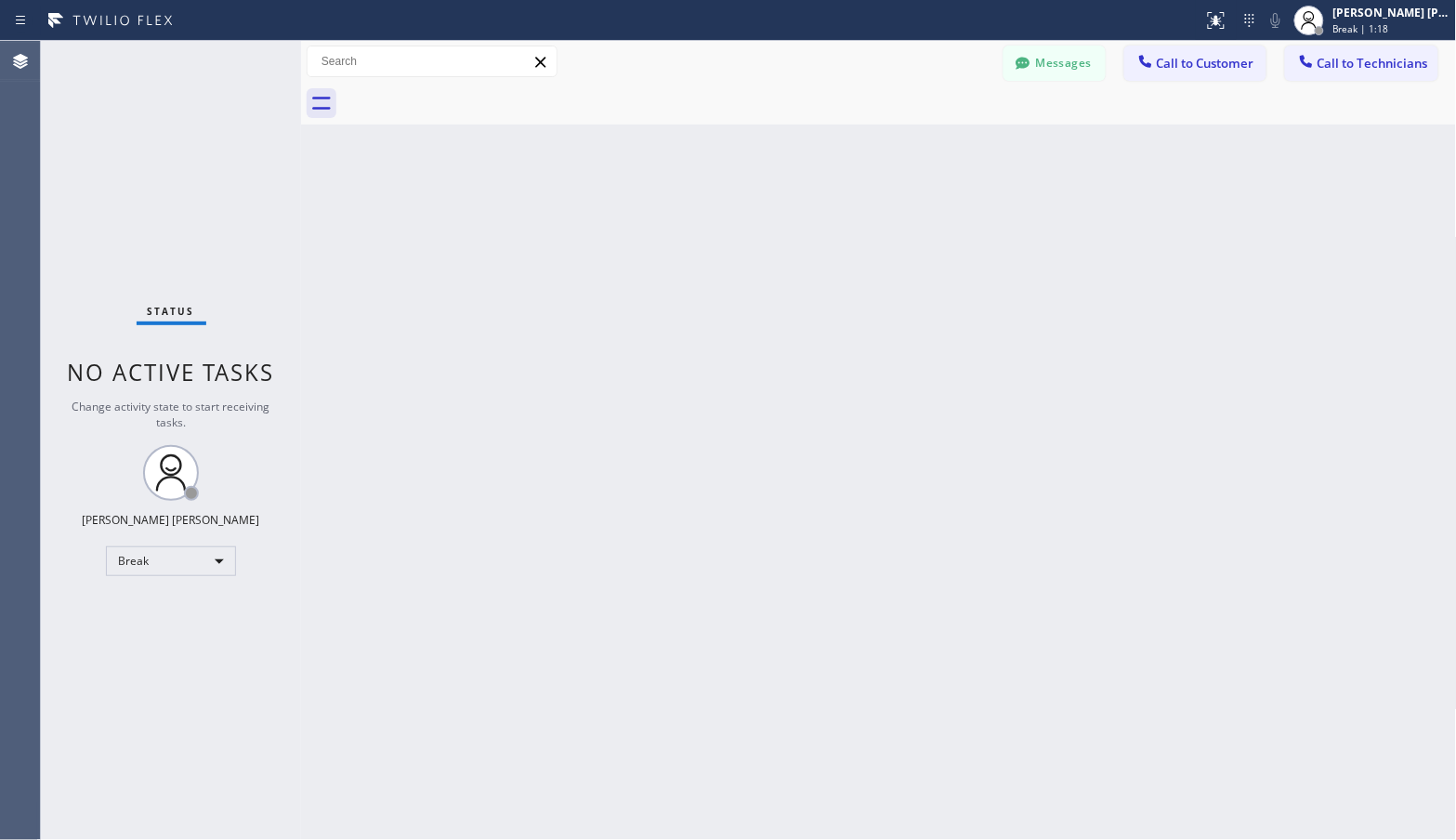
click at [934, 127] on div "Back to Dashboard Change Sender ID Customers Technicians Select a contact Outbo…" at bounding box center [879, 440] width 1156 height 800
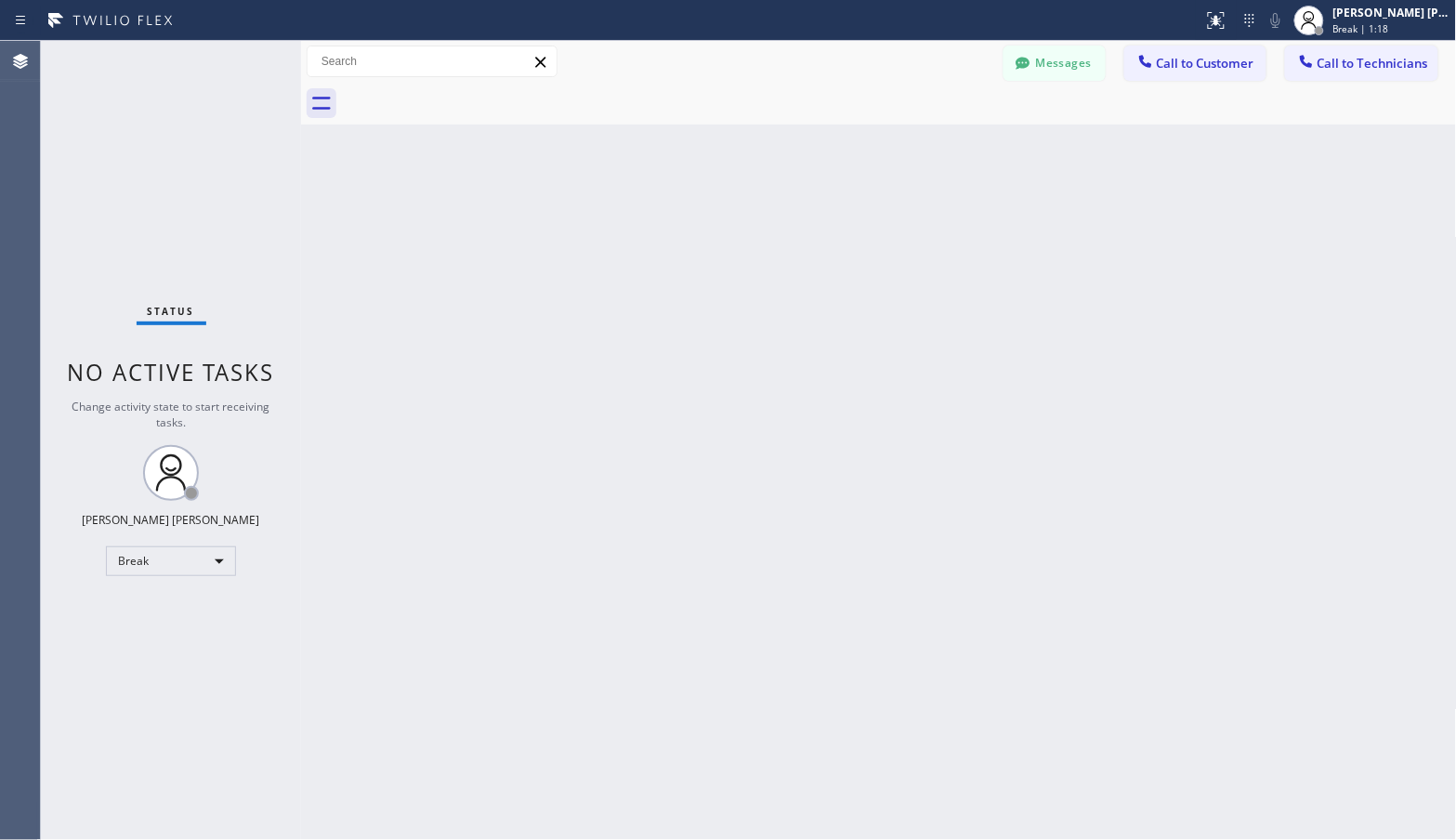
click at [934, 127] on div "Back to Dashboard Change Sender ID Customers Technicians Select a contact Outbo…" at bounding box center [879, 440] width 1156 height 800
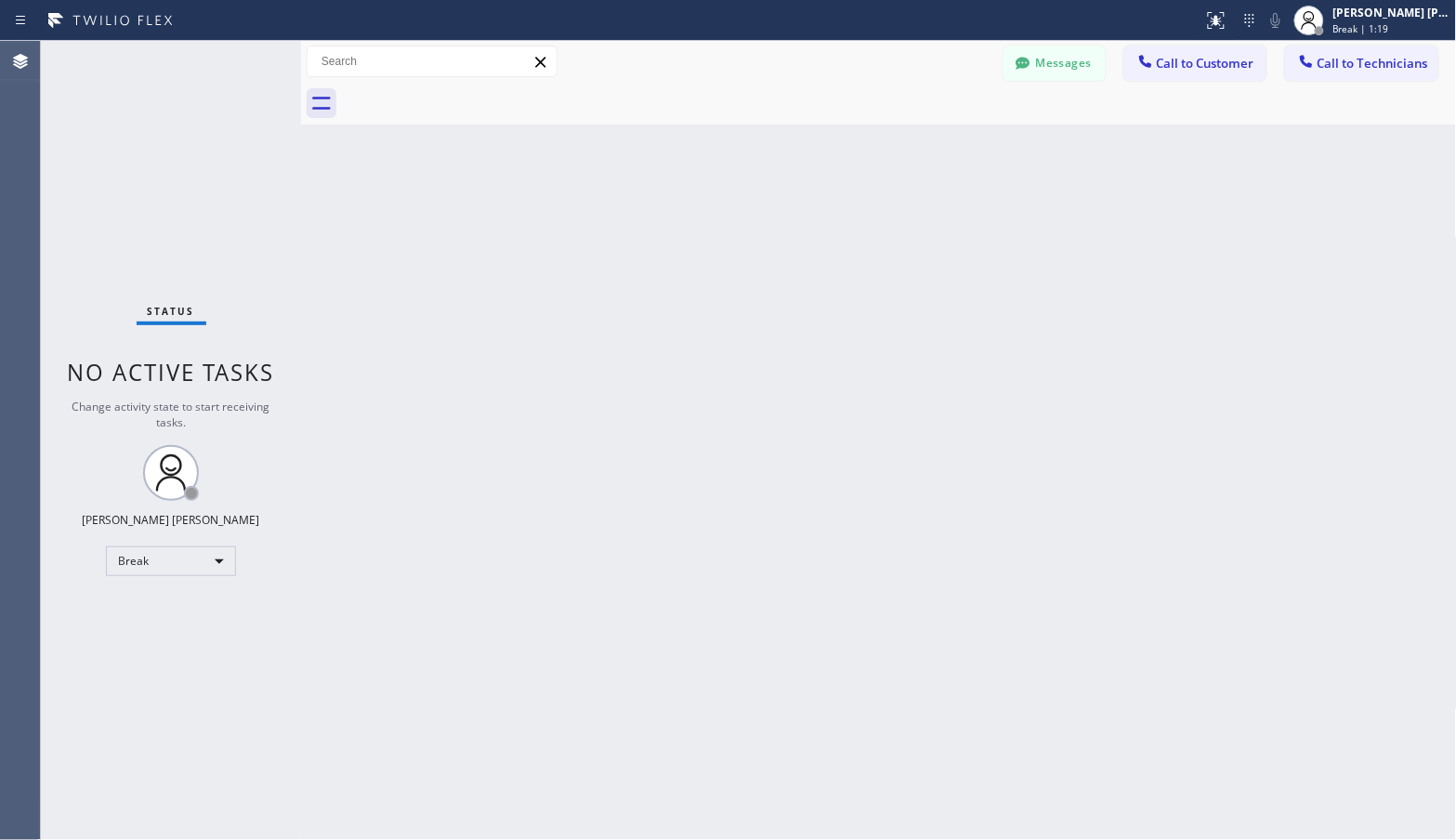
click at [934, 127] on div "Back to Dashboard Change Sender ID Customers Technicians Select a contact Outbo…" at bounding box center [879, 440] width 1156 height 800
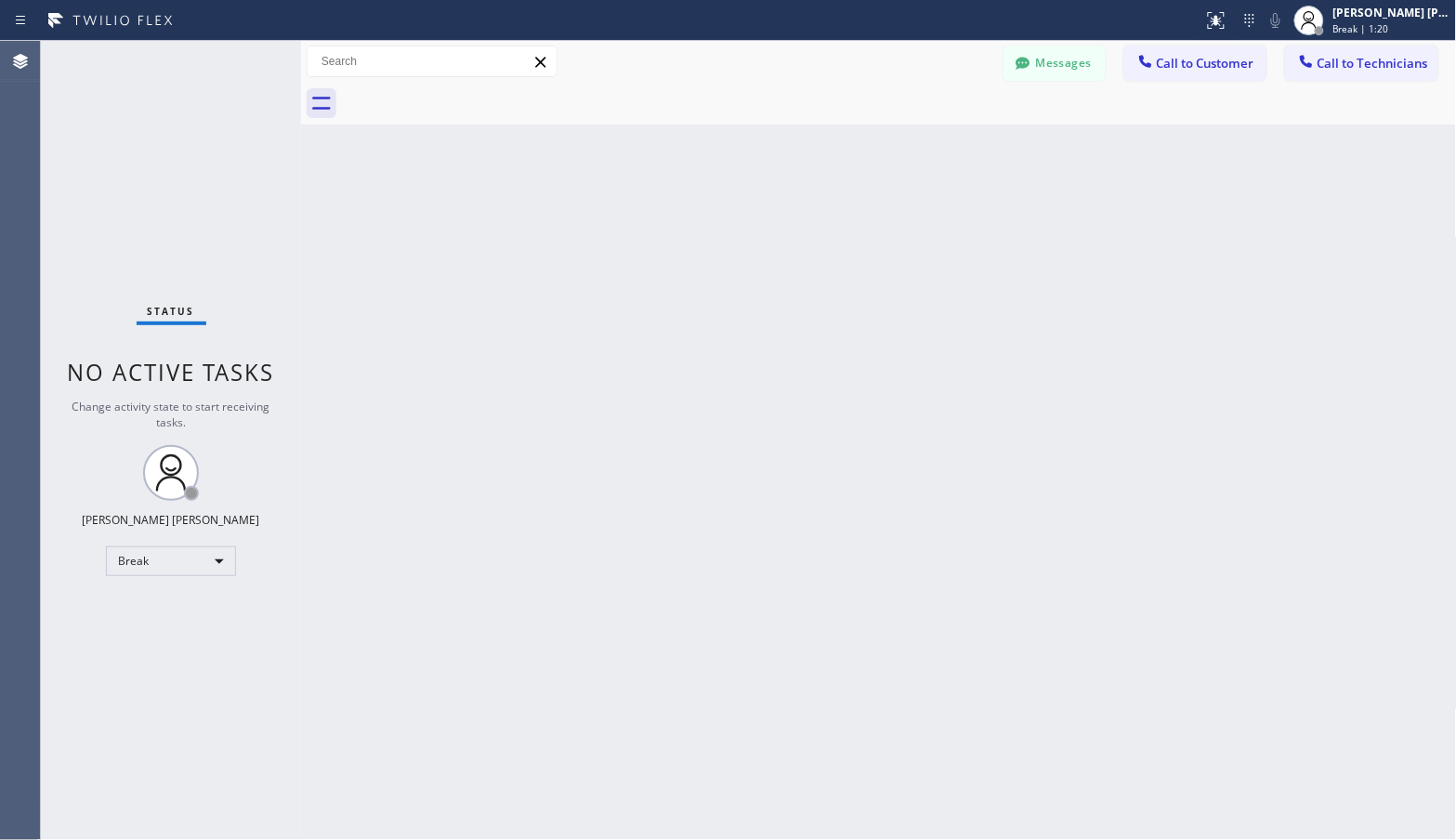
click at [934, 127] on div "Back to Dashboard Change Sender ID Customers Technicians Select a contact Outbo…" at bounding box center [879, 440] width 1156 height 800
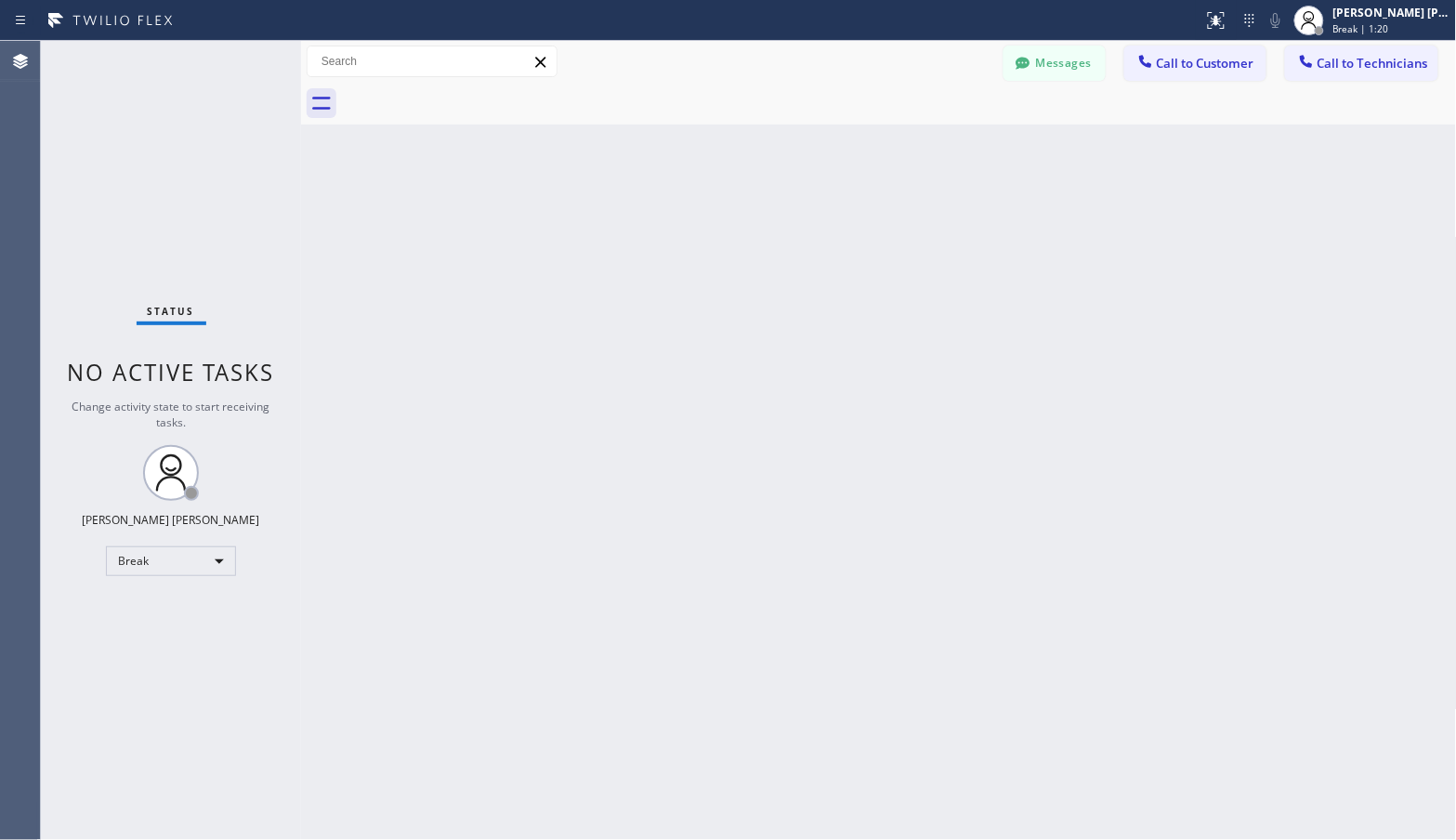
click at [934, 127] on div "Back to Dashboard Change Sender ID Customers Technicians Select a contact Outbo…" at bounding box center [879, 440] width 1156 height 800
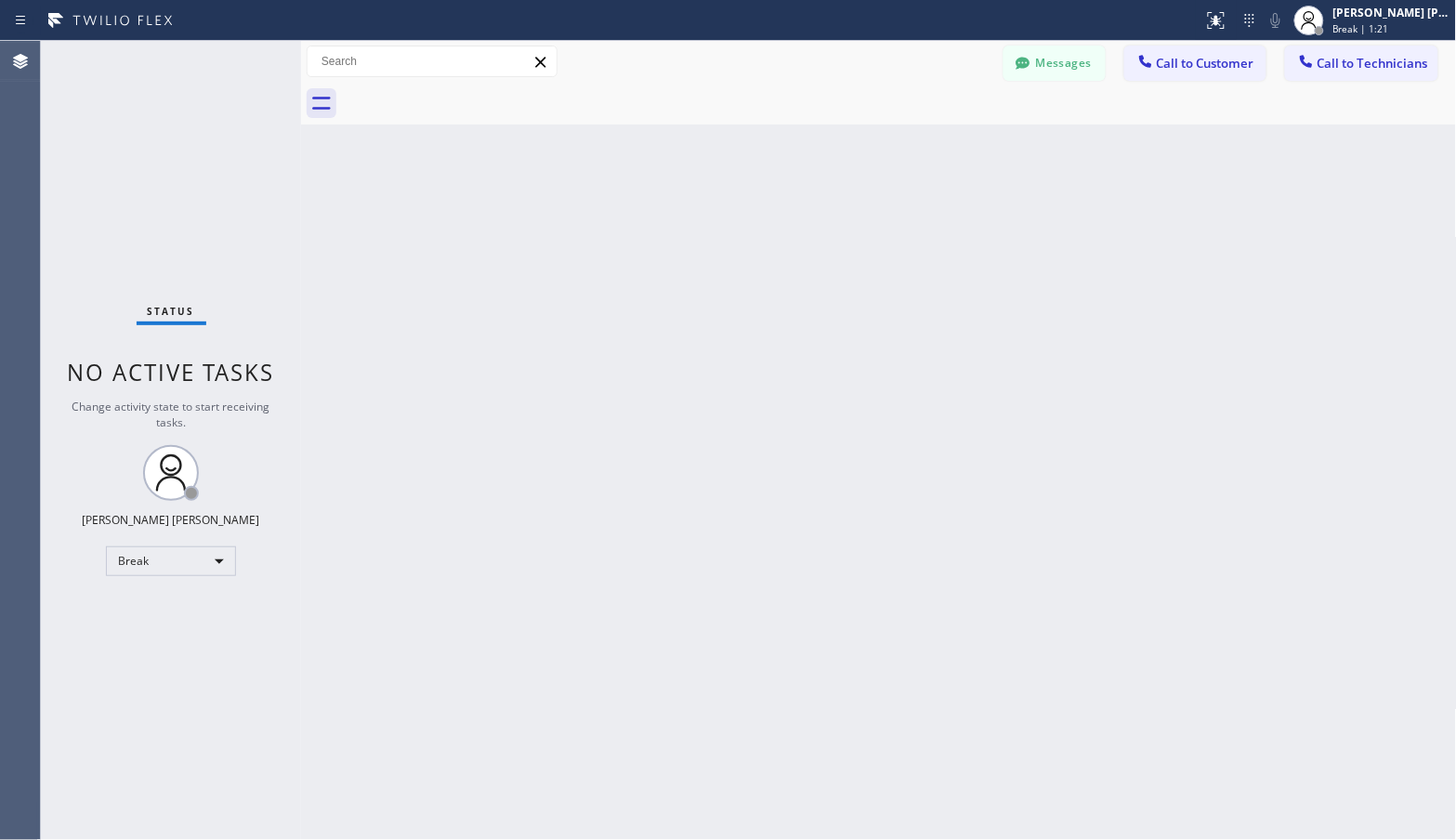
click at [934, 127] on div "Back to Dashboard Change Sender ID Customers Technicians Select a contact Outbo…" at bounding box center [879, 440] width 1156 height 800
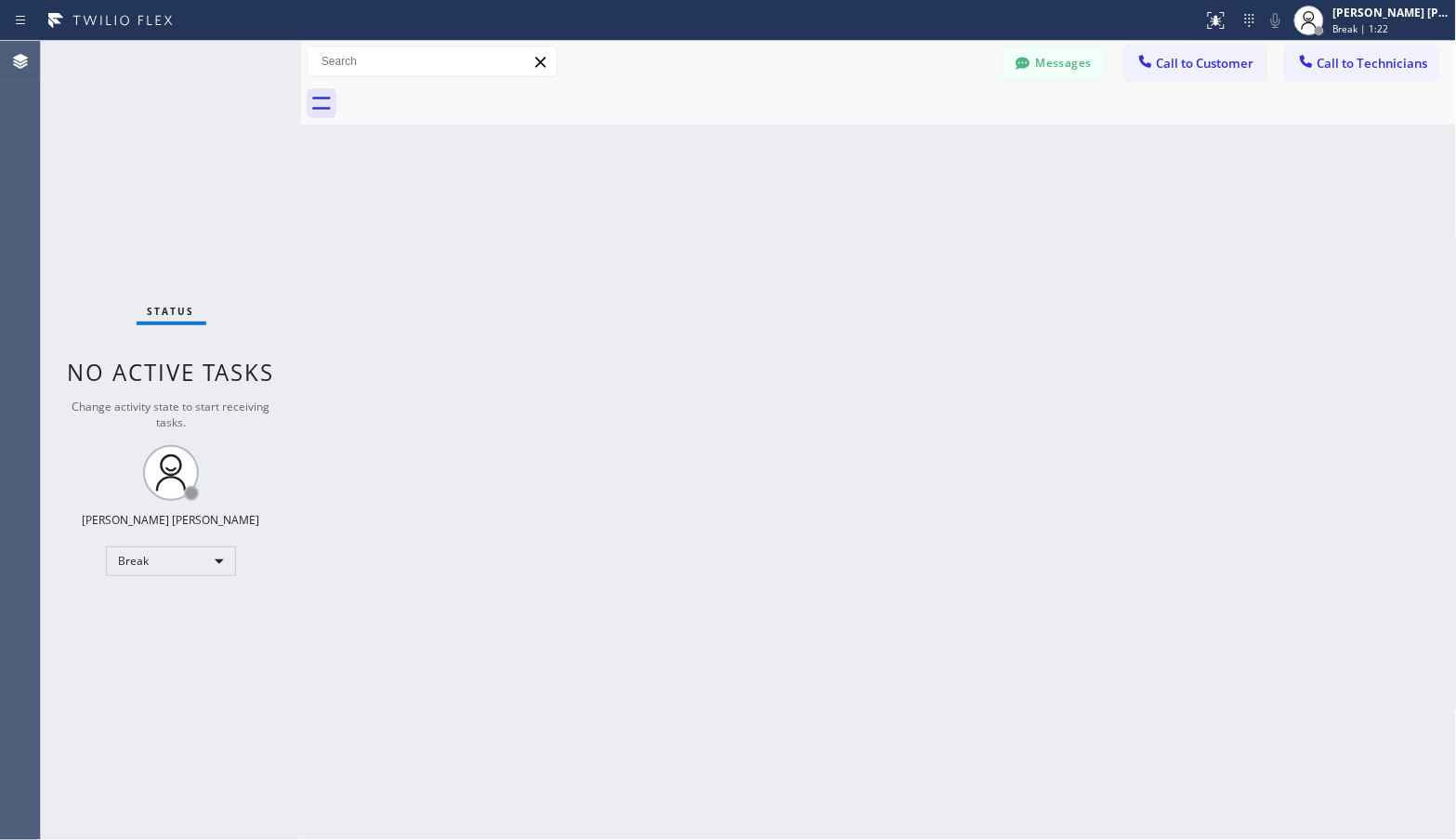
click at [934, 127] on div "Back to Dashboard Change Sender ID Customers Technicians Select a contact Outbo…" at bounding box center [879, 440] width 1156 height 800
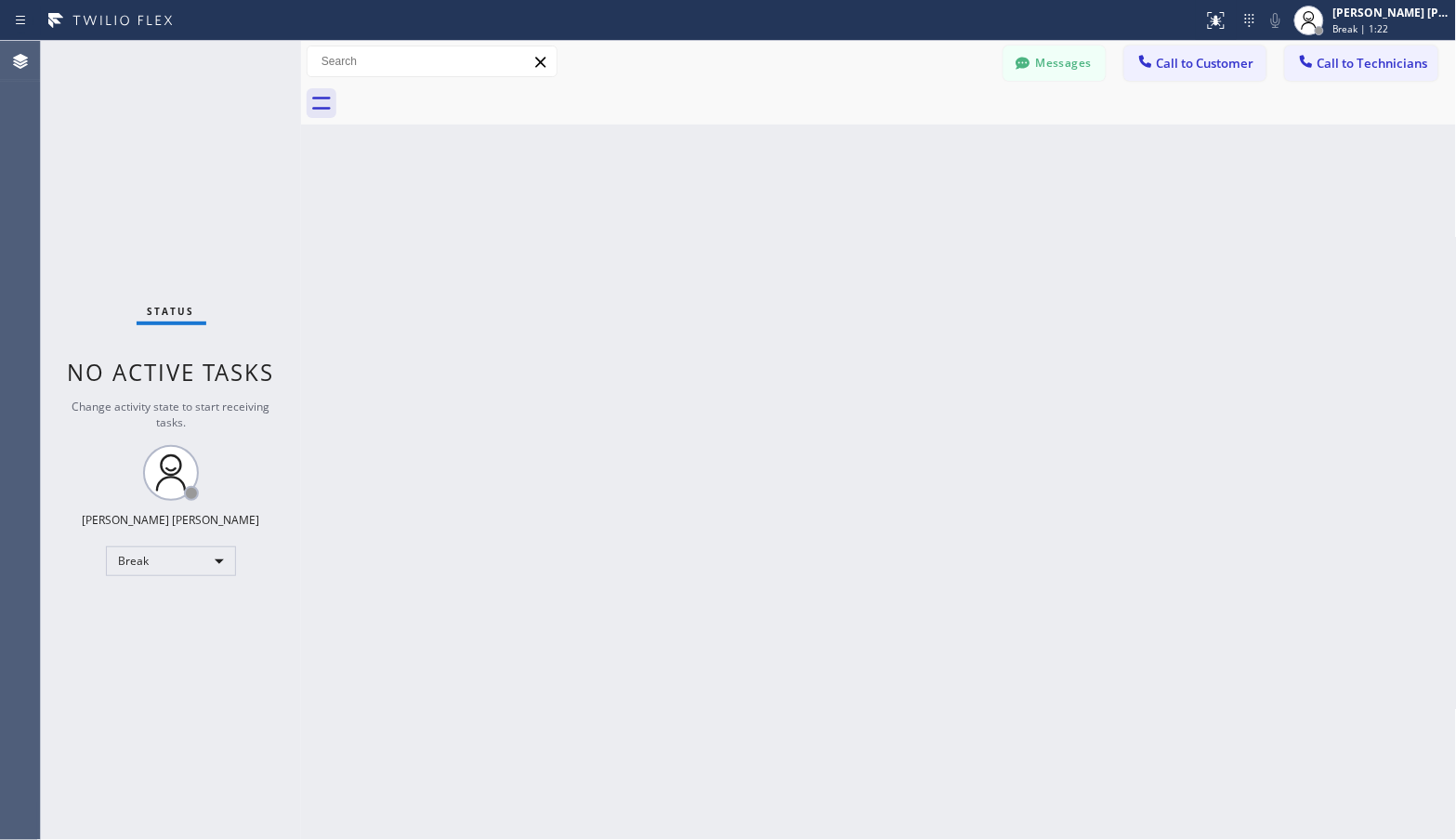
click at [934, 127] on div "Back to Dashboard Change Sender ID Customers Technicians Select a contact Outbo…" at bounding box center [879, 440] width 1156 height 800
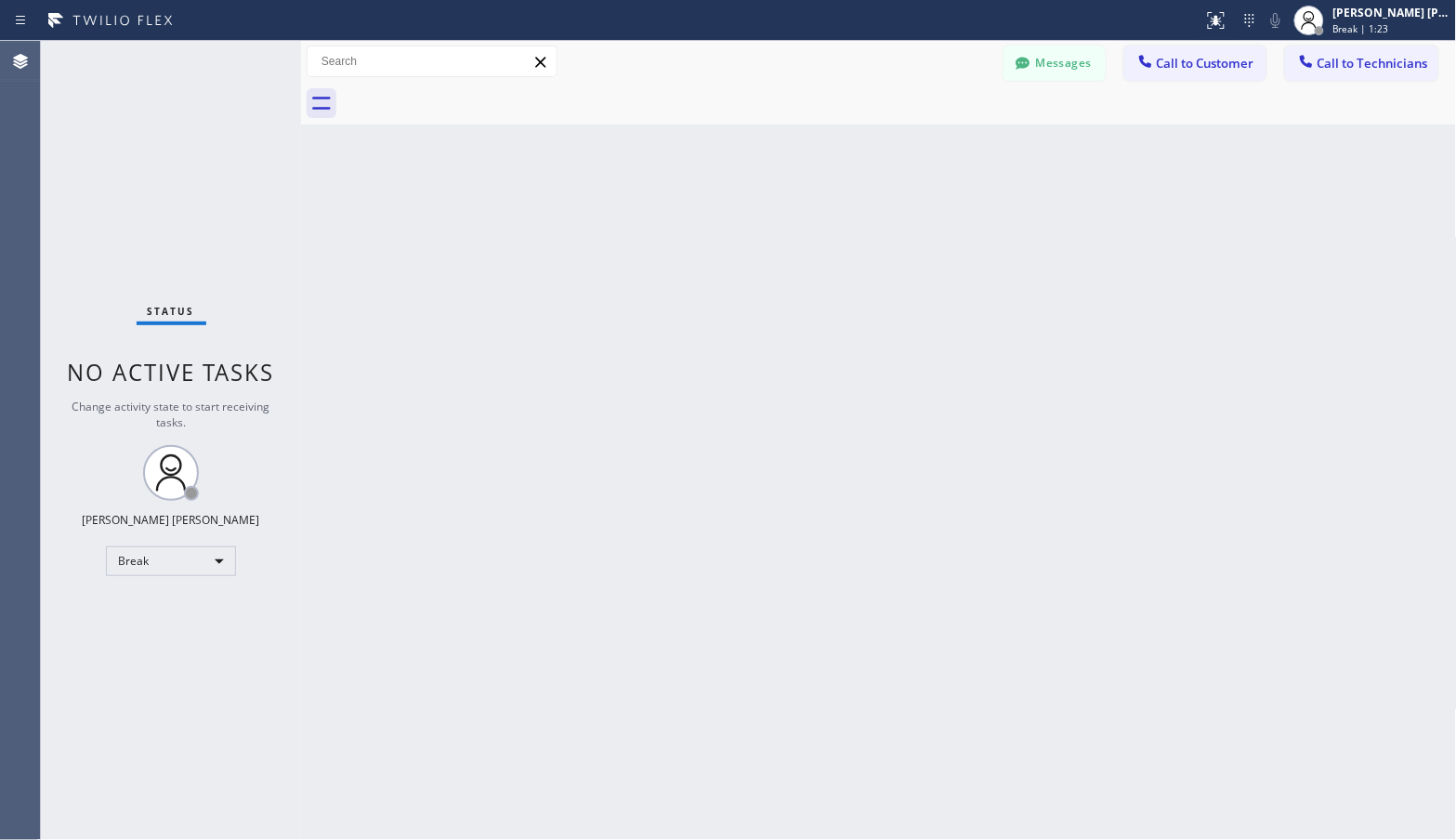
click at [934, 127] on div "Back to Dashboard Change Sender ID Customers Technicians Select a contact Outbo…" at bounding box center [879, 440] width 1156 height 800
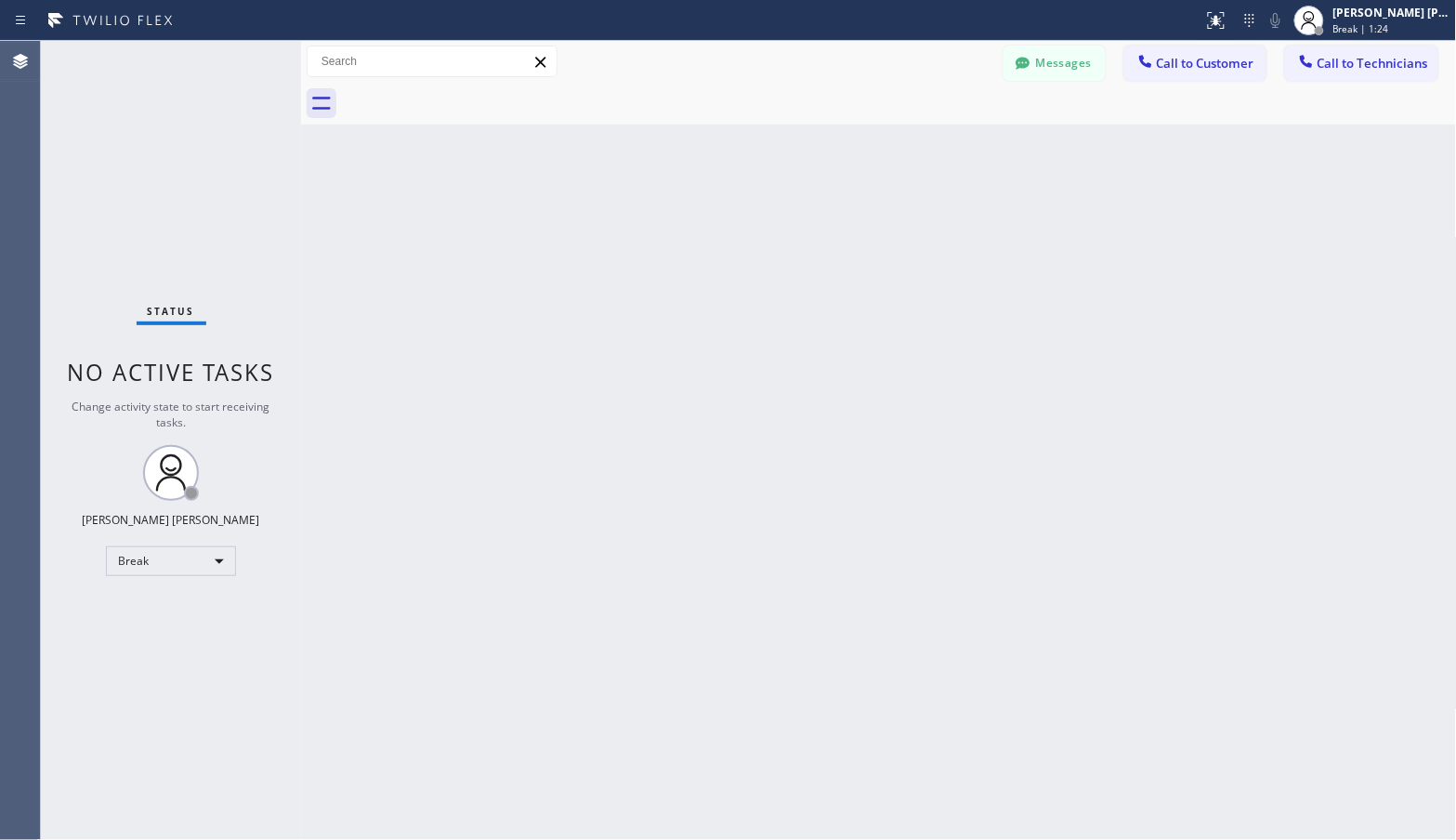
click at [934, 127] on div "Back to Dashboard Change Sender ID Customers Technicians Select a contact Outbo…" at bounding box center [879, 440] width 1156 height 800
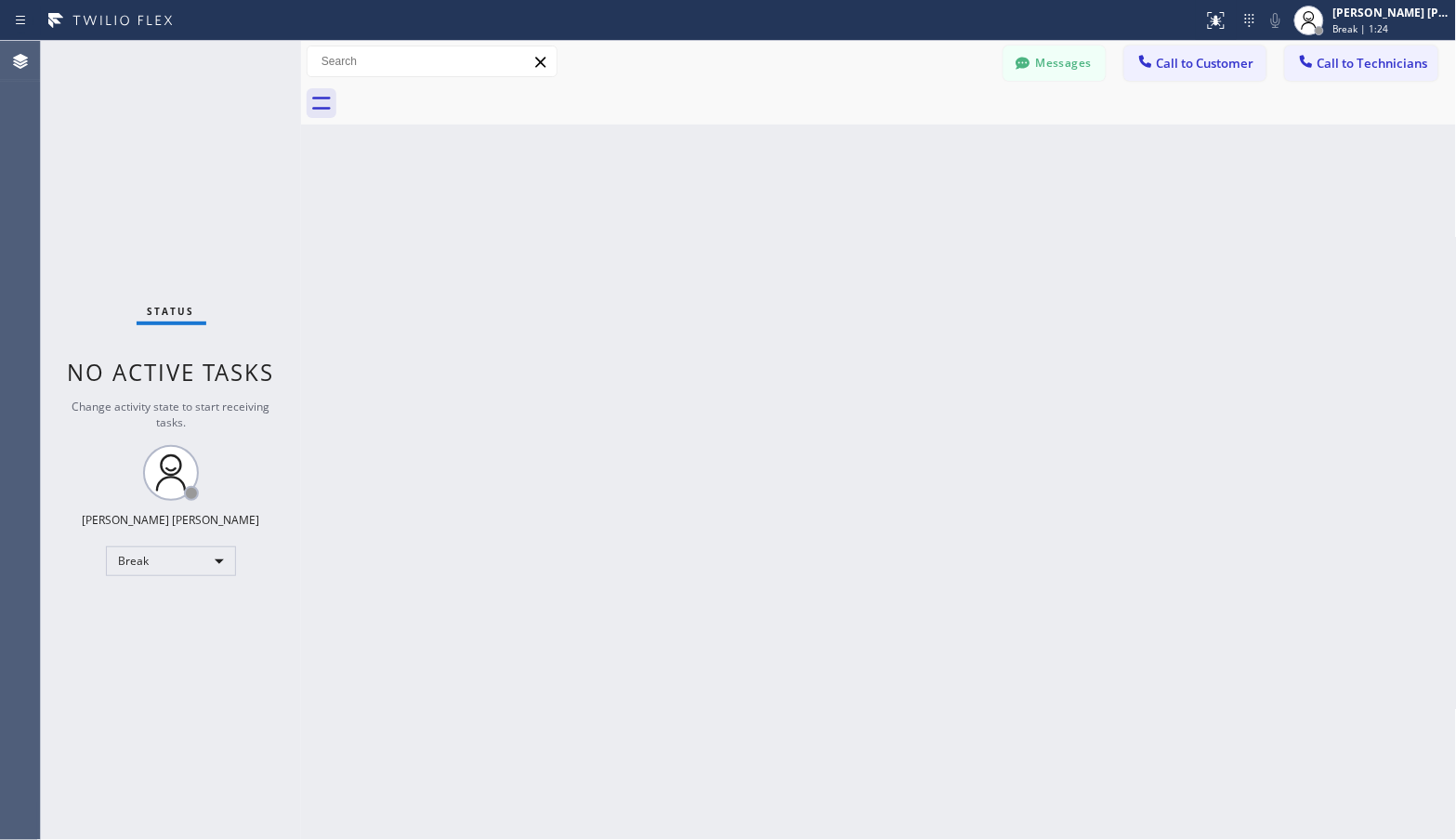
click at [934, 127] on div "Back to Dashboard Change Sender ID Customers Technicians Select a contact Outbo…" at bounding box center [879, 440] width 1156 height 800
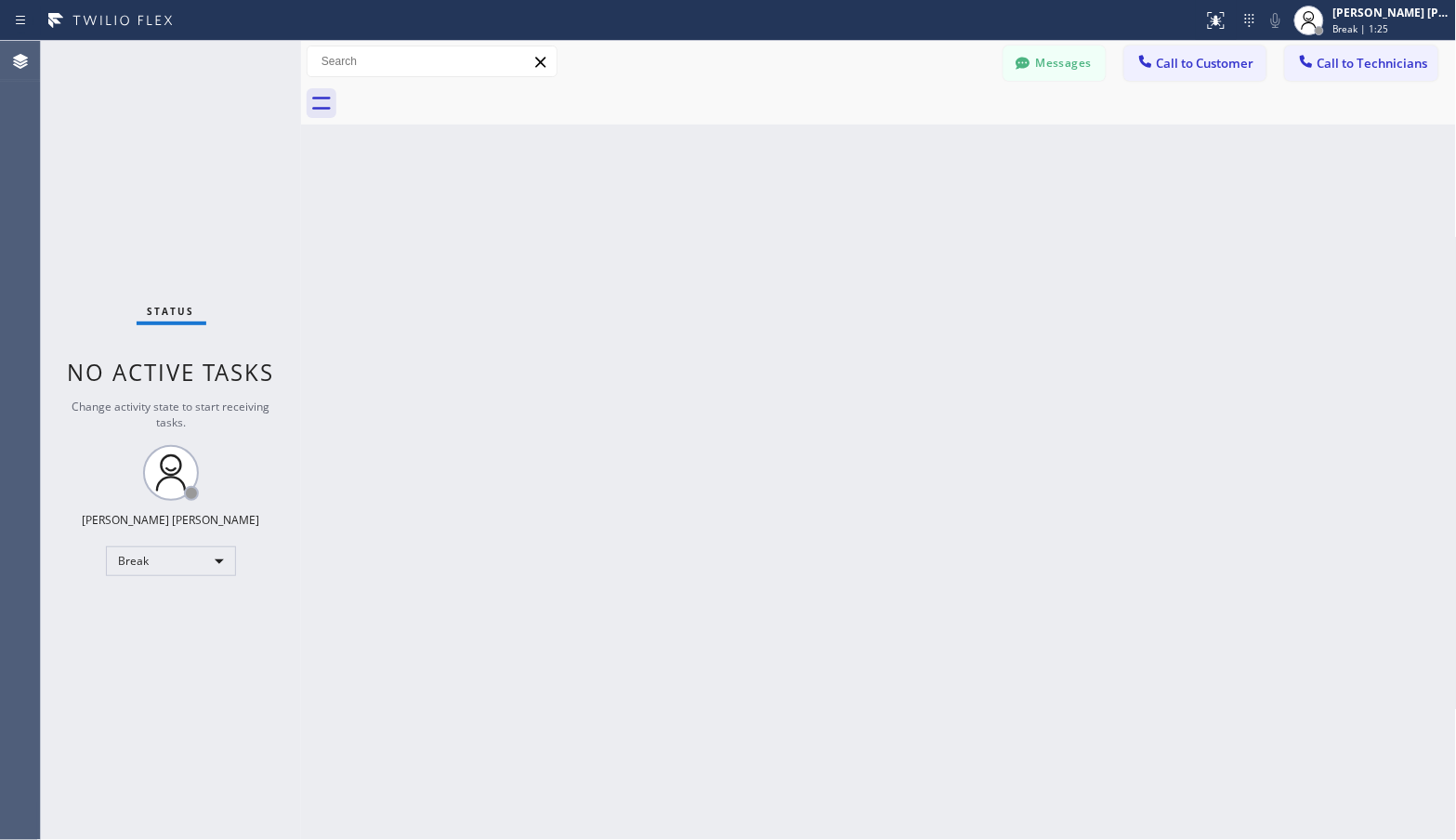
click at [934, 127] on div "Back to Dashboard Change Sender ID Customers Technicians Select a contact Outbo…" at bounding box center [879, 440] width 1156 height 800
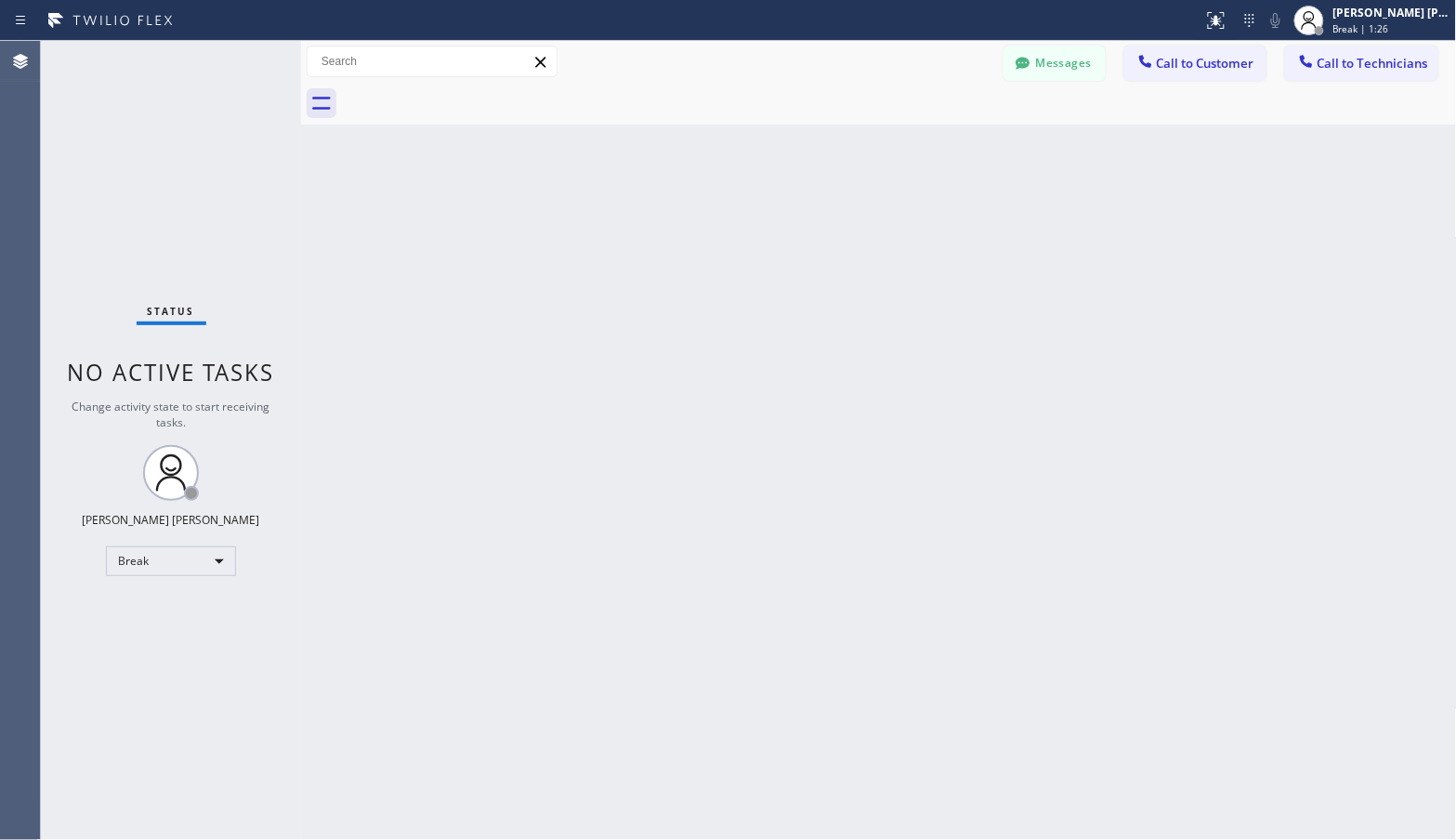
click at [934, 127] on div "Back to Dashboard Change Sender ID Customers Technicians Select a contact Outbo…" at bounding box center [879, 440] width 1156 height 800
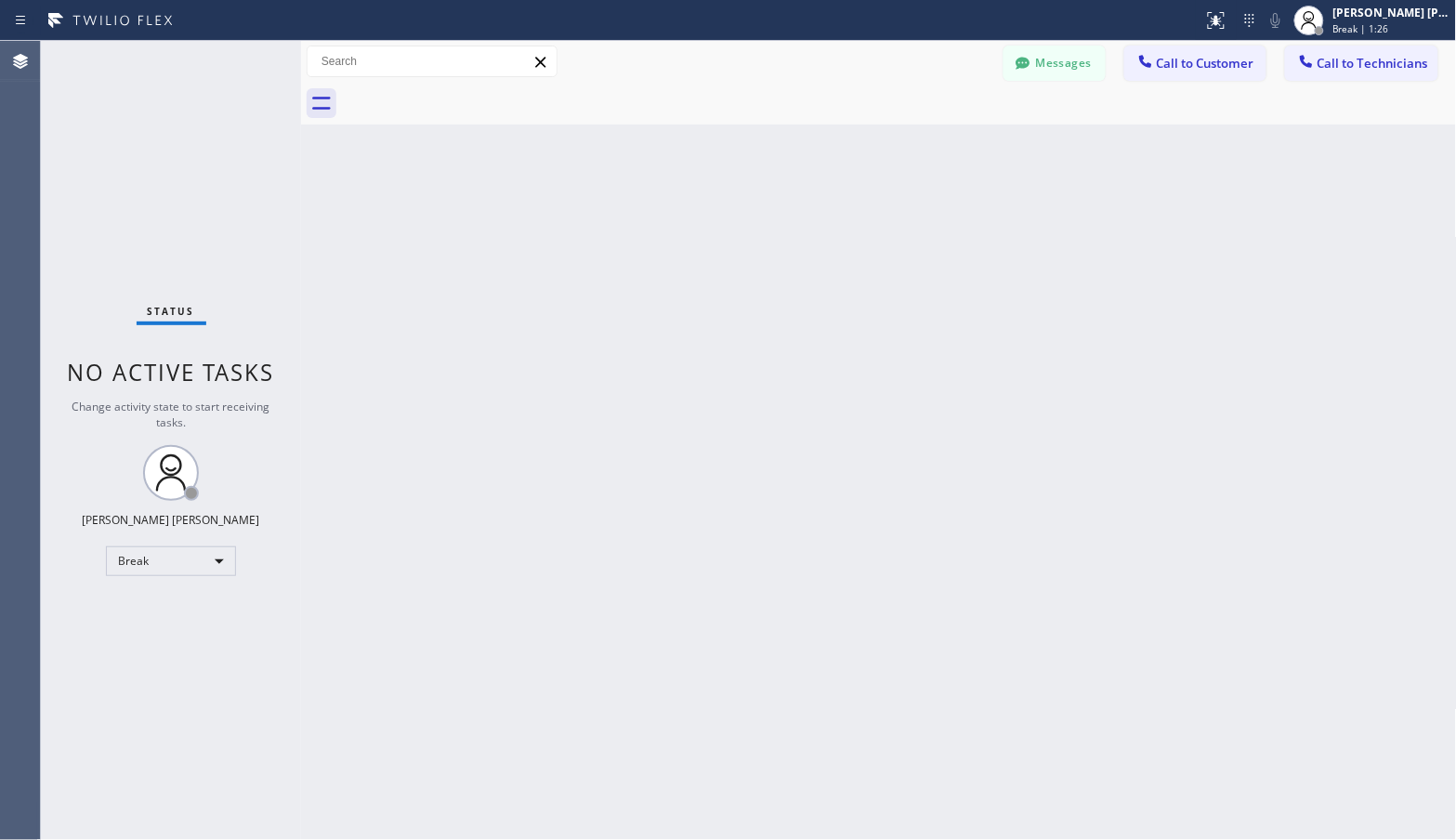
click at [934, 127] on div "Back to Dashboard Change Sender ID Customers Technicians Select a contact Outbo…" at bounding box center [879, 440] width 1156 height 800
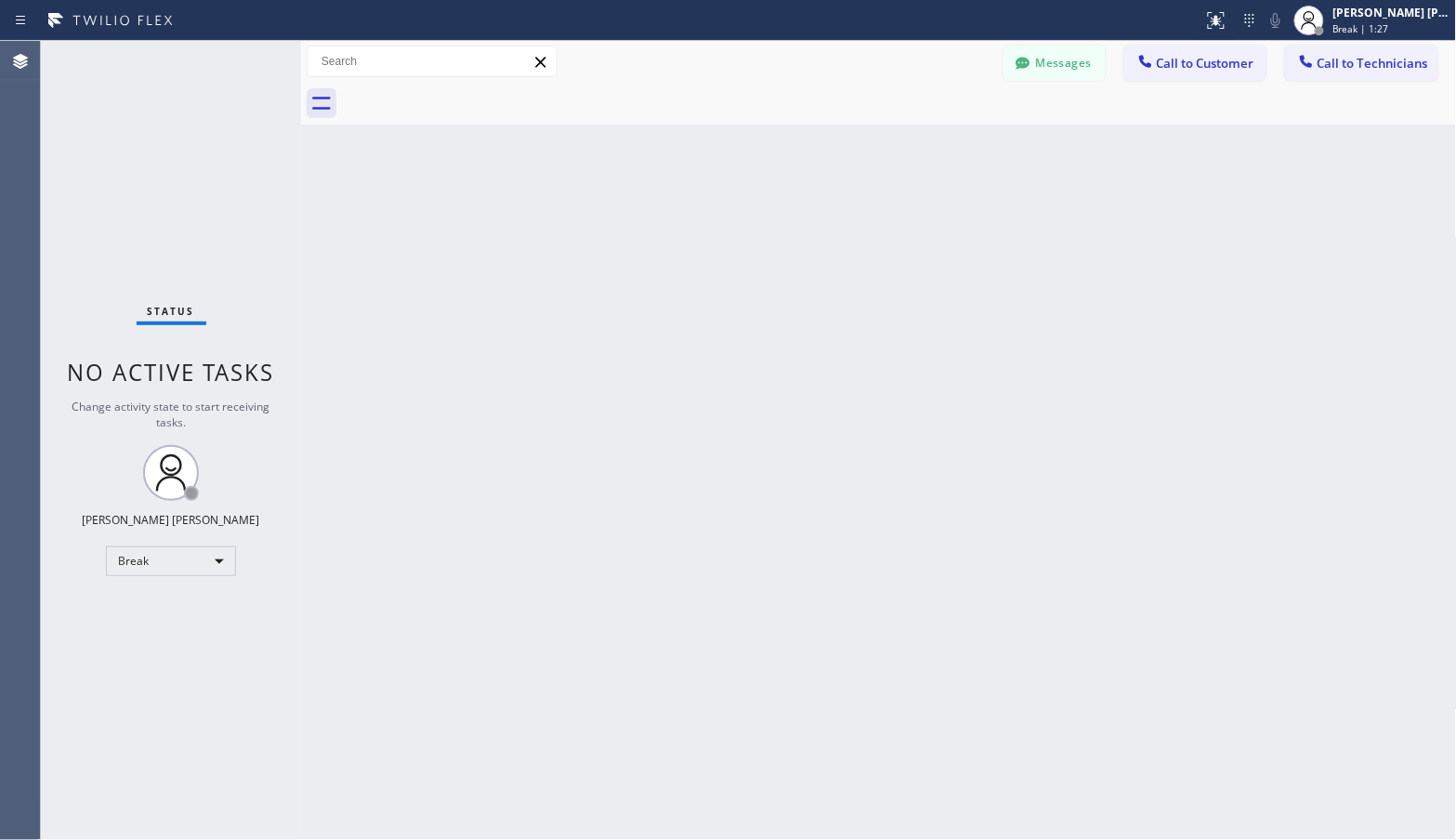
click at [934, 127] on div "Back to Dashboard Change Sender ID Customers Technicians Select a contact Outbo…" at bounding box center [879, 440] width 1156 height 800
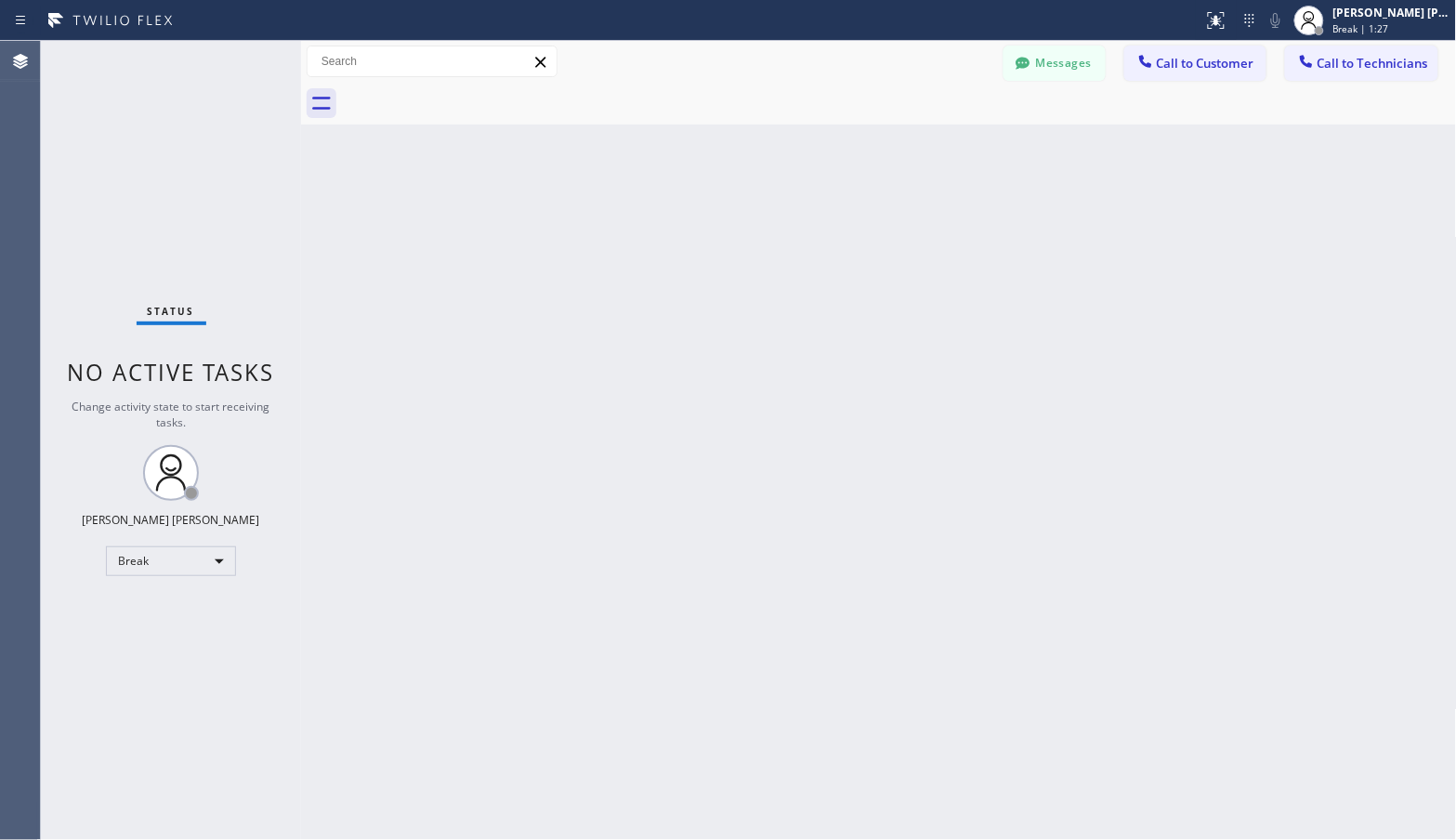
click at [934, 127] on div "Back to Dashboard Change Sender ID Customers Technicians Select a contact Outbo…" at bounding box center [879, 440] width 1156 height 800
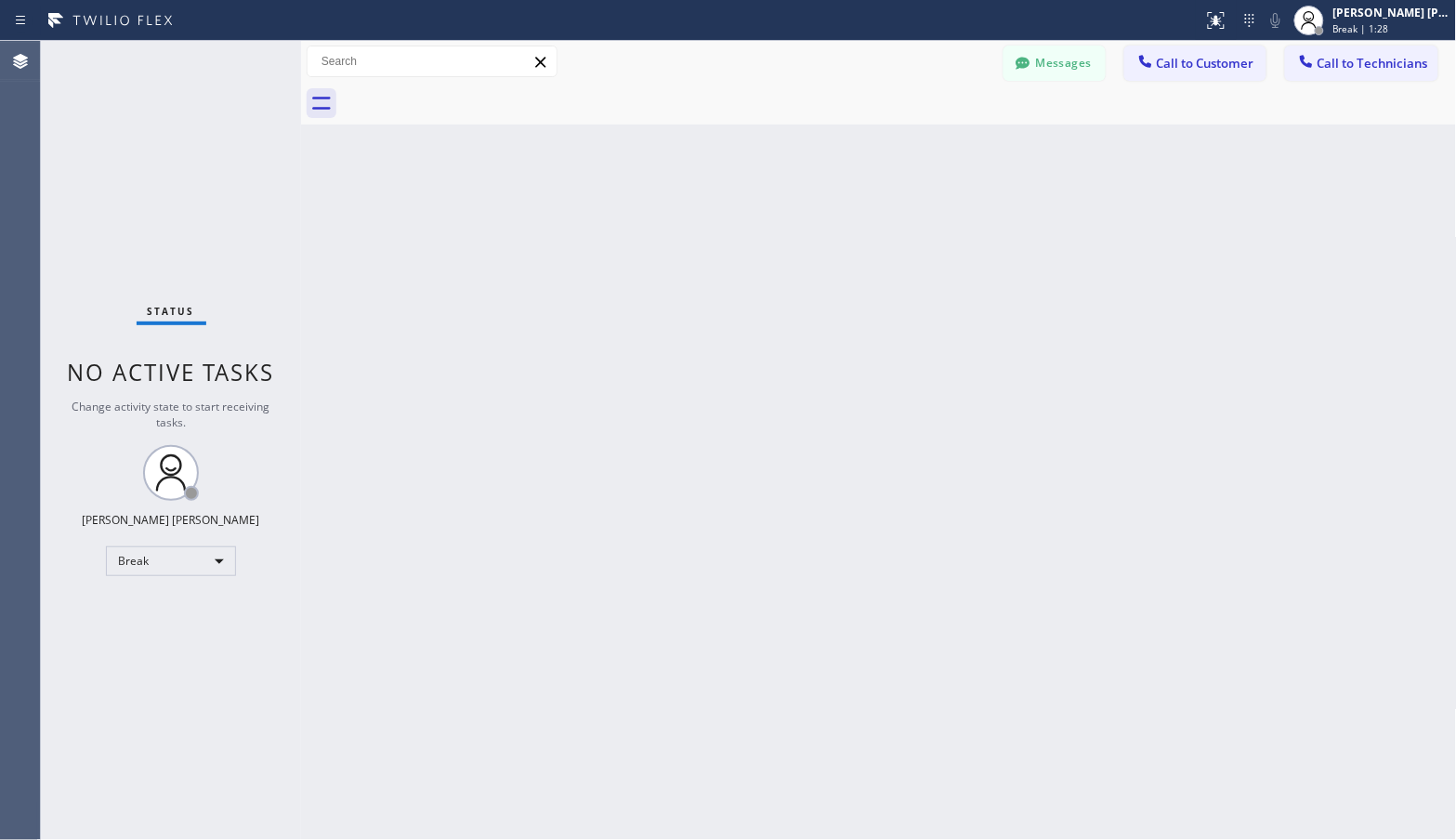
click at [934, 127] on div "Back to Dashboard Change Sender ID Customers Technicians Select a contact Outbo…" at bounding box center [879, 440] width 1156 height 800
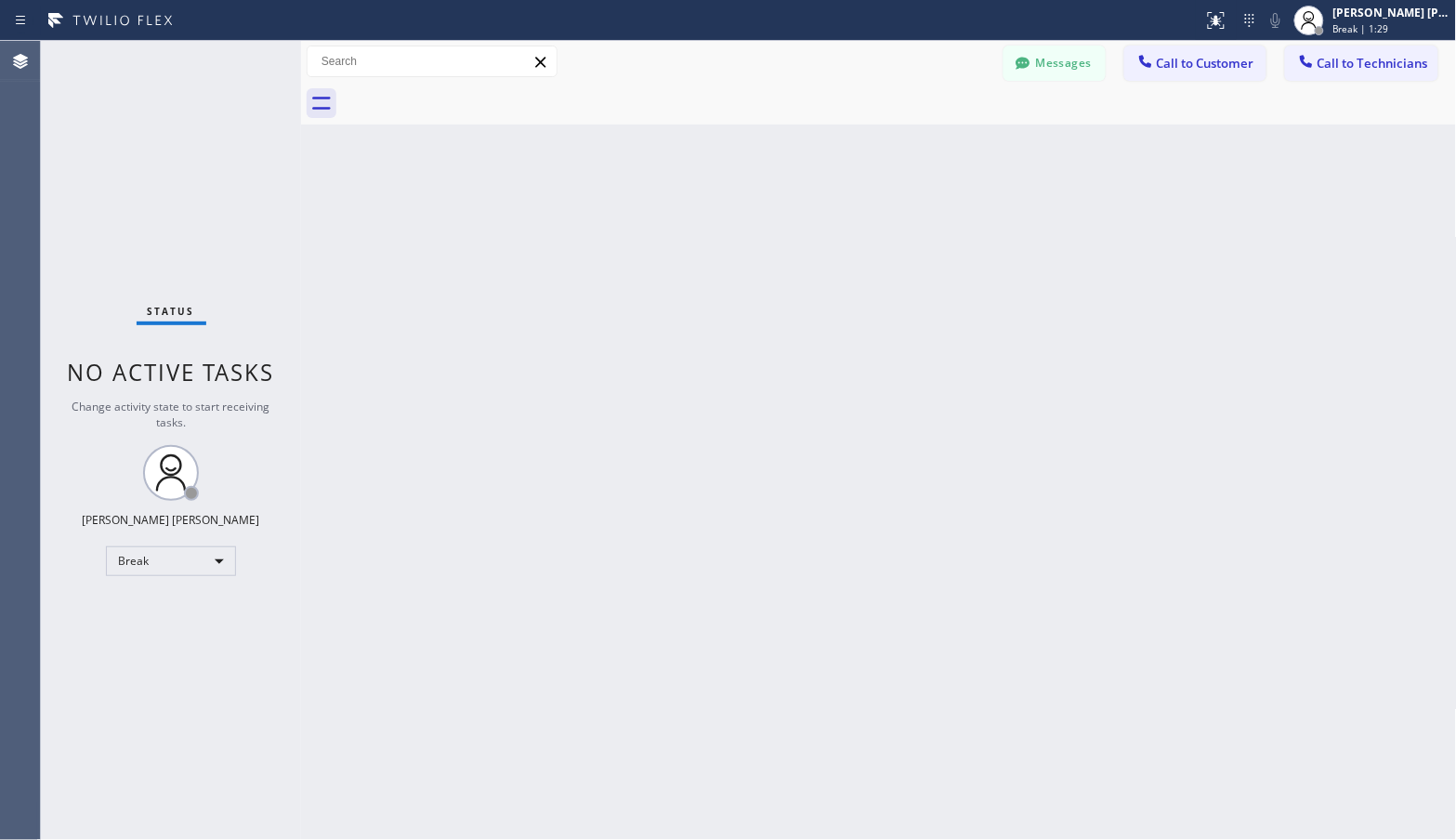
click at [934, 127] on div "Back to Dashboard Change Sender ID Customers Technicians Select a contact Outbo…" at bounding box center [879, 440] width 1156 height 800
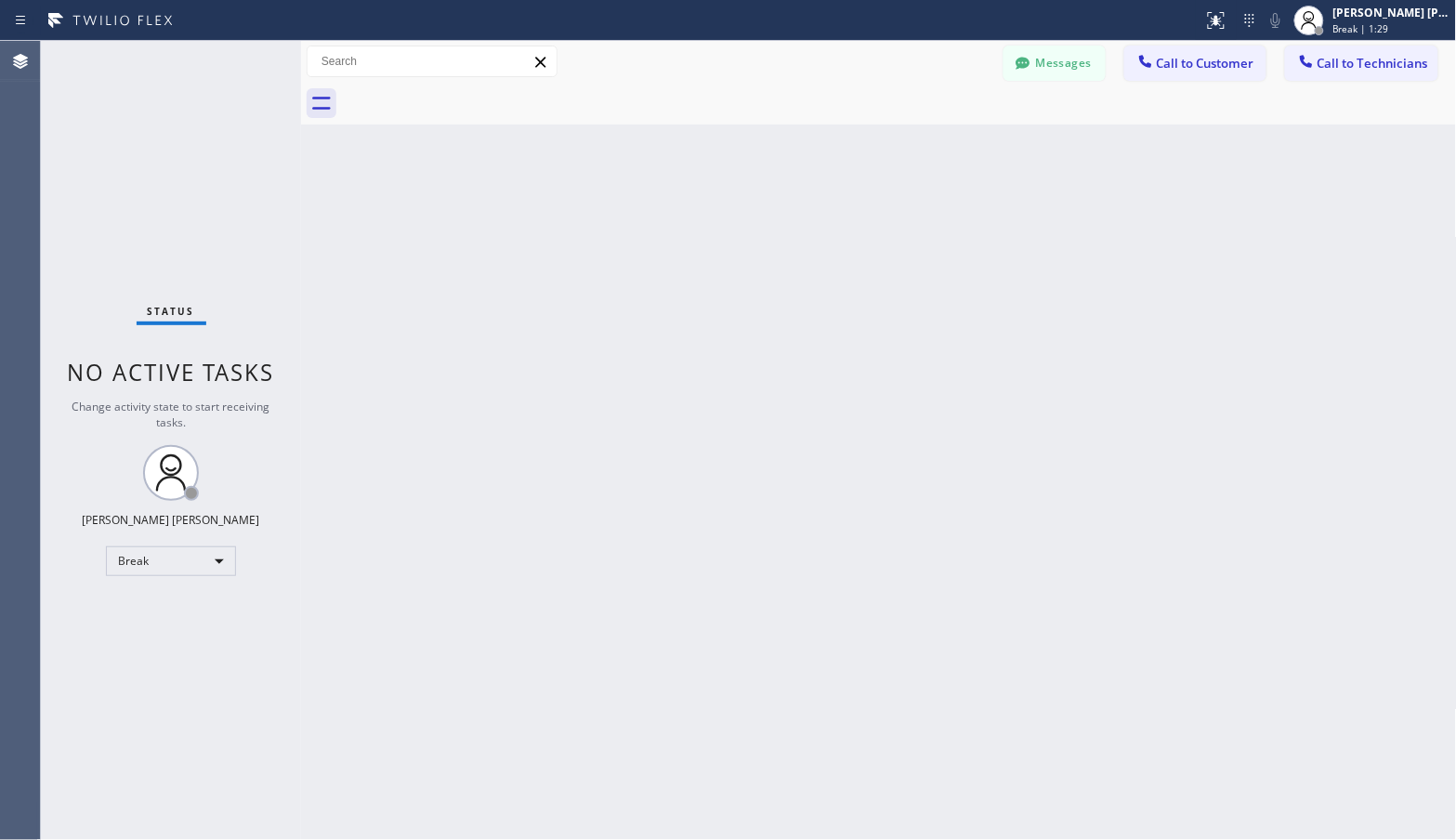
click at [934, 127] on div "Back to Dashboard Change Sender ID Customers Technicians Select a contact Outbo…" at bounding box center [879, 440] width 1156 height 800
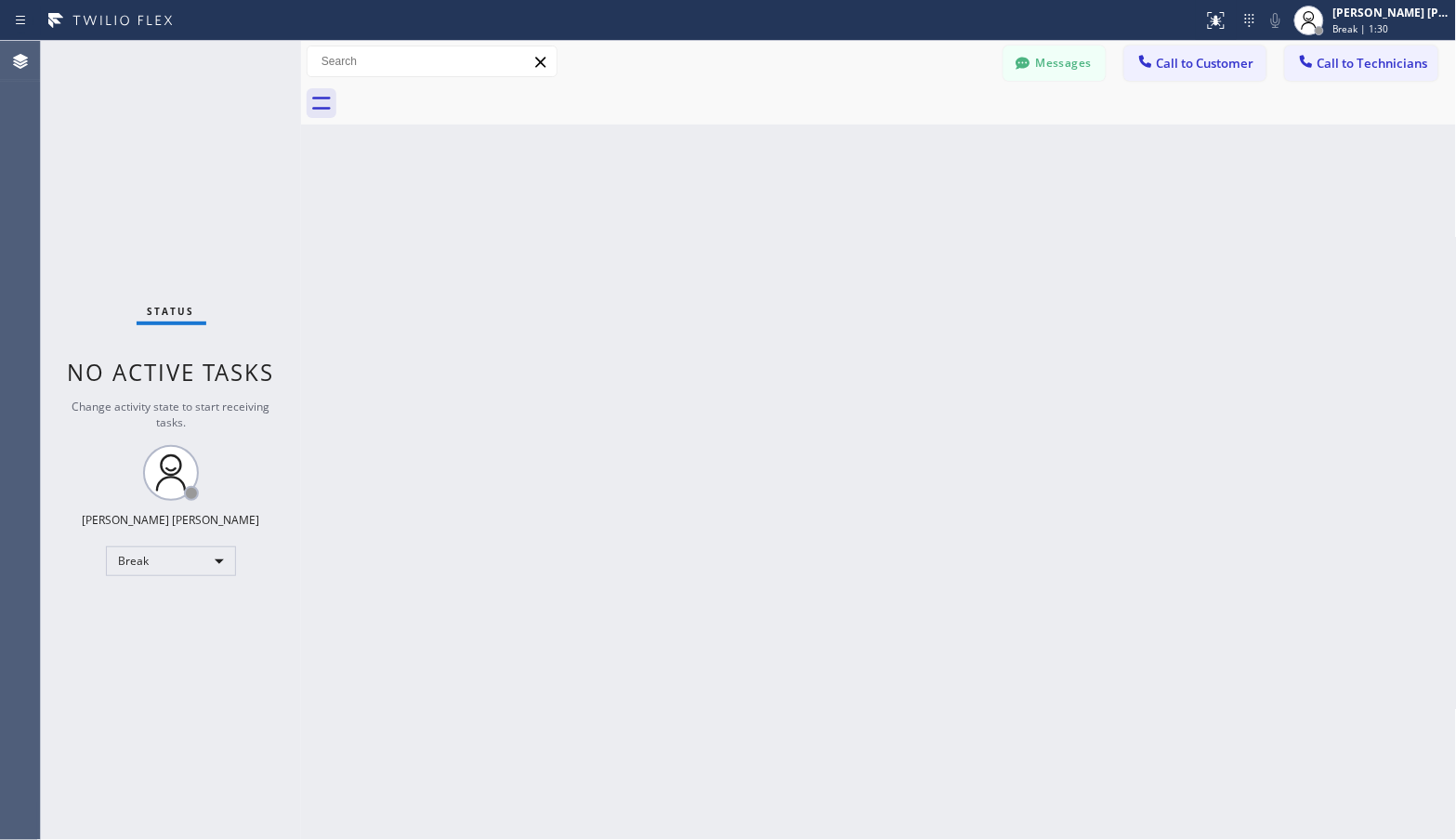
click at [934, 127] on div "Back to Dashboard Change Sender ID Customers Technicians Select a contact Outbo…" at bounding box center [879, 440] width 1156 height 800
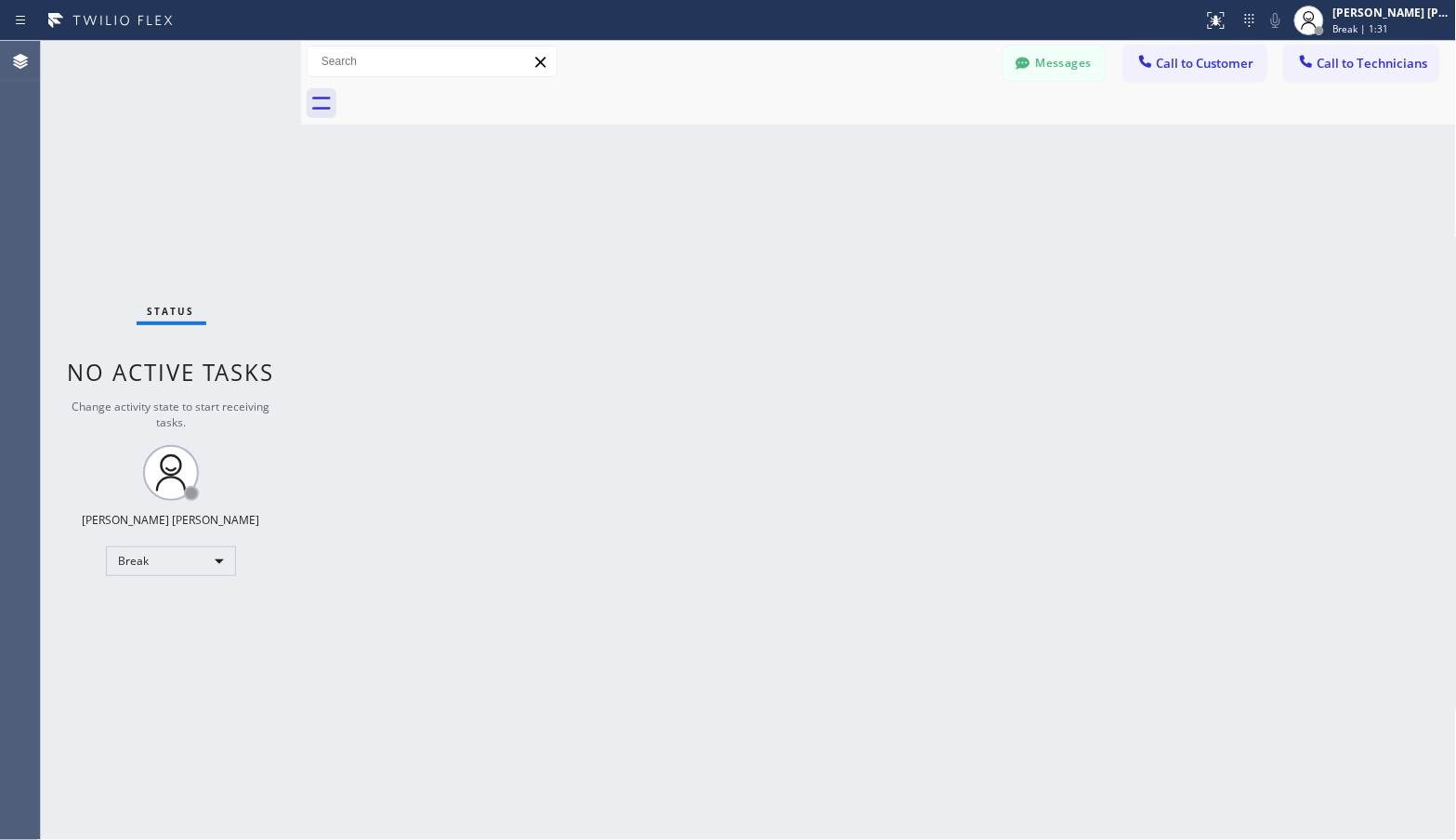
click at [934, 127] on div "Back to Dashboard Change Sender ID Customers Technicians Select a contact Outbo…" at bounding box center [879, 440] width 1156 height 800
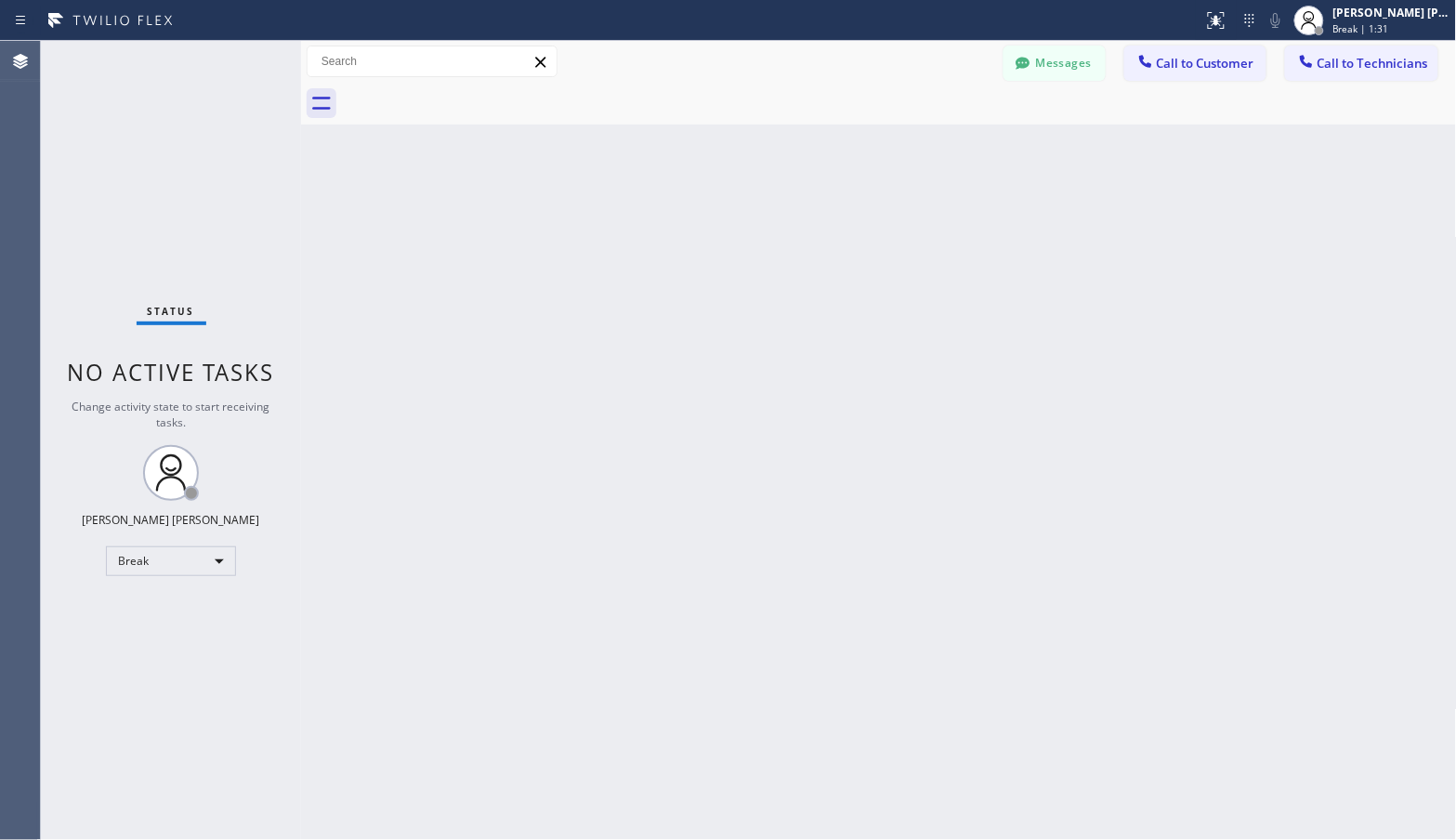
click at [934, 127] on div "Back to Dashboard Change Sender ID Customers Technicians Select a contact Outbo…" at bounding box center [879, 440] width 1156 height 800
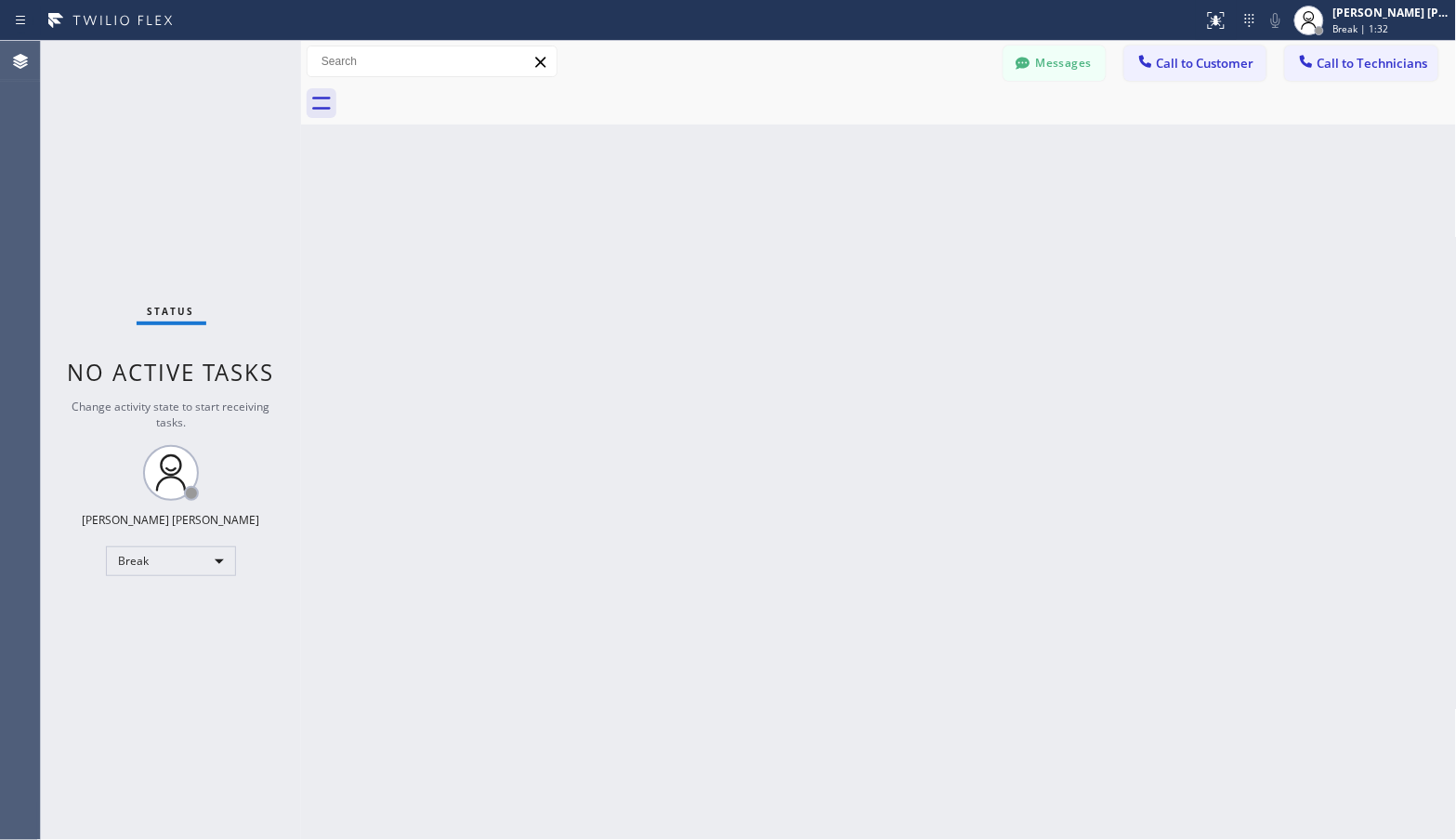
click at [934, 127] on div "Back to Dashboard Change Sender ID Customers Technicians Select a contact Outbo…" at bounding box center [879, 440] width 1156 height 800
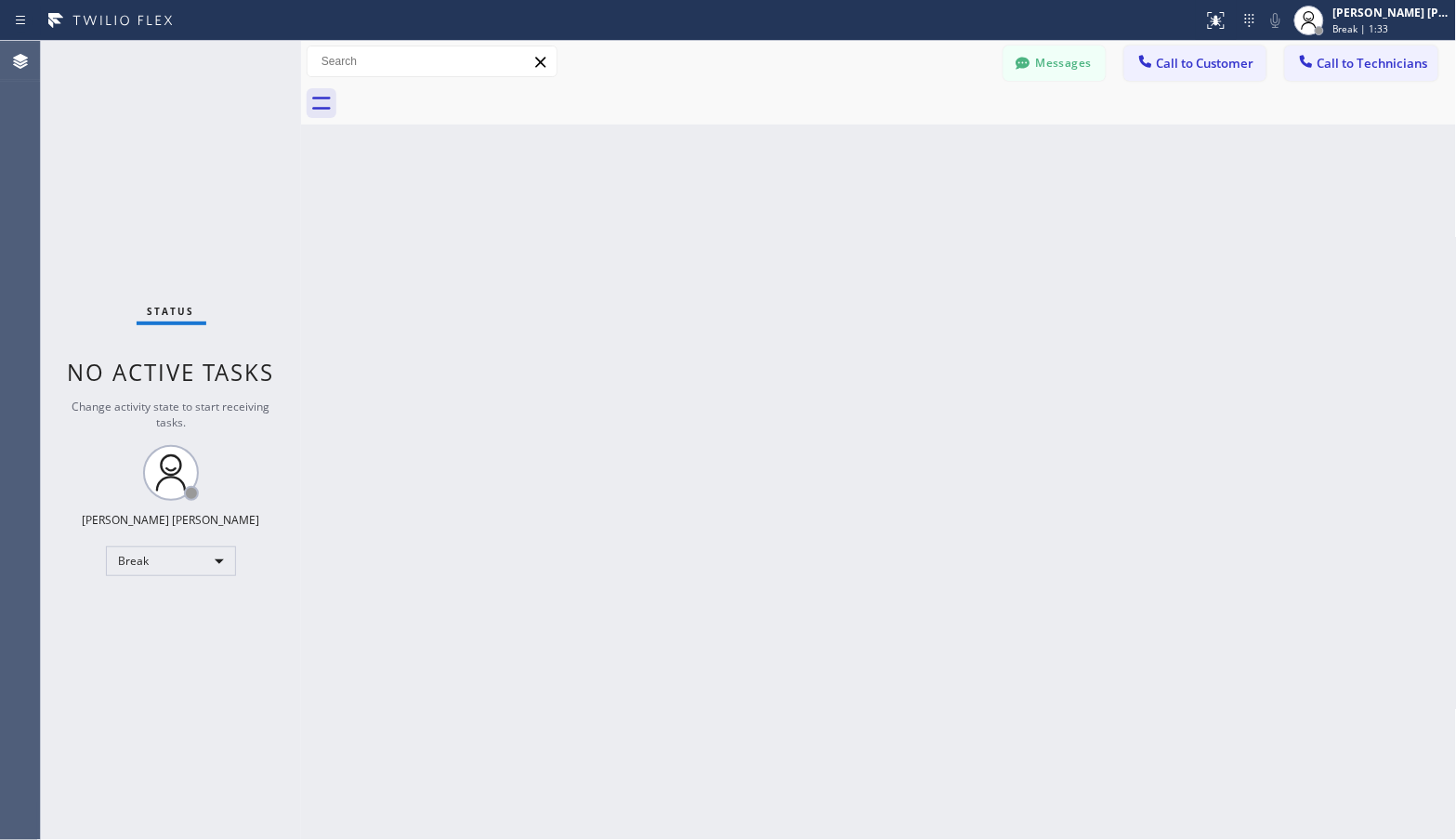
click at [934, 127] on div "Back to Dashboard Change Sender ID Customers Technicians Select a contact Outbo…" at bounding box center [879, 440] width 1156 height 800
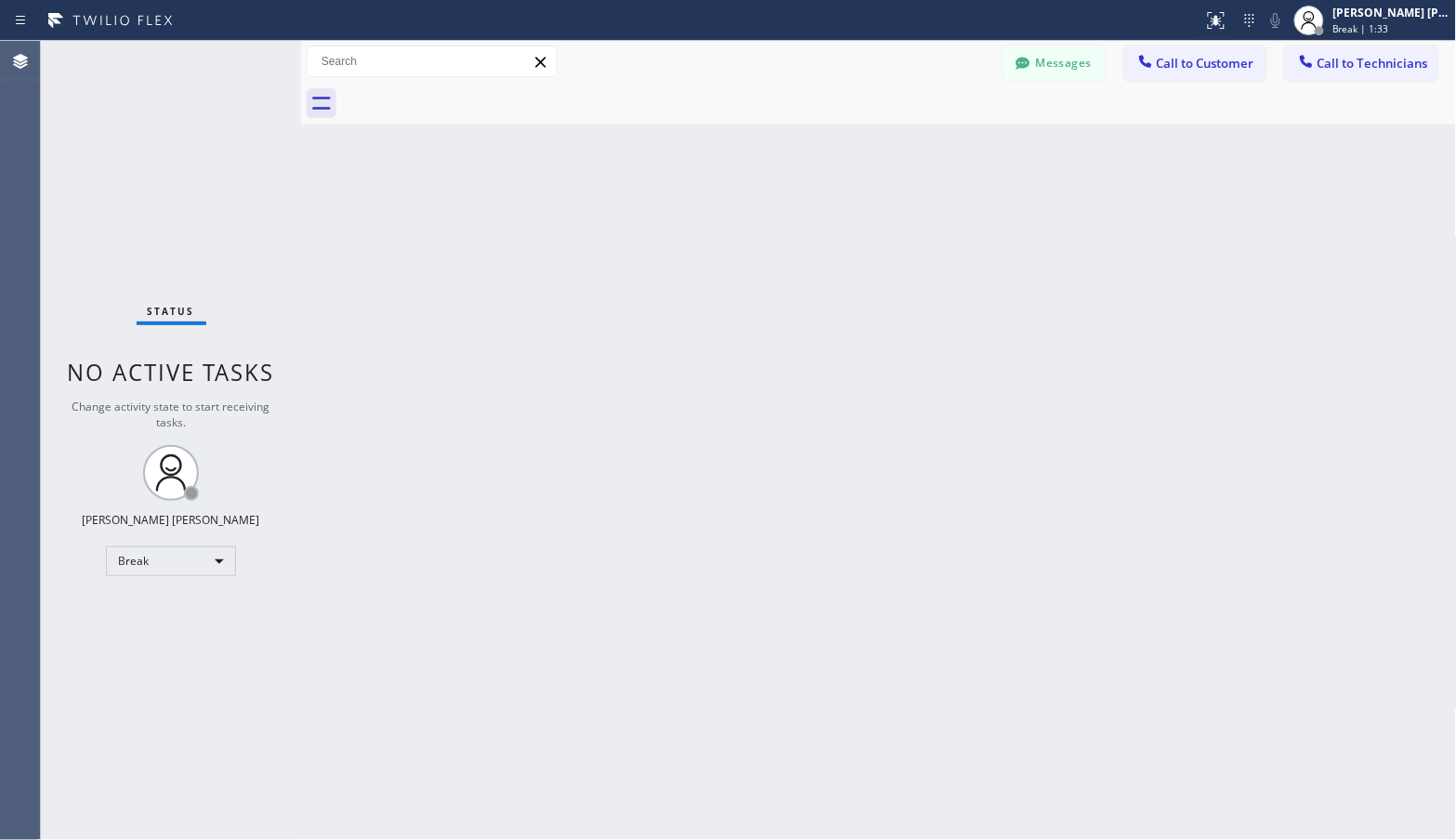
click at [934, 127] on div "Back to Dashboard Change Sender ID Customers Technicians Select a contact Outbo…" at bounding box center [879, 440] width 1156 height 800
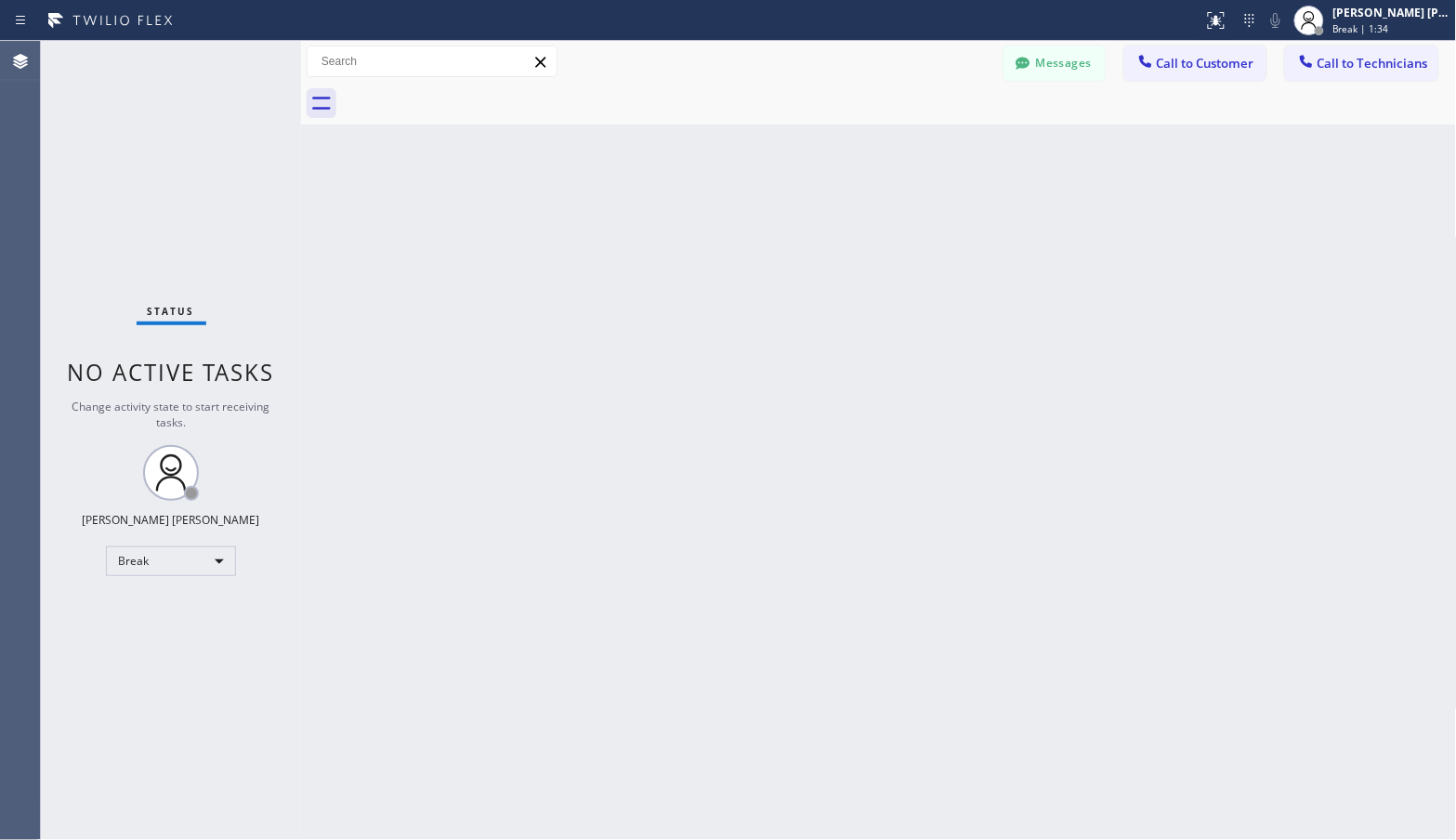
click at [934, 127] on div "Back to Dashboard Change Sender ID Customers Technicians Select a contact Outbo…" at bounding box center [879, 440] width 1156 height 800
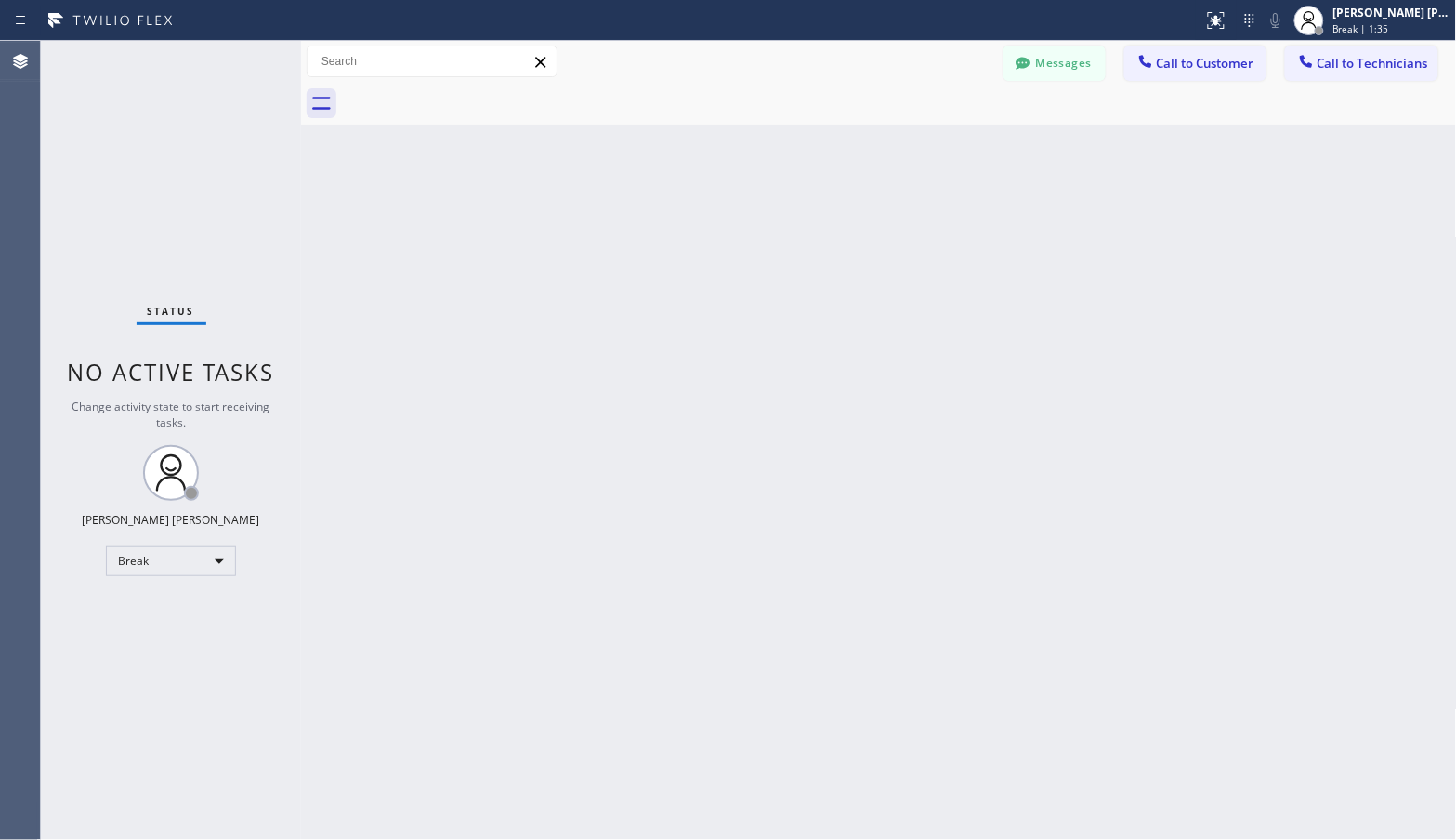
click at [934, 127] on div "Back to Dashboard Change Sender ID Customers Technicians Select a contact Outbo…" at bounding box center [879, 440] width 1156 height 800
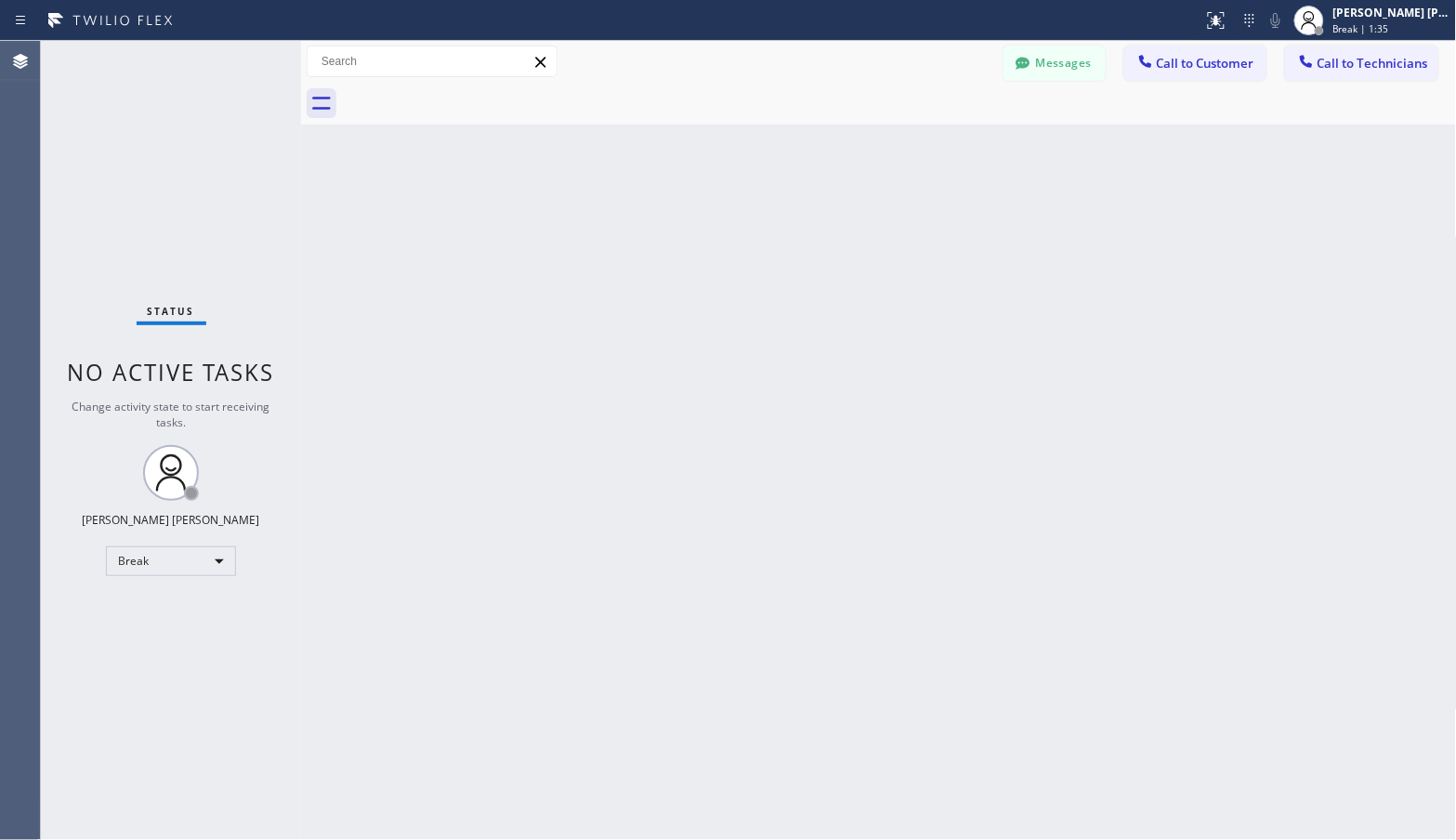
click at [934, 127] on div "Back to Dashboard Change Sender ID Customers Technicians Select a contact Outbo…" at bounding box center [879, 440] width 1156 height 800
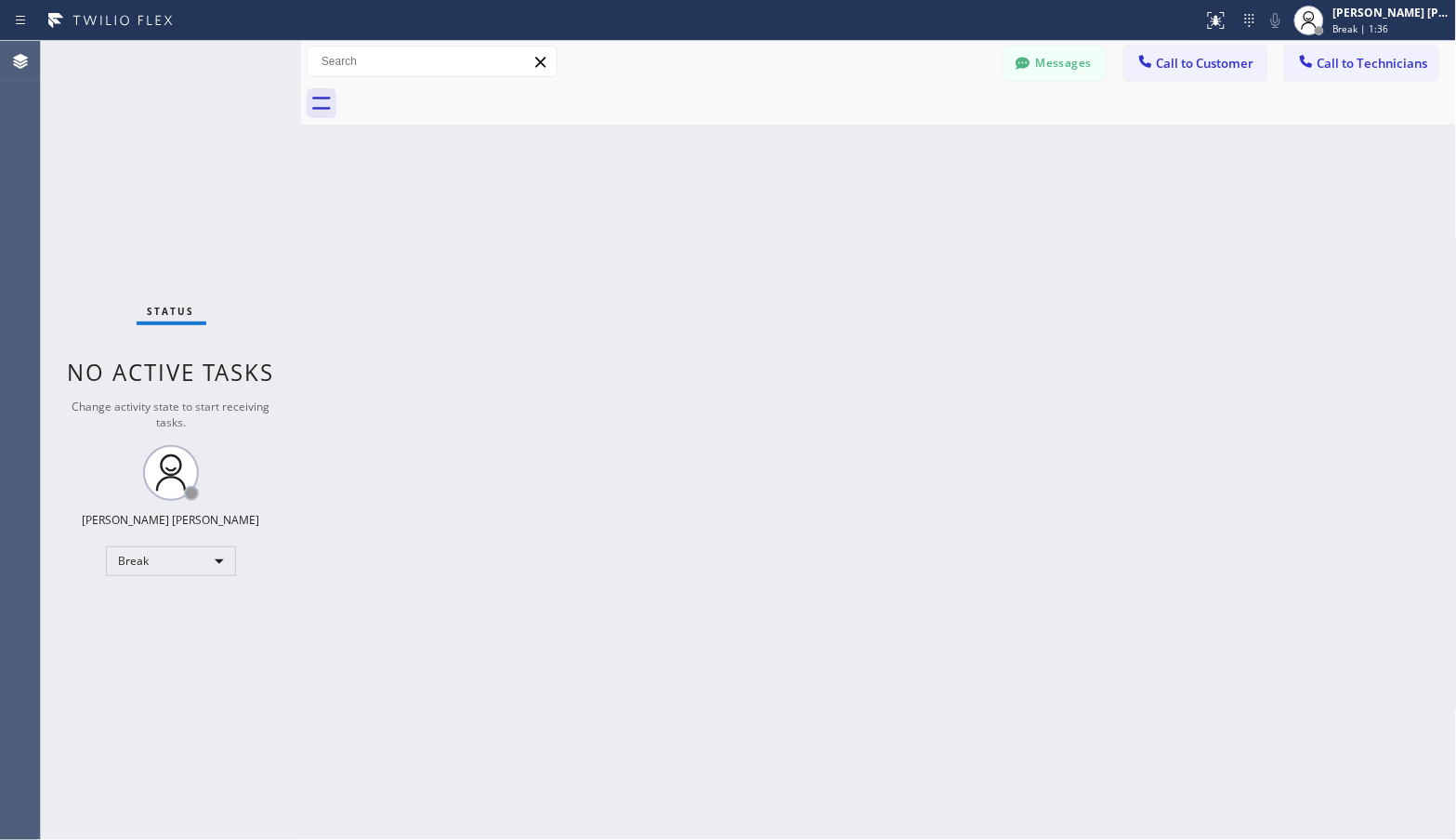
click at [934, 127] on div "Back to Dashboard Change Sender ID Customers Technicians Select a contact Outbo…" at bounding box center [879, 440] width 1156 height 800
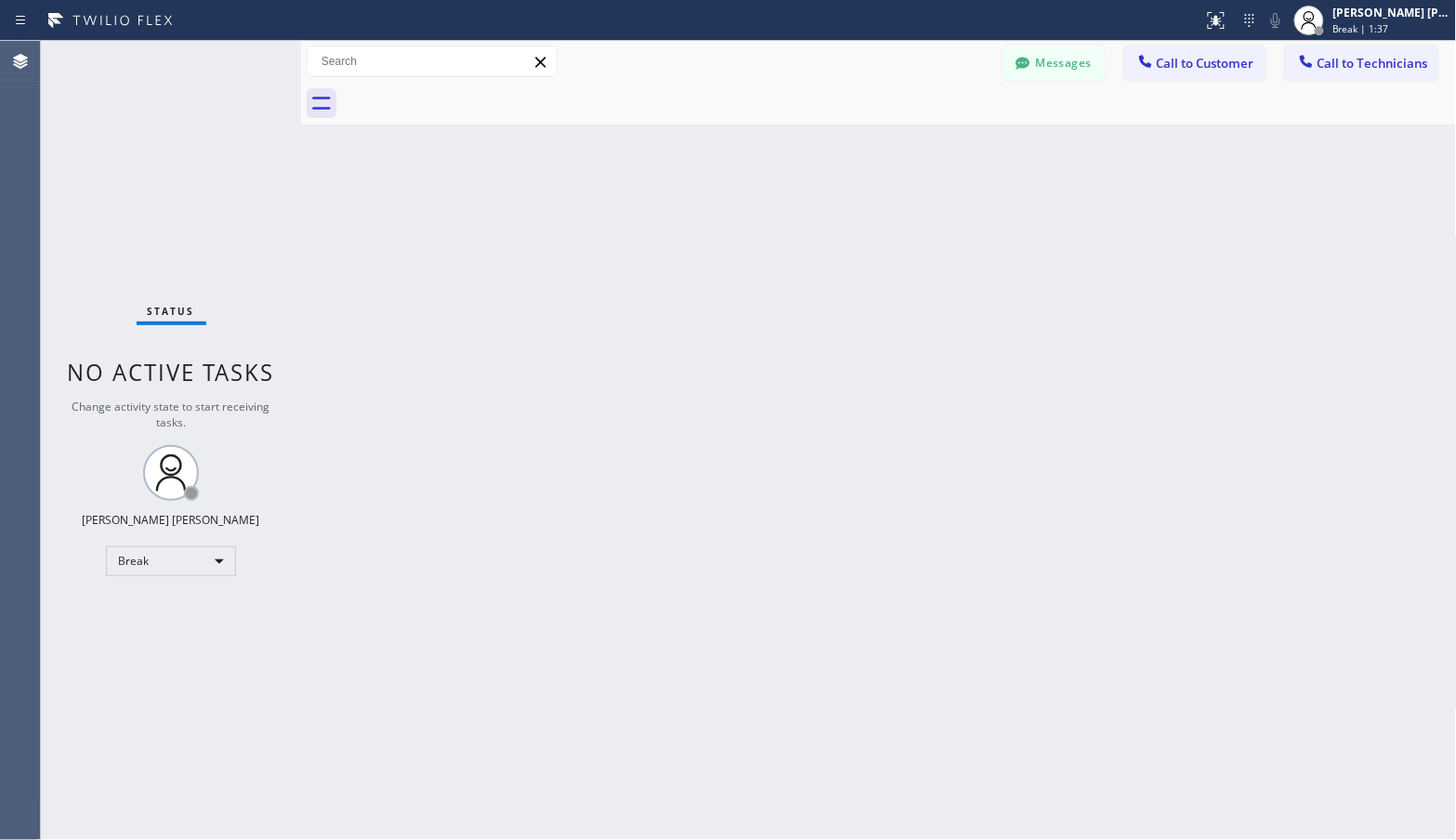
click at [934, 127] on div "Back to Dashboard Change Sender ID Customers Technicians Select a contact Outbo…" at bounding box center [879, 440] width 1156 height 800
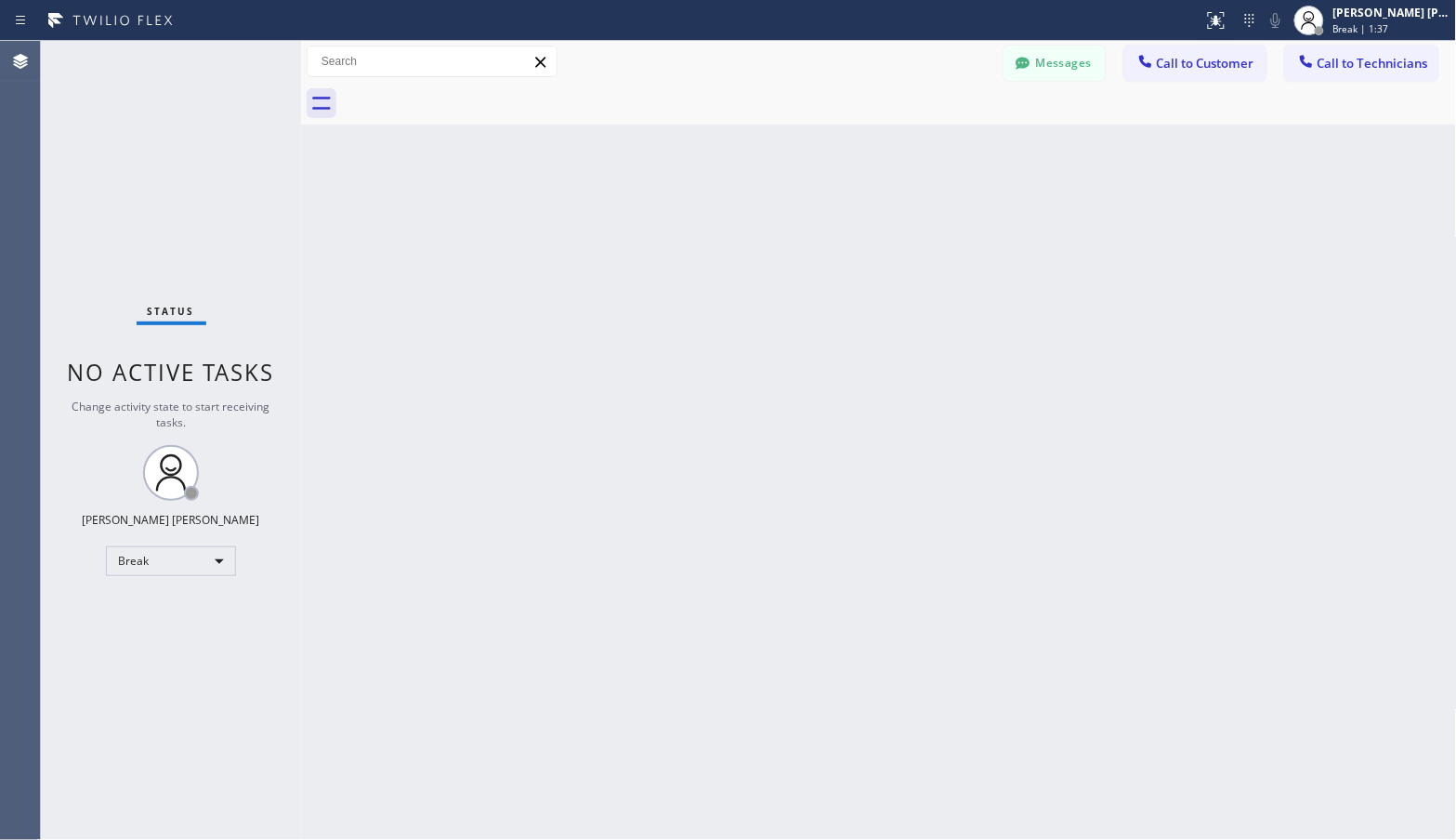
click at [934, 127] on div "Back to Dashboard Change Sender ID Customers Technicians Select a contact Outbo…" at bounding box center [879, 440] width 1156 height 800
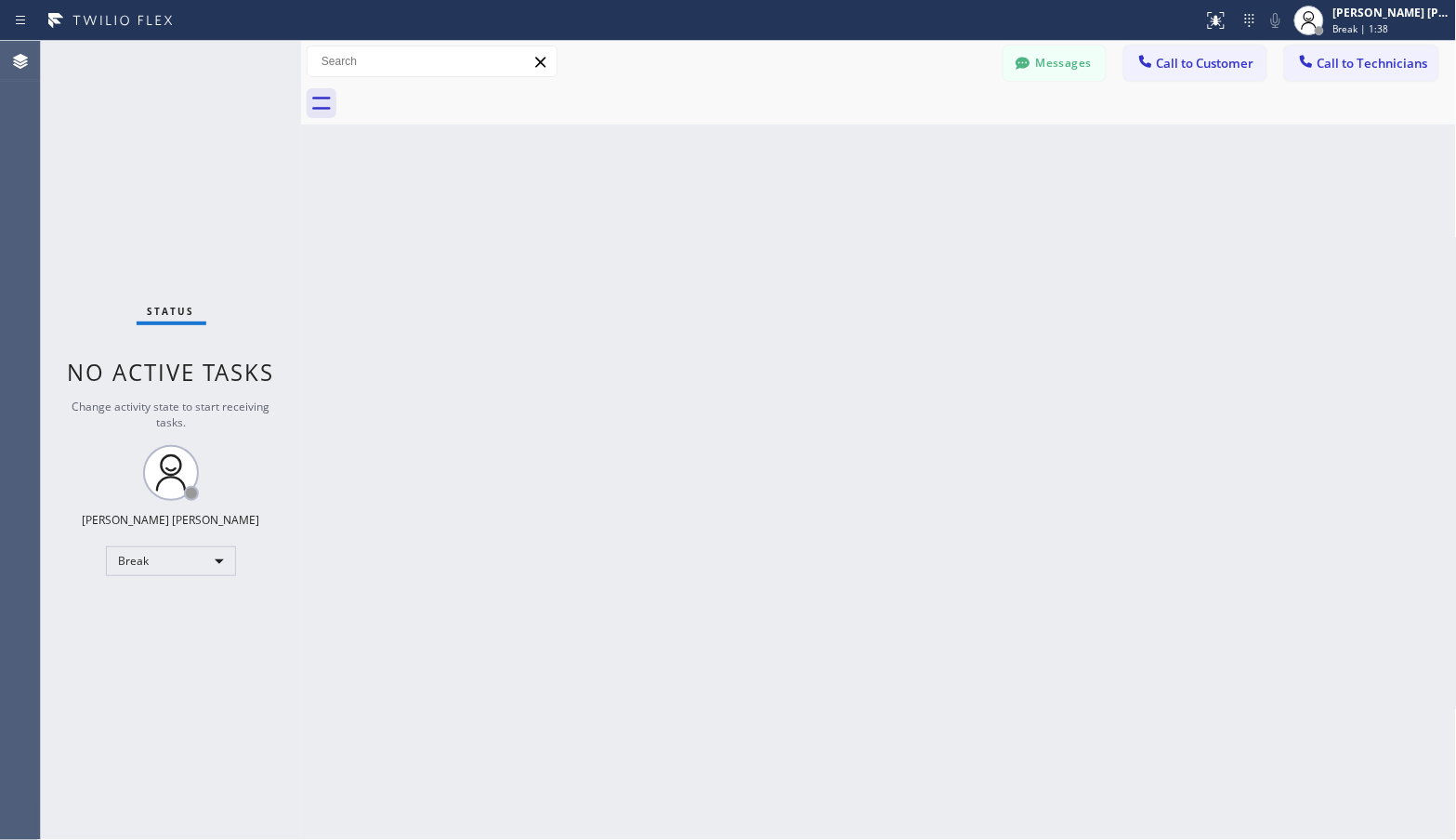
click at [934, 127] on div "Back to Dashboard Change Sender ID Customers Technicians Select a contact Outbo…" at bounding box center [879, 440] width 1156 height 800
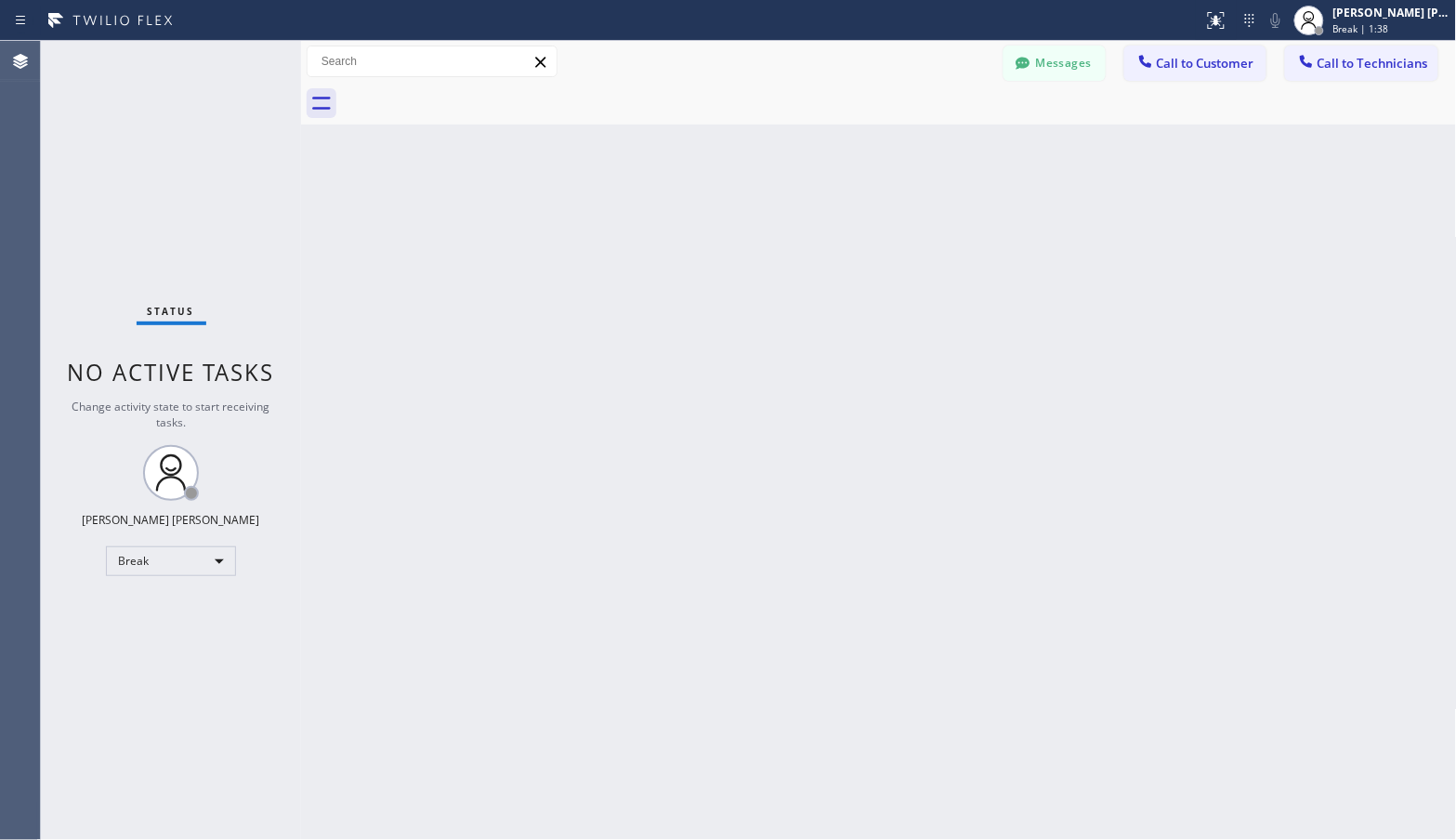
click at [934, 127] on div "Back to Dashboard Change Sender ID Customers Technicians Select a contact Outbo…" at bounding box center [879, 440] width 1156 height 800
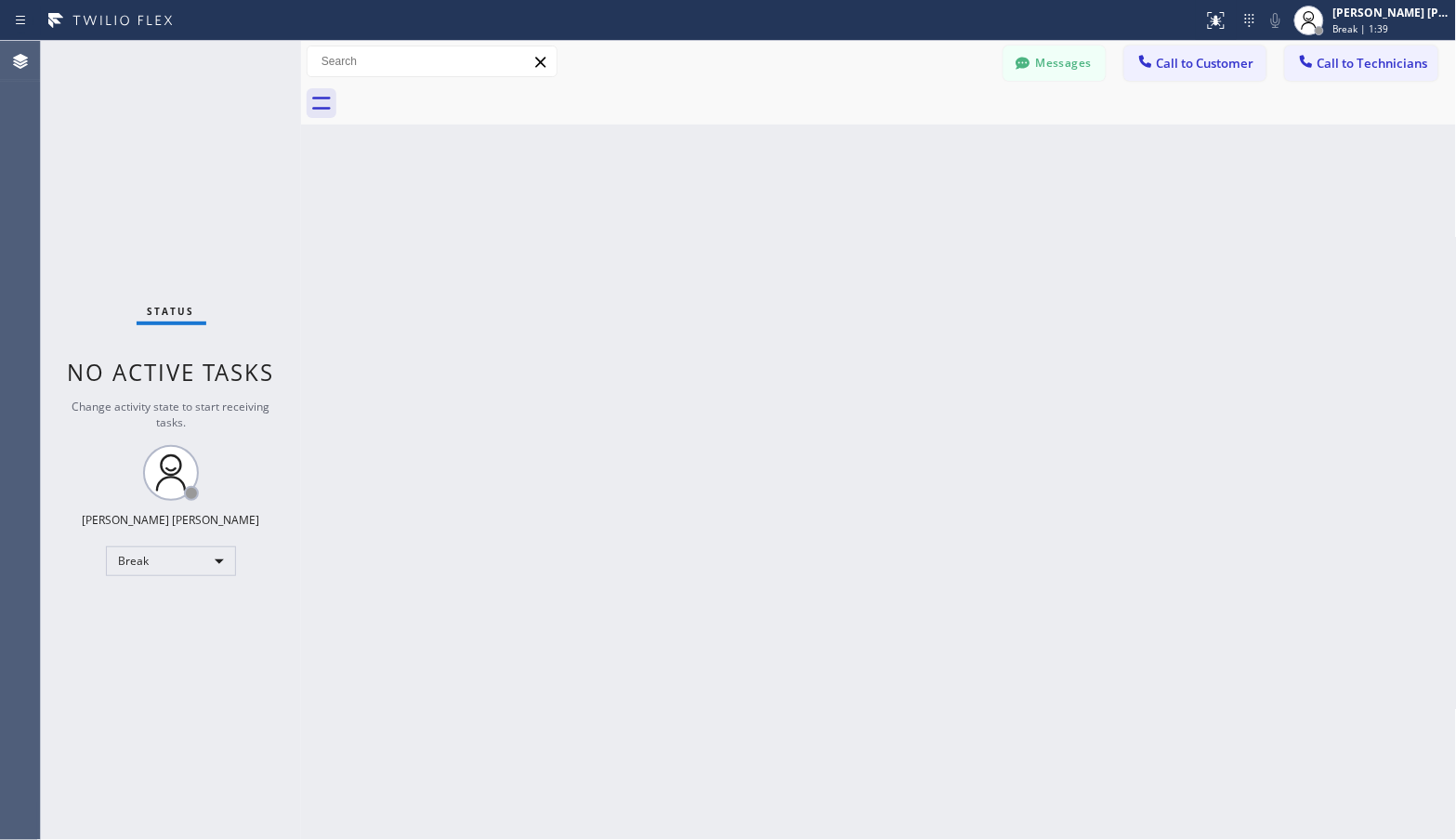
click at [934, 127] on div "Back to Dashboard Change Sender ID Customers Technicians Select a contact Outbo…" at bounding box center [879, 440] width 1156 height 800
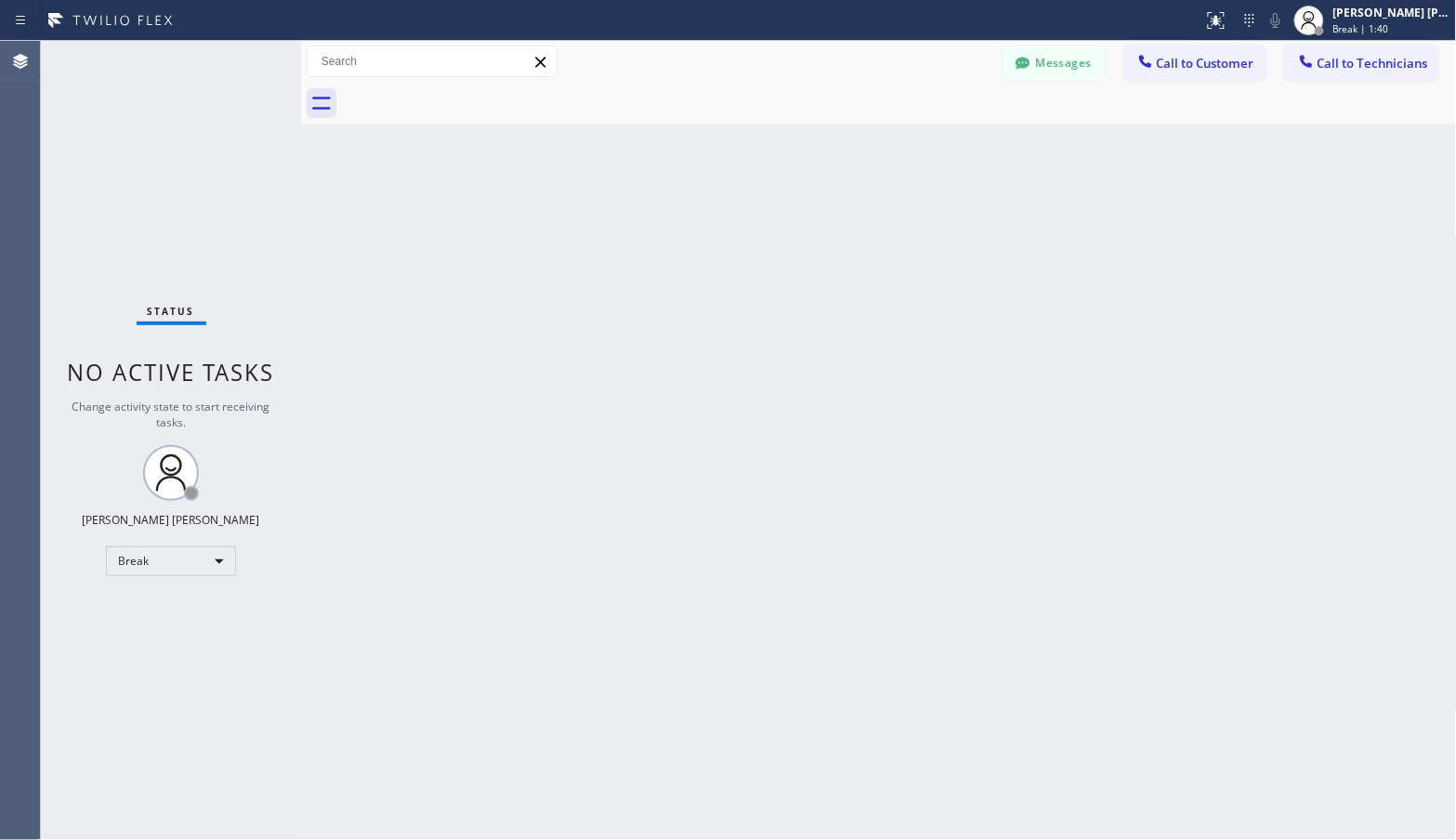
click at [934, 127] on div "Back to Dashboard Change Sender ID Customers Technicians Select a contact Outbo…" at bounding box center [879, 440] width 1156 height 800
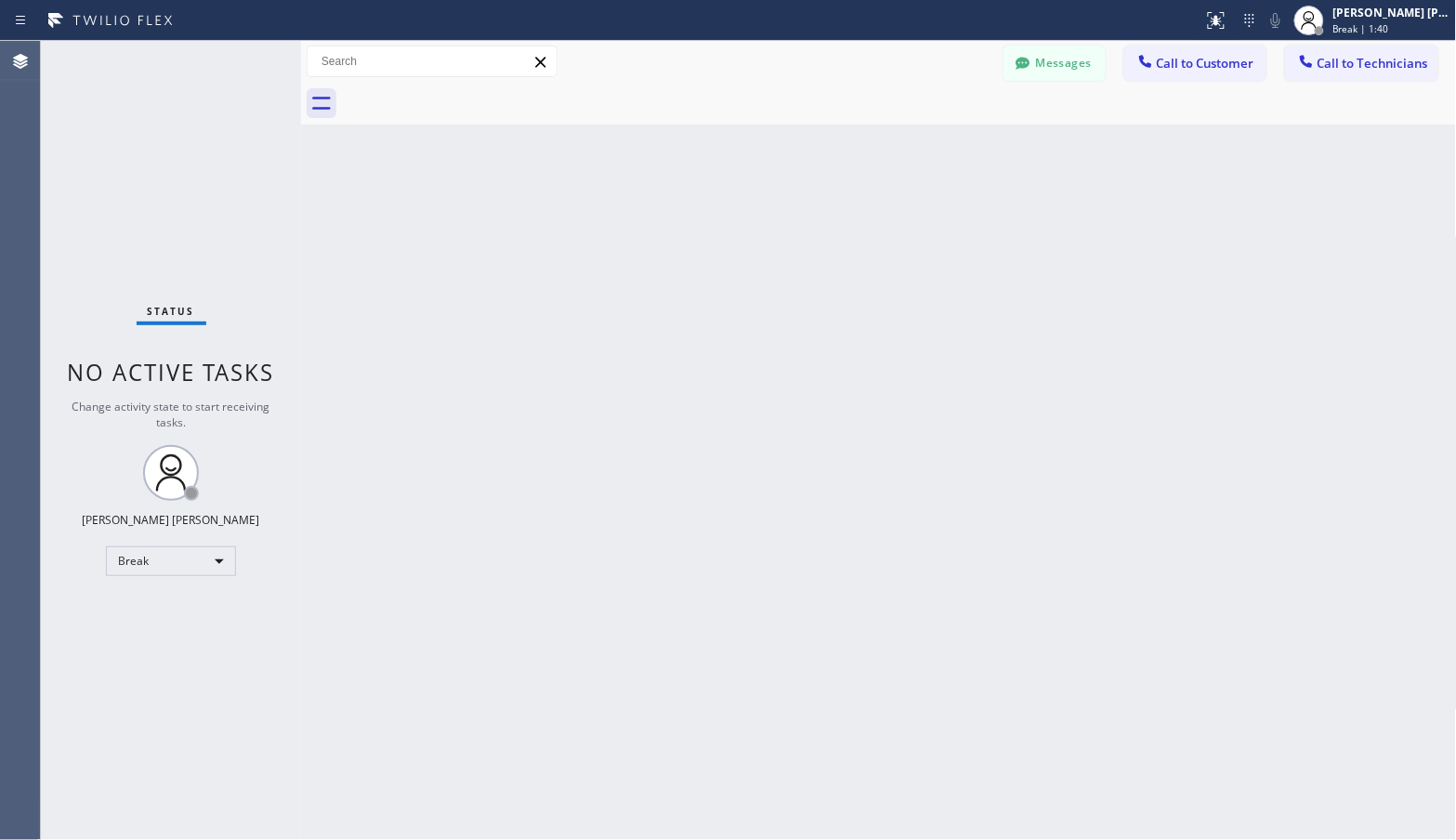
click at [934, 127] on div "Back to Dashboard Change Sender ID Customers Technicians Select a contact Outbo…" at bounding box center [879, 440] width 1156 height 800
click
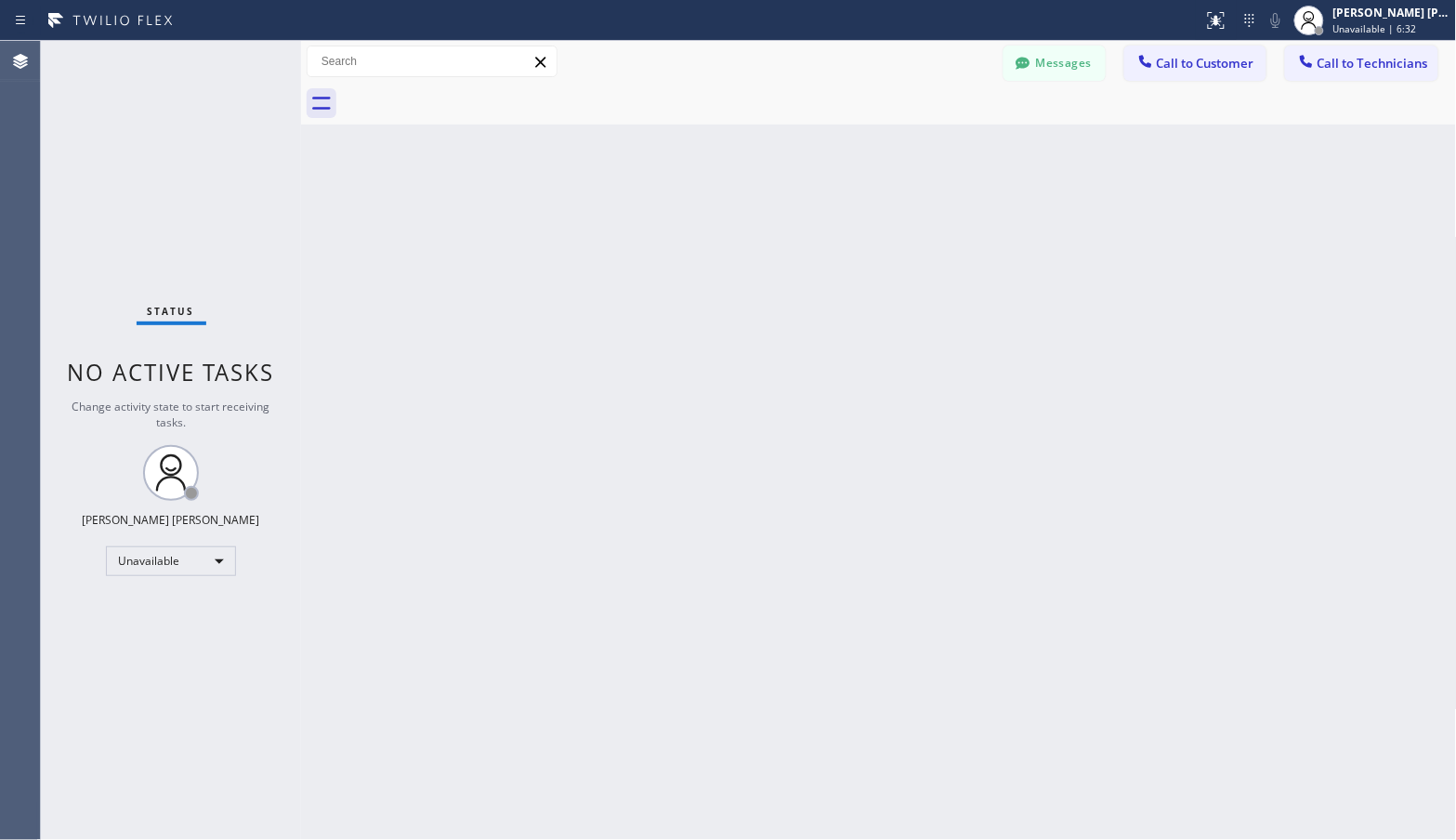
drag, startPoint x: 615, startPoint y: 293, endPoint x: 476, endPoint y: 264, distance: 142.0
drag, startPoint x: 249, startPoint y: 358, endPoint x: 249, endPoint y: 341, distance: 17.0
